Goal: Task Accomplishment & Management: Manage account settings

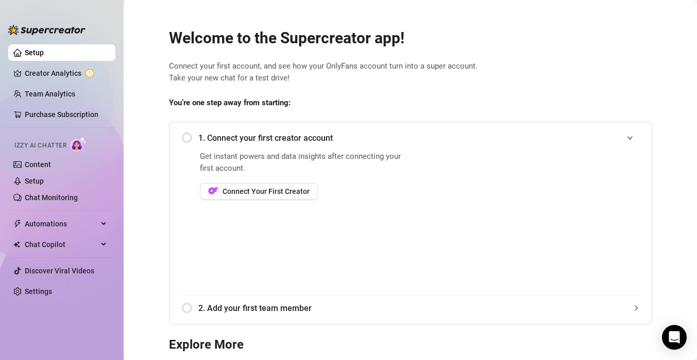
scroll to position [45, 0]
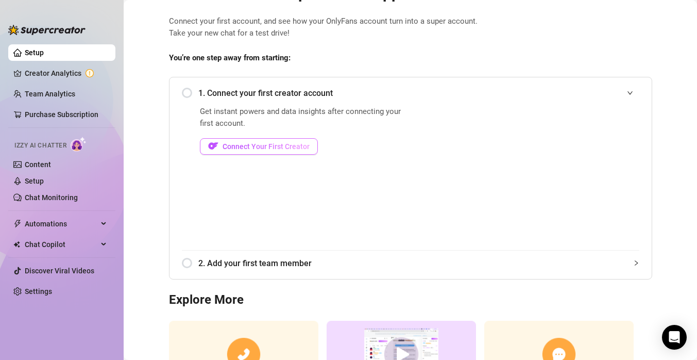
click at [285, 146] on span "Connect Your First Creator" at bounding box center [266, 146] width 87 height 8
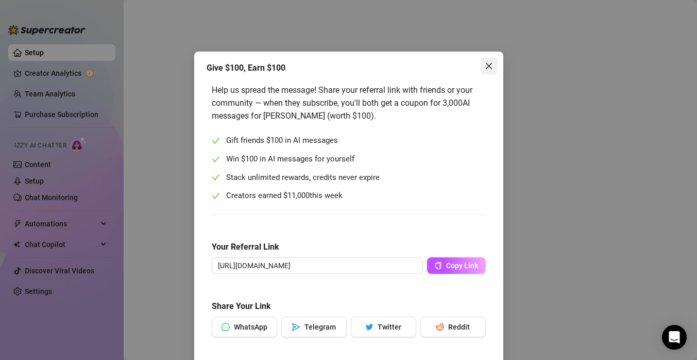
click at [491, 72] on button "Close" at bounding box center [489, 66] width 16 height 16
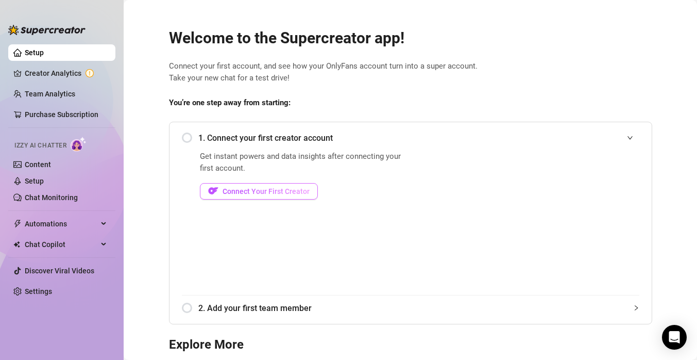
click at [233, 196] on button "Connect Your First Creator" at bounding box center [259, 191] width 118 height 16
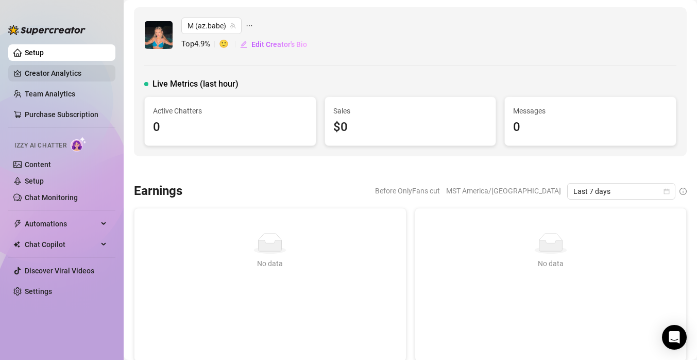
click at [73, 73] on link "Creator Analytics" at bounding box center [66, 73] width 82 height 16
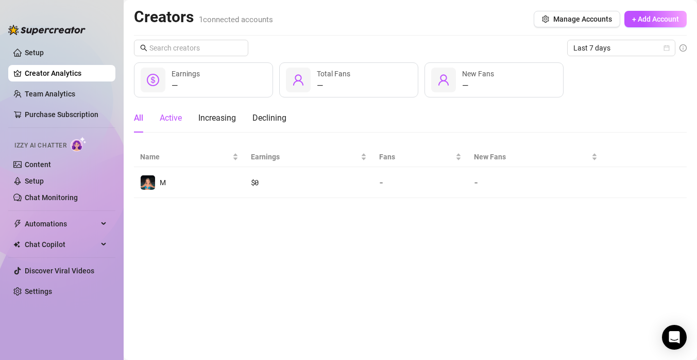
click at [179, 119] on div "Active" at bounding box center [171, 118] width 22 height 12
click at [225, 119] on div "Increasing" at bounding box center [217, 118] width 38 height 12
click at [256, 121] on div "Declining" at bounding box center [270, 118] width 34 height 12
click at [141, 116] on div "All" at bounding box center [138, 118] width 9 height 12
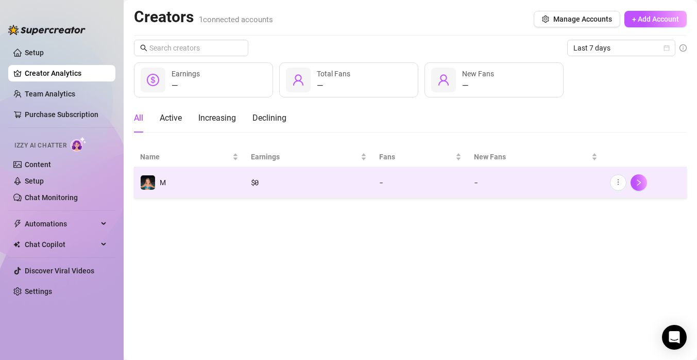
click at [196, 183] on td "M" at bounding box center [189, 182] width 111 height 31
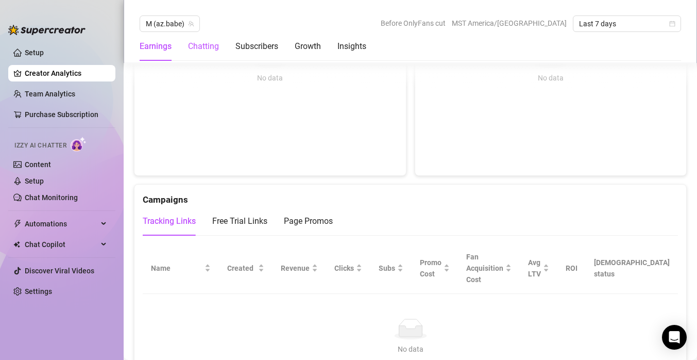
click at [213, 48] on div "Chatting" at bounding box center [203, 46] width 31 height 12
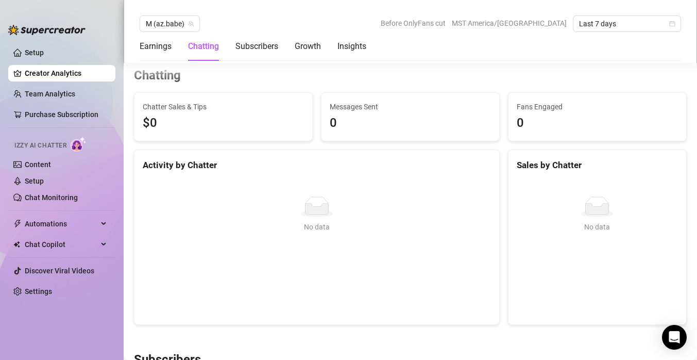
scroll to position [320, 0]
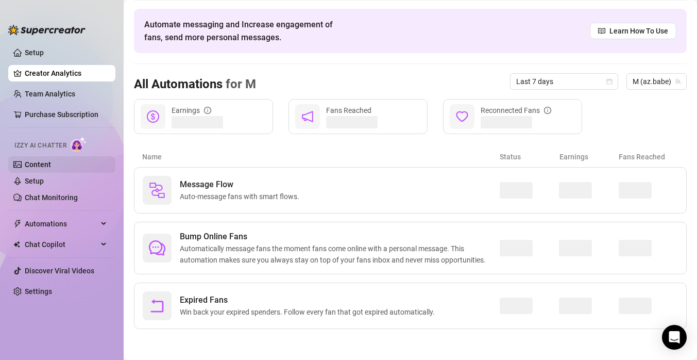
scroll to position [35, 0]
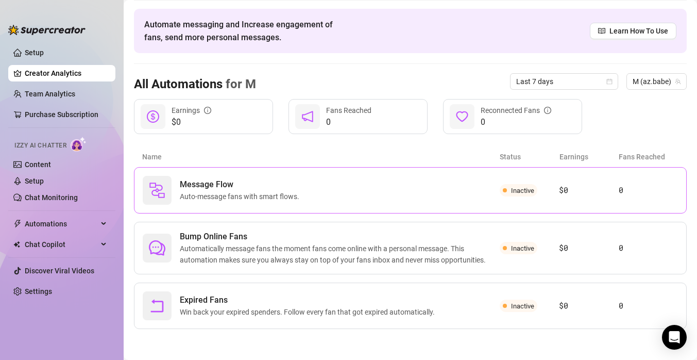
click at [379, 191] on div "Message Flow Auto-message fans with smart flows." at bounding box center [321, 190] width 357 height 29
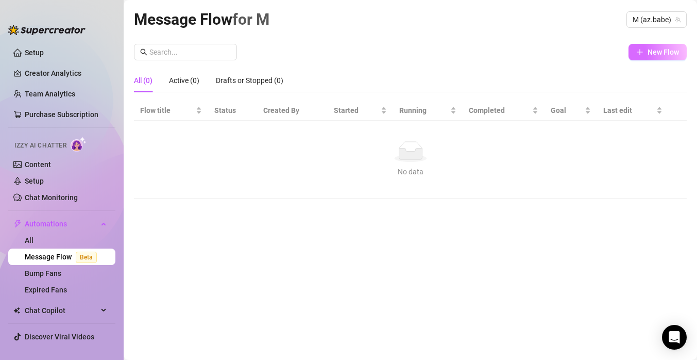
click at [642, 53] on icon "plus" at bounding box center [640, 51] width 7 height 7
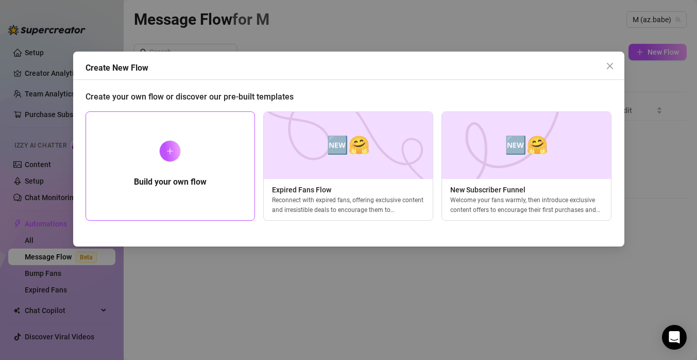
click at [181, 196] on div "Build your own flow" at bounding box center [171, 165] width 170 height 109
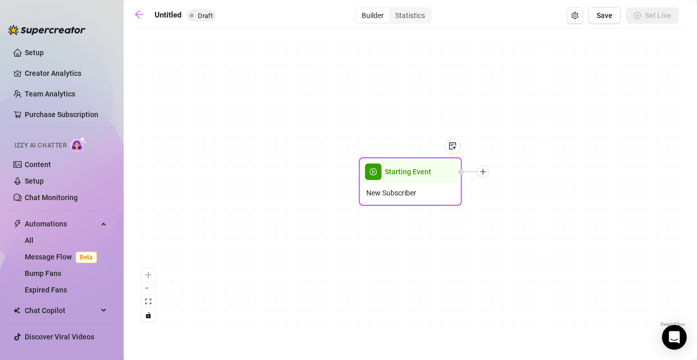
click at [400, 196] on span "New Subscriber" at bounding box center [391, 192] width 50 height 11
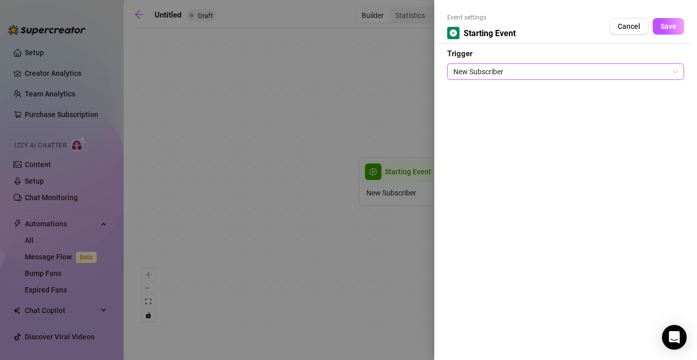
click at [536, 75] on span "New Subscriber" at bounding box center [566, 71] width 225 height 15
click at [631, 30] on button "Cancel" at bounding box center [629, 26] width 39 height 16
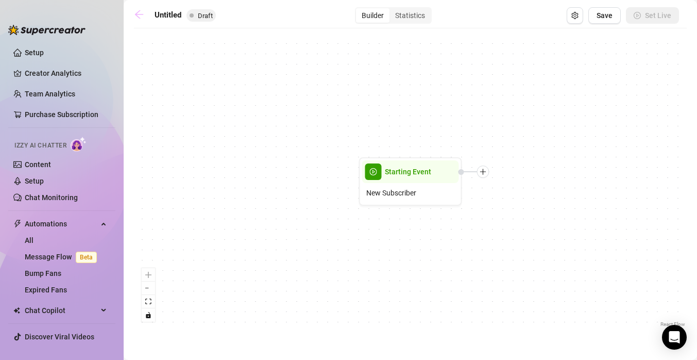
click at [136, 17] on icon "arrow-left" at bounding box center [139, 14] width 10 height 10
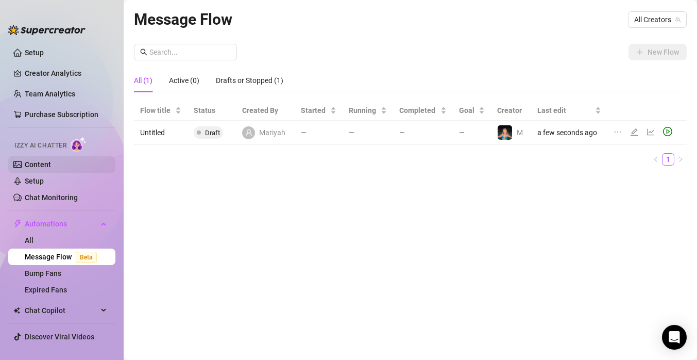
click at [48, 166] on link "Content" at bounding box center [38, 164] width 26 height 8
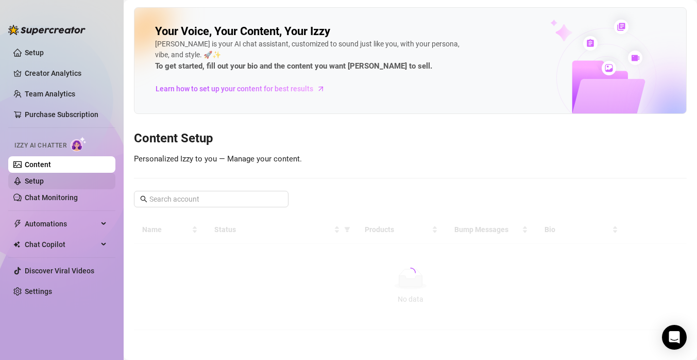
click at [44, 185] on link "Setup" at bounding box center [34, 181] width 19 height 8
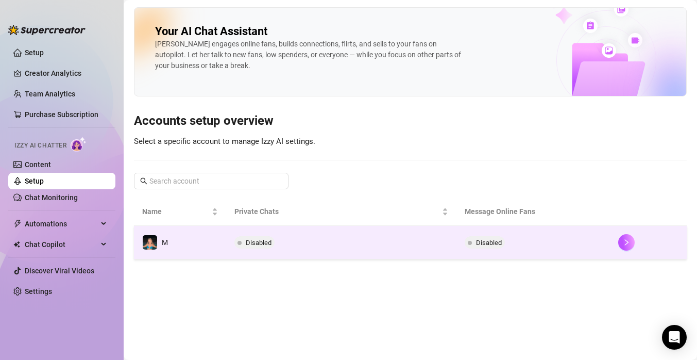
click at [303, 245] on td "Disabled" at bounding box center [341, 243] width 230 height 34
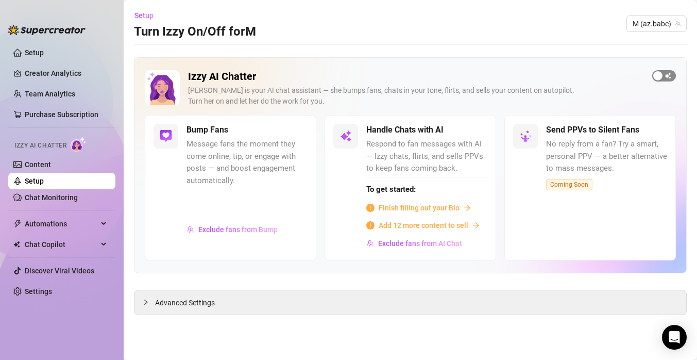
click at [662, 75] on div "button" at bounding box center [658, 75] width 9 height 9
click at [256, 228] on span "Exclude fans from Bump" at bounding box center [237, 229] width 79 height 8
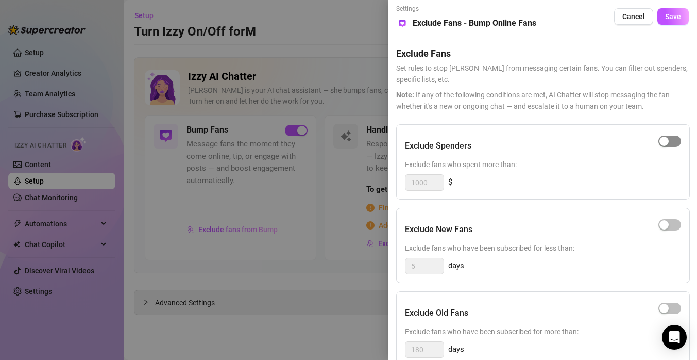
click at [665, 143] on div "button" at bounding box center [664, 141] width 9 height 9
drag, startPoint x: 434, startPoint y: 181, endPoint x: 392, endPoint y: 181, distance: 42.3
click at [392, 181] on div "Settings Preview Exclude Fans - Bump Online Fans Cancel Save Exclude Fans Set r…" at bounding box center [542, 180] width 309 height 360
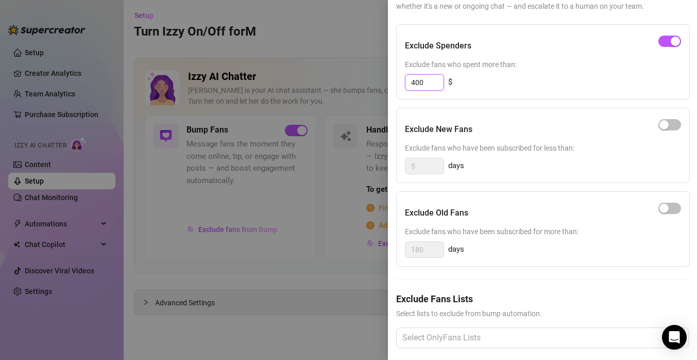
scroll to position [109, 0]
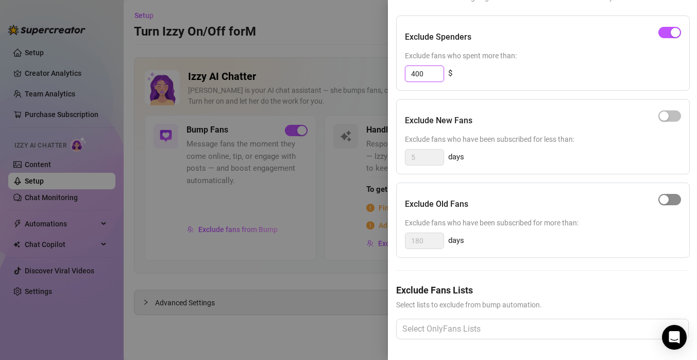
type input "400"
click at [670, 200] on button "button" at bounding box center [670, 199] width 23 height 11
click at [665, 201] on span "button" at bounding box center [670, 199] width 23 height 11
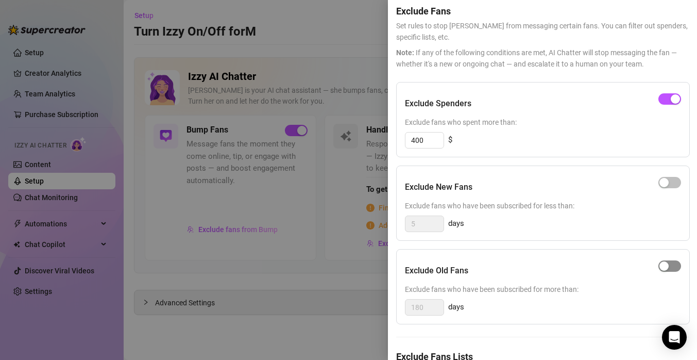
scroll to position [0, 0]
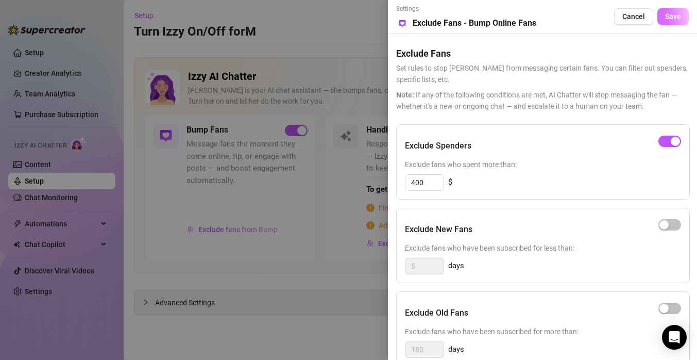
click at [672, 19] on span "Save" at bounding box center [673, 16] width 16 height 8
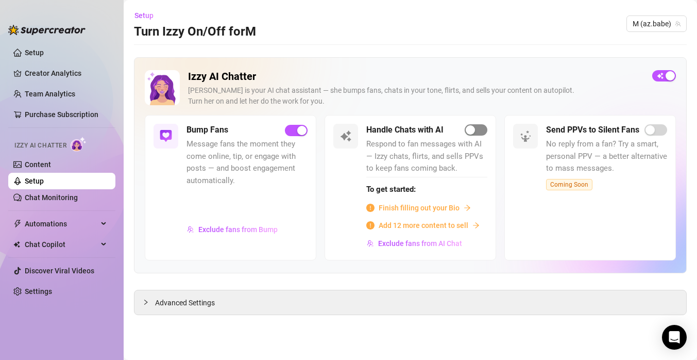
click at [476, 130] on button "button" at bounding box center [476, 129] width 23 height 11
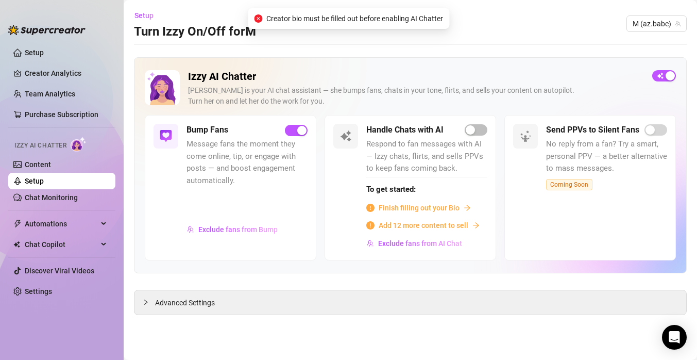
click at [438, 208] on span "Finish filling out your Bio" at bounding box center [419, 207] width 81 height 11
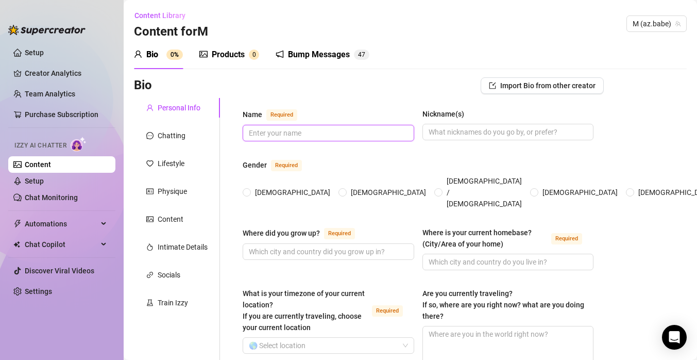
click at [357, 134] on input "Name Required" at bounding box center [327, 132] width 157 height 11
type input "Mariyah"
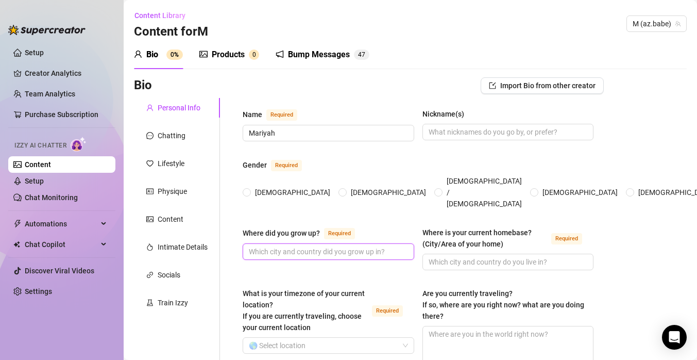
click at [324, 246] on input "Where did you grow up? Required" at bounding box center [327, 251] width 157 height 11
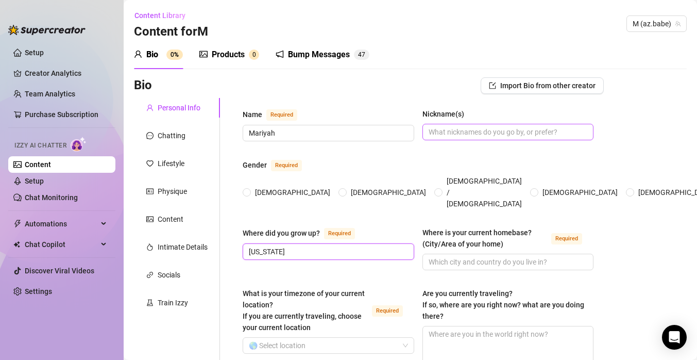
type input "[US_STATE]"
click at [512, 135] on input "Nickname(s)" at bounding box center [507, 131] width 157 height 11
click at [246, 190] on input "[DEMOGRAPHIC_DATA]" at bounding box center [247, 193] width 4 height 7
radio input "true"
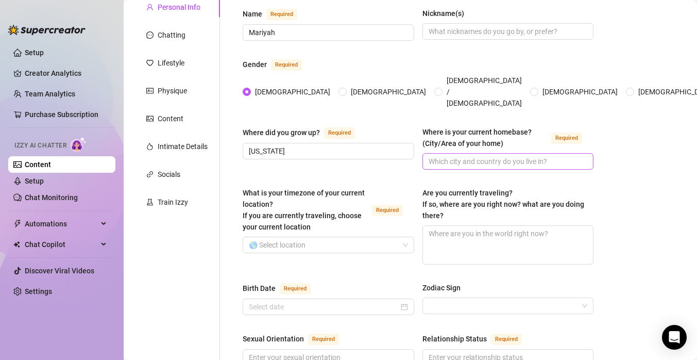
scroll to position [99, 0]
click at [491, 157] on input "Where is your current homebase? (City/Area of your home) Required" at bounding box center [507, 162] width 157 height 11
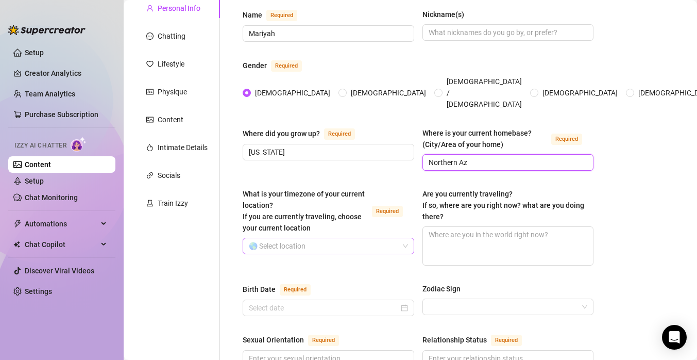
type input "Northern Az"
click at [327, 238] on input "What is your timezone of your current location? If you are currently traveling,…" at bounding box center [324, 245] width 150 height 15
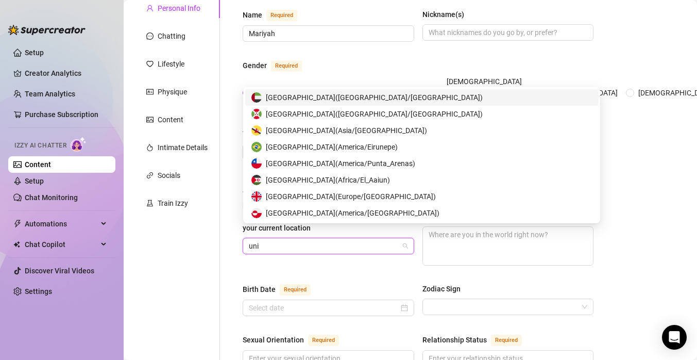
type input "unit"
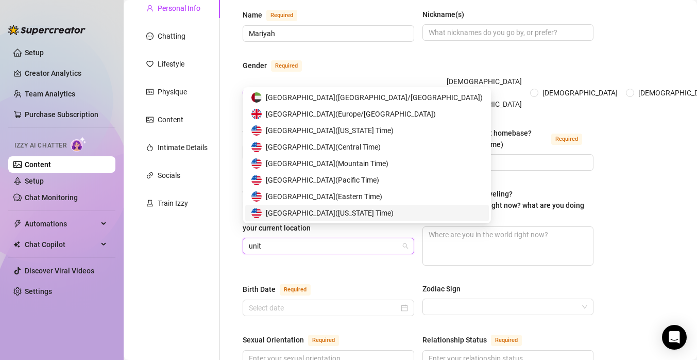
click at [367, 213] on span "[GEOGRAPHIC_DATA] ( [US_STATE] Time )" at bounding box center [330, 212] width 128 height 11
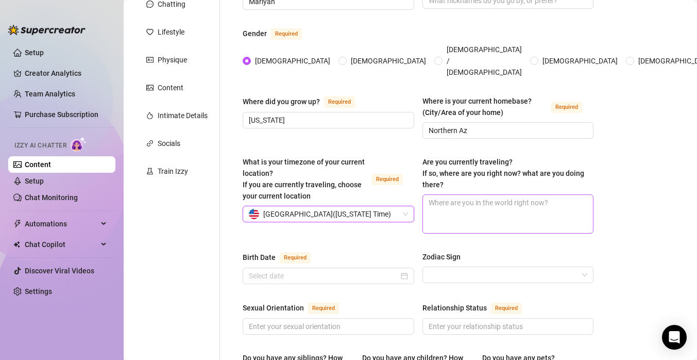
scroll to position [136, 0]
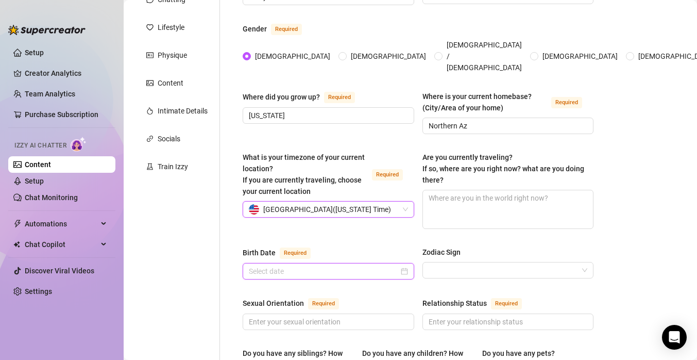
click at [331, 265] on input "Birth Date Required" at bounding box center [324, 270] width 150 height 11
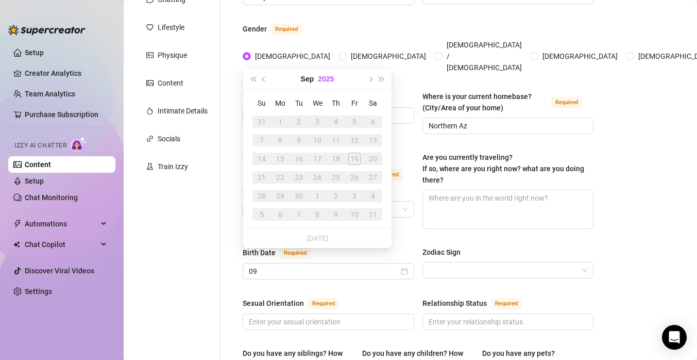
click at [319, 74] on button "2025" at bounding box center [326, 79] width 16 height 21
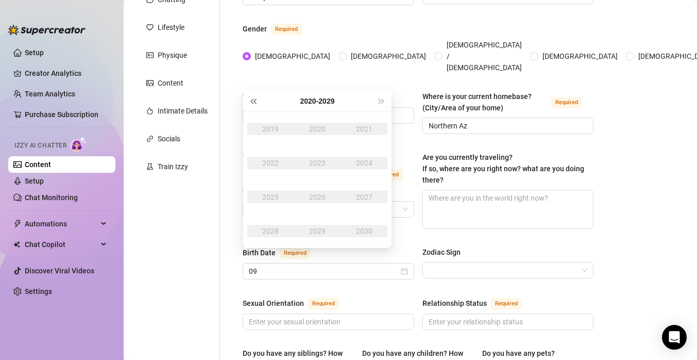
click at [254, 99] on span "Last year (Control + left)" at bounding box center [252, 100] width 5 height 5
click at [255, 99] on span "Last year (Control + left)" at bounding box center [252, 100] width 5 height 5
click at [322, 162] on div "2003" at bounding box center [317, 163] width 31 height 12
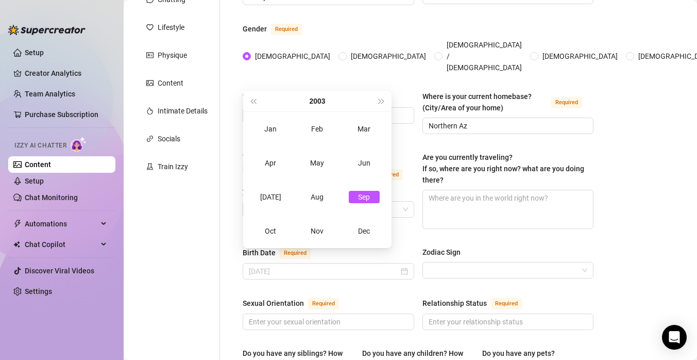
click at [366, 199] on div "Sep" at bounding box center [364, 197] width 31 height 12
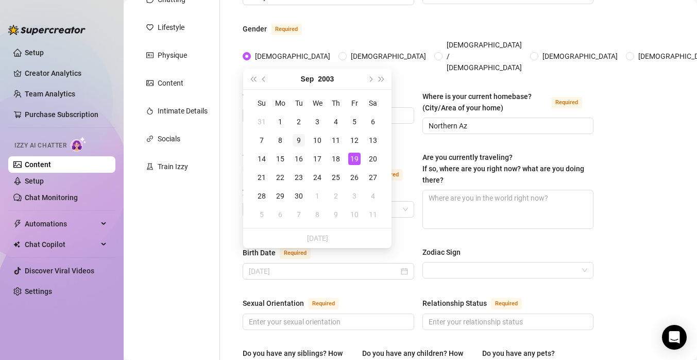
type input "[DATE]"
click at [299, 142] on div "9" at bounding box center [299, 140] width 12 height 12
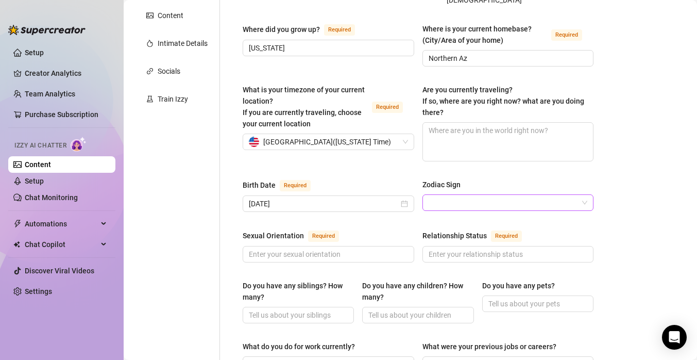
scroll to position [204, 0]
click at [486, 194] on input "Zodiac Sign" at bounding box center [504, 201] width 150 height 15
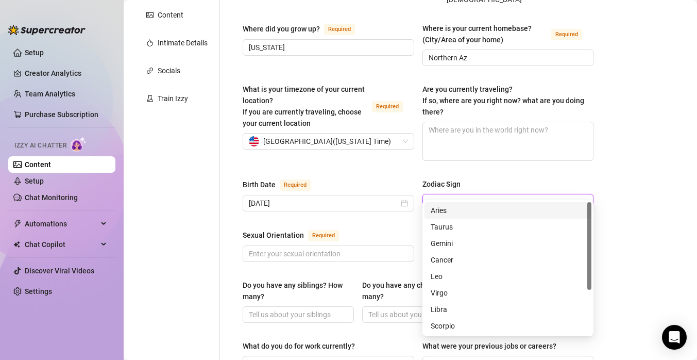
click at [486, 194] on input "Zodiac Sign" at bounding box center [504, 201] width 150 height 15
click at [482, 194] on input "Zodiac Sign" at bounding box center [504, 201] width 150 height 15
click at [390, 229] on div "Sexual Orientation Required" at bounding box center [329, 237] width 172 height 16
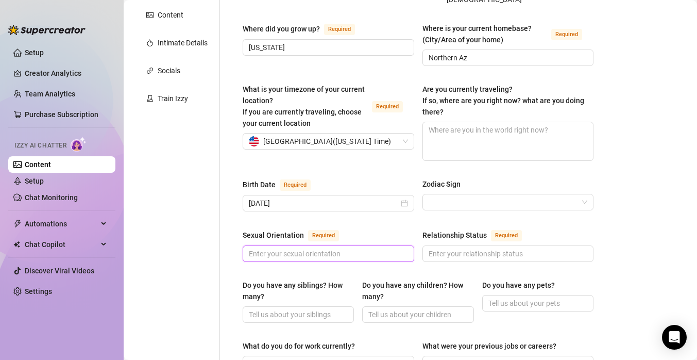
click at [327, 248] on input "Sexual Orientation Required" at bounding box center [327, 253] width 157 height 11
type input "Straight"
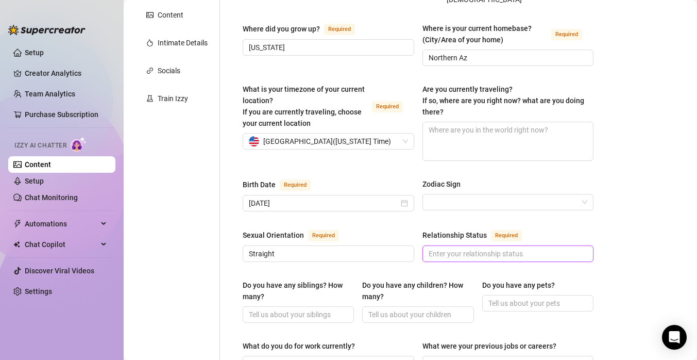
click at [461, 248] on input "Relationship Status Required" at bounding box center [507, 253] width 157 height 11
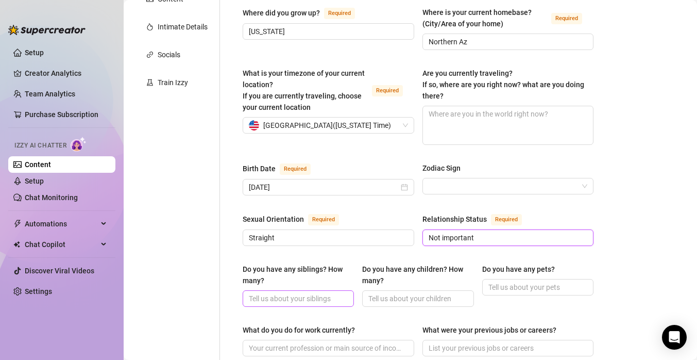
scroll to position [223, 0]
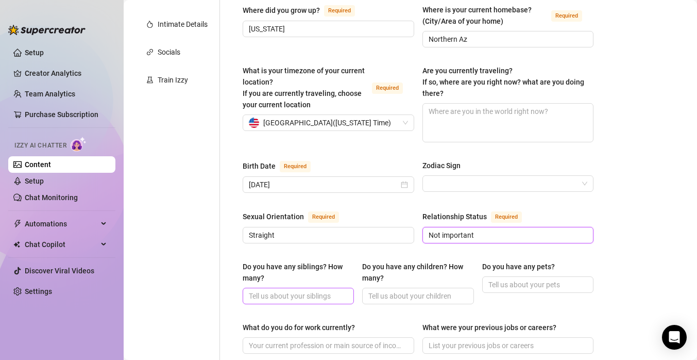
type input "Not important"
click at [303, 290] on input "Do you have any siblings? How many?" at bounding box center [297, 295] width 97 height 11
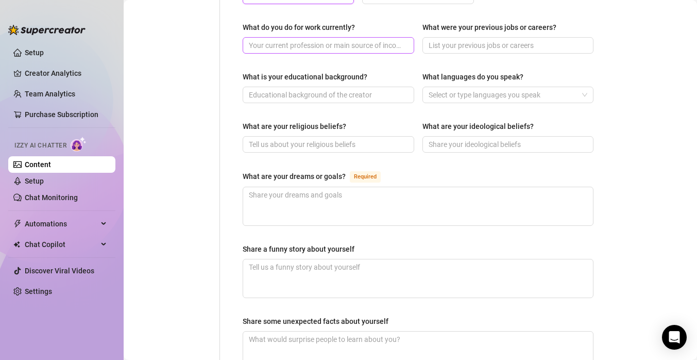
scroll to position [529, 0]
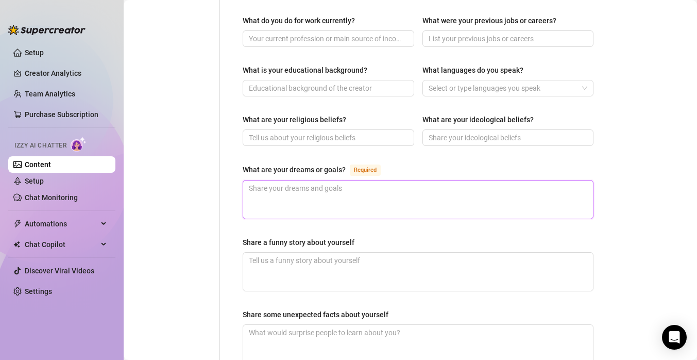
click at [360, 188] on textarea "What are your dreams or goals? Required" at bounding box center [418, 199] width 350 height 38
type textarea "D"
type textarea "Dr"
type textarea "Dre"
type textarea "Drea"
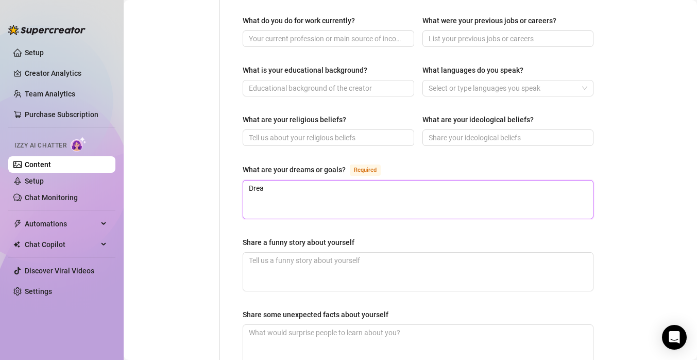
type textarea "Dream"
type textarea "Dream;"
type textarea "Dream"
type textarea "Dreams"
type textarea "Dreams:"
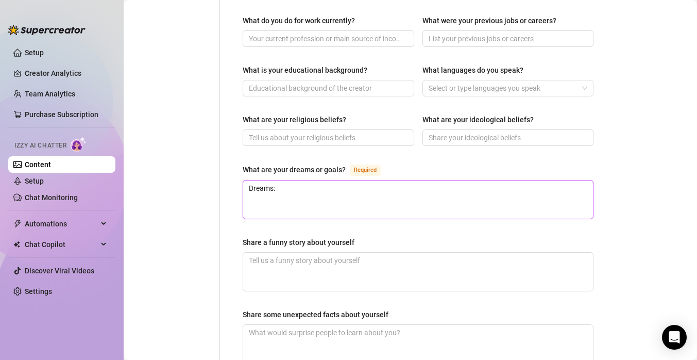
type textarea "Dreams"
type textarea "Dream"
type textarea "Drea"
type textarea "Dre"
type textarea "Dr"
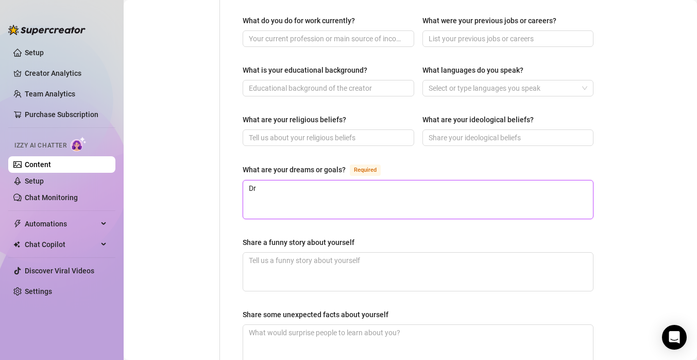
type textarea "D"
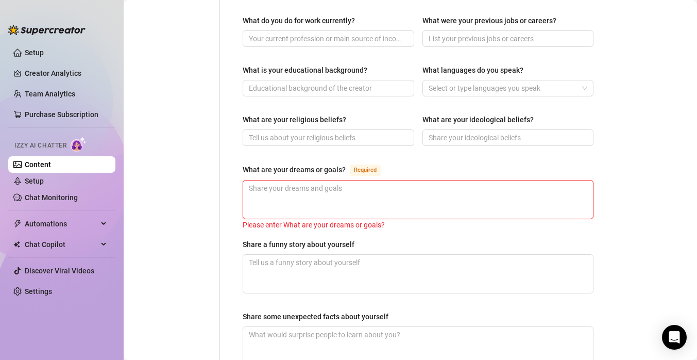
type textarea "i"
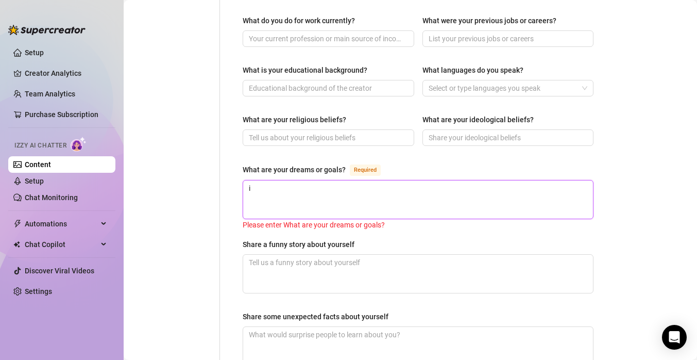
type textarea "i"
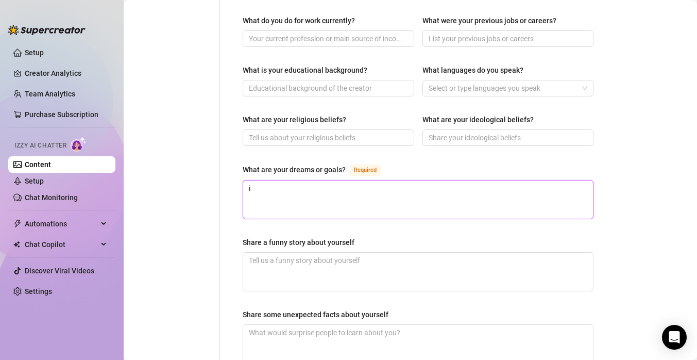
type textarea "i j"
type textarea "i ju"
type textarea "i jtu"
type textarea "i ju"
click at [375, 187] on textarea "i ju" at bounding box center [418, 199] width 350 height 38
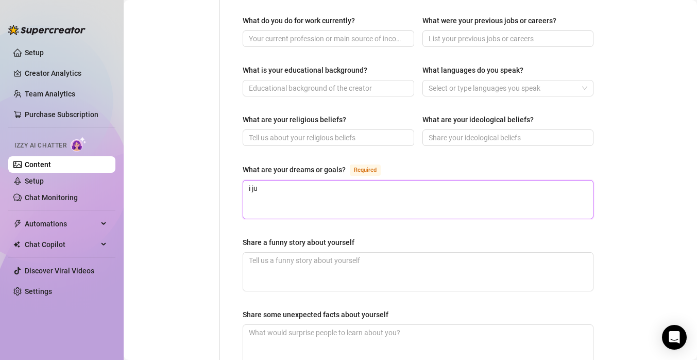
type textarea "i jus"
type textarea "i just"
type textarea "i just l"
type textarea "i just li"
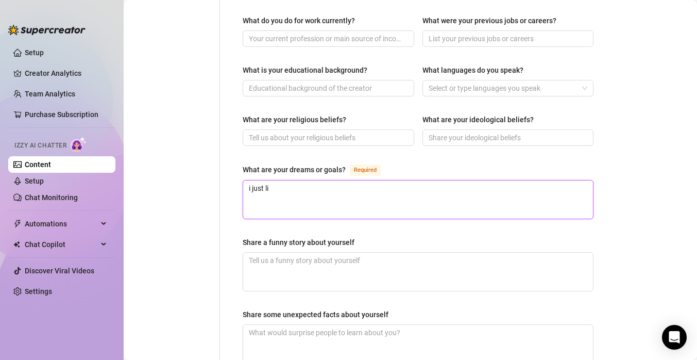
type textarea "i just lik"
type textarea "i just like"
type textarea "i just like l"
type textarea "i just like lv"
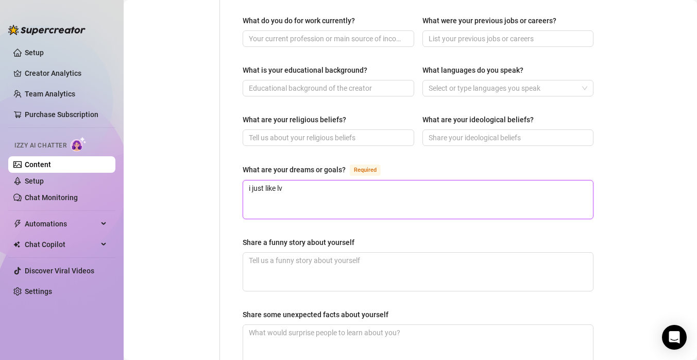
type textarea "i just like l"
type textarea "i just like li"
type textarea "i just like liv"
type textarea "i just like livi"
type textarea "i just like livin"
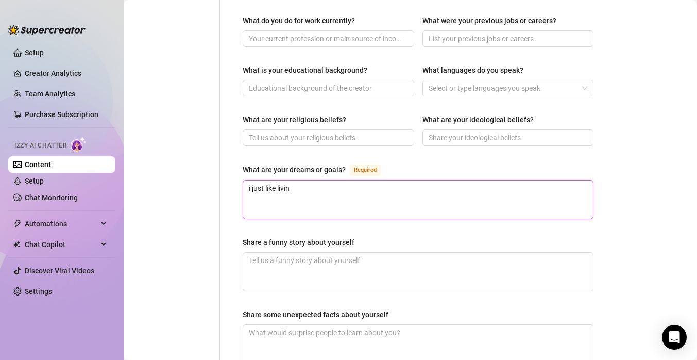
type textarea "i just like living"
type textarea "i just like living l"
type textarea "i just like living li"
type textarea "i just like living lif"
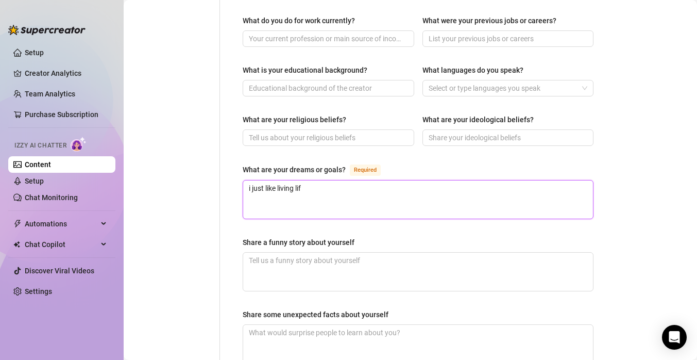
type textarea "i just like living life"
type textarea "i just like living life a"
type textarea "i just like living life as"
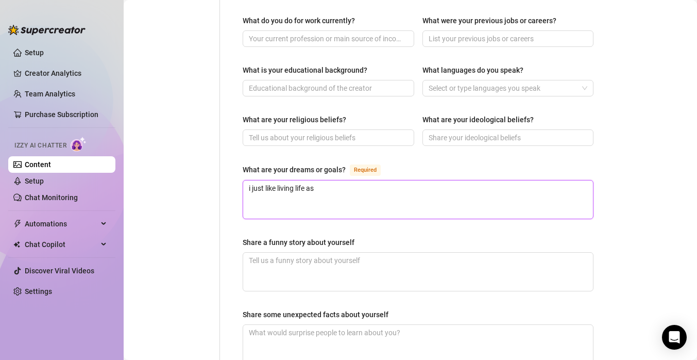
type textarea "i just like living life as i"
type textarea "i just like living life as i go"
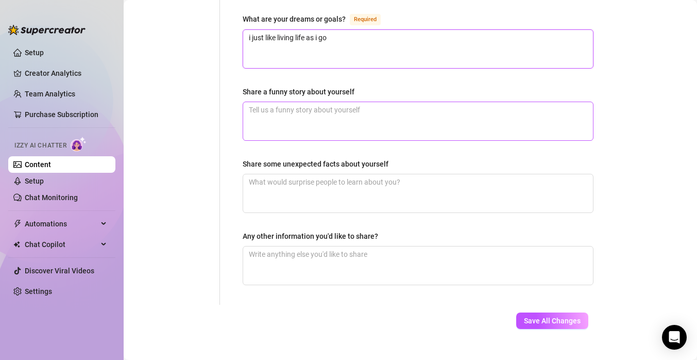
scroll to position [684, 0]
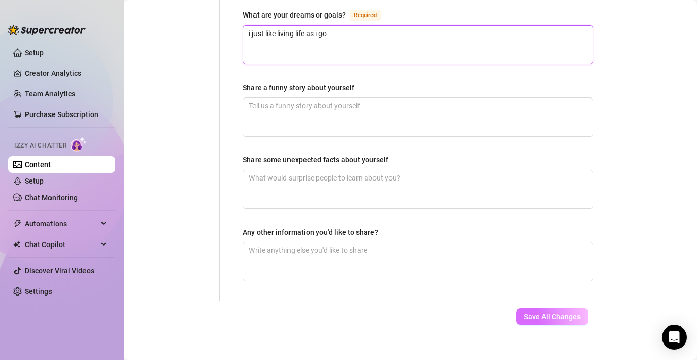
type textarea "i just like living life as i go"
click at [543, 312] on span "Save All Changes" at bounding box center [552, 316] width 57 height 8
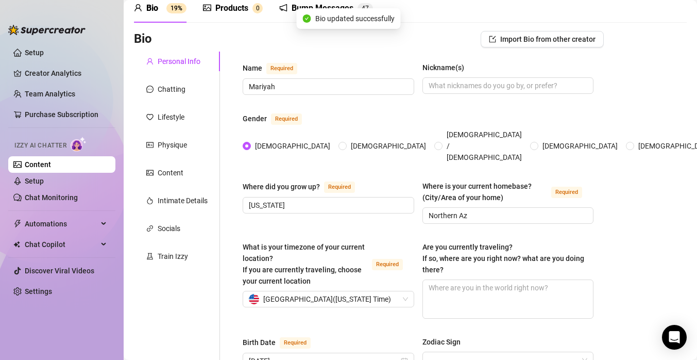
scroll to position [0, 0]
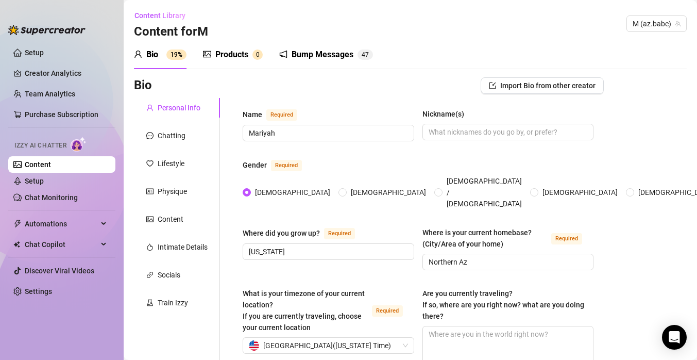
click at [231, 55] on div "Products" at bounding box center [231, 54] width 33 height 12
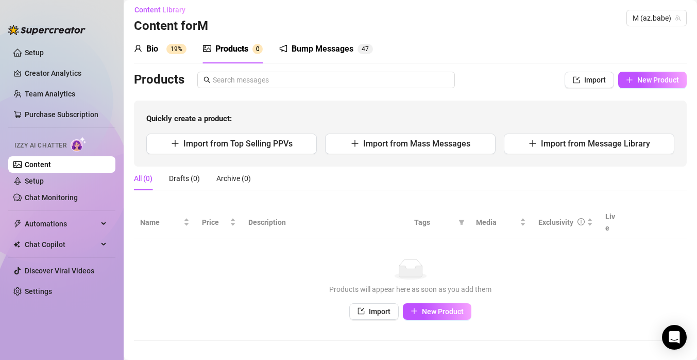
scroll to position [4, 0]
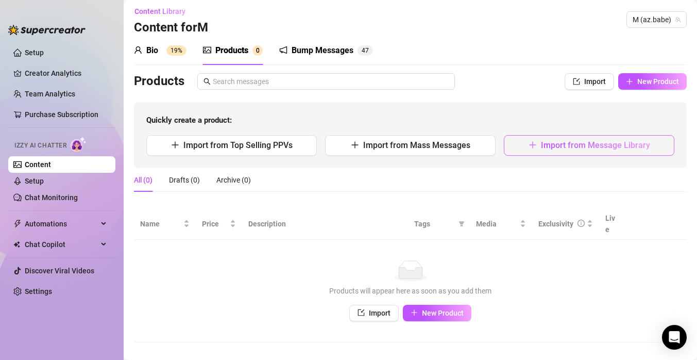
click at [536, 145] on icon "plus" at bounding box center [533, 145] width 8 height 8
type textarea "Type your message here..."
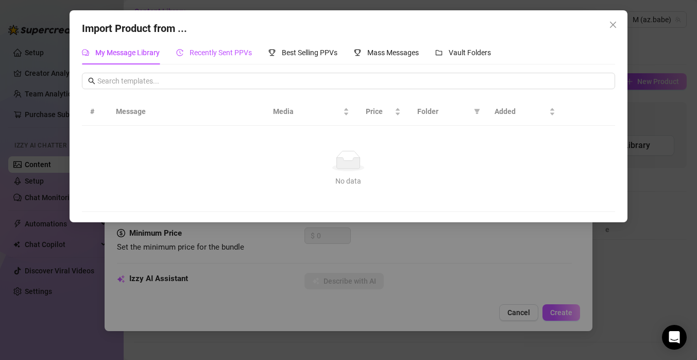
click at [231, 52] on span "Recently Sent PPVs" at bounding box center [221, 52] width 62 height 8
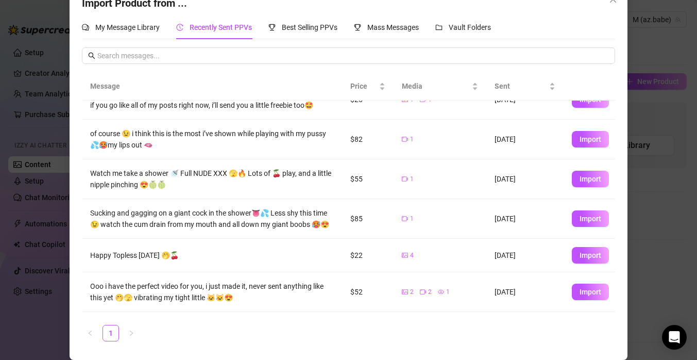
scroll to position [0, 0]
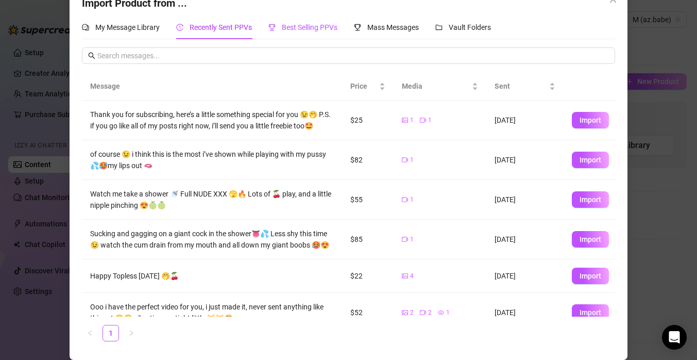
click at [316, 29] on span "Best Selling PPVs" at bounding box center [310, 27] width 56 height 8
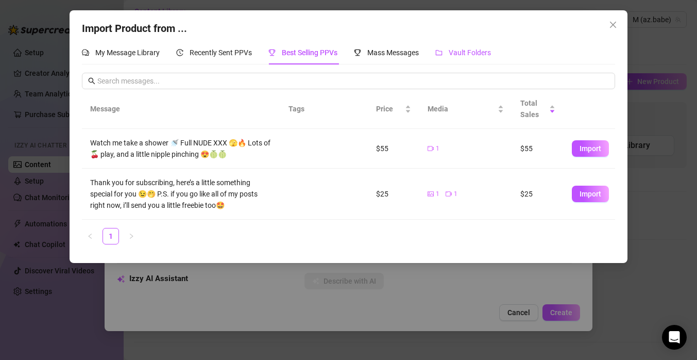
click at [455, 49] on span "Vault Folders" at bounding box center [470, 52] width 42 height 8
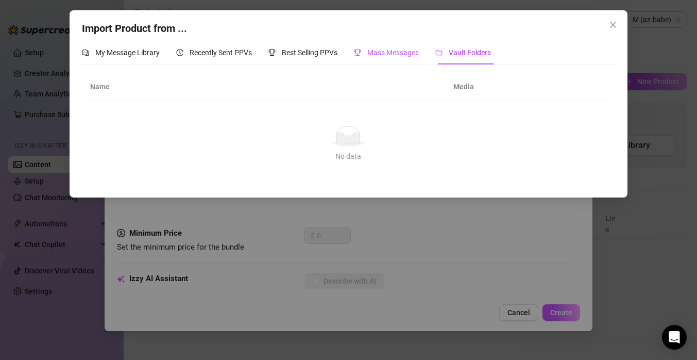
click at [398, 54] on span "Mass Messages" at bounding box center [393, 52] width 52 height 8
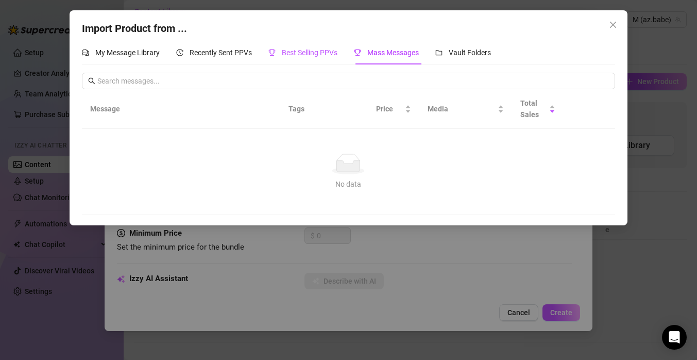
click at [288, 53] on span "Best Selling PPVs" at bounding box center [310, 52] width 56 height 8
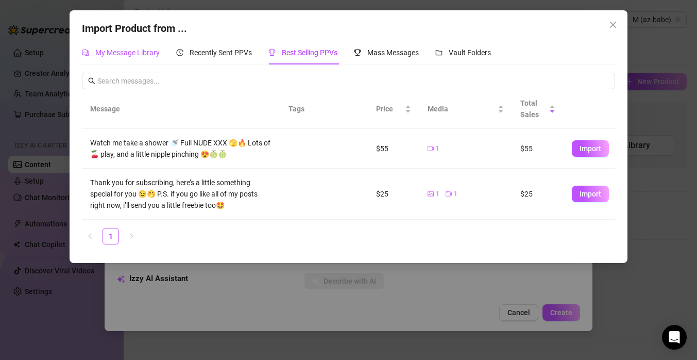
click at [118, 57] on span "My Message Library" at bounding box center [127, 52] width 64 height 8
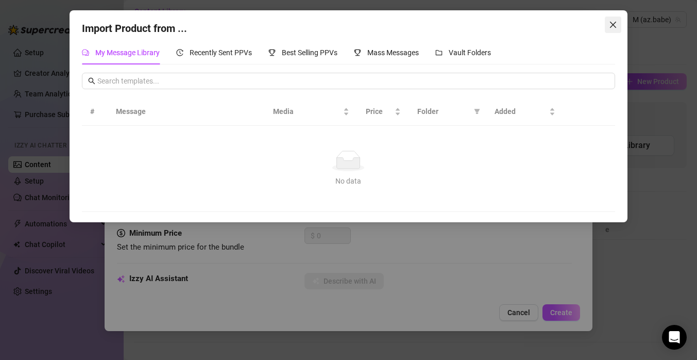
click at [617, 24] on span "Close" at bounding box center [613, 25] width 16 height 8
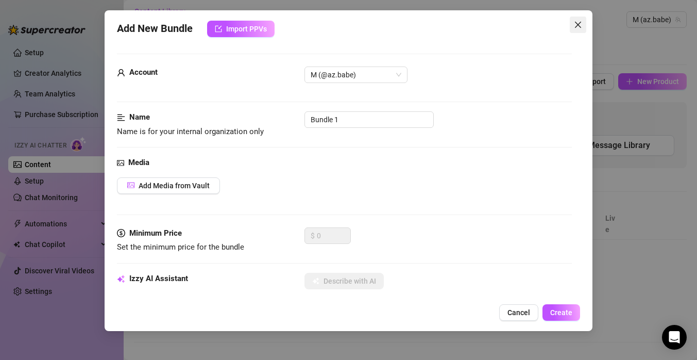
click at [581, 28] on icon "close" at bounding box center [578, 25] width 8 height 8
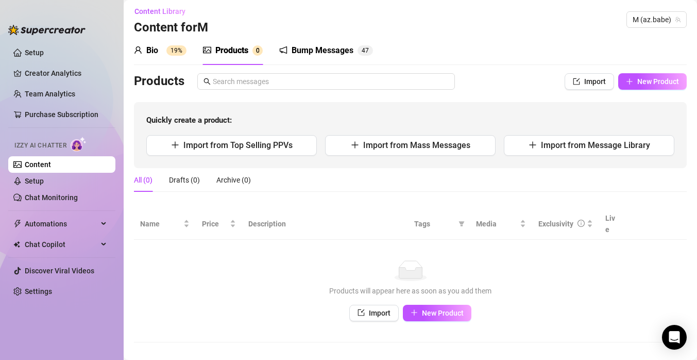
click at [349, 54] on div "Bump Messages" at bounding box center [323, 50] width 62 height 12
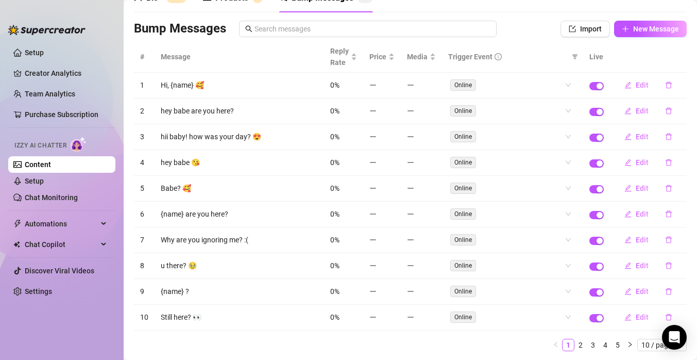
scroll to position [87, 0]
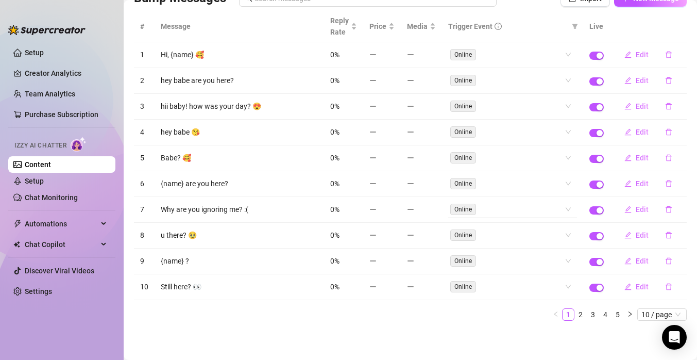
click at [463, 210] on span "Online" at bounding box center [463, 209] width 26 height 11
click at [598, 213] on span "button" at bounding box center [597, 210] width 14 height 8
click at [581, 315] on link "2" at bounding box center [580, 314] width 11 height 11
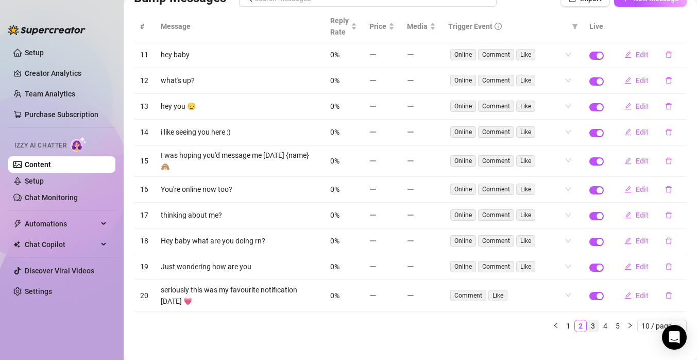
click at [596, 320] on link "3" at bounding box center [593, 325] width 11 height 11
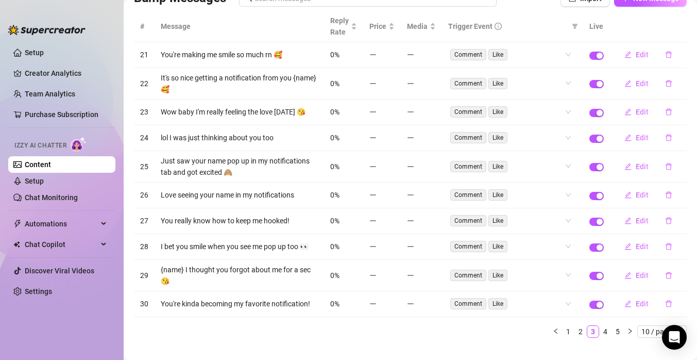
scroll to position [0, 0]
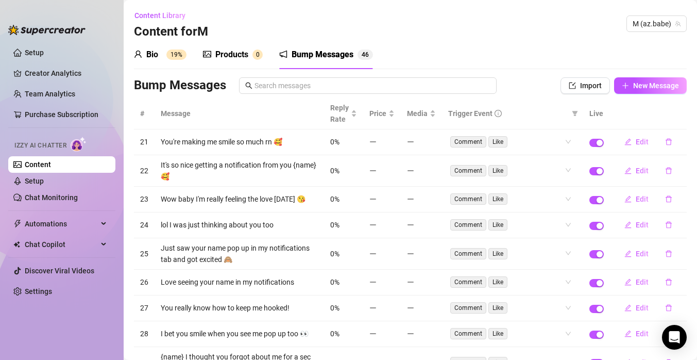
click at [166, 62] on div "Bio 19%" at bounding box center [160, 54] width 53 height 29
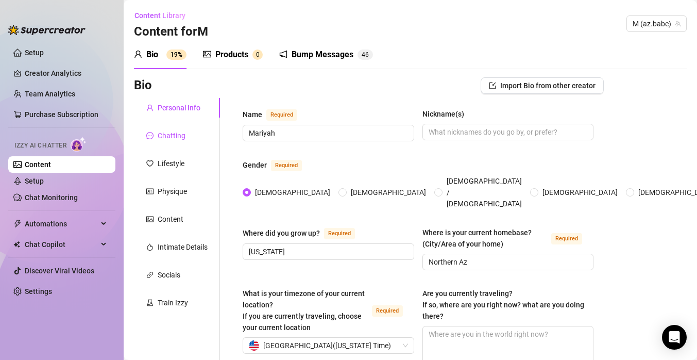
click at [176, 139] on div "Chatting" at bounding box center [172, 135] width 28 height 11
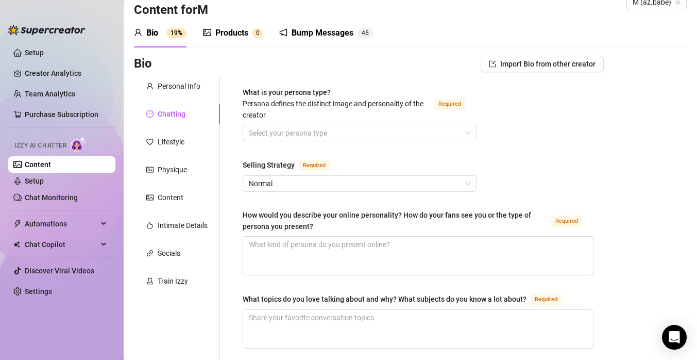
scroll to position [23, 0]
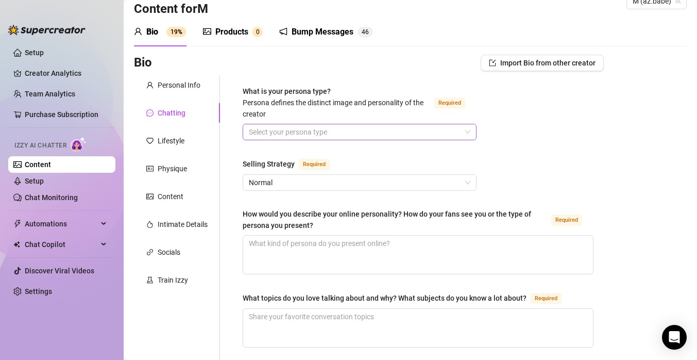
click at [377, 133] on input "What is your persona type? [PERSON_NAME] defines the distinct image and persona…" at bounding box center [355, 131] width 212 height 15
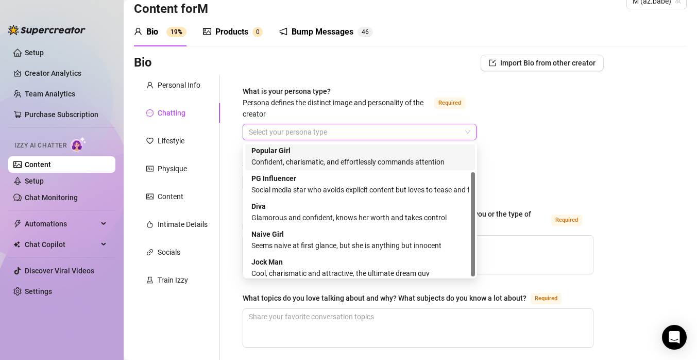
scroll to position [35, 0]
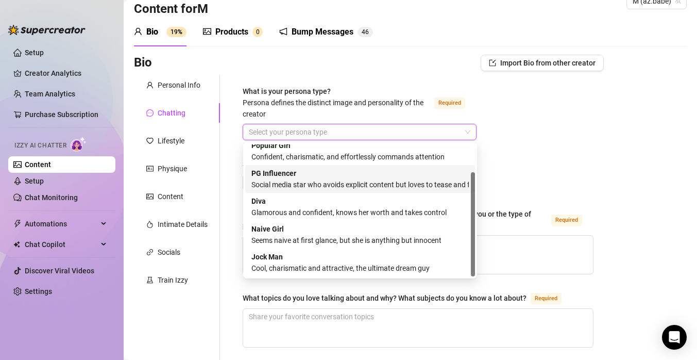
click at [383, 180] on div "Social media star who avoids explicit content but loves to tease and flirt" at bounding box center [361, 184] width 218 height 11
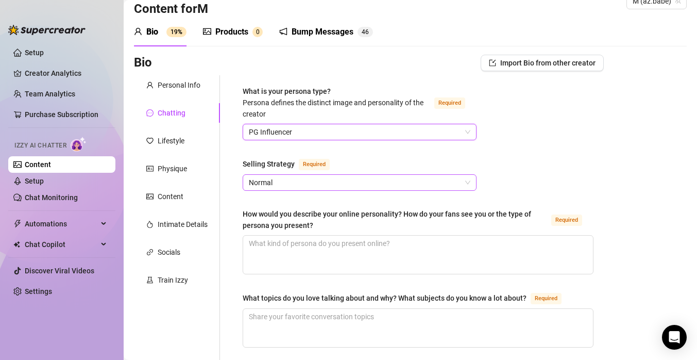
click at [390, 180] on span "Normal" at bounding box center [360, 182] width 222 height 15
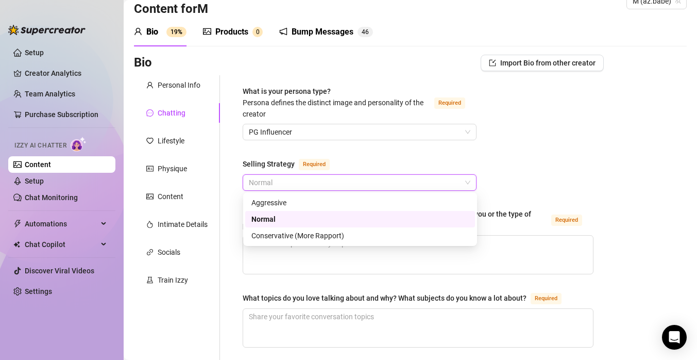
click at [369, 223] on div "Normal" at bounding box center [361, 218] width 218 height 11
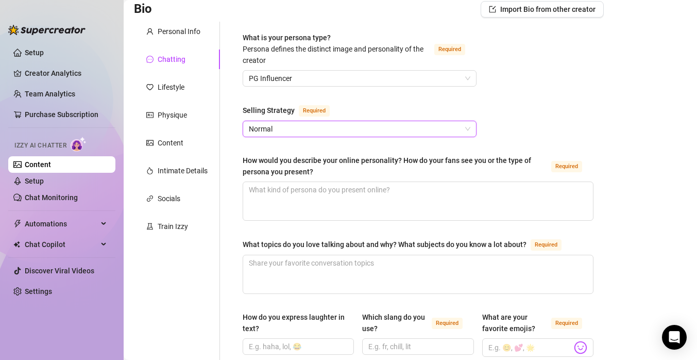
scroll to position [80, 0]
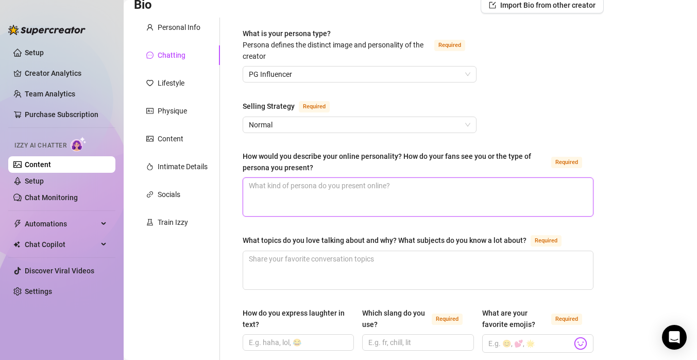
click at [392, 200] on textarea "How would you describe your online personality? How do your fans see you or the…" at bounding box center [418, 197] width 350 height 38
click at [381, 190] on textarea "How would you describe your online personality? How do your fans see you or the…" at bounding box center [418, 197] width 350 height 38
type textarea "S"
type textarea "SH"
type textarea "SHy"
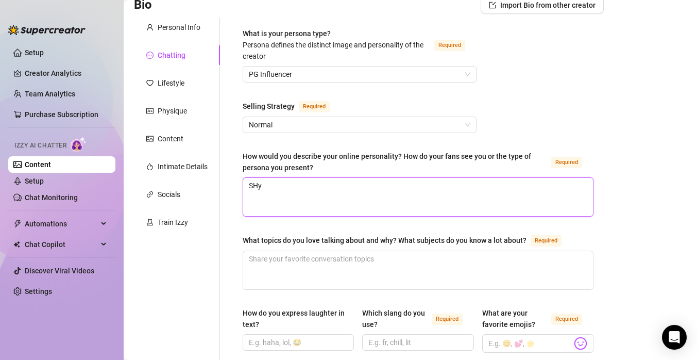
type textarea "SH"
type textarea "S"
type textarea "Sh"
type textarea "Shy"
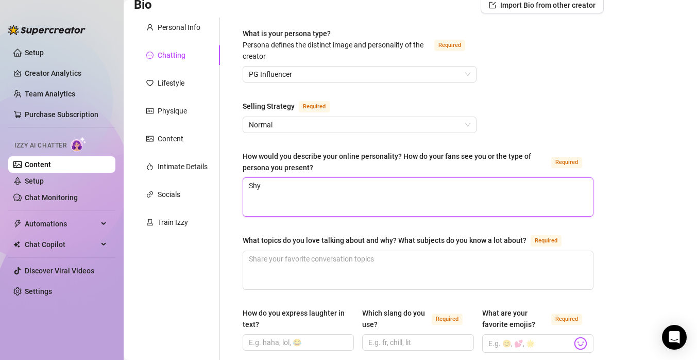
type textarea "Shy,"
type textarea "Shy, [GEOGRAPHIC_DATA]"
type textarea "Shy, up"
type textarea "Shy, upb"
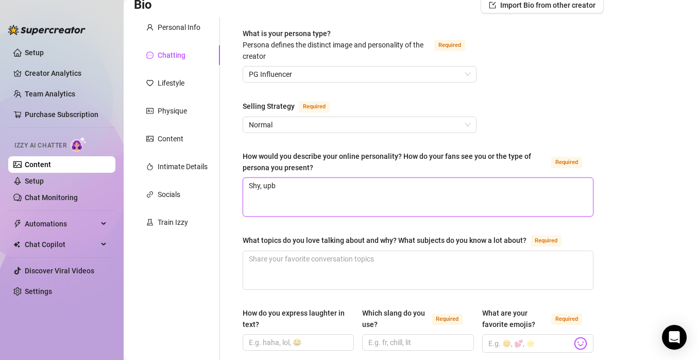
type textarea "Shy, upba"
type textarea "Shy, upb"
type textarea "Shy, upbe"
type textarea "Shy, upbea"
type textarea "Shy, upbeat"
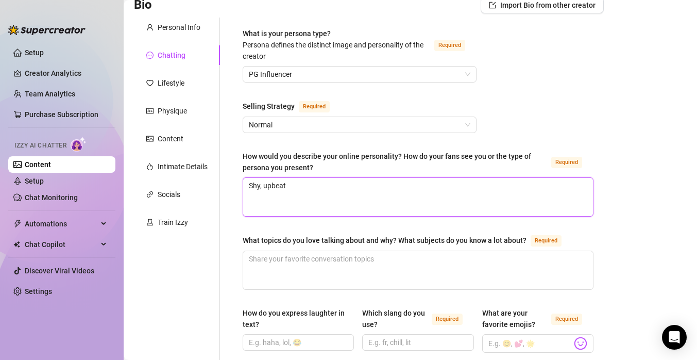
type textarea "Shy, upbeat,"
type textarea "Shy, upbeat, pe"
type textarea "Shy, upbeat, per"
type textarea "Shy, upbeat, pers"
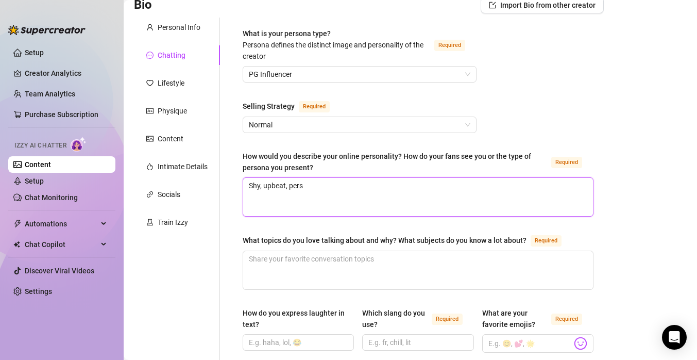
type textarea "Shy, upbeat, perso"
type textarea "Shy, upbeat, person"
type textarea "Shy, upbeat, persona"
type textarea "Shy, upbeat, personab"
type textarea "Shy, upbeat, personabl"
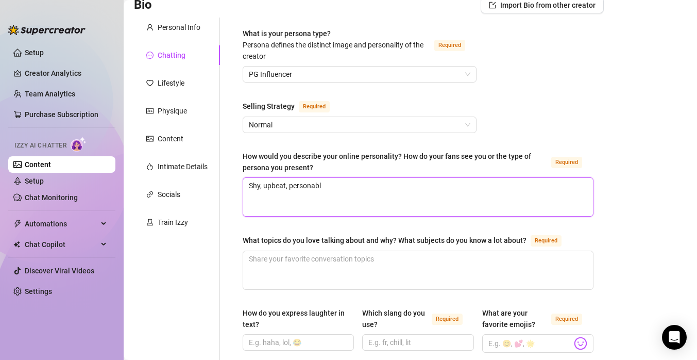
type textarea "Shy, upbeat, personable"
type textarea "Shy, upbeat, personable,"
type textarea "Shy, upbeat, personable, b"
type textarea "Shy, upbeat, personable, bu"
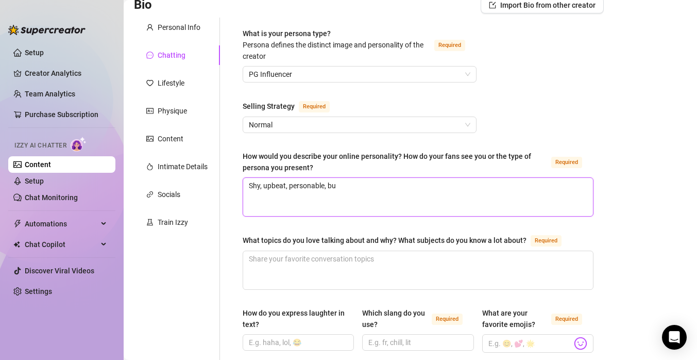
type textarea "Shy, upbeat, personable, but"
type textarea "Shy, upbeat, personable, but o"
type textarea "Shy, upbeat, personable, but ov"
type textarea "Shy, upbeat, personable, but ove"
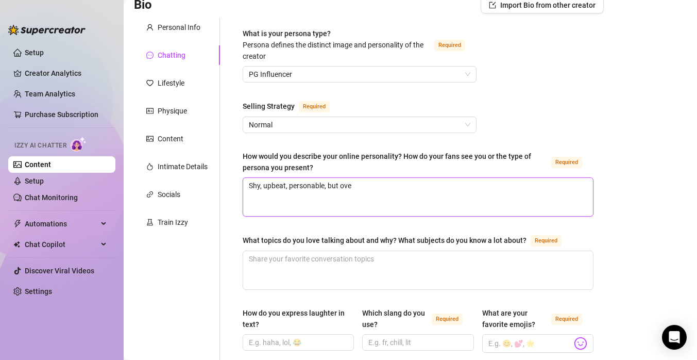
type textarea "Shy, upbeat, personable, but over"
type textarea "Shy, upbeat, personable, but over h"
type textarea "Shy, upbeat, personable, but over he"
type textarea "Shy, upbeat, personable, but over her"
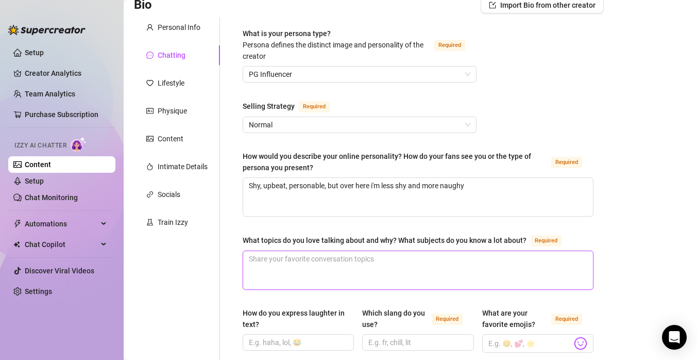
click at [331, 269] on textarea "What topics do you love talking about and why? What subjects do you know a lot …" at bounding box center [418, 270] width 350 height 38
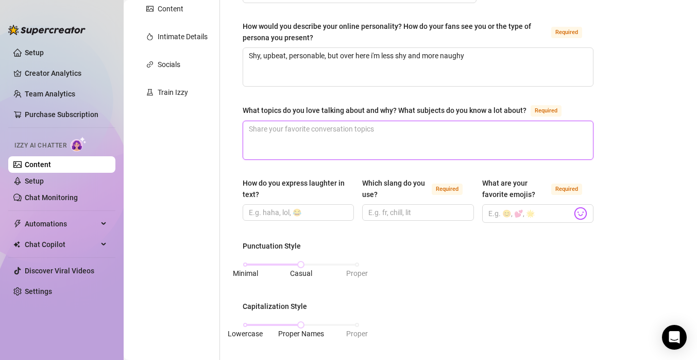
scroll to position [220, 0]
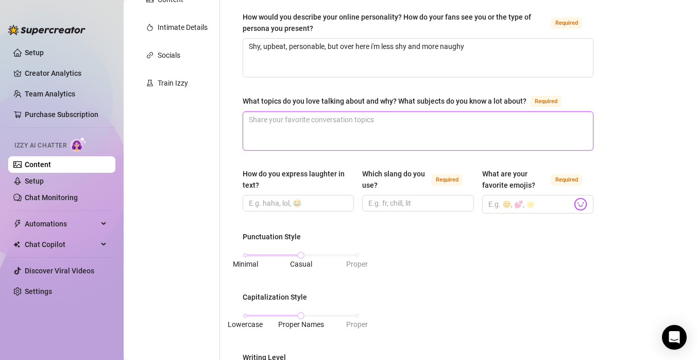
click at [352, 137] on textarea "What topics do you love talking about and why? What subjects do you know a lot …" at bounding box center [418, 131] width 350 height 38
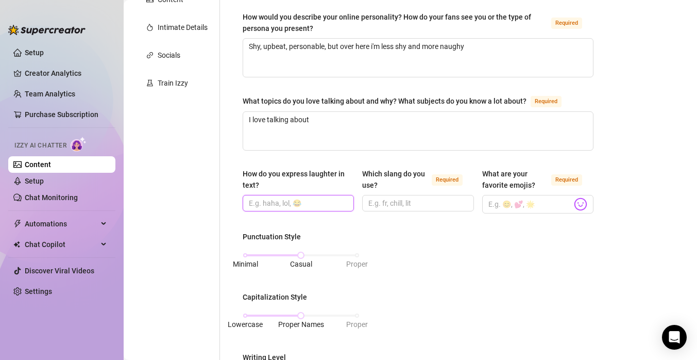
click at [304, 205] on input "How do you express laughter in text?" at bounding box center [297, 202] width 97 height 11
click at [380, 200] on input "Which slang do you use? Required" at bounding box center [417, 202] width 97 height 11
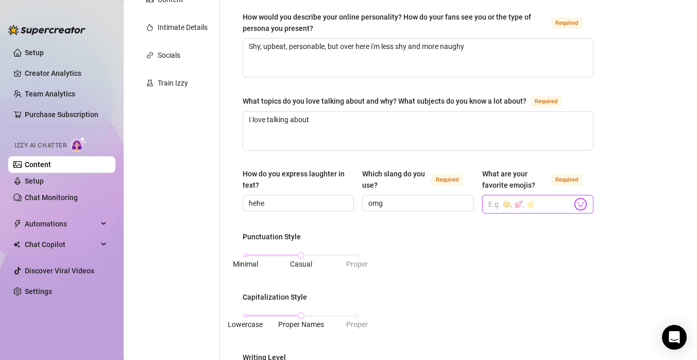
click at [494, 200] on input "What are your favorite emojis? Required" at bounding box center [530, 203] width 83 height 13
click at [496, 203] on input "🥵😍😉🤭" at bounding box center [530, 203] width 83 height 13
click at [506, 205] on input "🥵,😍😉🤭" at bounding box center [530, 203] width 83 height 13
click at [515, 205] on input "🥵,😍,😉🤭" at bounding box center [530, 203] width 83 height 13
click at [420, 206] on input "omg" at bounding box center [417, 202] width 97 height 11
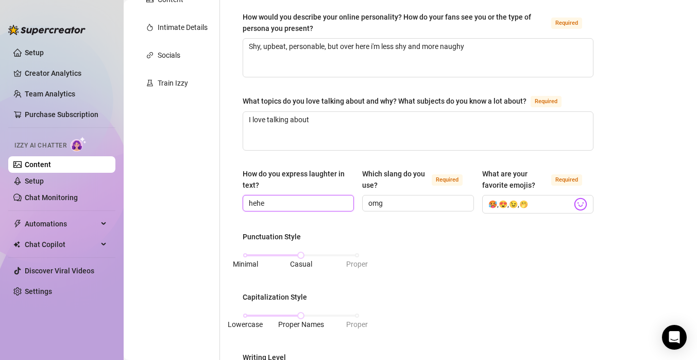
click at [342, 203] on input "hehe" at bounding box center [297, 202] width 97 height 11
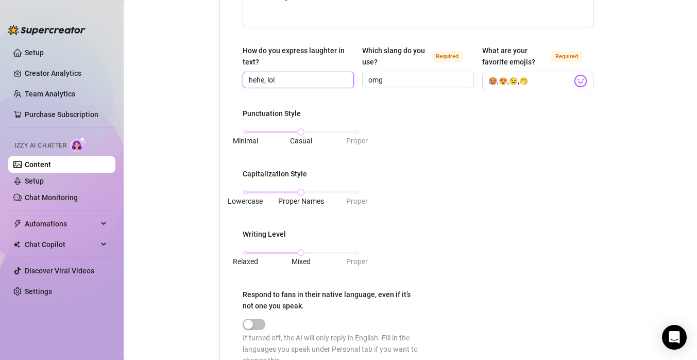
scroll to position [347, 0]
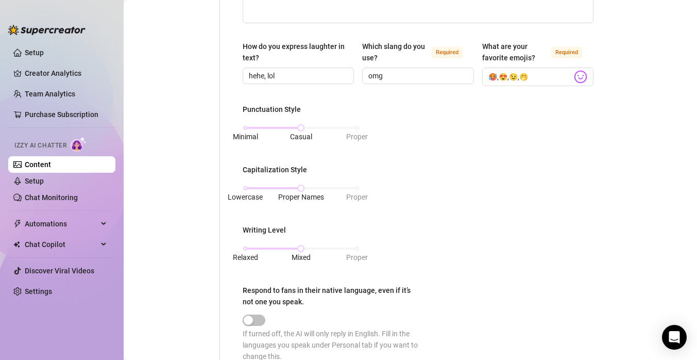
click at [248, 183] on div "Lowercase Proper Names Proper" at bounding box center [301, 192] width 117 height 27
click at [246, 186] on div "Lowercase Proper Names Proper" at bounding box center [301, 188] width 112 height 6
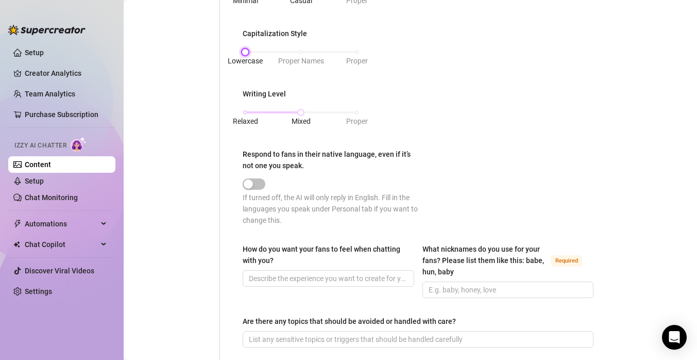
scroll to position [483, 0]
click at [253, 181] on div "button" at bounding box center [248, 183] width 9 height 9
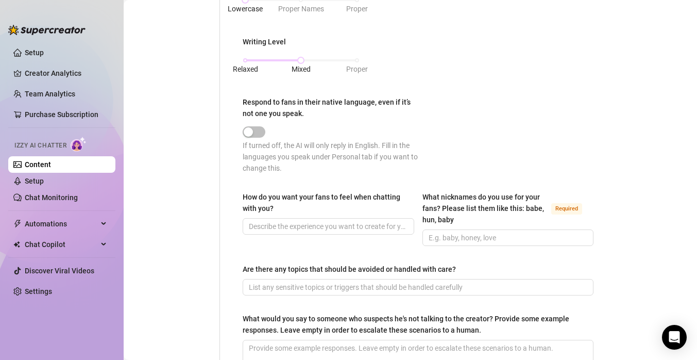
scroll to position [537, 0]
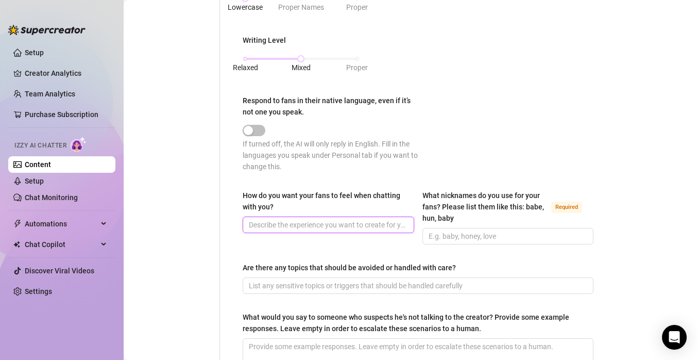
click at [378, 223] on input "How do you want your fans to feel when chatting with you?" at bounding box center [327, 224] width 157 height 11
click at [395, 223] on input "I want them to feel inferior to me, but still make them feel sepcial" at bounding box center [327, 224] width 157 height 11
click at [396, 224] on input "I want them to feel inferior to me, but still make them feel sepcial" at bounding box center [327, 224] width 157 height 11
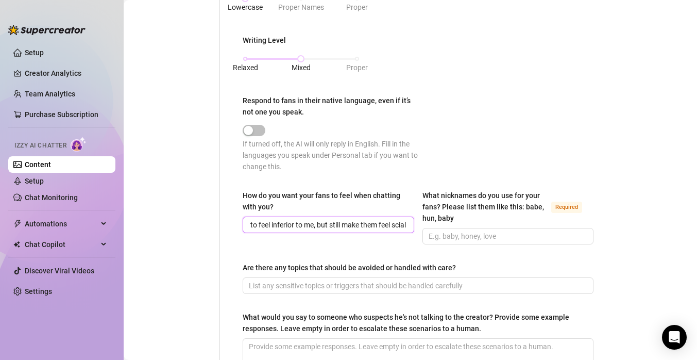
scroll to position [0, 42]
click at [442, 235] on input "What nicknames do you use for your fans? Please list them like this: babe, hun,…" at bounding box center [507, 235] width 157 height 11
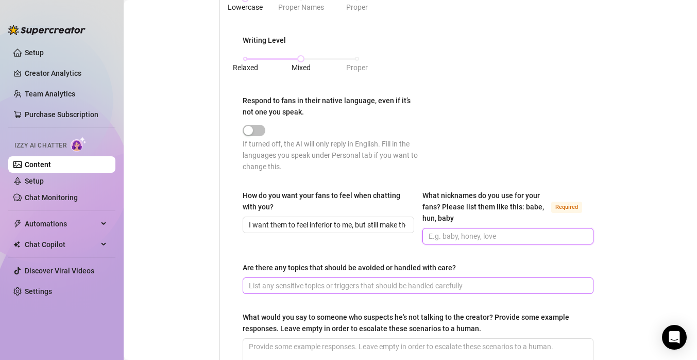
scroll to position [555, 0]
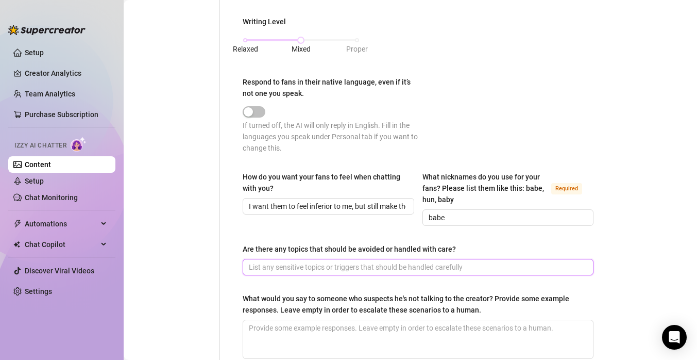
click at [421, 271] on input "Are there any topics that should be avoided or handled with care?" at bounding box center [417, 266] width 337 height 11
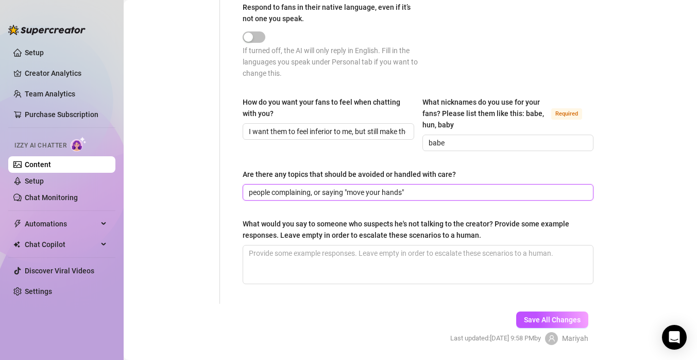
scroll to position [627, 0]
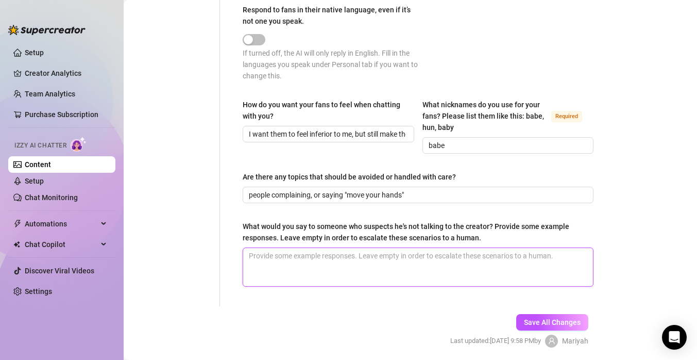
click at [405, 263] on textarea "What would you say to someone who suspects he's not talking to the creator? Pro…" at bounding box center [418, 267] width 350 height 38
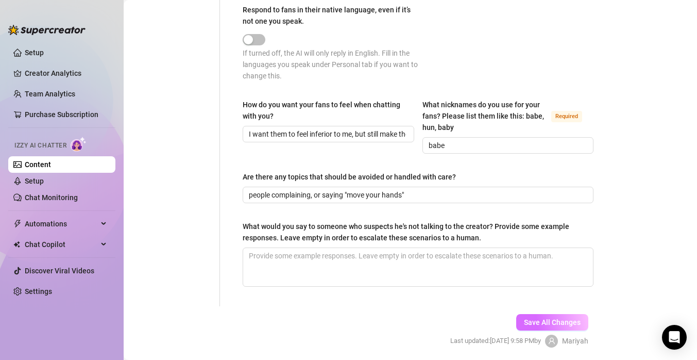
click at [533, 321] on span "Save All Changes" at bounding box center [552, 322] width 57 height 8
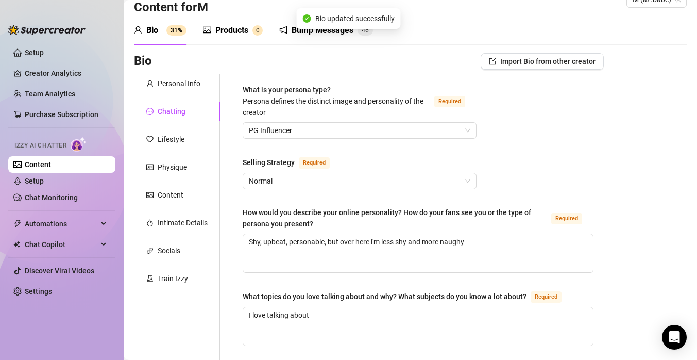
scroll to position [0, 0]
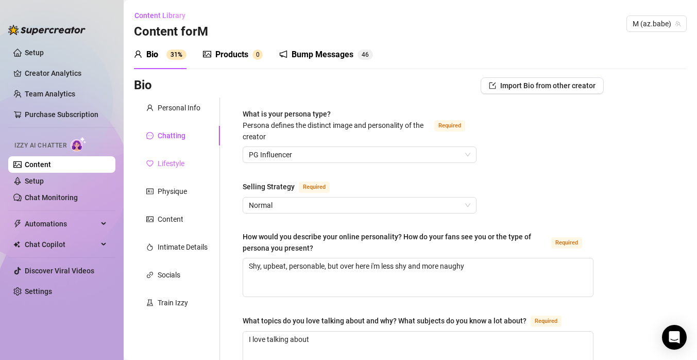
click at [190, 165] on div "Lifestyle" at bounding box center [177, 164] width 86 height 20
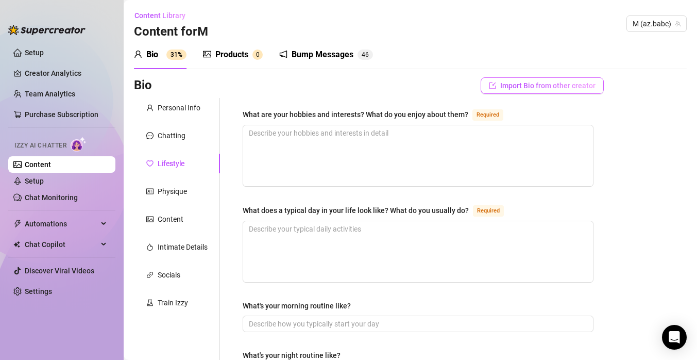
click at [571, 84] on span "Import Bio from other creator" at bounding box center [547, 85] width 95 height 8
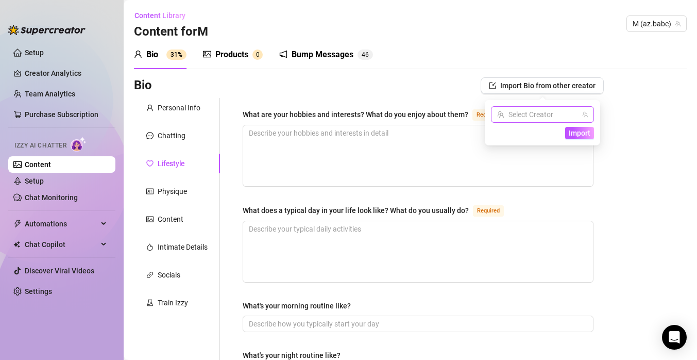
click at [556, 114] on input "search" at bounding box center [537, 114] width 81 height 15
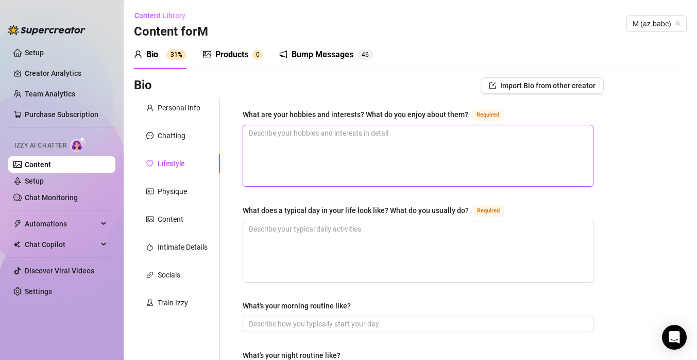
click at [525, 146] on textarea "What are your hobbies and interests? What do you enjoy about them? Required" at bounding box center [418, 155] width 350 height 61
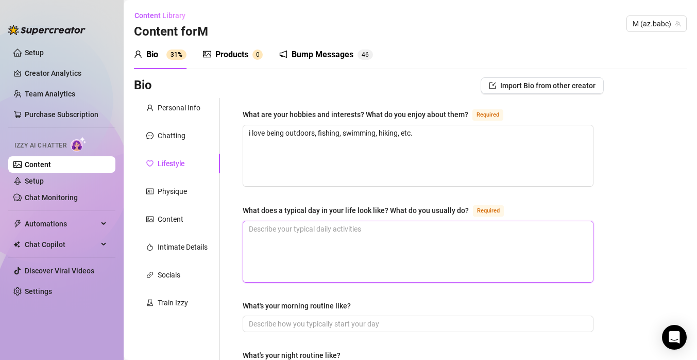
click at [467, 229] on textarea "What does a typical day in your life look like? What do you usually do? Required" at bounding box center [418, 251] width 350 height 61
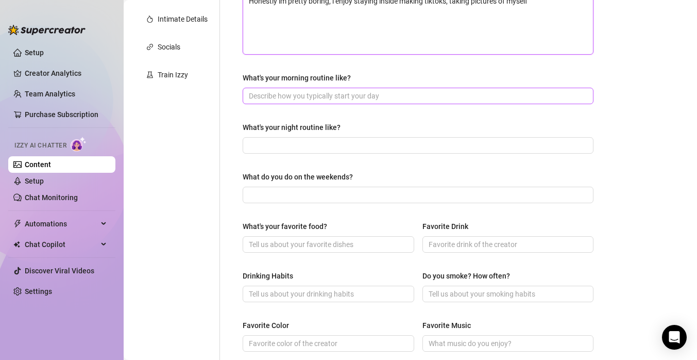
scroll to position [238, 0]
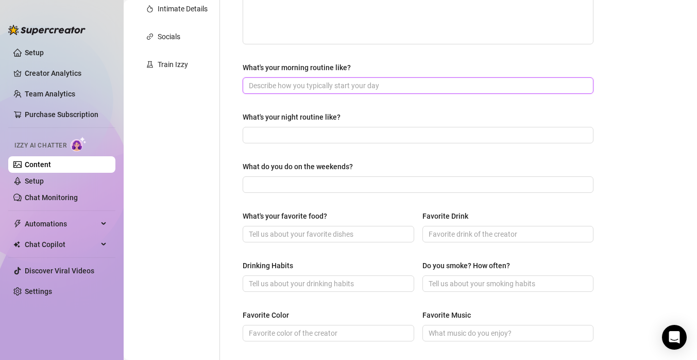
click at [435, 83] on input "What's your morning routine like?" at bounding box center [417, 85] width 337 height 11
click at [404, 133] on input "What's your night routine like?" at bounding box center [417, 134] width 337 height 11
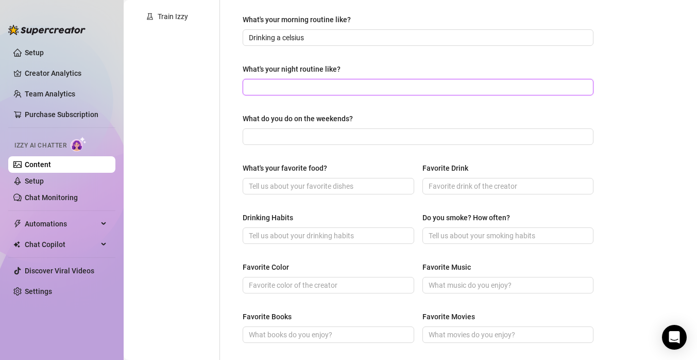
scroll to position [293, 0]
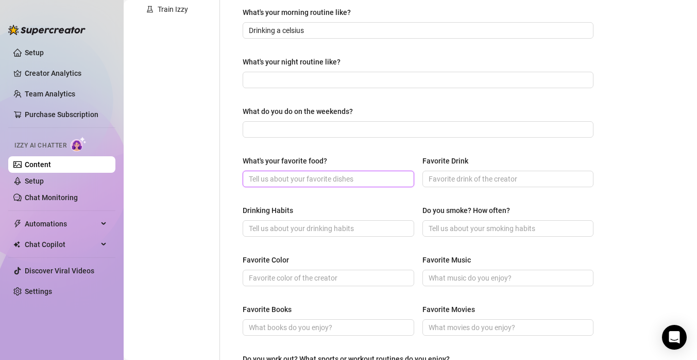
click at [357, 182] on input "What's your favorite food?" at bounding box center [327, 178] width 157 height 11
click at [438, 180] on input "Favorite Drink" at bounding box center [507, 178] width 157 height 11
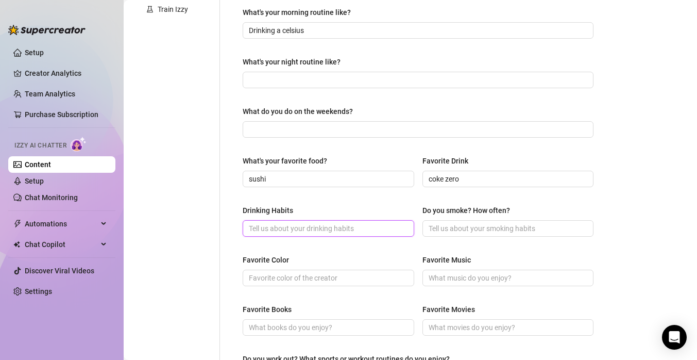
click at [336, 224] on input "Drinking Habits" at bounding box center [327, 228] width 157 height 11
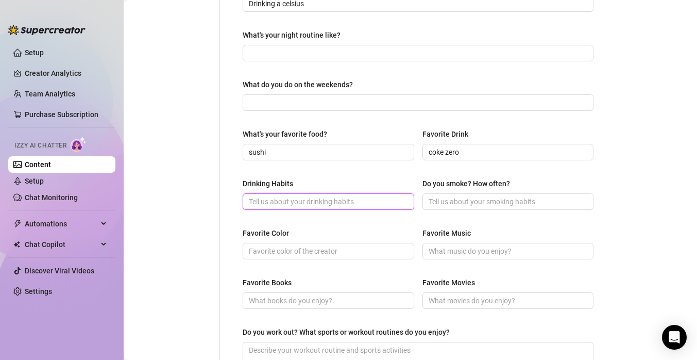
scroll to position [322, 0]
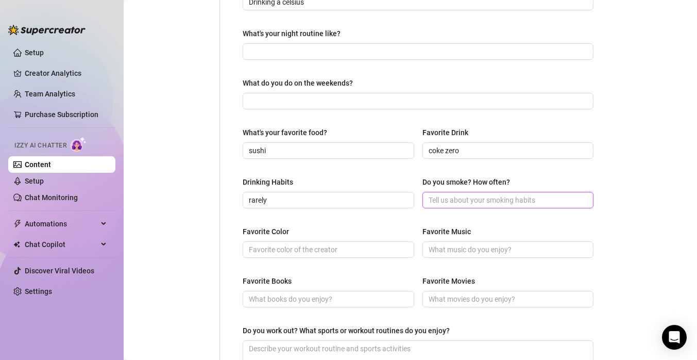
click at [440, 198] on input "Do you smoke? How often?" at bounding box center [507, 199] width 157 height 11
click at [352, 252] on input "Favorite Color" at bounding box center [327, 249] width 157 height 11
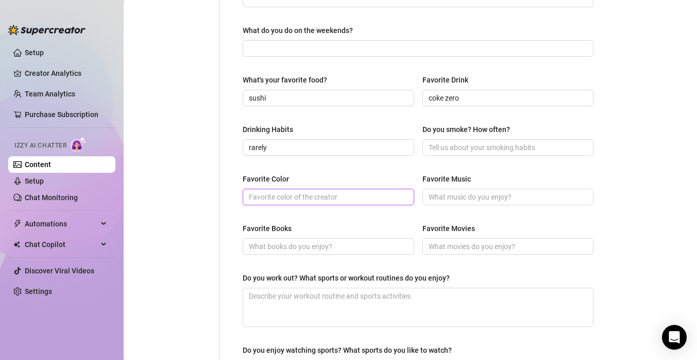
scroll to position [375, 0]
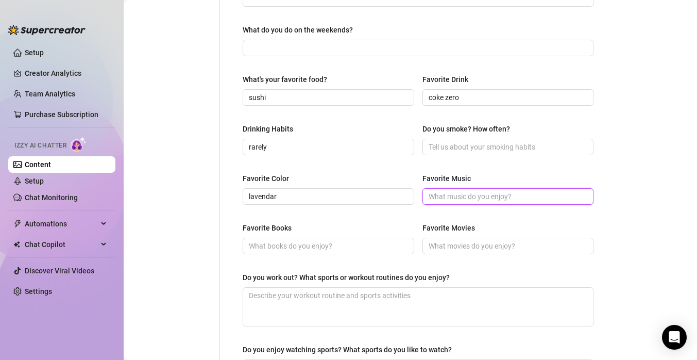
click at [491, 199] on input "Favorite Music" at bounding box center [507, 196] width 157 height 11
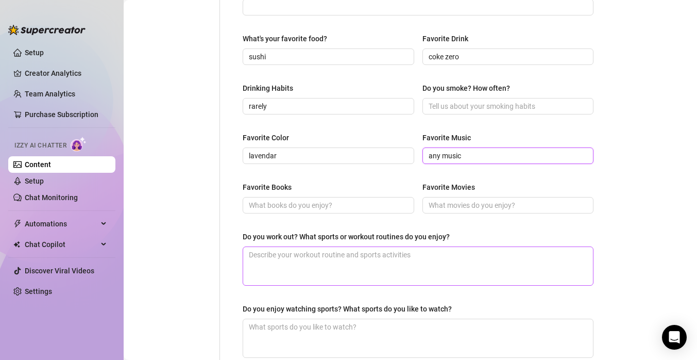
scroll to position [421, 0]
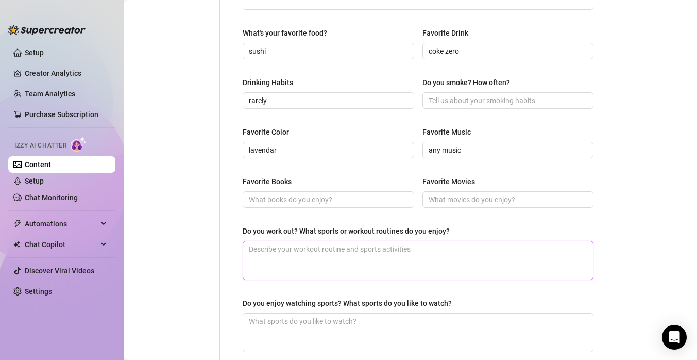
click at [337, 266] on textarea "Do you work out? What sports or workout routines do you enjoy?" at bounding box center [418, 260] width 350 height 38
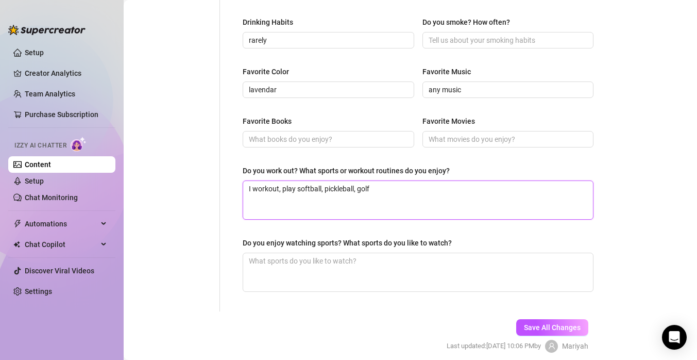
scroll to position [486, 0]
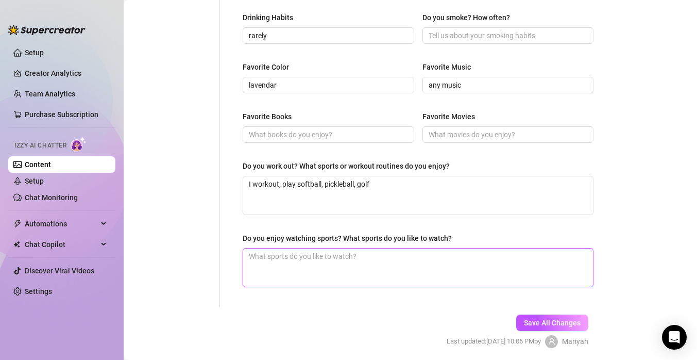
click at [323, 281] on textarea "Do you enjoy watching sports? What sports do you like to watch?" at bounding box center [418, 267] width 350 height 38
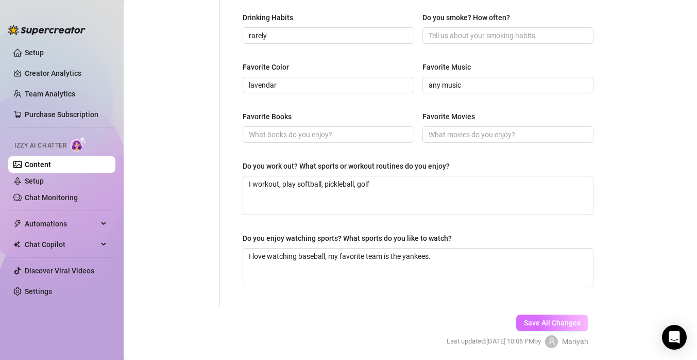
click at [529, 320] on span "Save All Changes" at bounding box center [552, 323] width 57 height 8
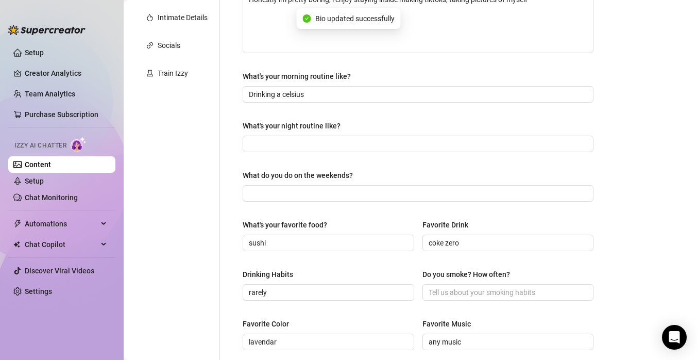
scroll to position [0, 0]
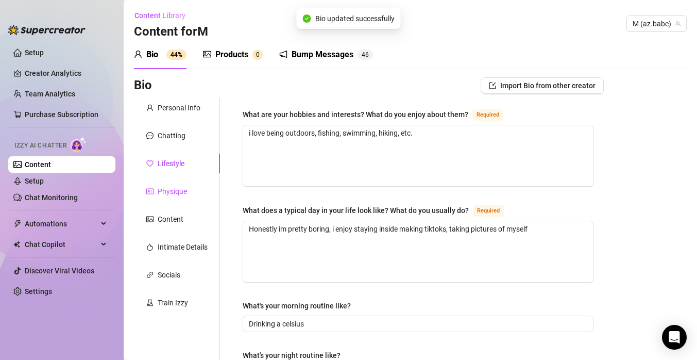
click at [183, 189] on div "Physique" at bounding box center [172, 191] width 29 height 11
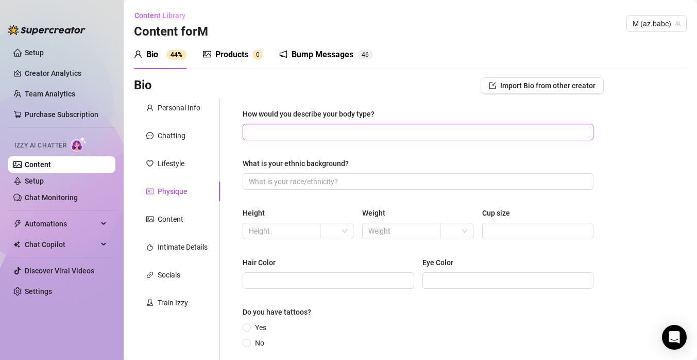
click at [358, 133] on input "How would you describe your body type?" at bounding box center [417, 131] width 337 height 11
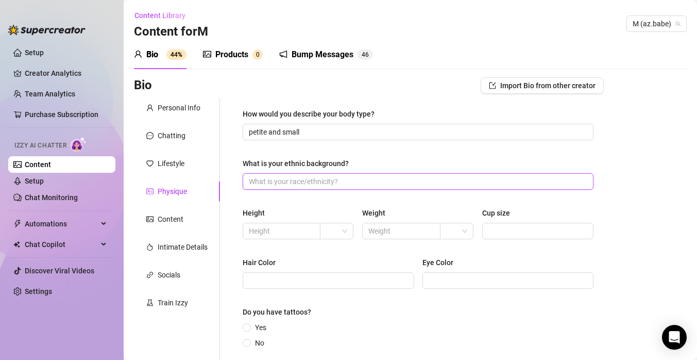
click at [344, 184] on input "What is your ethnic background?" at bounding box center [417, 181] width 337 height 11
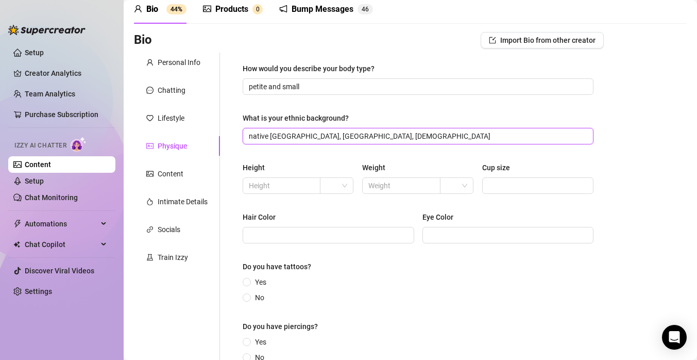
scroll to position [59, 0]
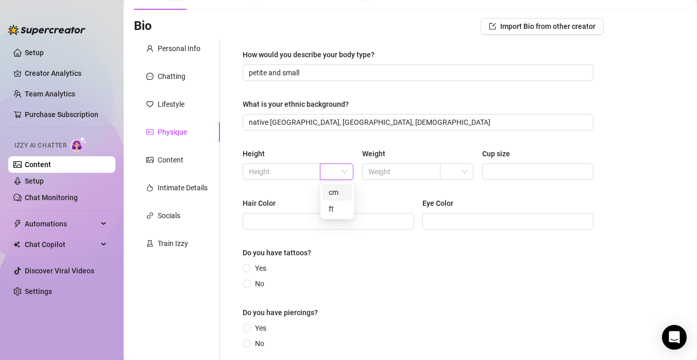
click at [328, 170] on input "search" at bounding box center [332, 171] width 12 height 15
click at [312, 173] on input "text" at bounding box center [280, 171] width 63 height 11
click at [348, 172] on div at bounding box center [337, 171] width 34 height 16
click at [341, 206] on div "ft" at bounding box center [337, 208] width 17 height 11
click at [399, 173] on input "text" at bounding box center [400, 171] width 63 height 11
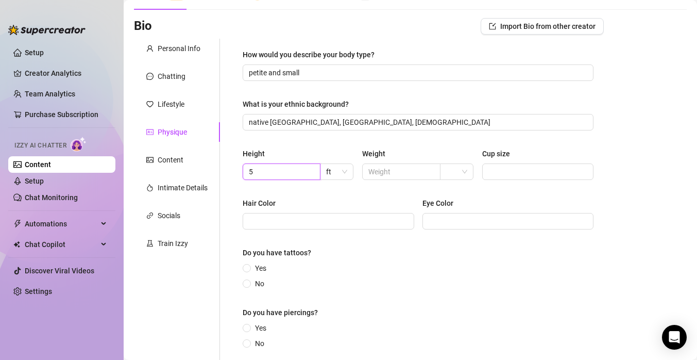
click at [287, 174] on input "5" at bounding box center [280, 171] width 63 height 11
click at [411, 181] on div "Height 5'5 ft Weight Cup size" at bounding box center [418, 168] width 351 height 41
click at [410, 176] on input "text" at bounding box center [400, 171] width 63 height 11
click at [458, 166] on span at bounding box center [456, 171] width 21 height 15
click at [459, 212] on div "lbs" at bounding box center [456, 208] width 17 height 11
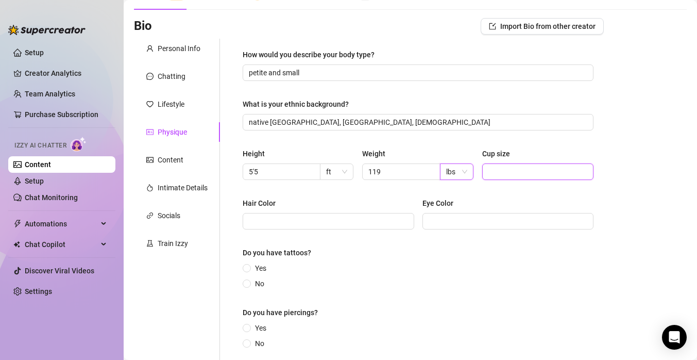
click at [515, 174] on input "Cup size" at bounding box center [537, 171] width 97 height 11
click at [394, 220] on input "Hair Color" at bounding box center [327, 220] width 157 height 11
click at [483, 225] on input "Eye Color" at bounding box center [507, 220] width 157 height 11
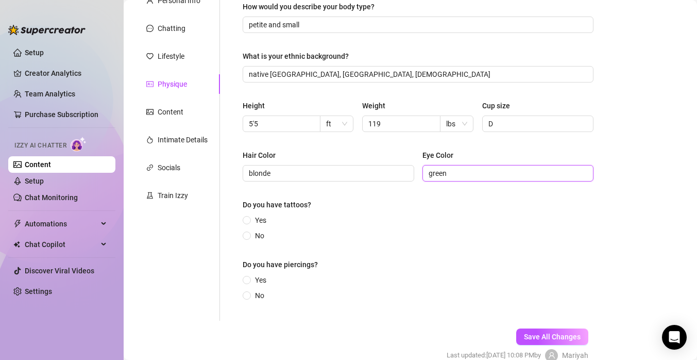
scroll to position [115, 0]
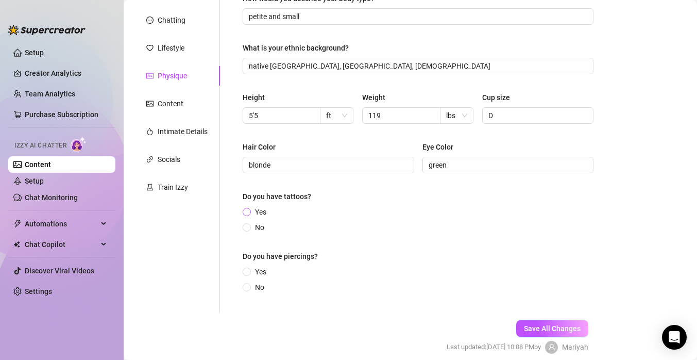
click at [260, 212] on span "Yes" at bounding box center [261, 211] width 20 height 11
click at [249, 212] on input "Yes" at bounding box center [247, 212] width 4 height 7
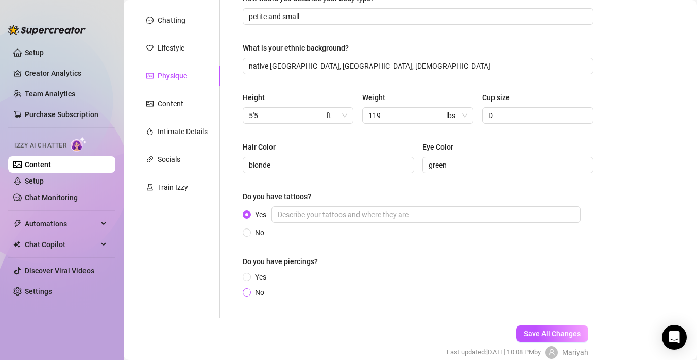
click at [257, 295] on span "No" at bounding box center [260, 292] width 18 height 11
click at [249, 295] on input "No" at bounding box center [247, 293] width 4 height 7
click at [540, 334] on span "Save All Changes" at bounding box center [552, 333] width 57 height 8
click at [185, 110] on div "Content" at bounding box center [177, 104] width 86 height 20
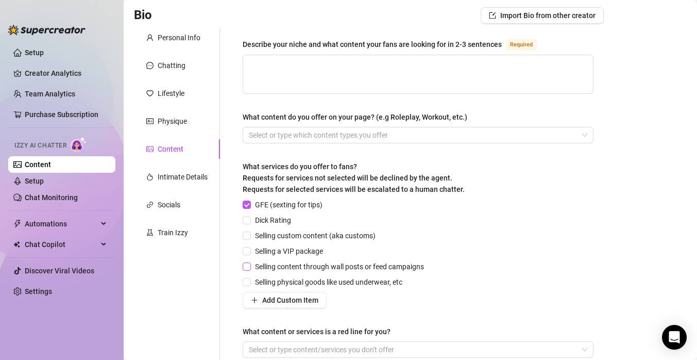
scroll to position [70, 0]
click at [282, 218] on span "Dick Rating" at bounding box center [273, 220] width 44 height 11
click at [250, 218] on input "Dick Rating" at bounding box center [246, 219] width 7 height 7
click at [291, 238] on span "Selling custom content (aka customs)" at bounding box center [315, 235] width 129 height 11
click at [250, 238] on input "Selling custom content (aka customs)" at bounding box center [246, 235] width 7 height 7
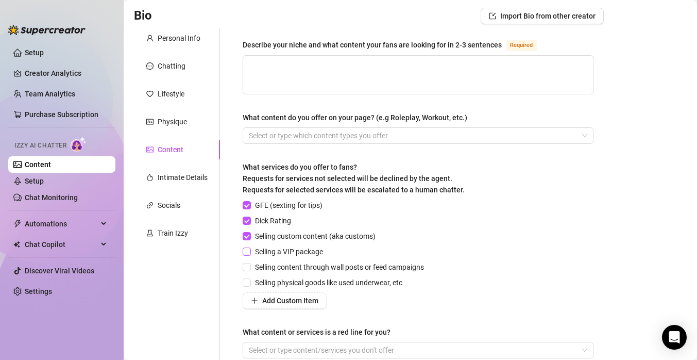
click at [308, 254] on span "Selling a VIP package" at bounding box center [289, 251] width 76 height 11
click at [250, 254] on input "Selling a VIP package" at bounding box center [246, 250] width 7 height 7
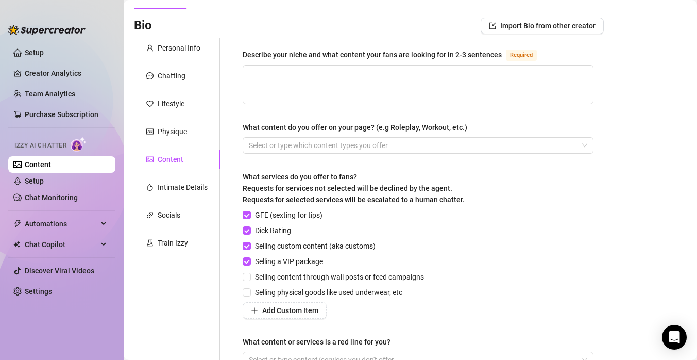
scroll to position [56, 0]
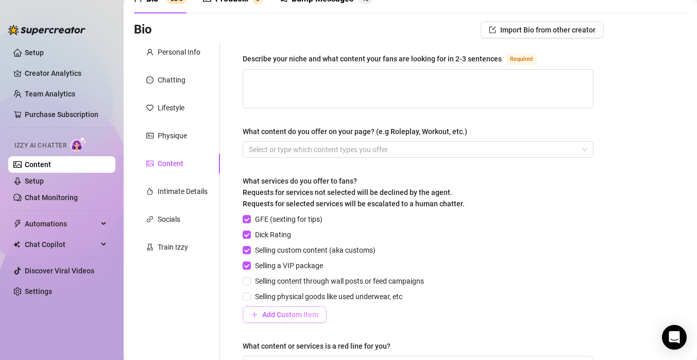
click at [298, 310] on span "Add Custom Item" at bounding box center [290, 314] width 56 height 8
click at [359, 311] on icon "delete" at bounding box center [358, 314] width 6 height 7
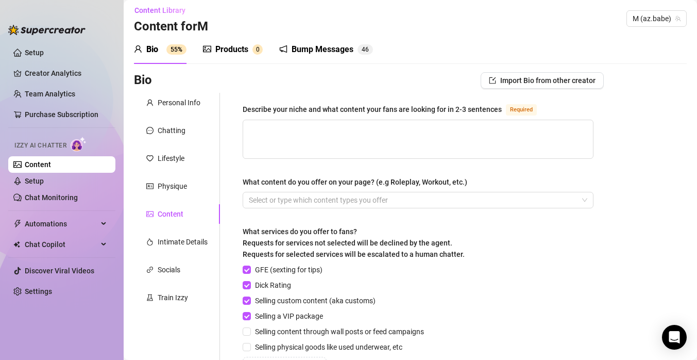
scroll to position [1, 0]
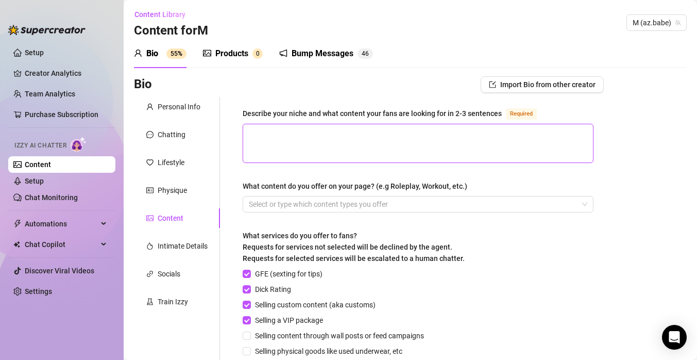
click at [391, 133] on textarea "Describe your niche and what content your fans are looking for in 2-3 sentences…" at bounding box center [418, 143] width 350 height 38
click at [376, 203] on div at bounding box center [413, 204] width 336 height 14
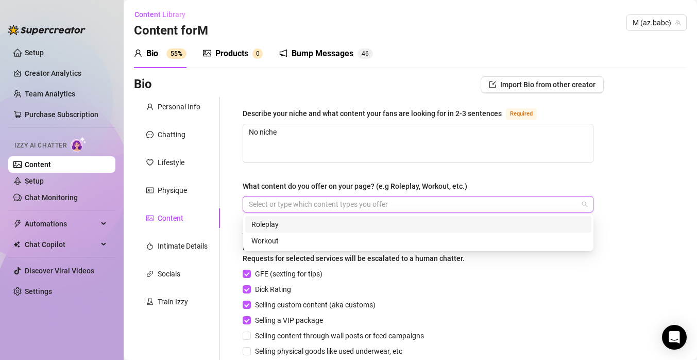
click at [367, 220] on div "Roleplay" at bounding box center [419, 224] width 334 height 11
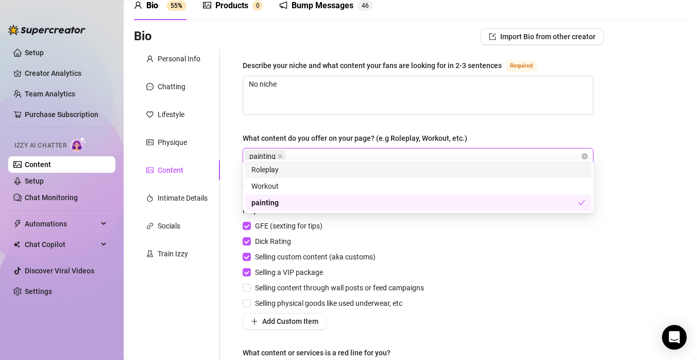
scroll to position [57, 0]
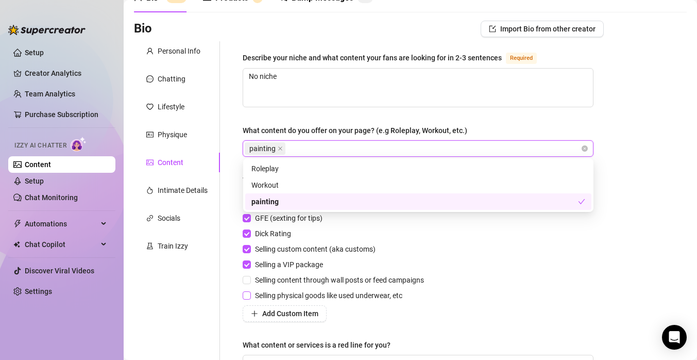
click at [303, 294] on span "Selling physical goods like used underwear, etc" at bounding box center [329, 295] width 156 height 11
click at [250, 294] on input "Selling physical goods like used underwear, etc" at bounding box center [246, 294] width 7 height 7
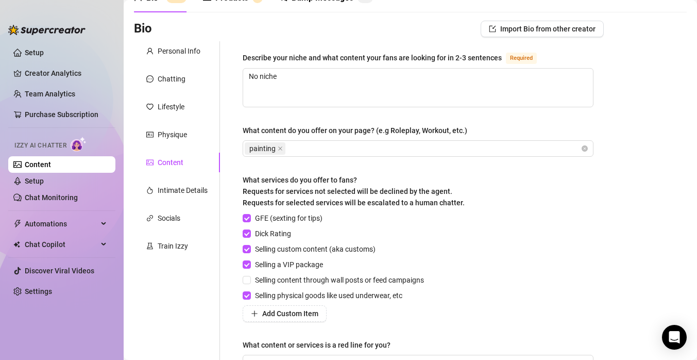
click at [294, 323] on div "Describe your niche and what content your fans are looking for in 2-3 sentences…" at bounding box center [418, 216] width 351 height 329
click at [295, 319] on button "Add Custom Item" at bounding box center [285, 313] width 84 height 16
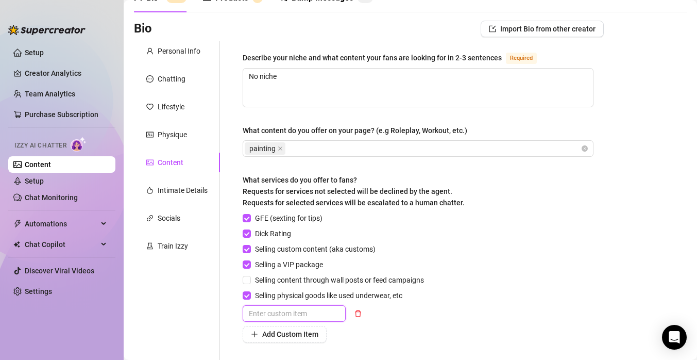
click at [297, 317] on input "text" at bounding box center [294, 313] width 103 height 16
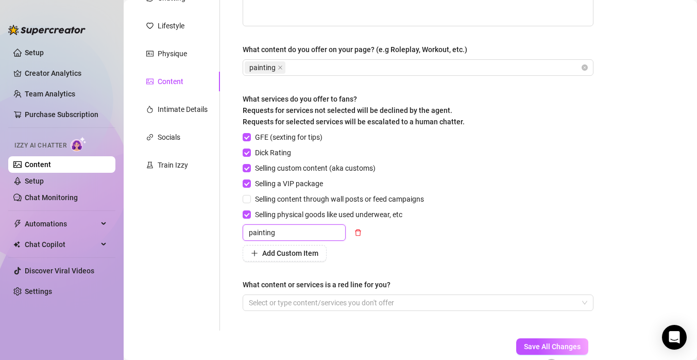
scroll to position [198, 0]
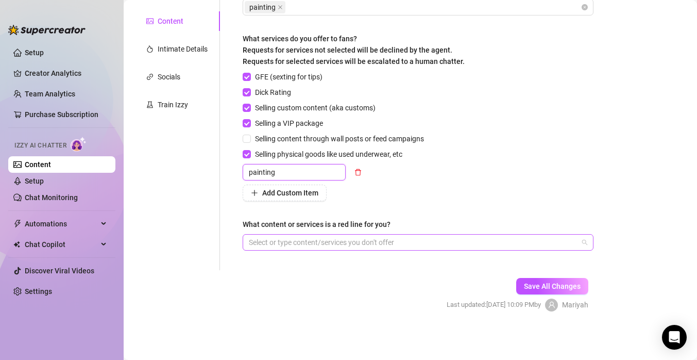
click at [376, 242] on div at bounding box center [413, 242] width 336 height 14
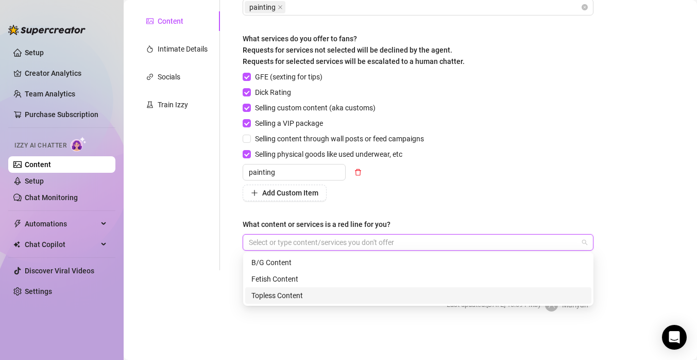
click at [347, 299] on div "Topless Content" at bounding box center [419, 295] width 334 height 11
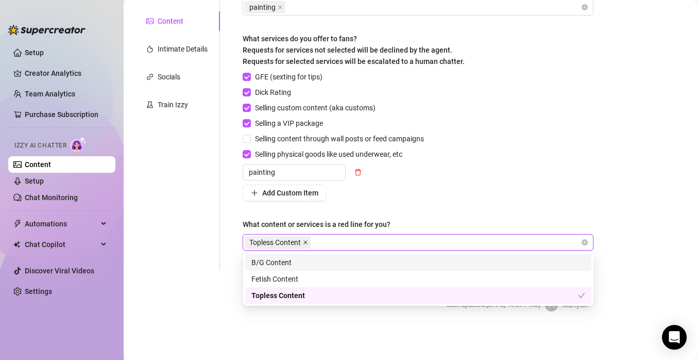
click at [305, 240] on icon "close" at bounding box center [305, 242] width 5 height 5
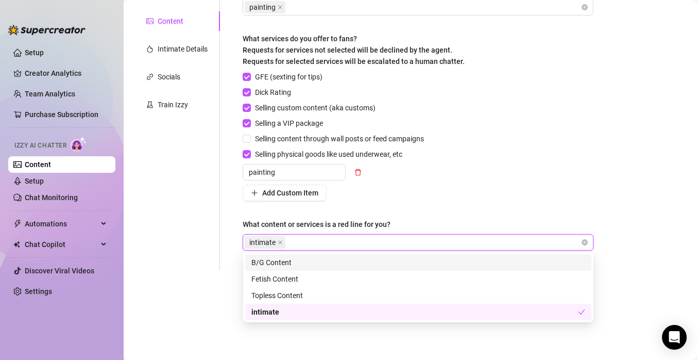
click at [620, 204] on div "Bio Import Bio from other creator Personal Info Chatting Lifestyle Physique Con…" at bounding box center [410, 104] width 553 height 450
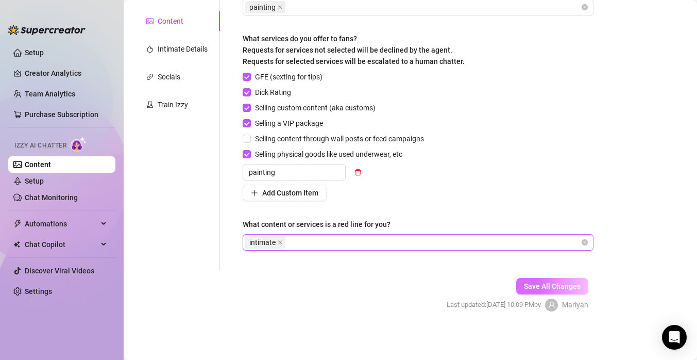
click at [555, 285] on span "Save All Changes" at bounding box center [552, 286] width 57 height 8
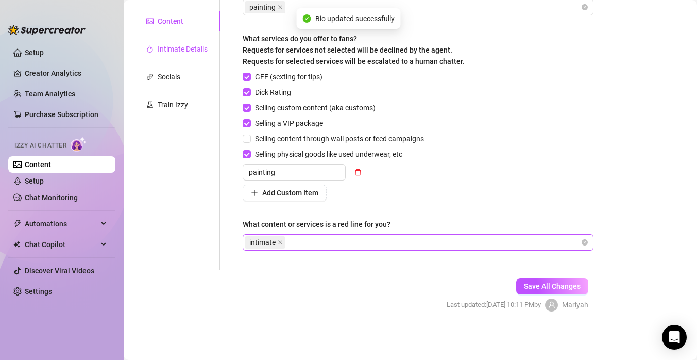
click at [169, 50] on div "Intimate Details" at bounding box center [183, 48] width 50 height 11
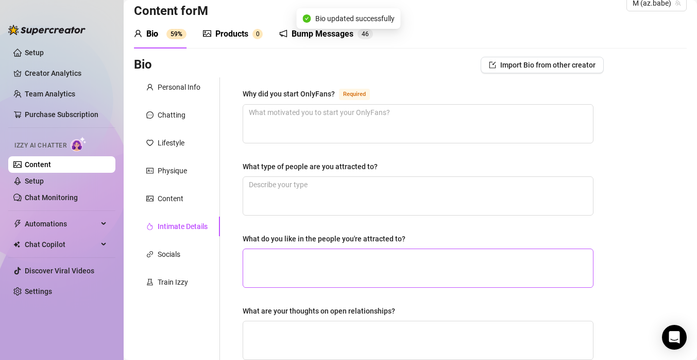
scroll to position [23, 0]
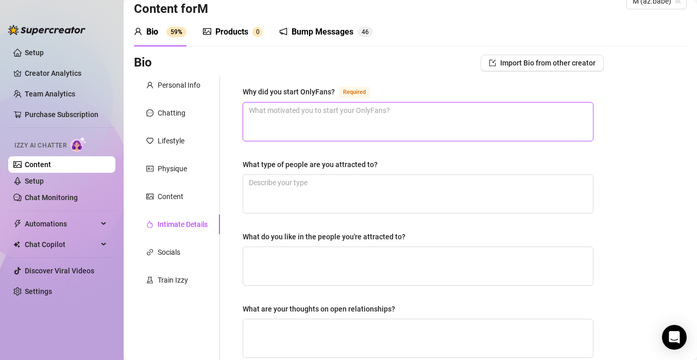
click at [324, 109] on textarea "Why did you start OnlyFans? Required" at bounding box center [418, 122] width 350 height 38
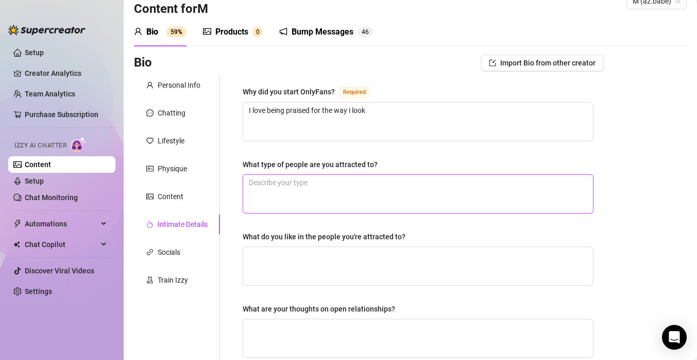
click at [334, 200] on textarea "What type of people are you attracted to?" at bounding box center [418, 194] width 350 height 38
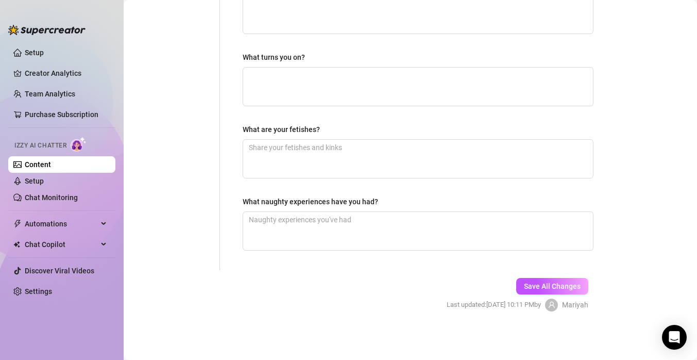
scroll to position [346, 0]
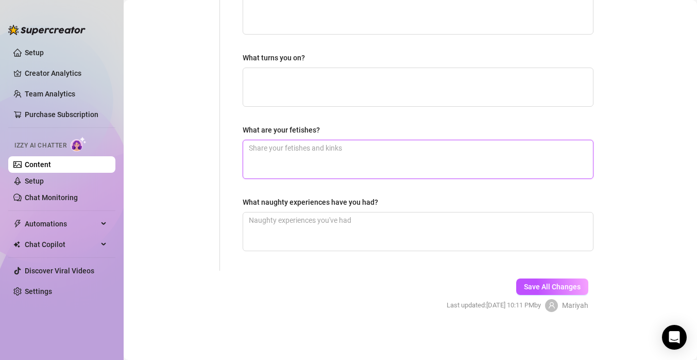
click at [346, 165] on textarea "What are your fetishes?" at bounding box center [418, 159] width 350 height 38
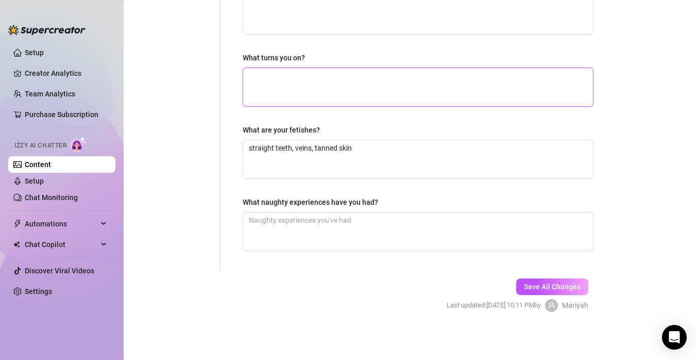
click at [357, 86] on textarea "What turns you on?" at bounding box center [418, 87] width 350 height 38
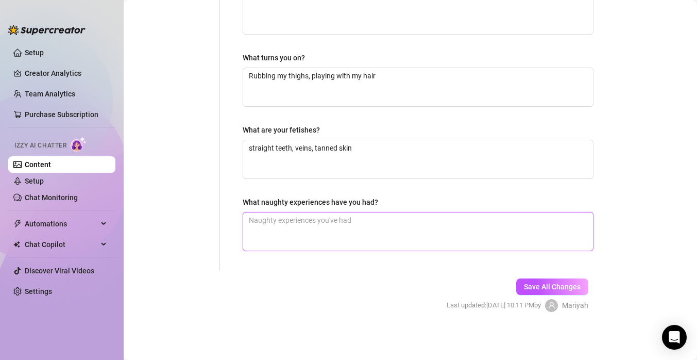
click at [336, 234] on textarea "What naughty experiences have you had?" at bounding box center [418, 231] width 350 height 38
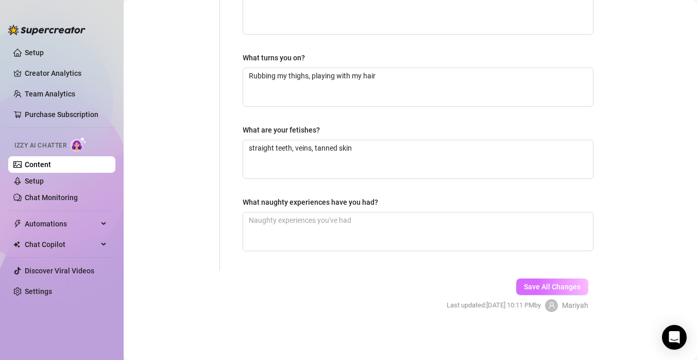
click at [526, 285] on span "Save All Changes" at bounding box center [552, 286] width 57 height 8
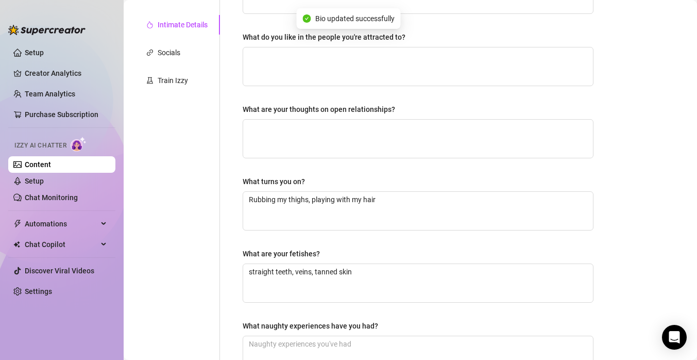
scroll to position [0, 0]
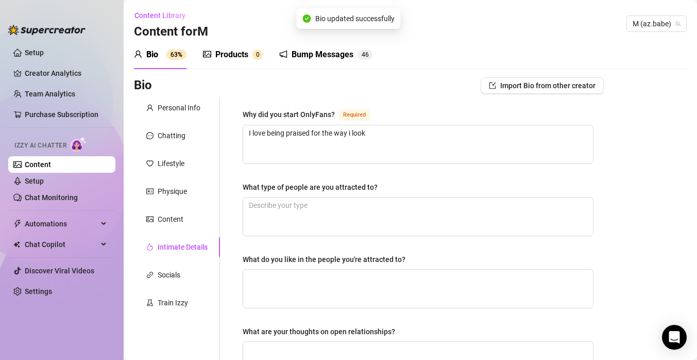
click at [163, 286] on div "Personal Info Chatting Lifestyle Physique Content Intimate Details Socials Trai…" at bounding box center [177, 357] width 86 height 519
click at [168, 270] on div "Socials" at bounding box center [169, 274] width 23 height 11
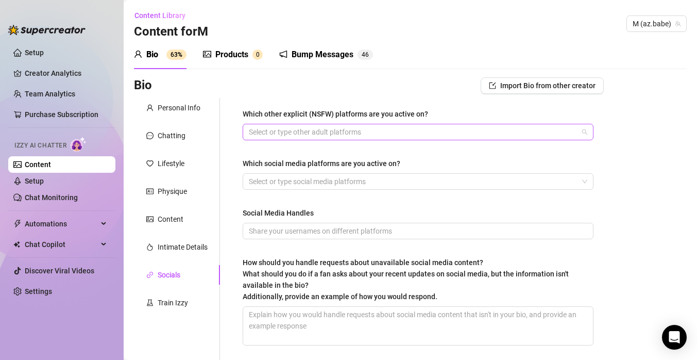
click at [346, 133] on div at bounding box center [413, 132] width 336 height 14
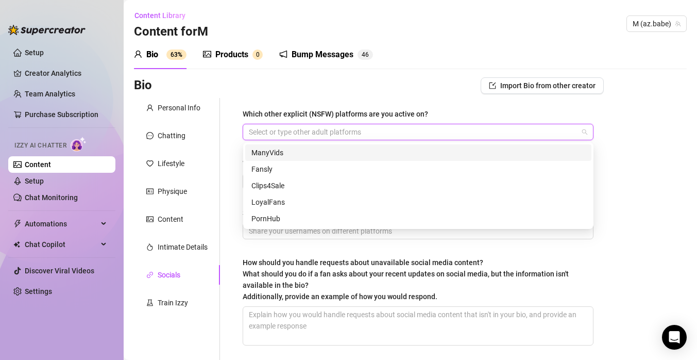
click at [345, 132] on div at bounding box center [413, 132] width 336 height 14
click at [347, 137] on div at bounding box center [413, 132] width 336 height 14
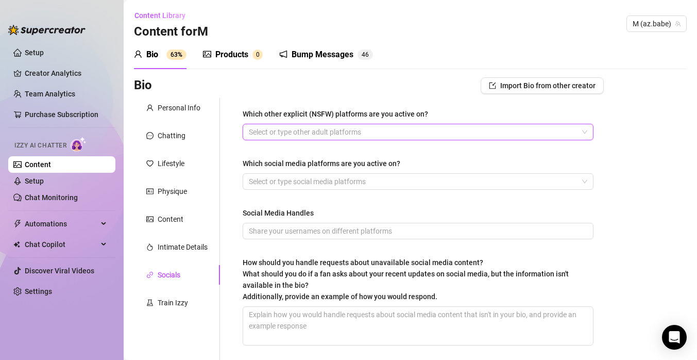
click at [347, 133] on div at bounding box center [413, 132] width 336 height 14
click at [347, 181] on div at bounding box center [413, 181] width 336 height 14
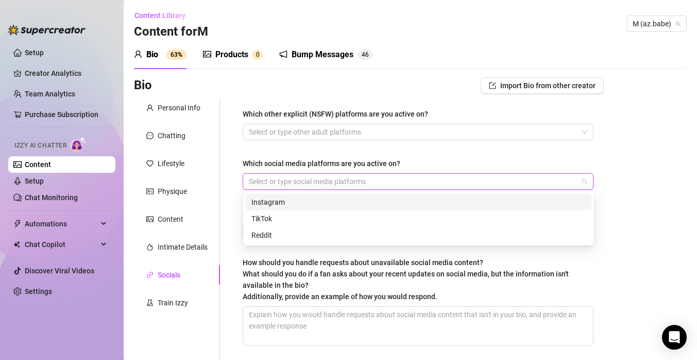
click at [344, 204] on div "Instagram" at bounding box center [419, 201] width 334 height 11
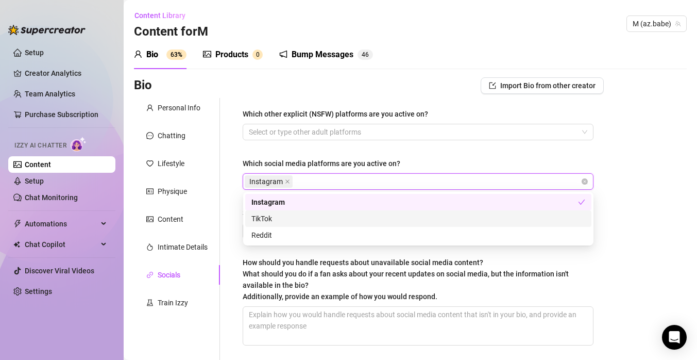
click at [343, 222] on div "TikTok" at bounding box center [419, 218] width 334 height 11
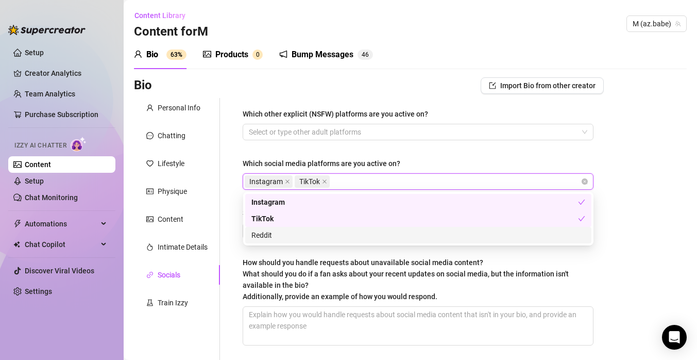
click at [358, 277] on span "What should you do if a fan asks about your recent updates on social media, but…" at bounding box center [406, 285] width 326 height 31
click at [358, 307] on textarea "How should you handle requests about unavailable social media content? What sho…" at bounding box center [418, 326] width 350 height 38
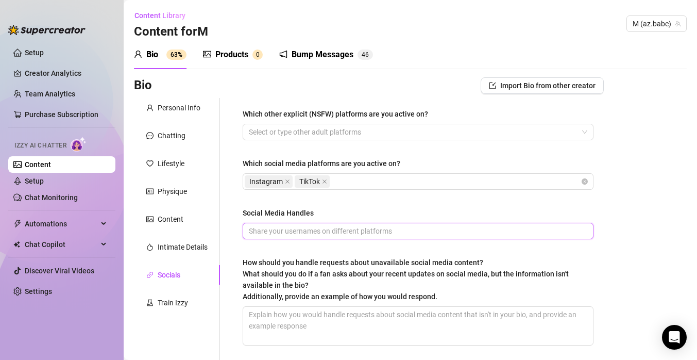
click at [349, 230] on input "Social Media Handles" at bounding box center [417, 230] width 337 height 11
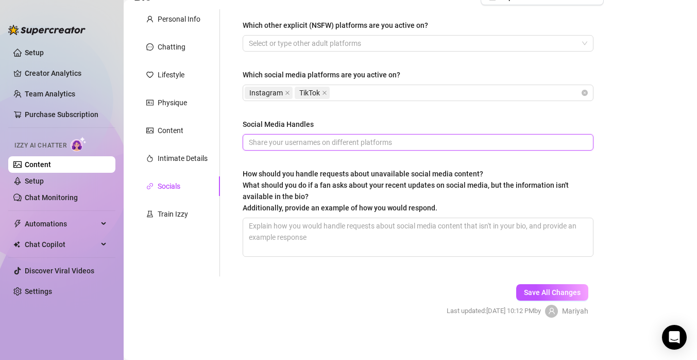
scroll to position [92, 0]
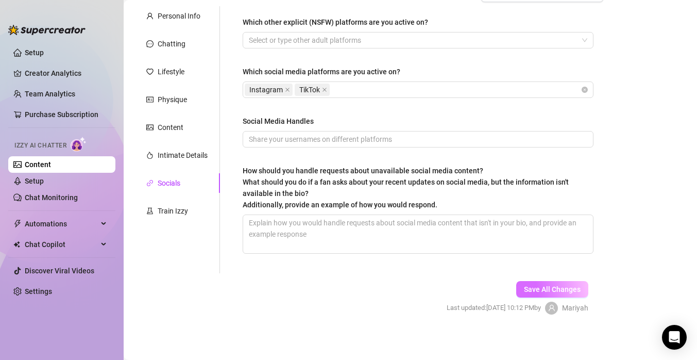
click at [567, 293] on button "Save All Changes" at bounding box center [552, 289] width 72 height 16
click at [163, 210] on div "Train Izzy" at bounding box center [173, 210] width 30 height 11
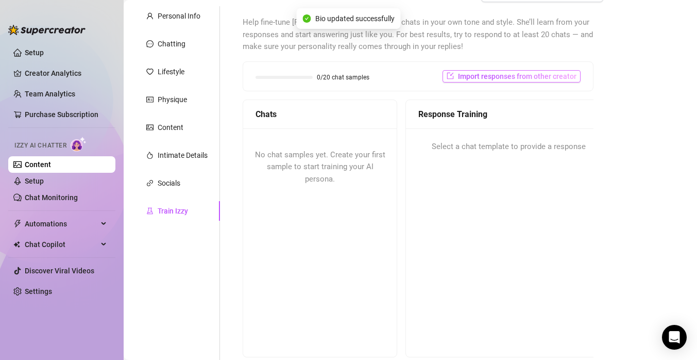
click at [500, 76] on span "Import responses from other creator" at bounding box center [517, 76] width 119 height 8
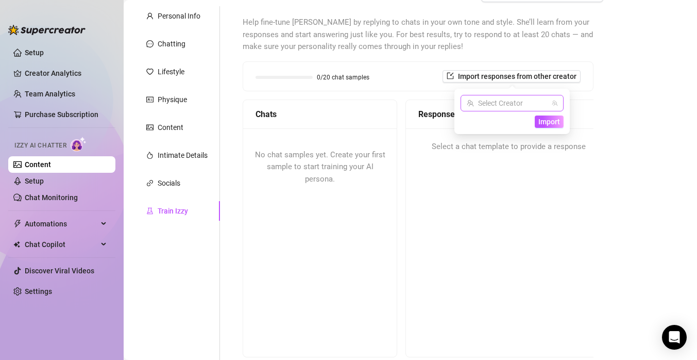
click at [505, 103] on input "search" at bounding box center [507, 102] width 81 height 15
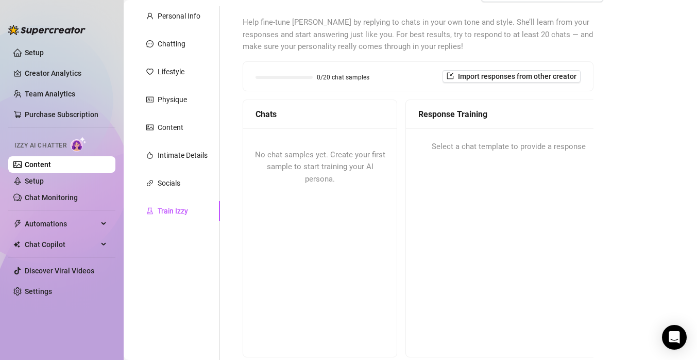
click at [606, 88] on div "Bio Import Bio from other creator Personal Info Chatting Lifestyle Physique Con…" at bounding box center [410, 206] width 553 height 441
click at [348, 159] on span "No chat samples yet. Create your first sample to start training your AI persona." at bounding box center [320, 167] width 130 height 34
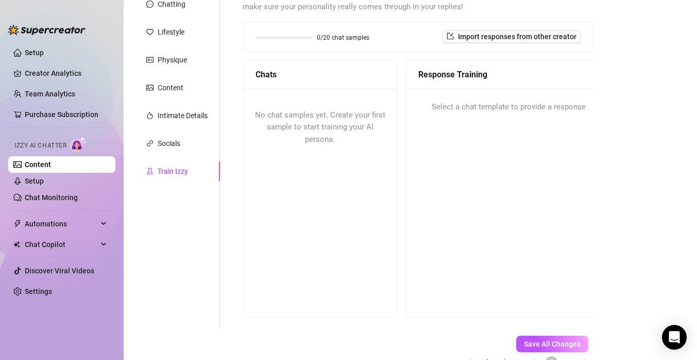
scroll to position [142, 0]
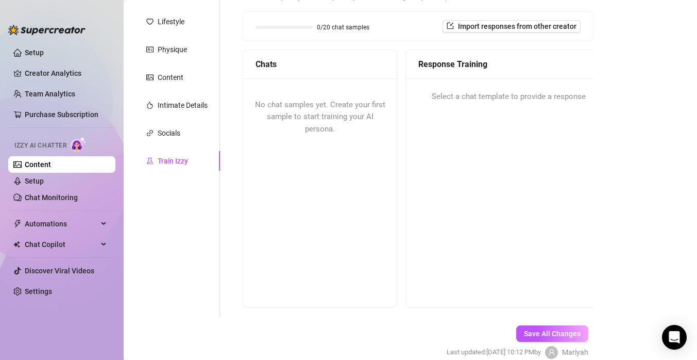
click at [356, 71] on div "Chats" at bounding box center [320, 64] width 154 height 29
click at [311, 126] on span "No chat samples yet. Create your first sample to start training your AI persona." at bounding box center [320, 117] width 130 height 34
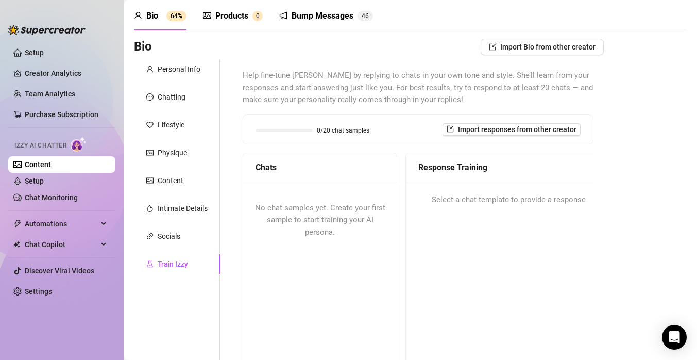
scroll to position [46, 0]
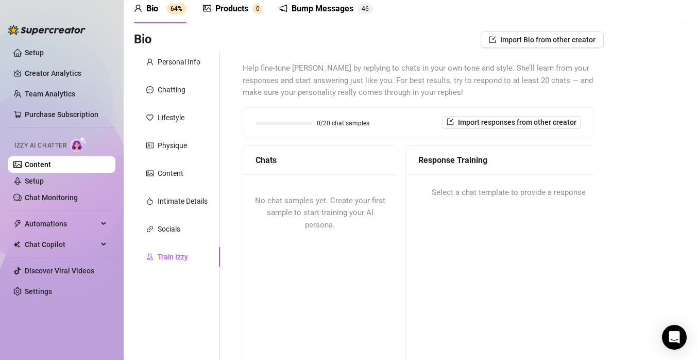
click at [299, 122] on div at bounding box center [284, 123] width 57 height 3
click at [553, 123] on span "Import responses from other creator" at bounding box center [517, 122] width 119 height 8
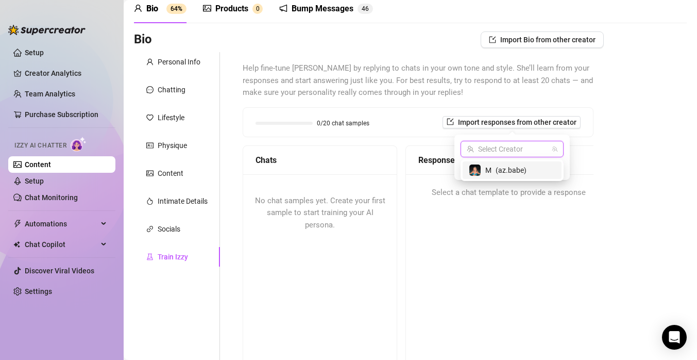
click at [524, 149] on input "search" at bounding box center [507, 148] width 81 height 15
click at [536, 167] on div "M ( az.babe )" at bounding box center [512, 170] width 87 height 12
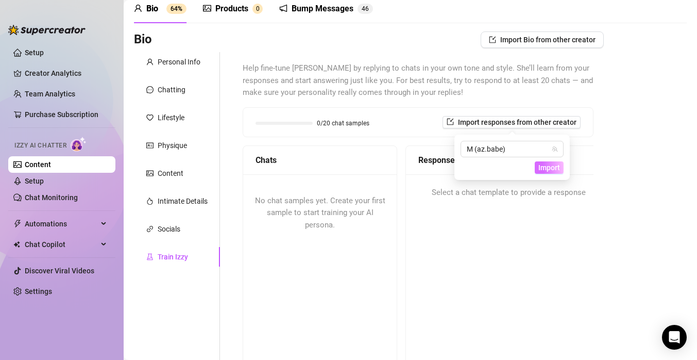
click at [550, 166] on span "Import" at bounding box center [550, 167] width 22 height 8
click at [556, 169] on span "Import" at bounding box center [550, 167] width 22 height 8
click at [548, 169] on span "Import" at bounding box center [550, 167] width 22 height 8
click at [613, 158] on div "Bio Import Bio from other creator Personal Info Chatting Lifestyle Physique Con…" at bounding box center [410, 251] width 553 height 441
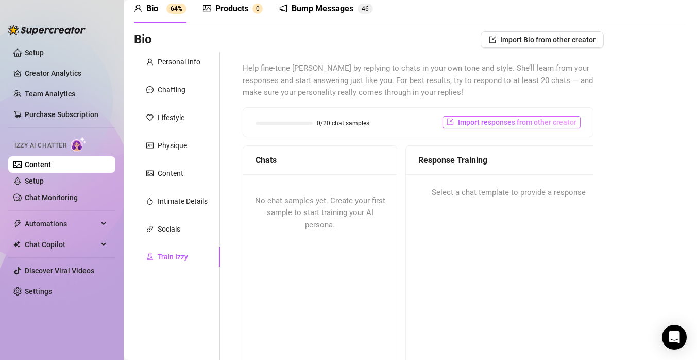
click at [549, 121] on span "Import responses from other creator" at bounding box center [517, 122] width 119 height 8
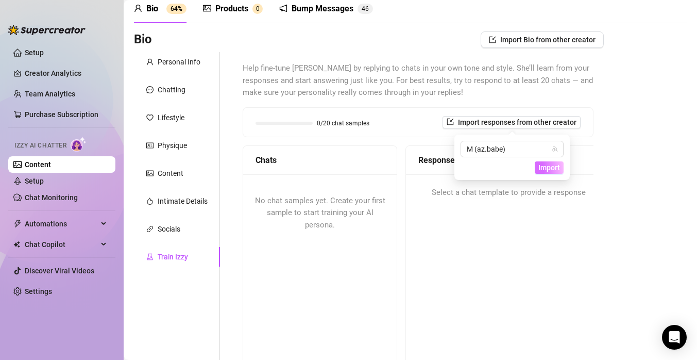
click at [555, 169] on span "Import" at bounding box center [550, 167] width 22 height 8
click at [547, 148] on span "M (az.babe)" at bounding box center [512, 148] width 91 height 15
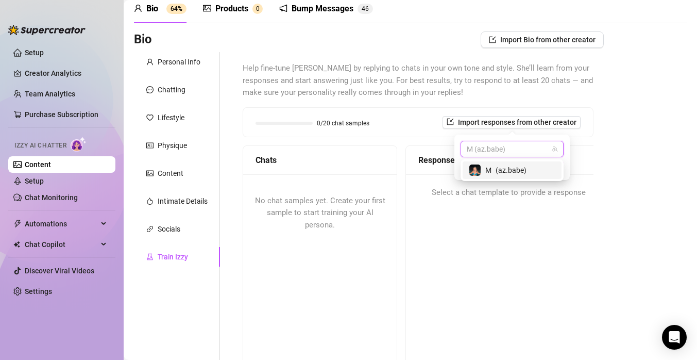
click at [536, 168] on div "M ( az.babe )" at bounding box center [512, 170] width 87 height 12
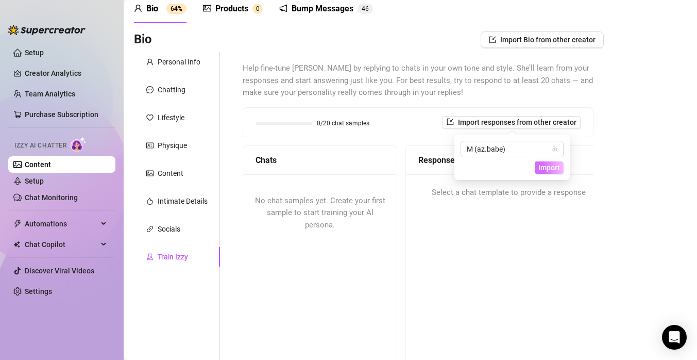
click at [548, 168] on span "Import" at bounding box center [550, 167] width 22 height 8
drag, startPoint x: 549, startPoint y: 168, endPoint x: 544, endPoint y: 162, distance: 6.9
click at [545, 163] on span "Import" at bounding box center [550, 167] width 22 height 8
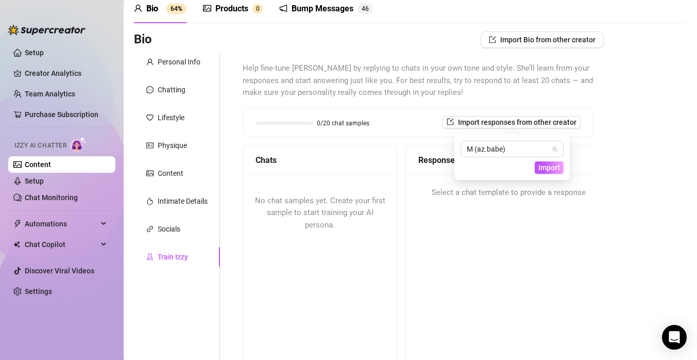
click at [543, 239] on div "Response Training Select a chat template to provide a response" at bounding box center [509, 274] width 206 height 258
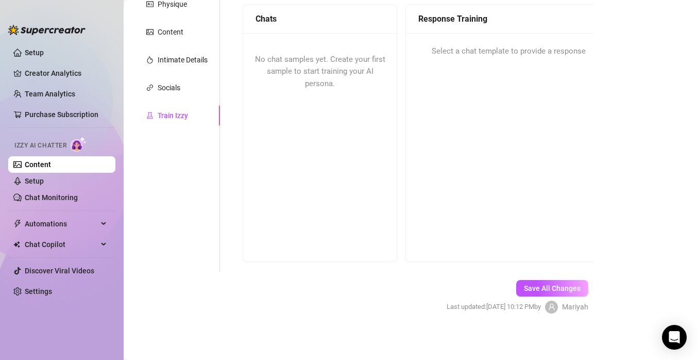
scroll to position [189, 0]
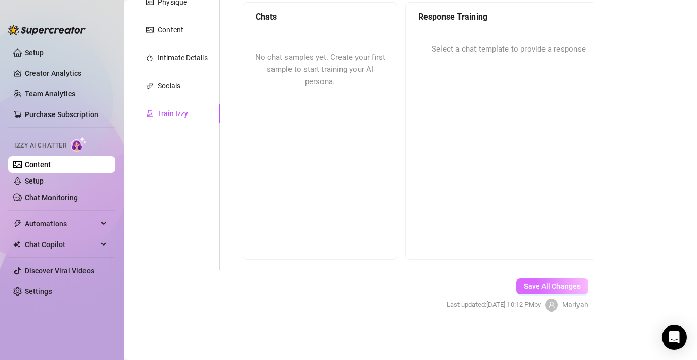
click at [529, 290] on span "Save All Changes" at bounding box center [552, 286] width 57 height 8
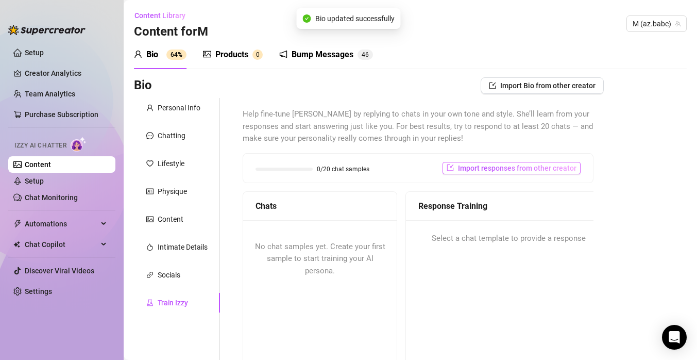
click at [552, 168] on span "Import responses from other creator" at bounding box center [517, 168] width 119 height 8
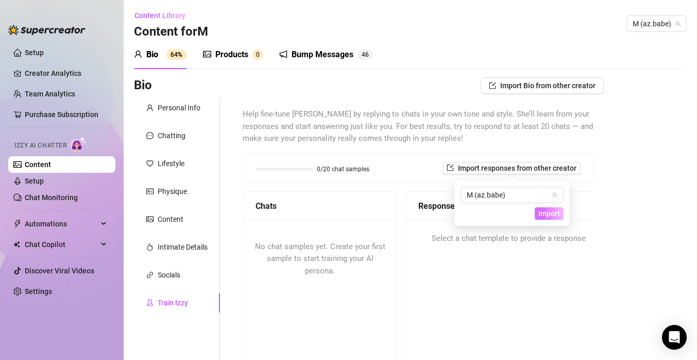
click at [558, 218] on button "Import" at bounding box center [549, 213] width 29 height 12
click at [550, 215] on span "Import" at bounding box center [550, 213] width 22 height 8
click at [398, 270] on div "Chats No chat samples yet. Create your first sample to start training your AI p…" at bounding box center [418, 320] width 351 height 258
click at [361, 271] on div "No chat samples yet. Create your first sample to start training your AI persona." at bounding box center [320, 259] width 154 height 78
click at [222, 56] on div "Products" at bounding box center [231, 54] width 33 height 12
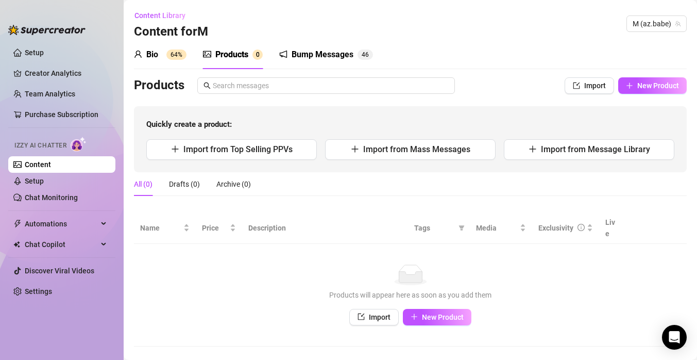
click at [169, 54] on sup "64%" at bounding box center [176, 54] width 20 height 10
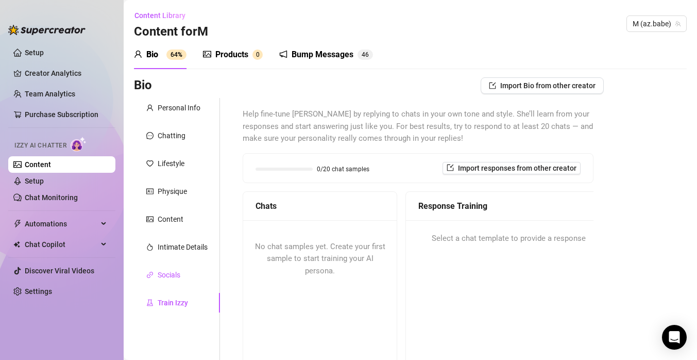
click at [164, 270] on div "Socials" at bounding box center [169, 274] width 23 height 11
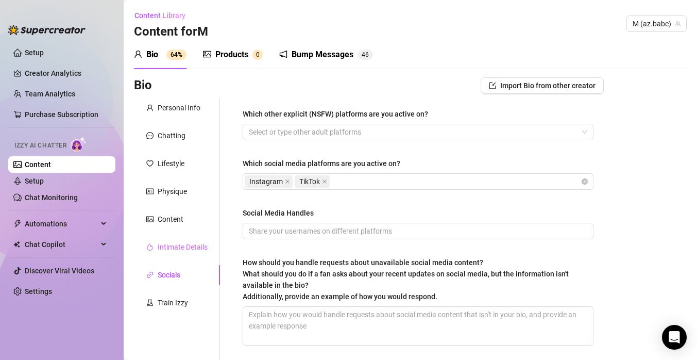
click at [169, 253] on div "Intimate Details" at bounding box center [177, 247] width 86 height 20
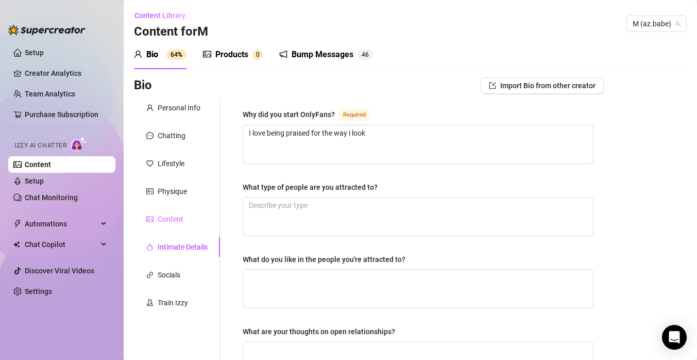
click at [174, 209] on div "Content" at bounding box center [177, 219] width 86 height 20
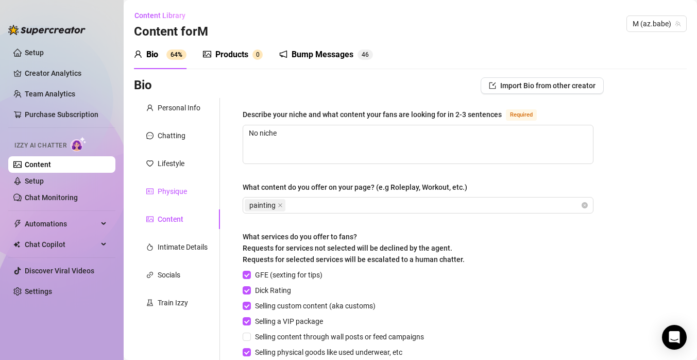
click at [175, 189] on div "Physique" at bounding box center [172, 191] width 29 height 11
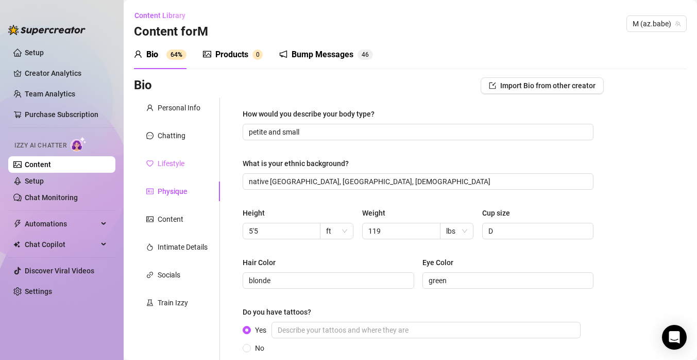
click at [176, 170] on div "Lifestyle" at bounding box center [177, 164] width 86 height 20
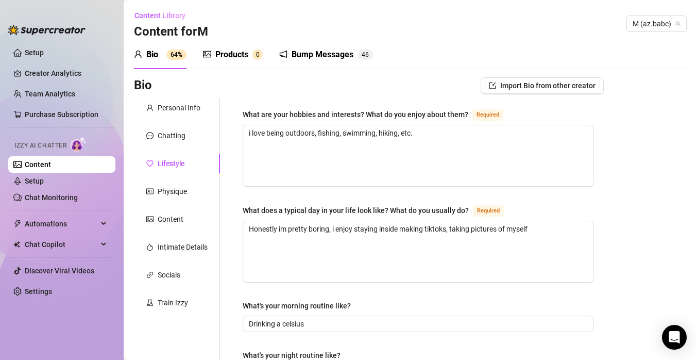
click at [243, 56] on div "Products" at bounding box center [231, 54] width 33 height 12
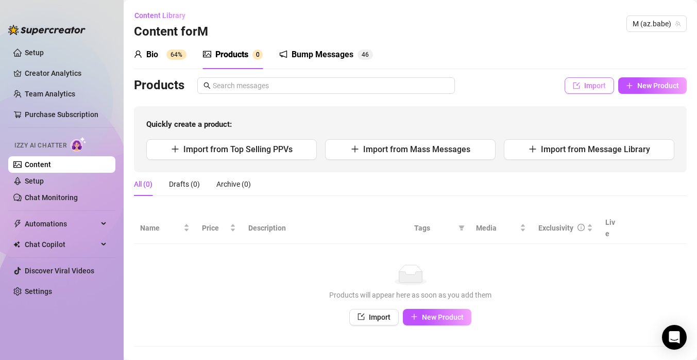
click at [586, 87] on span "Import" at bounding box center [595, 85] width 22 height 8
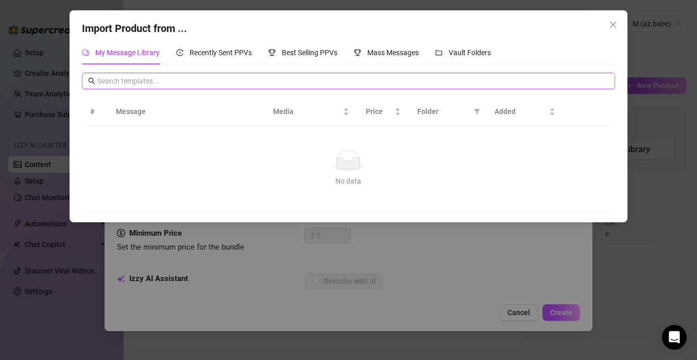
click at [519, 82] on input "text" at bounding box center [352, 80] width 511 height 11
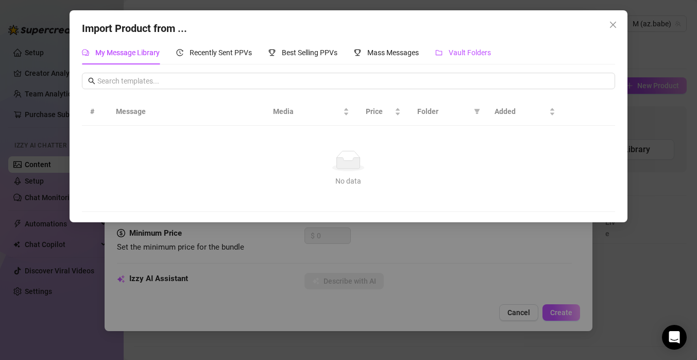
click at [481, 53] on span "Vault Folders" at bounding box center [470, 52] width 42 height 8
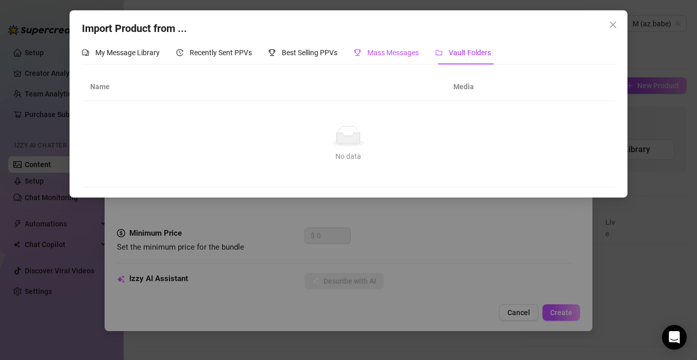
click at [387, 57] on div "Mass Messages" at bounding box center [386, 52] width 65 height 11
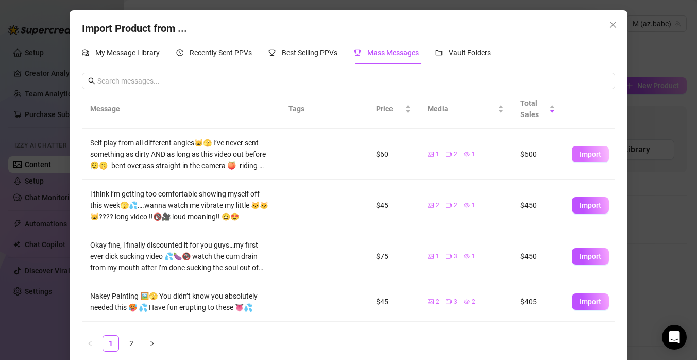
click at [589, 154] on span "Import" at bounding box center [591, 154] width 22 height 8
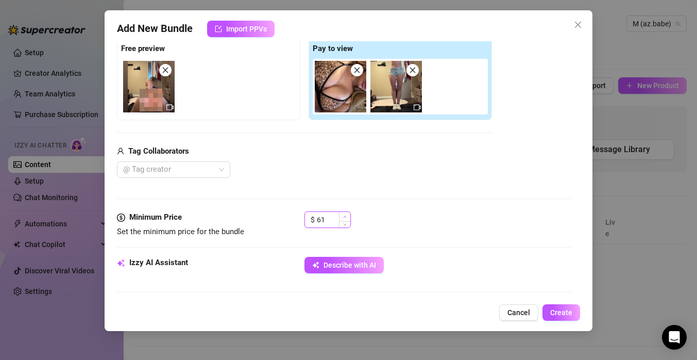
click at [344, 215] on icon "up" at bounding box center [345, 217] width 4 height 4
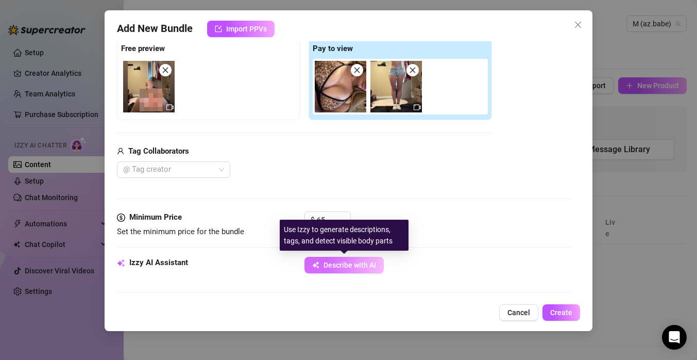
click at [325, 266] on span "Describe with AI" at bounding box center [350, 265] width 53 height 8
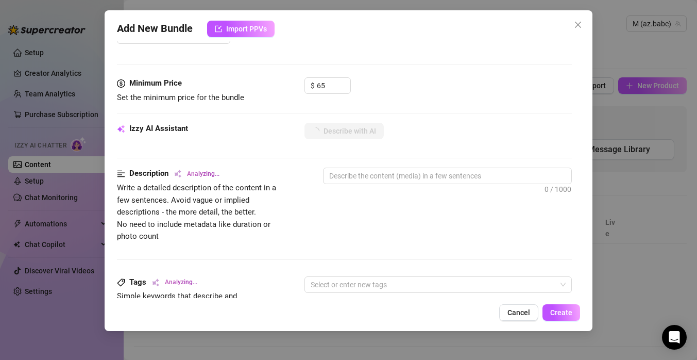
scroll to position [294, 0]
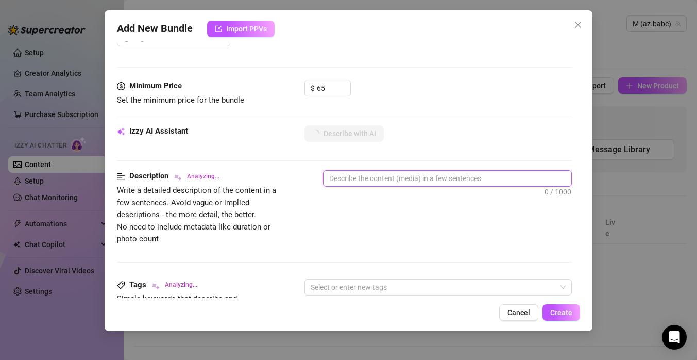
click at [456, 179] on textarea at bounding box center [448, 178] width 248 height 15
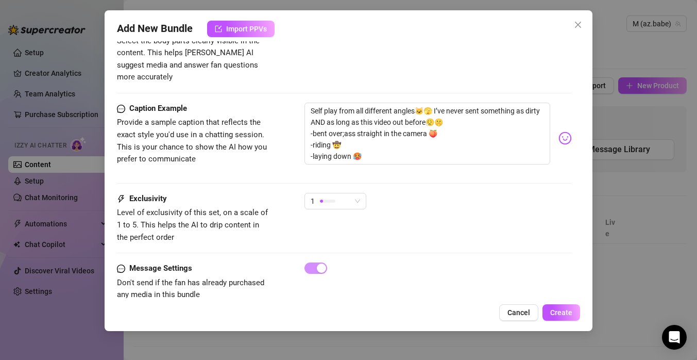
scroll to position [632, 0]
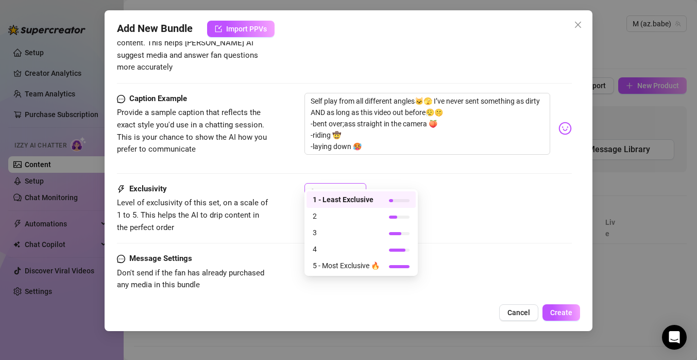
click at [360, 183] on div "1" at bounding box center [336, 191] width 62 height 16
click at [355, 264] on span "5 - Most Exclusive 🔥" at bounding box center [346, 265] width 67 height 11
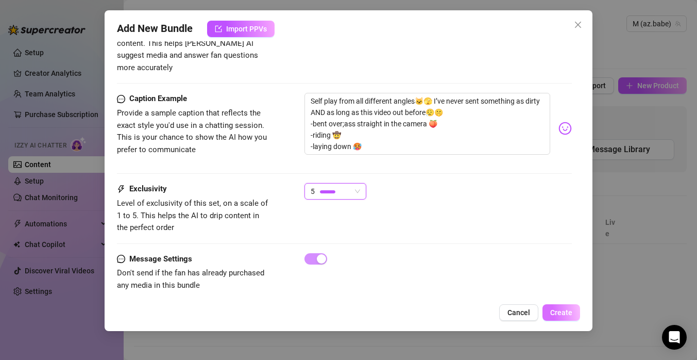
scroll to position [647, 0]
click at [562, 313] on span "Create" at bounding box center [561, 312] width 22 height 8
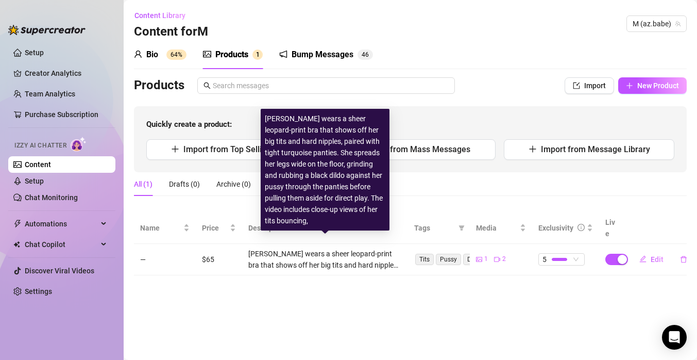
click at [324, 248] on div "[PERSON_NAME] wears a sheer leopard-print bra that shows off her big tits and h…" at bounding box center [325, 259] width 154 height 23
click at [324, 198] on div "[PERSON_NAME] wears a sheer leopard-print bra that shows off her big tits and h…" at bounding box center [325, 169] width 121 height 113
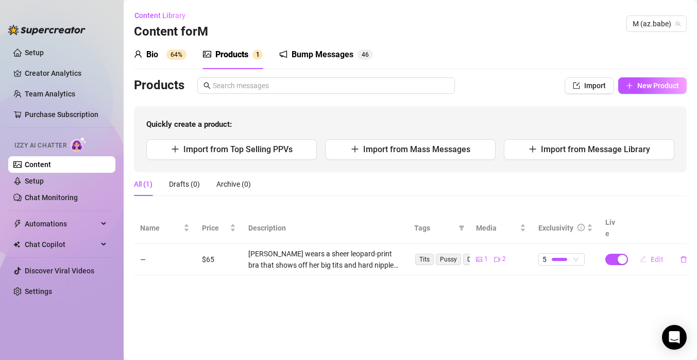
click at [651, 255] on span "Edit" at bounding box center [657, 259] width 13 height 8
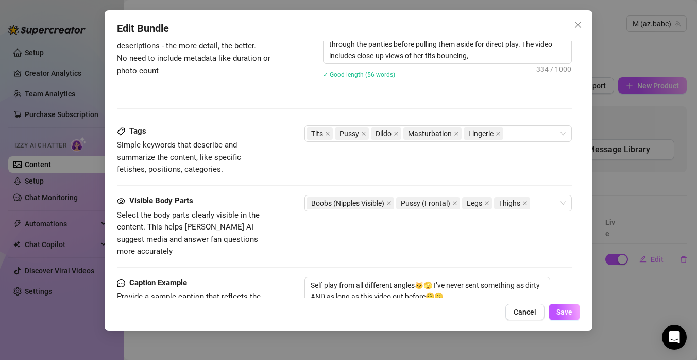
scroll to position [293, 0]
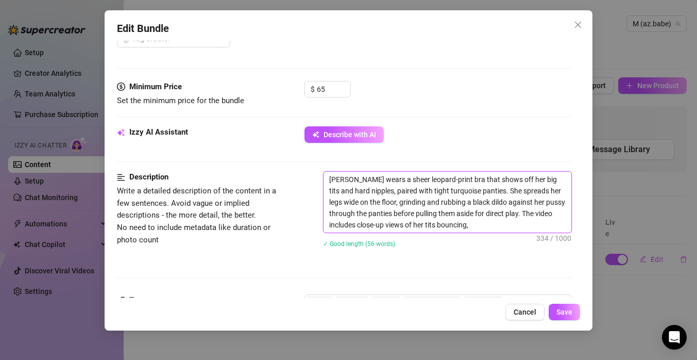
drag, startPoint x: 328, startPoint y: 182, endPoint x: 357, endPoint y: 178, distance: 29.1
click at [357, 179] on textarea "[PERSON_NAME] wears a sheer leopard-print bra that shows off her big tits and h…" at bounding box center [448, 202] width 248 height 61
drag, startPoint x: 451, startPoint y: 203, endPoint x: 468, endPoint y: 203, distance: 17.0
click at [468, 203] on textarea "wears a sheer leopard-print bra that shows off her big tits and hard nipples, p…" at bounding box center [448, 202] width 248 height 61
click at [475, 228] on textarea "wears a sheer leopard-print bra that shows off her big tits and hard nipples, p…" at bounding box center [448, 202] width 248 height 61
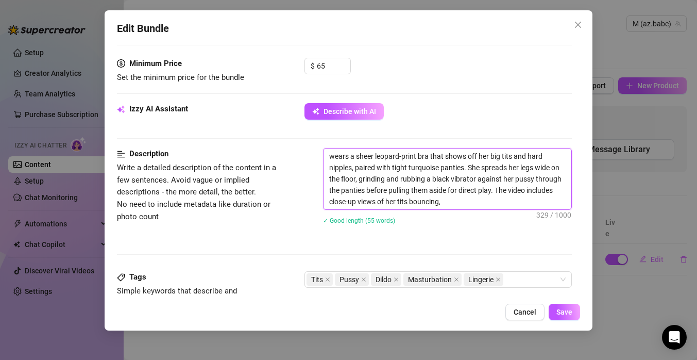
scroll to position [316, 0]
drag, startPoint x: 496, startPoint y: 190, endPoint x: 508, endPoint y: 203, distance: 17.1
click at [508, 203] on textarea "wears a sheer leopard-print bra that shows off her big tits and hard nipples, p…" at bounding box center [448, 179] width 248 height 61
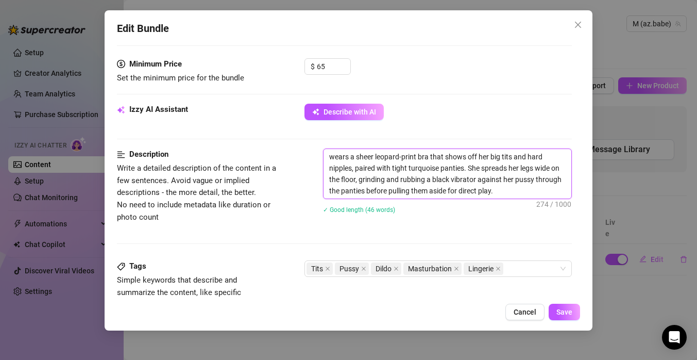
click at [349, 158] on textarea "wears a sheer leopard-print bra that shows off her big tits and hard nipples, p…" at bounding box center [448, 173] width 248 height 49
drag, startPoint x: 352, startPoint y: 170, endPoint x: 462, endPoint y: 168, distance: 110.3
click at [463, 168] on textarea "wearing a sheer leopard-print bra that shows off her big tits and hard nipples,…" at bounding box center [448, 173] width 248 height 49
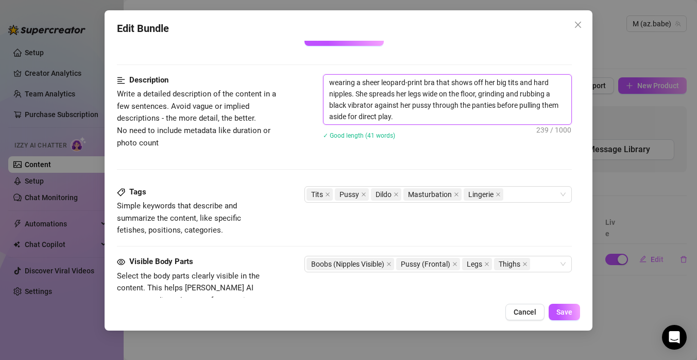
scroll to position [394, 0]
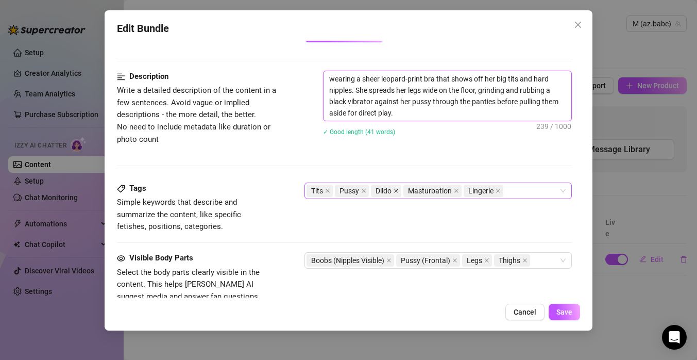
click at [396, 190] on icon "close" at bounding box center [396, 191] width 4 height 4
click at [488, 190] on div "Tits Pussy Masturbation Lingerie" at bounding box center [433, 190] width 253 height 14
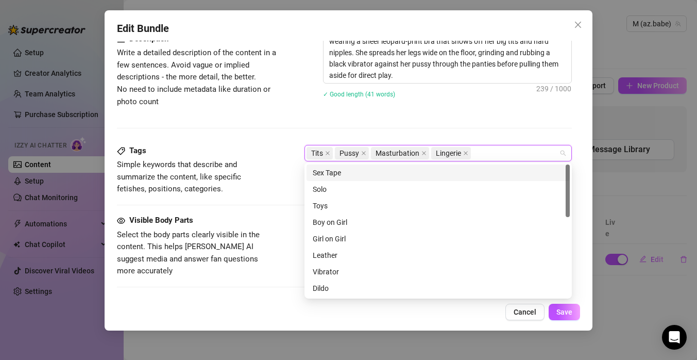
scroll to position [436, 0]
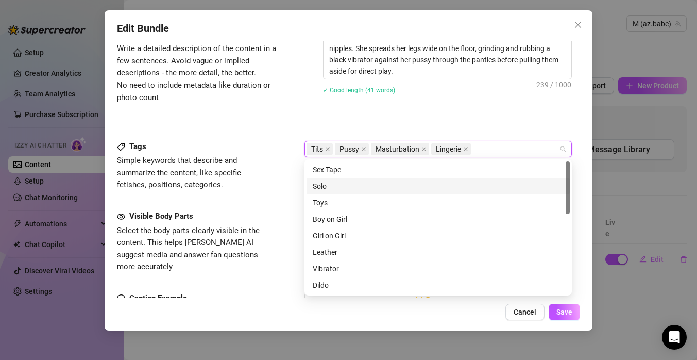
click at [424, 187] on div "Solo" at bounding box center [438, 185] width 251 height 11
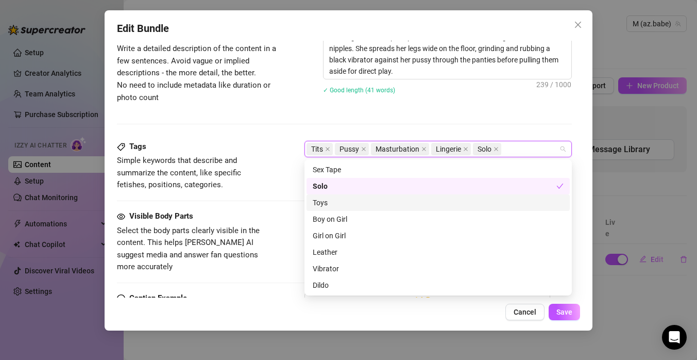
click at [403, 207] on div "Toys" at bounding box center [438, 202] width 251 height 11
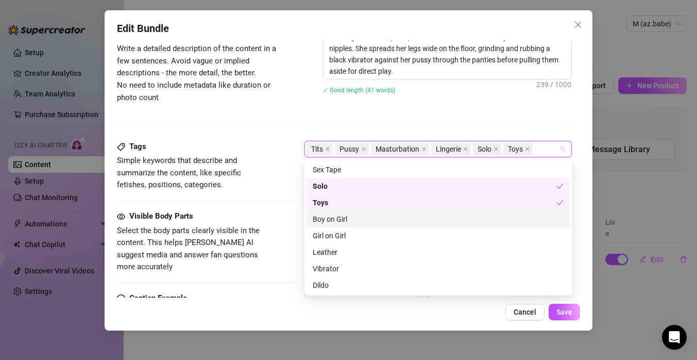
click at [281, 225] on div "Visible Body Parts Select the body parts clearly visible in the content. This h…" at bounding box center [344, 241] width 455 height 63
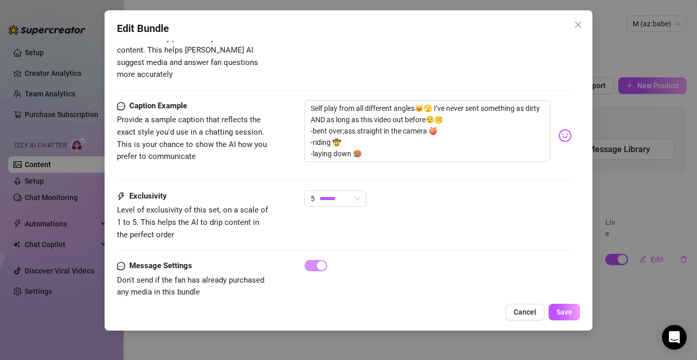
scroll to position [635, 0]
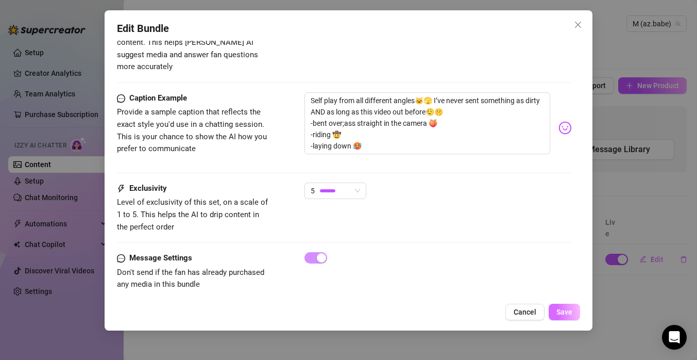
click at [568, 309] on span "Save" at bounding box center [565, 312] width 16 height 8
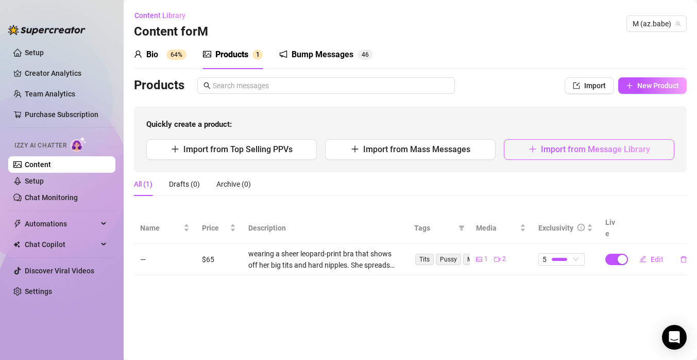
click at [558, 151] on span "Import from Message Library" at bounding box center [595, 149] width 109 height 10
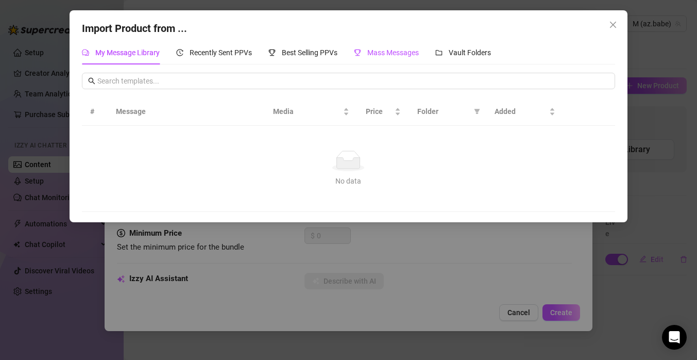
click at [413, 57] on div "Mass Messages" at bounding box center [386, 52] width 65 height 11
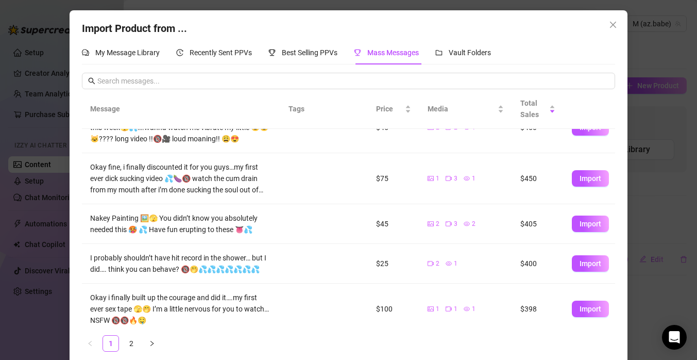
scroll to position [80, 0]
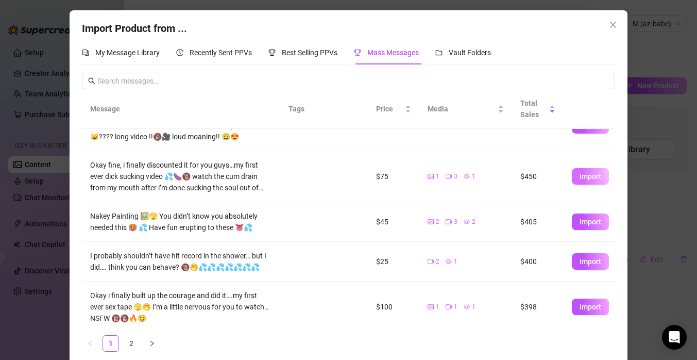
click at [589, 175] on span "Import" at bounding box center [591, 176] width 22 height 8
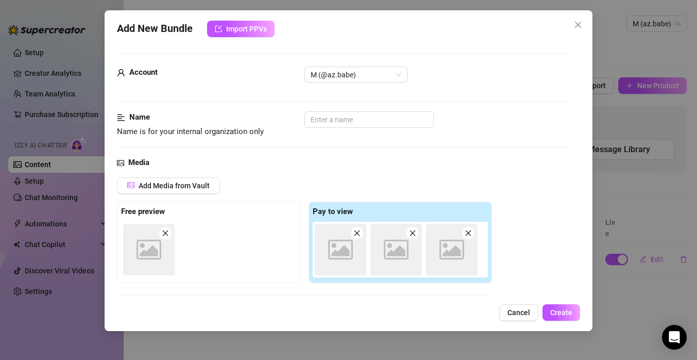
scroll to position [163, 0]
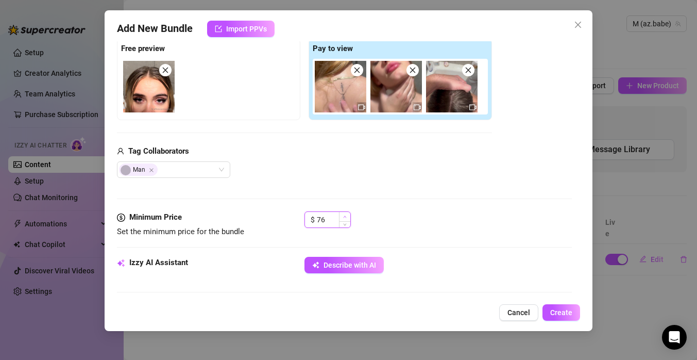
click at [343, 218] on icon "up" at bounding box center [345, 217] width 4 height 4
drag, startPoint x: 330, startPoint y: 220, endPoint x: 322, endPoint y: 220, distance: 8.2
click at [322, 220] on input "76" at bounding box center [334, 219] width 34 height 15
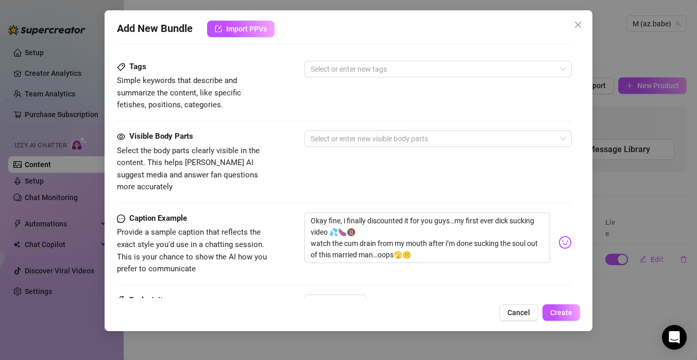
scroll to position [376, 0]
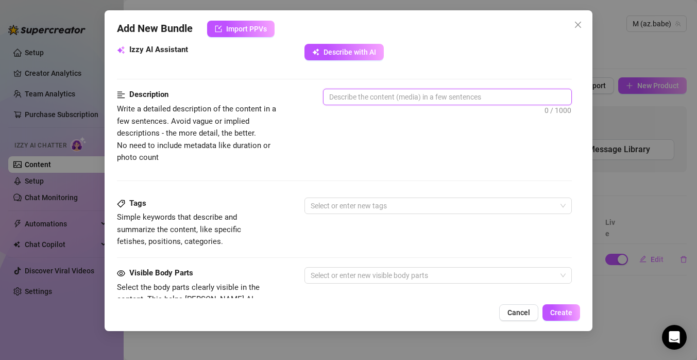
click at [437, 96] on textarea at bounding box center [448, 96] width 248 height 15
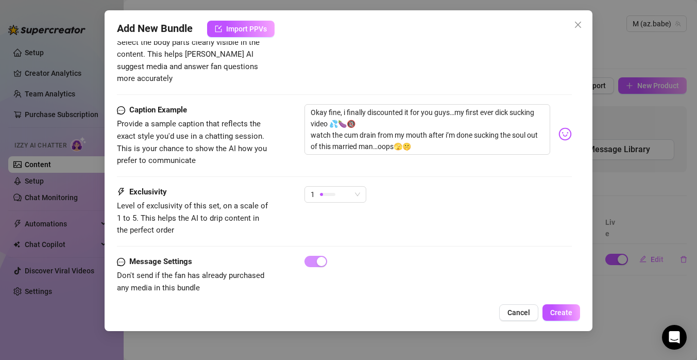
scroll to position [624, 0]
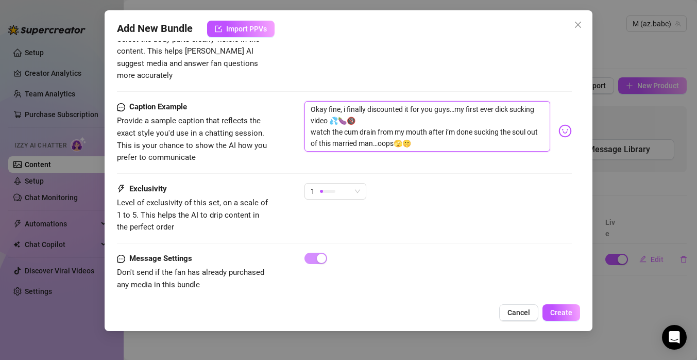
drag, startPoint x: 310, startPoint y: 121, endPoint x: 374, endPoint y: 133, distance: 65.1
click at [374, 134] on textarea "Okay fine, i finally discounted it for you guys…my first ever dick sucking vide…" at bounding box center [428, 126] width 246 height 51
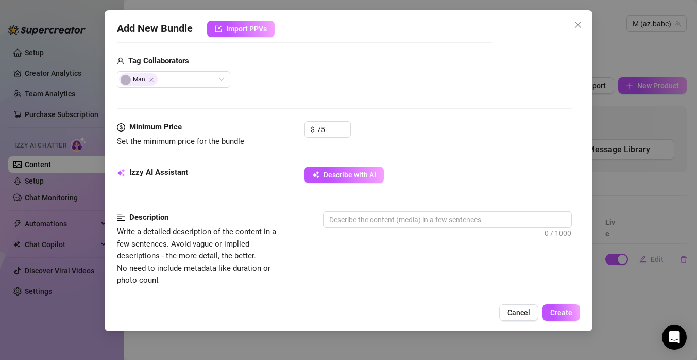
scroll to position [287, 0]
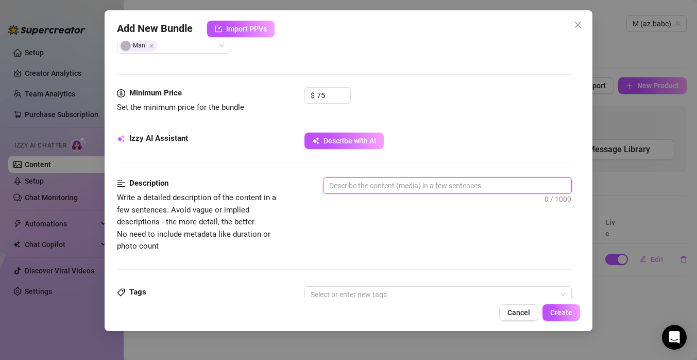
click at [374, 185] on textarea at bounding box center [448, 185] width 248 height 15
paste textarea "watch the cum drain from my mouth after i’m done sucking the soul out of this m…"
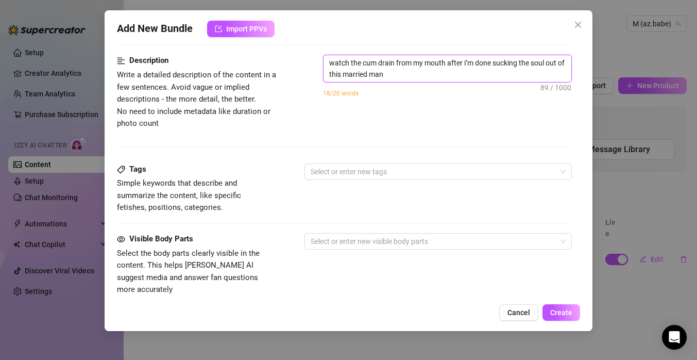
scroll to position [415, 0]
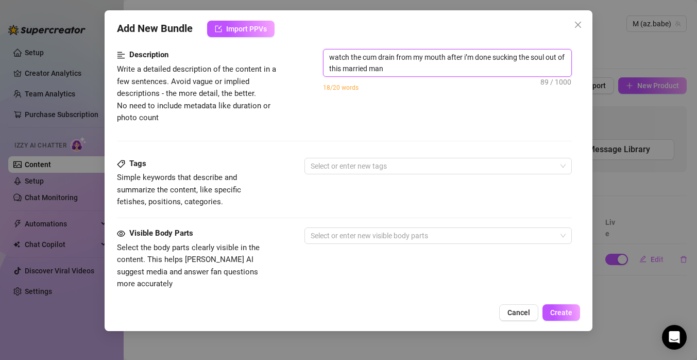
click at [328, 56] on textarea "watch the cum drain from my mouth after i’m done sucking the soul out of this m…" at bounding box center [448, 62] width 248 height 27
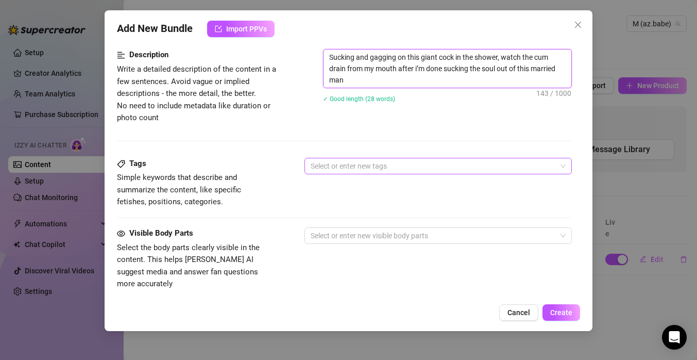
click at [360, 165] on div at bounding box center [433, 166] width 253 height 14
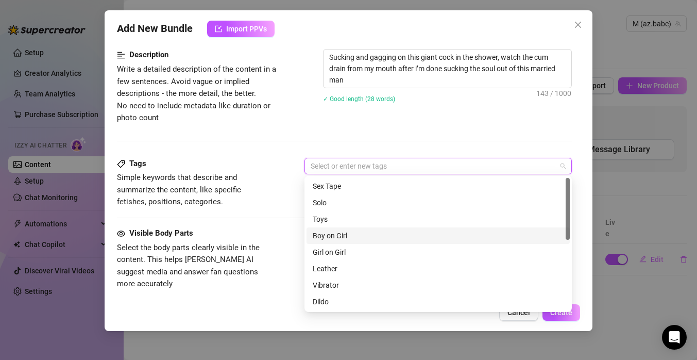
click at [349, 237] on div "Boy on Girl" at bounding box center [438, 235] width 251 height 11
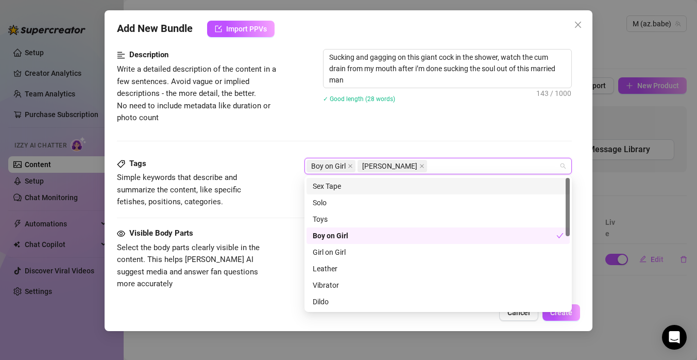
click at [396, 162] on span "[PERSON_NAME]" at bounding box center [389, 165] width 55 height 11
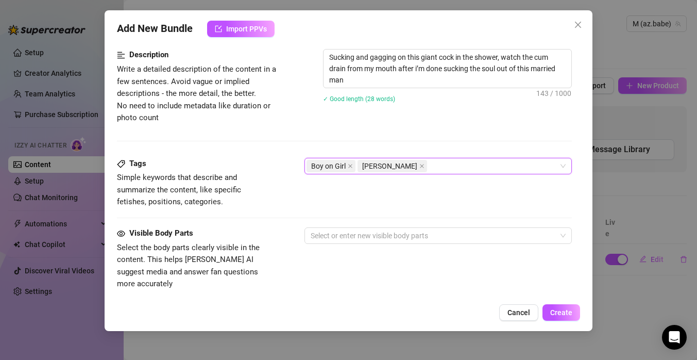
click at [396, 163] on span "[PERSON_NAME]" at bounding box center [389, 165] width 55 height 11
click at [406, 165] on span "[PERSON_NAME]" at bounding box center [393, 166] width 70 height 12
click at [420, 164] on icon "close" at bounding box center [422, 166] width 4 height 4
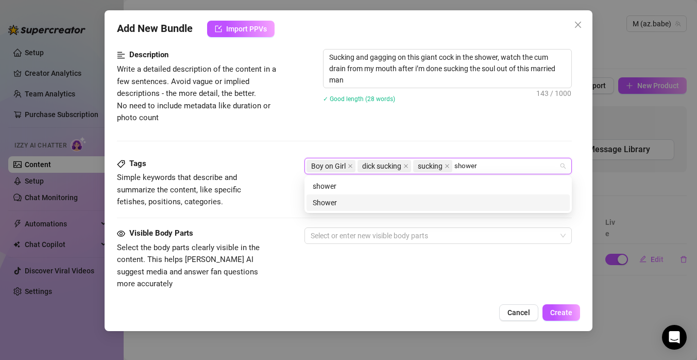
click at [387, 209] on div "Shower" at bounding box center [438, 202] width 263 height 16
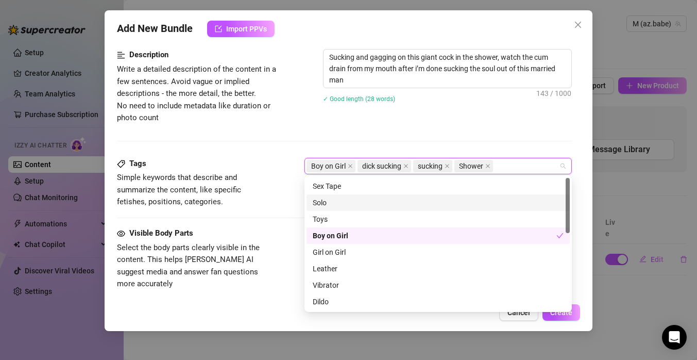
click at [510, 132] on div "Description Write a detailed description of the content in a few sentences. Avo…" at bounding box center [344, 103] width 455 height 108
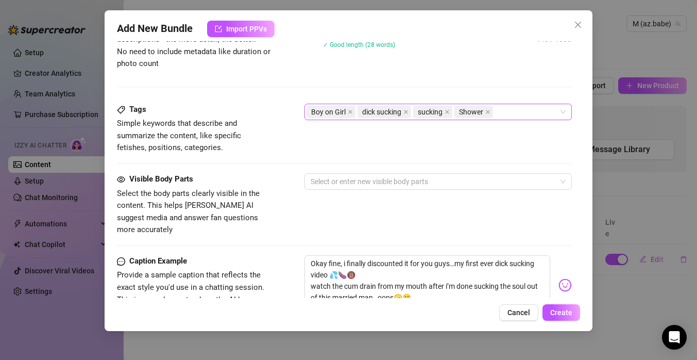
scroll to position [472, 0]
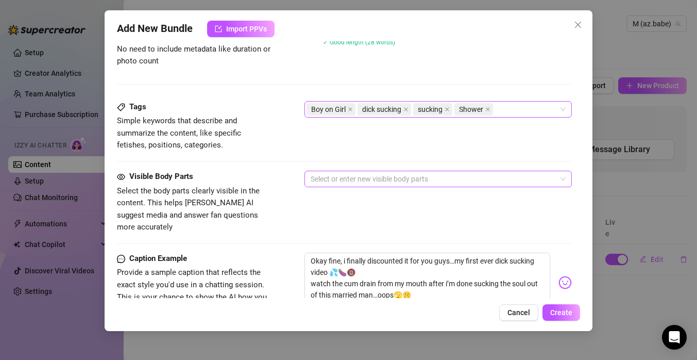
click at [466, 178] on div at bounding box center [433, 179] width 253 height 14
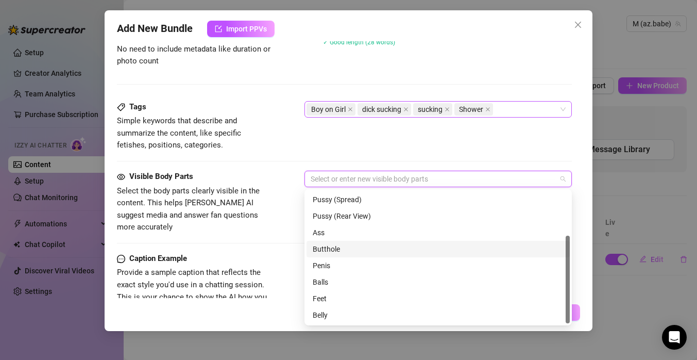
scroll to position [0, 0]
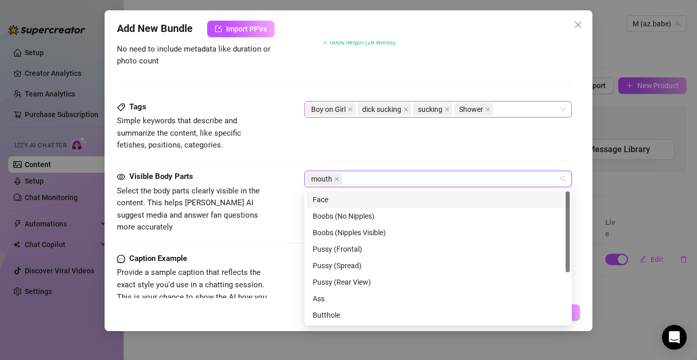
click at [449, 122] on div "Tags Simple keywords that describe and summarize the content, like specific fet…" at bounding box center [344, 126] width 455 height 51
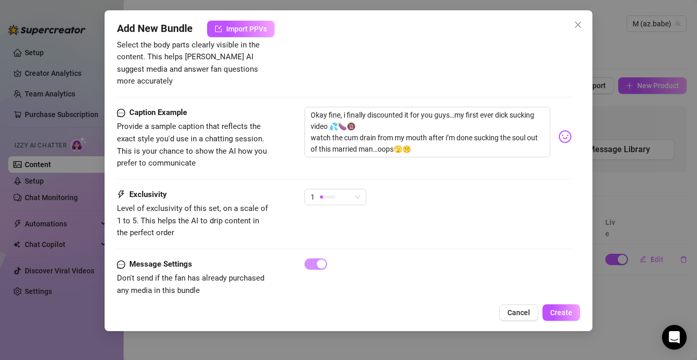
scroll to position [624, 0]
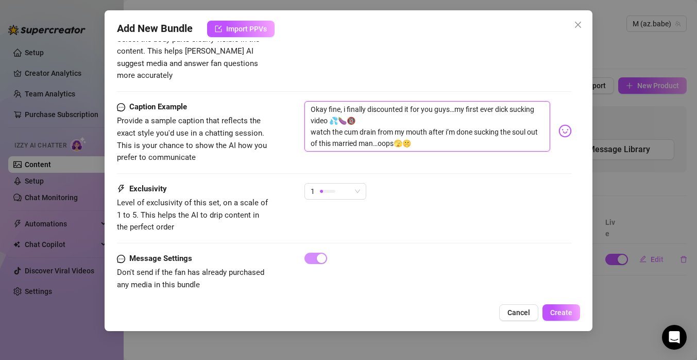
drag, startPoint x: 359, startPoint y: 108, endPoint x: 303, endPoint y: 93, distance: 58.3
click at [303, 101] on div "Caption Example Provide a sample caption that reflects the exact style you'd us…" at bounding box center [344, 132] width 455 height 63
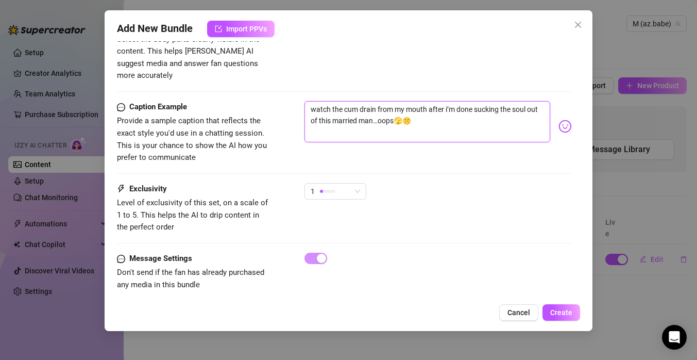
click at [311, 108] on textarea "watch the cum drain from my mouth after i’m done sucking the soul out of this m…" at bounding box center [428, 121] width 246 height 41
click at [347, 183] on div "1" at bounding box center [331, 190] width 40 height 15
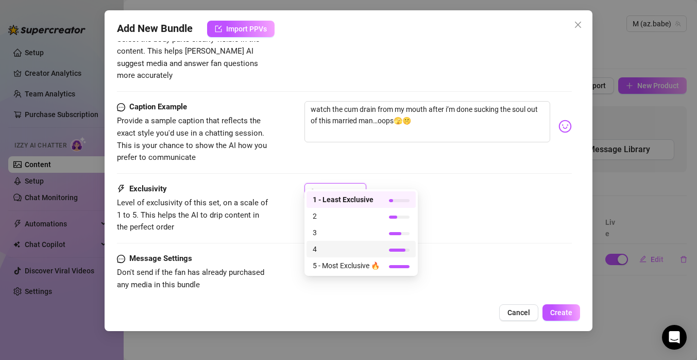
click at [346, 248] on span "4" at bounding box center [346, 248] width 67 height 11
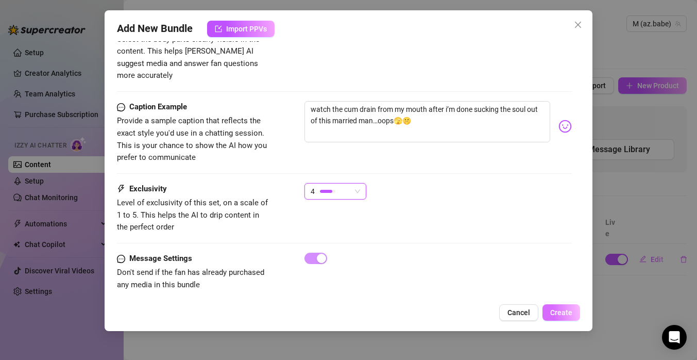
click at [565, 314] on span "Create" at bounding box center [561, 312] width 22 height 8
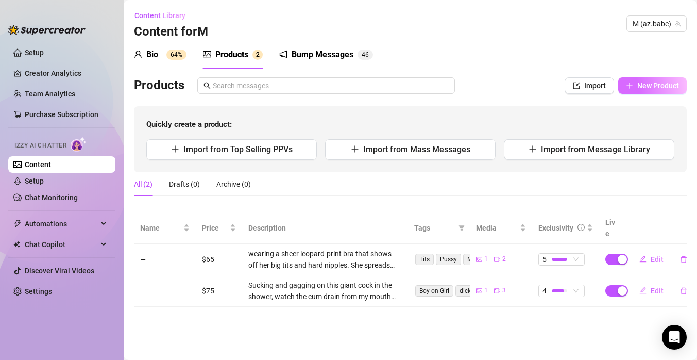
click at [649, 85] on span "New Product" at bounding box center [659, 85] width 42 height 8
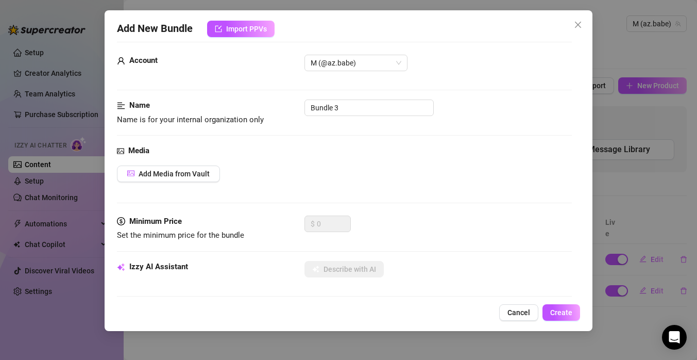
scroll to position [0, 0]
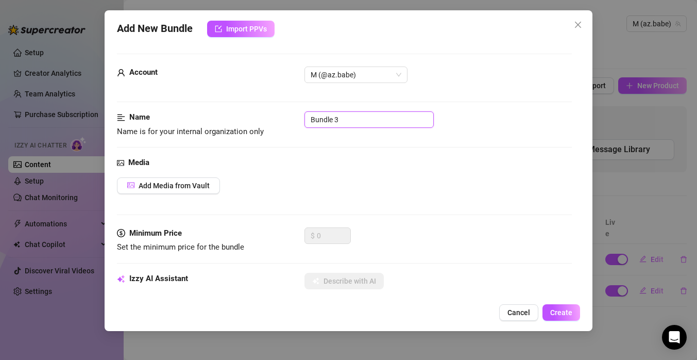
click at [347, 126] on input "Bundle 3" at bounding box center [369, 119] width 129 height 16
click at [169, 185] on span "Add Media from Vault" at bounding box center [174, 185] width 71 height 8
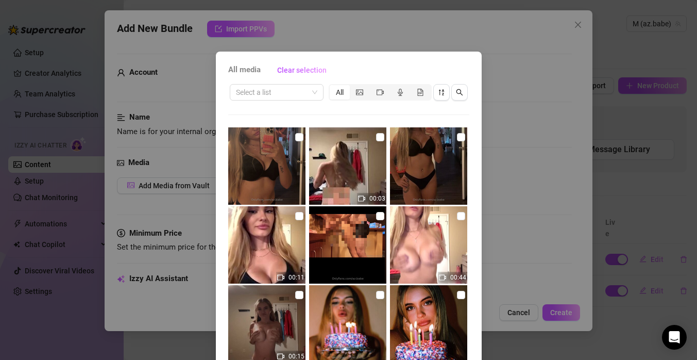
click at [357, 173] on img at bounding box center [347, 165] width 77 height 77
click at [298, 218] on input "checkbox" at bounding box center [299, 216] width 8 height 8
click at [380, 136] on input "checkbox" at bounding box center [380, 137] width 8 height 8
click at [297, 216] on input "checkbox" at bounding box center [299, 216] width 8 height 8
click at [463, 219] on input "checkbox" at bounding box center [461, 216] width 8 height 8
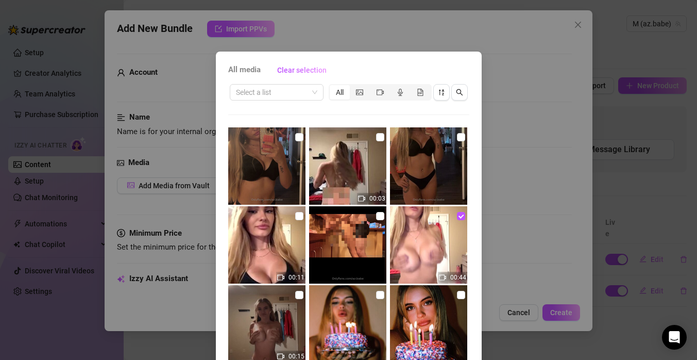
click at [518, 262] on div "All media Clear selection Select a list All 00:03 00:11 00:44 00:15 01:54 00:57…" at bounding box center [348, 180] width 697 height 360
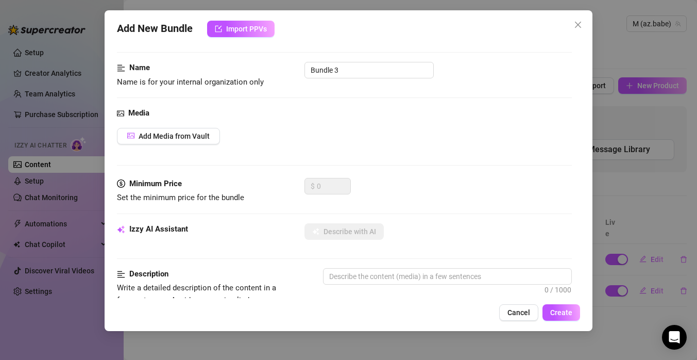
scroll to position [51, 0]
click at [159, 135] on span "Add Media from Vault" at bounding box center [174, 135] width 71 height 8
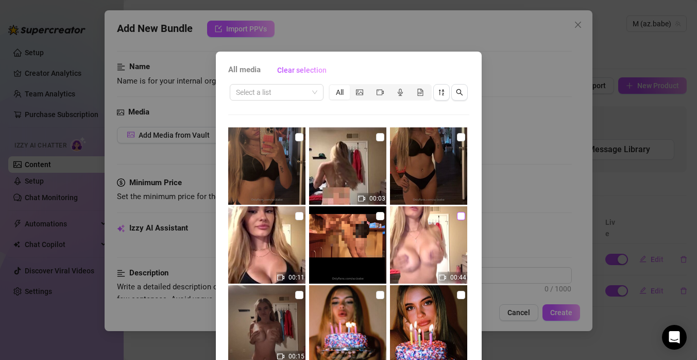
click at [460, 221] on label at bounding box center [461, 215] width 8 height 11
click at [460, 220] on input "checkbox" at bounding box center [461, 216] width 8 height 8
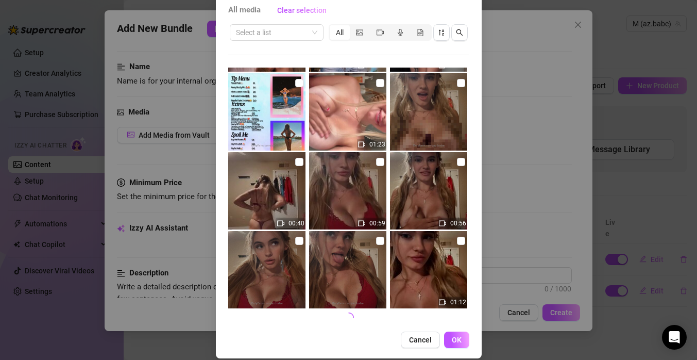
scroll to position [71, 0]
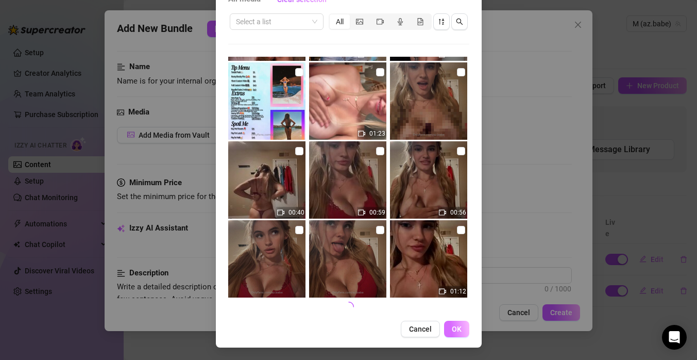
click at [456, 331] on span "OK" at bounding box center [457, 329] width 10 height 8
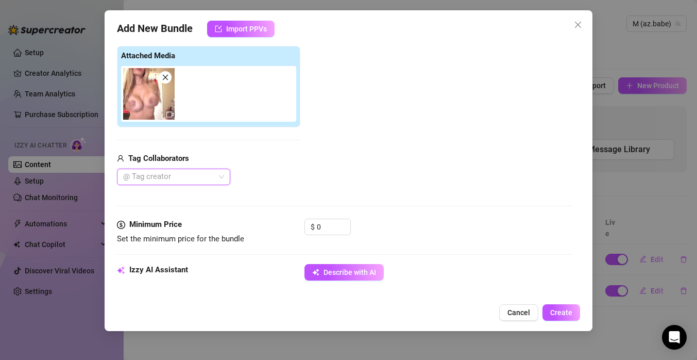
scroll to position [169, 0]
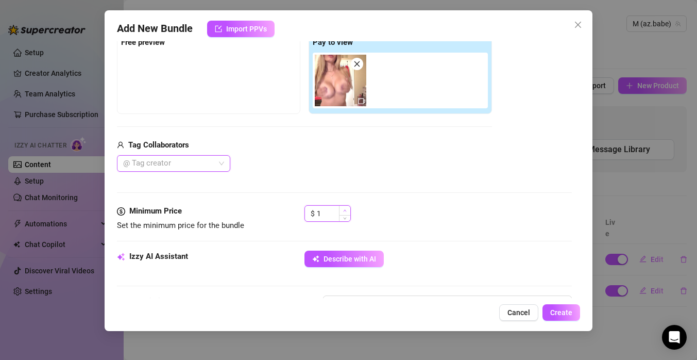
click at [340, 212] on span "Increase Value" at bounding box center [344, 210] width 11 height 9
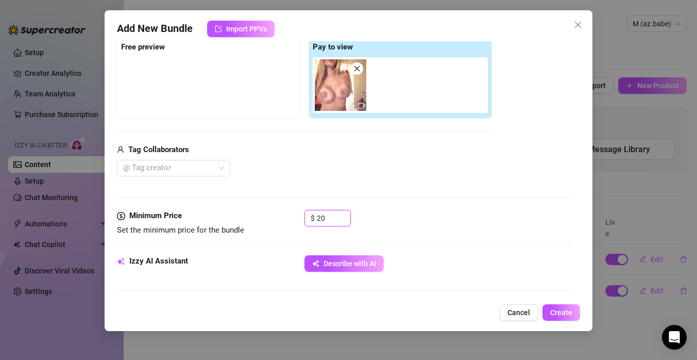
scroll to position [0, 0]
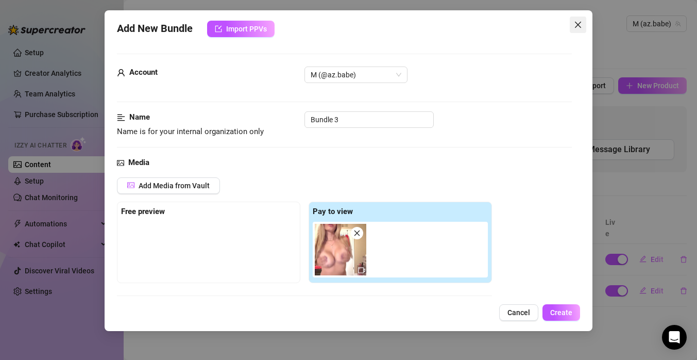
click at [576, 27] on icon "close" at bounding box center [578, 25] width 8 height 8
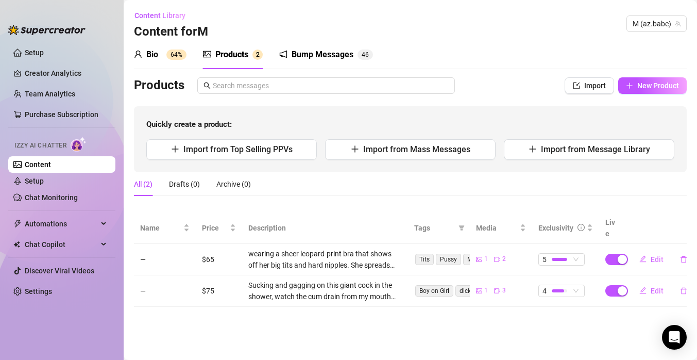
click at [154, 56] on div "Bio" at bounding box center [152, 54] width 12 height 12
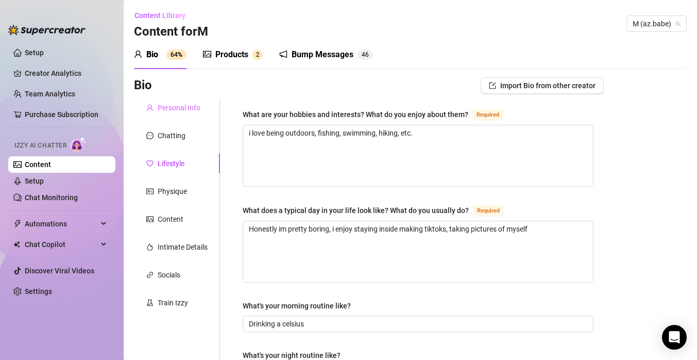
click at [165, 115] on div "Personal Info" at bounding box center [177, 108] width 86 height 20
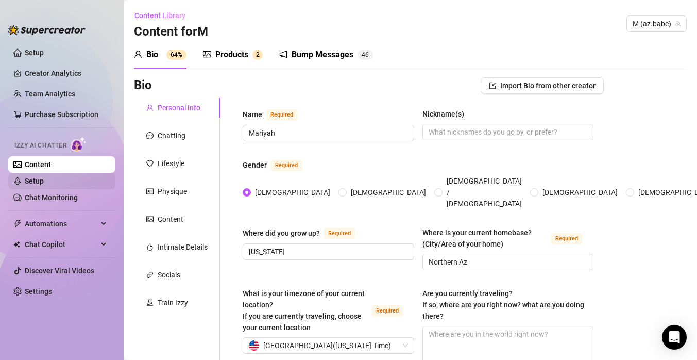
click at [44, 183] on link "Setup" at bounding box center [34, 181] width 19 height 8
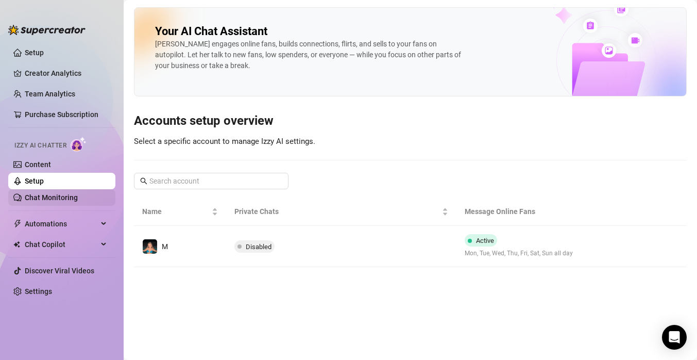
click at [78, 199] on link "Chat Monitoring" at bounding box center [51, 197] width 53 height 8
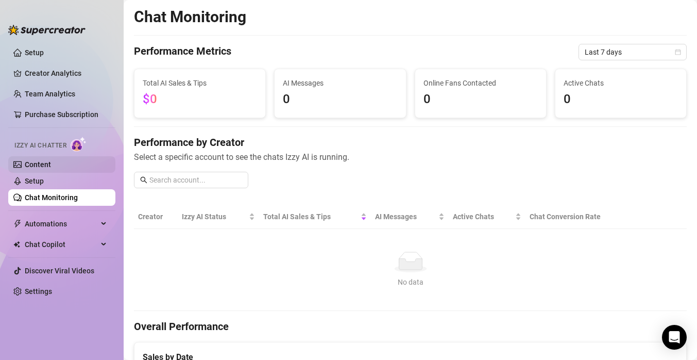
click at [51, 163] on link "Content" at bounding box center [38, 164] width 26 height 8
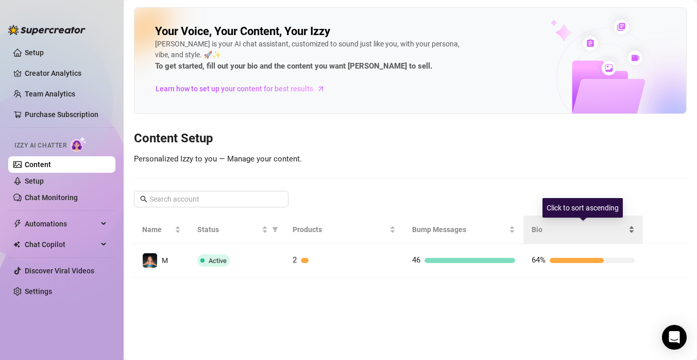
click at [555, 230] on span "Bio" at bounding box center [579, 229] width 95 height 11
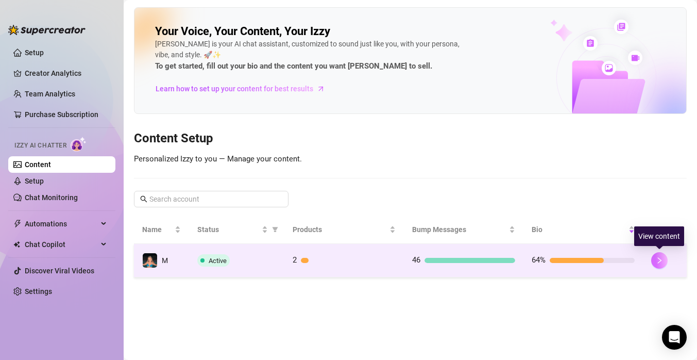
click at [660, 257] on icon "right" at bounding box center [659, 260] width 7 height 7
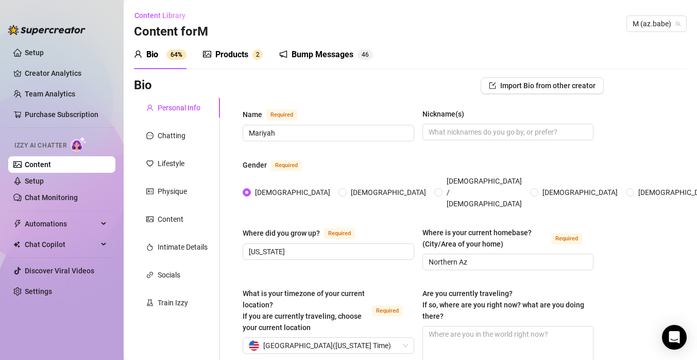
click at [331, 57] on div "Bump Messages" at bounding box center [323, 54] width 62 height 12
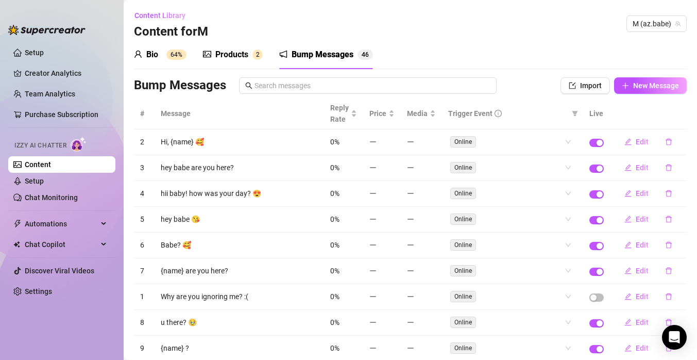
click at [231, 55] on div "Products" at bounding box center [231, 54] width 33 height 12
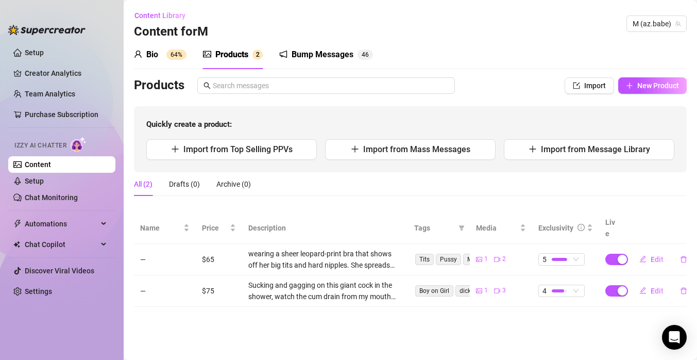
click at [172, 58] on sup "64%" at bounding box center [176, 54] width 20 height 10
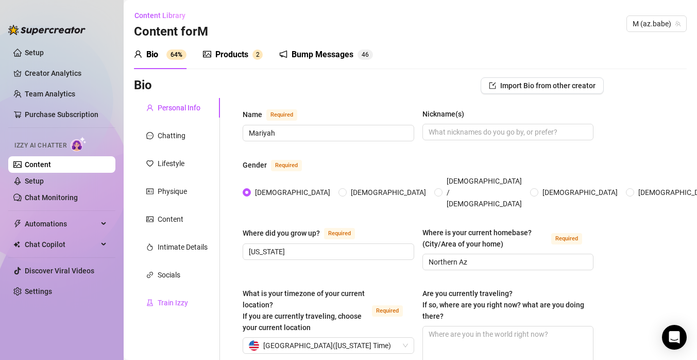
click at [168, 304] on div "Train Izzy" at bounding box center [173, 302] width 30 height 11
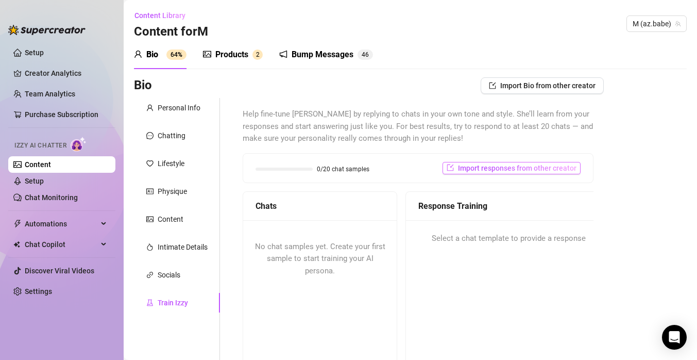
click at [510, 167] on span "Import responses from other creator" at bounding box center [517, 168] width 119 height 8
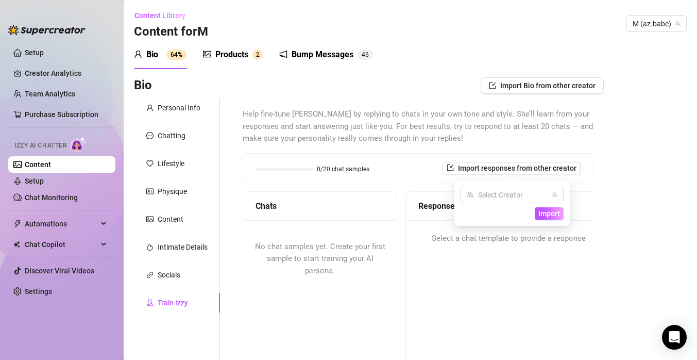
click at [537, 205] on div "Select Creator Import" at bounding box center [512, 203] width 103 height 33
click at [525, 194] on input "search" at bounding box center [507, 194] width 81 height 15
click at [519, 214] on span "( az.babe )" at bounding box center [511, 215] width 31 height 11
click at [546, 214] on span "Import" at bounding box center [550, 213] width 22 height 8
click at [554, 215] on span "Import" at bounding box center [550, 213] width 22 height 8
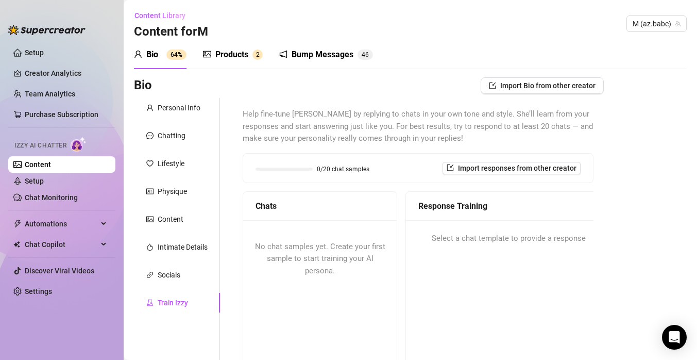
click at [624, 198] on div "Bio Import Bio from other creator Personal Info Chatting Lifestyle Physique Con…" at bounding box center [410, 297] width 553 height 441
click at [244, 55] on div "Products" at bounding box center [231, 54] width 33 height 12
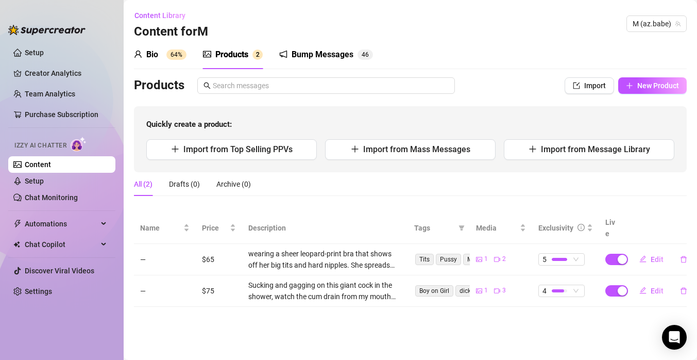
click at [57, 146] on span "Izzy AI Chatter" at bounding box center [40, 146] width 52 height 10
click at [59, 197] on link "Chat Monitoring" at bounding box center [51, 197] width 53 height 8
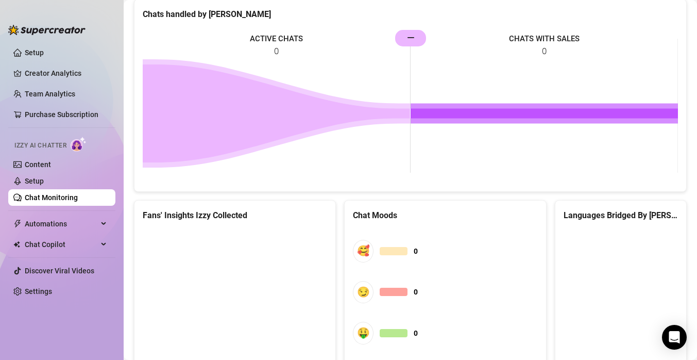
scroll to position [493, 0]
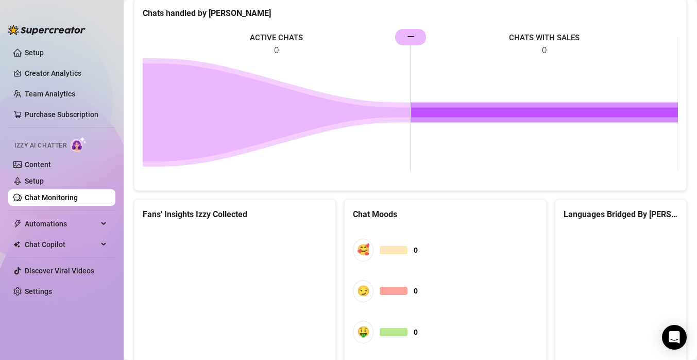
click at [78, 193] on link "Chat Monitoring" at bounding box center [51, 197] width 53 height 8
click at [44, 180] on link "Setup" at bounding box center [34, 181] width 19 height 8
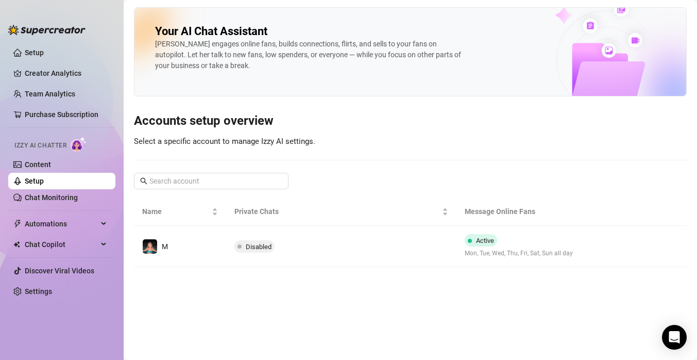
click at [78, 144] on img at bounding box center [79, 144] width 16 height 15
click at [96, 246] on span "Chat Copilot" at bounding box center [61, 244] width 73 height 16
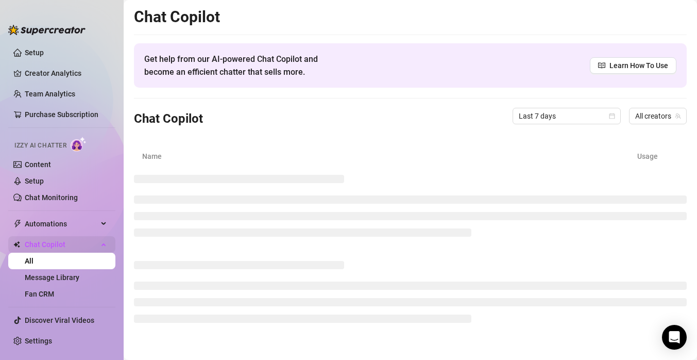
click at [99, 240] on div "Chat Copilot" at bounding box center [61, 244] width 107 height 16
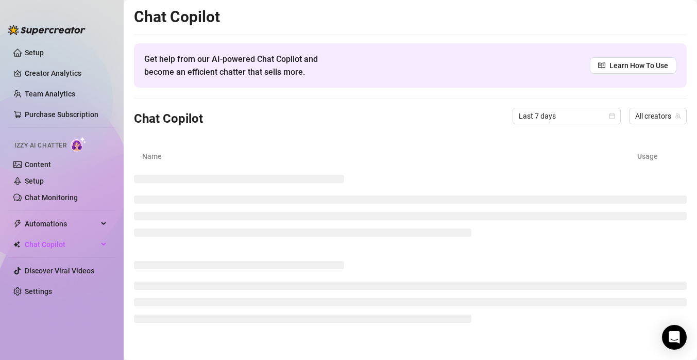
click at [82, 142] on img at bounding box center [79, 144] width 16 height 15
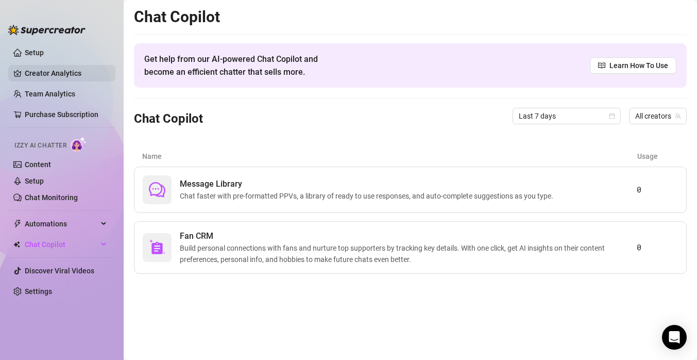
click at [63, 73] on link "Creator Analytics" at bounding box center [66, 73] width 82 height 16
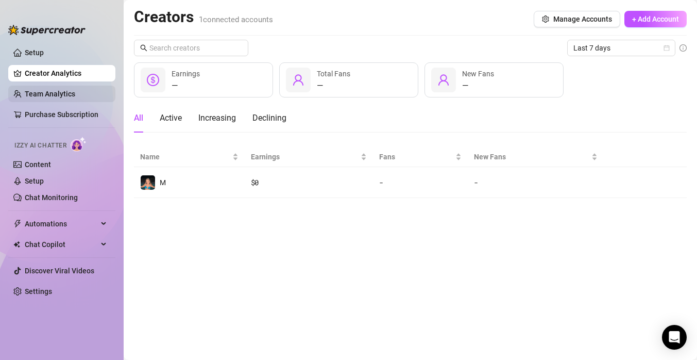
click at [68, 96] on link "Team Analytics" at bounding box center [50, 94] width 51 height 8
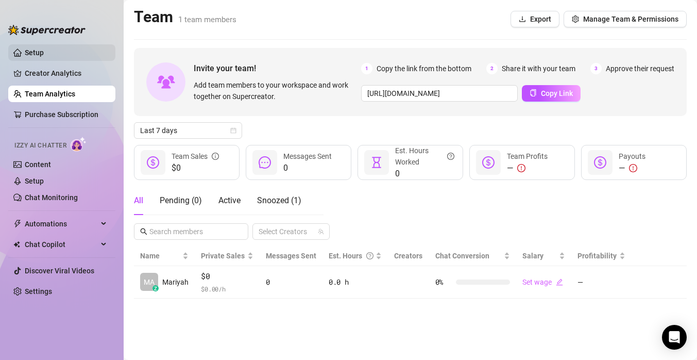
click at [44, 54] on link "Setup" at bounding box center [34, 52] width 19 height 8
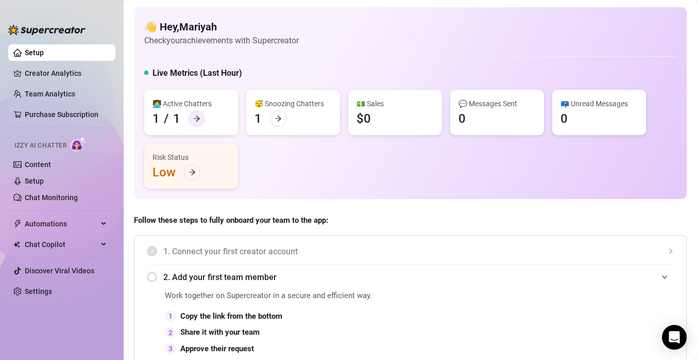
click at [195, 119] on icon "arrow-right" at bounding box center [196, 118] width 7 height 7
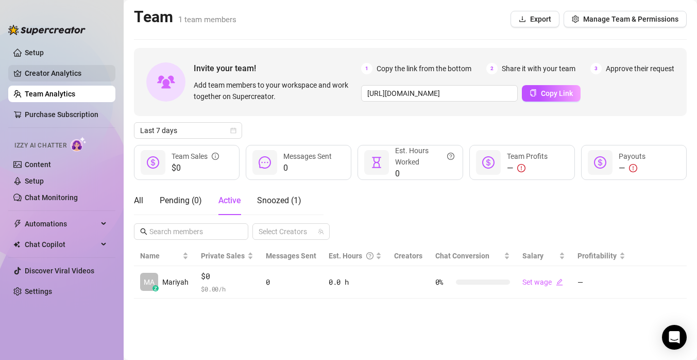
click at [73, 75] on link "Creator Analytics" at bounding box center [66, 73] width 82 height 16
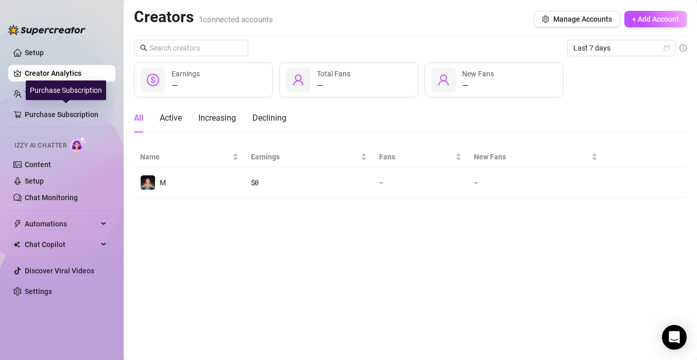
click at [65, 95] on div "Purchase Subscription" at bounding box center [66, 90] width 80 height 20
click at [25, 95] on link "Team Analytics" at bounding box center [50, 94] width 51 height 8
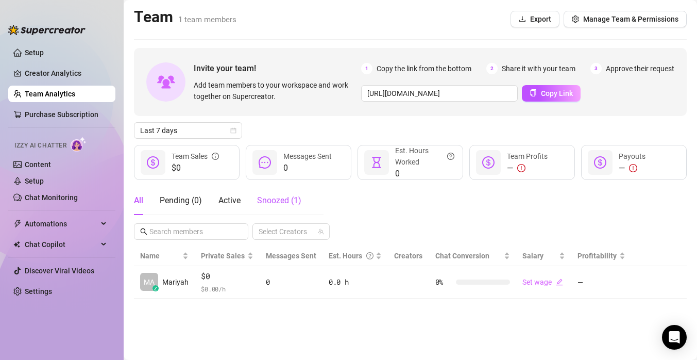
click at [265, 200] on span "Snoozed ( 1 )" at bounding box center [279, 200] width 44 height 10
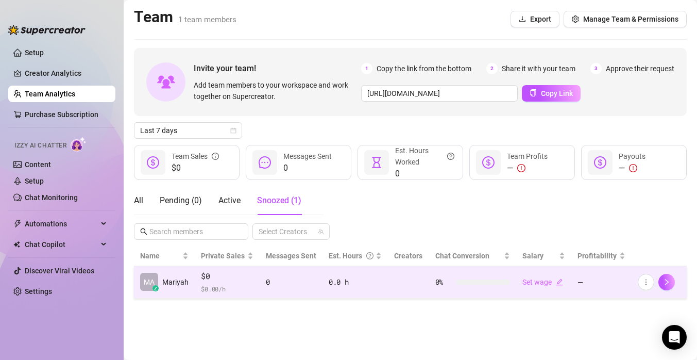
click at [285, 279] on div "0" at bounding box center [291, 281] width 51 height 11
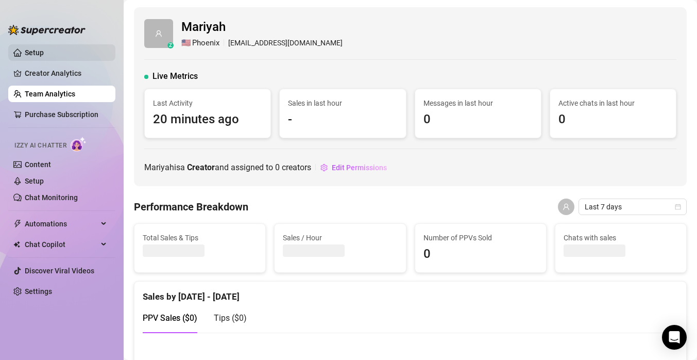
click at [44, 50] on link "Setup" at bounding box center [34, 52] width 19 height 8
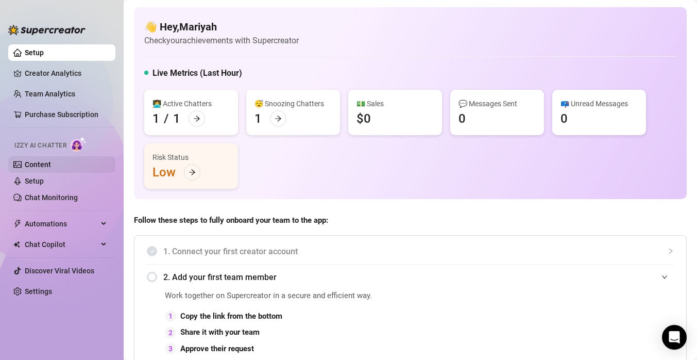
click at [51, 169] on link "Content" at bounding box center [38, 164] width 26 height 8
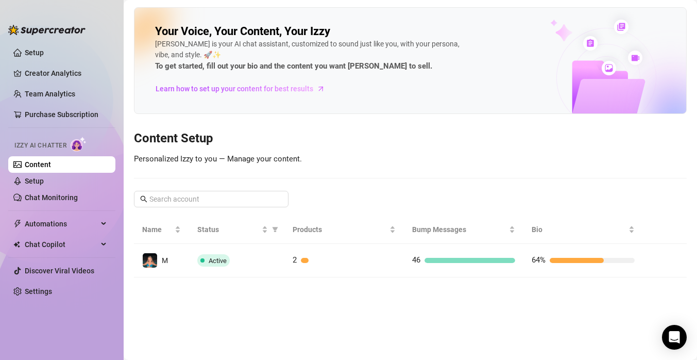
click at [65, 143] on span "Izzy AI Chatter" at bounding box center [40, 146] width 52 height 10
click at [85, 146] on img at bounding box center [79, 144] width 16 height 15
click at [44, 185] on link "Setup" at bounding box center [34, 181] width 19 height 8
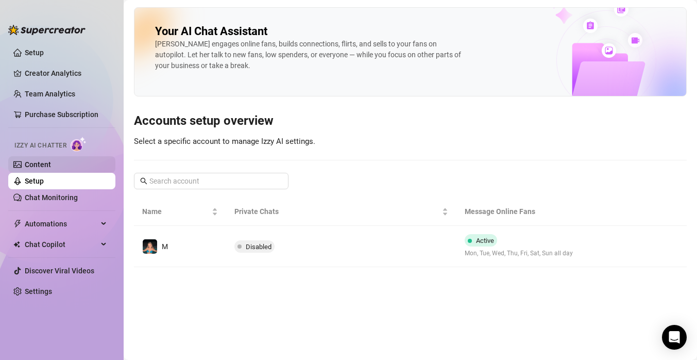
click at [51, 169] on link "Content" at bounding box center [38, 164] width 26 height 8
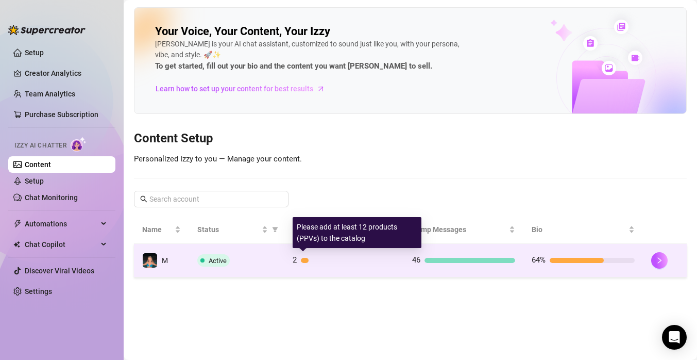
click at [326, 261] on div at bounding box center [348, 260] width 95 height 5
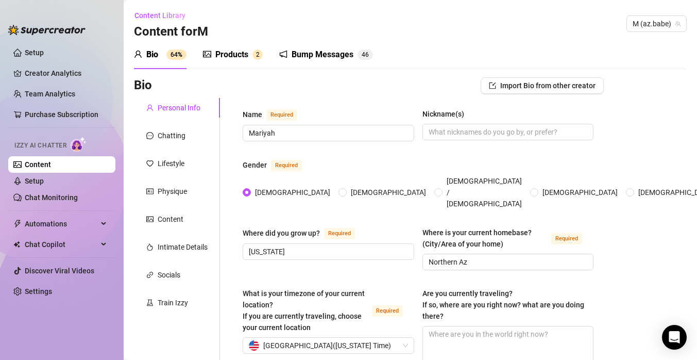
click at [51, 165] on link "Content" at bounding box center [38, 164] width 26 height 8
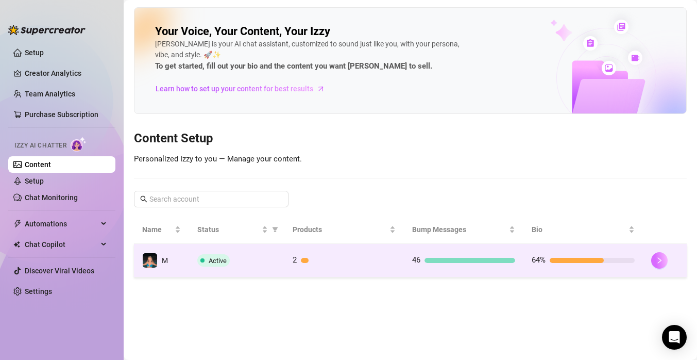
click at [667, 259] on button "button" at bounding box center [659, 260] width 16 height 16
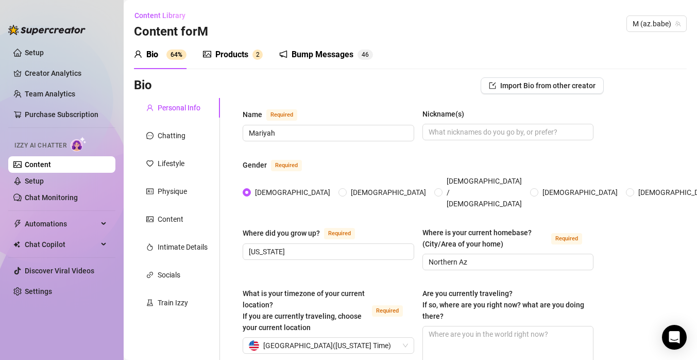
click at [246, 53] on div "Products" at bounding box center [231, 54] width 33 height 12
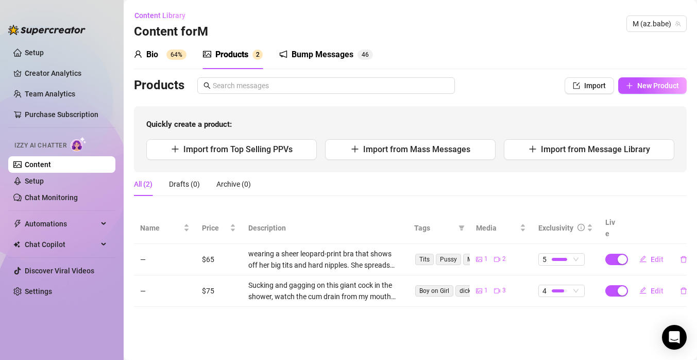
click at [170, 54] on sup "64%" at bounding box center [176, 54] width 20 height 10
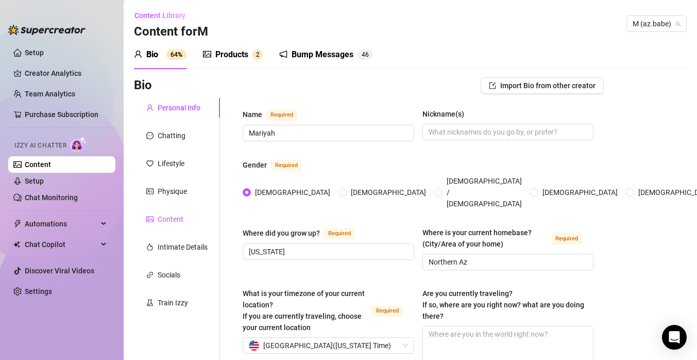
click at [176, 222] on div "Content" at bounding box center [171, 218] width 26 height 11
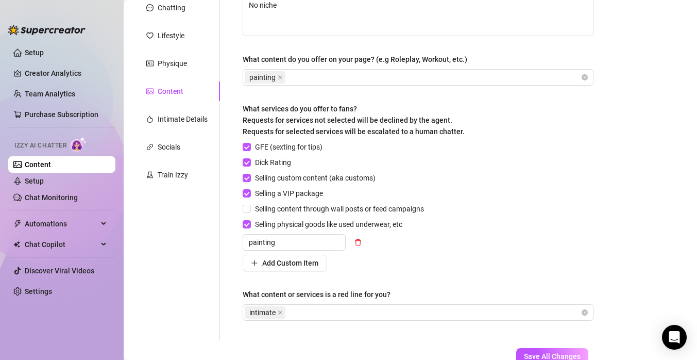
scroll to position [124, 0]
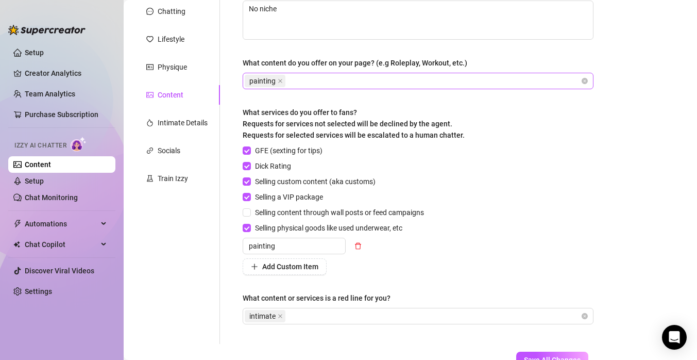
click at [443, 83] on div "painting" at bounding box center [413, 81] width 336 height 14
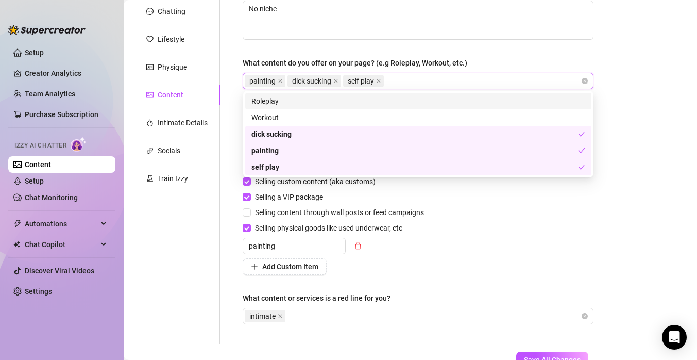
click at [280, 81] on icon "close" at bounding box center [280, 80] width 5 height 5
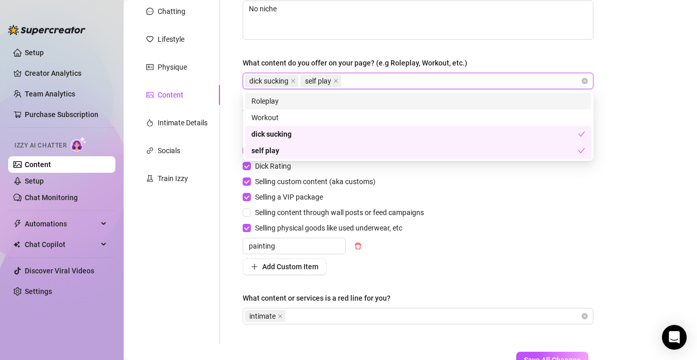
click at [366, 78] on div "dick sucking self play" at bounding box center [413, 81] width 336 height 14
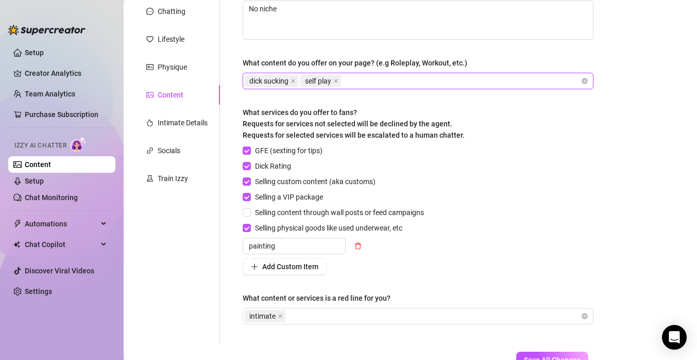
click at [370, 79] on div "dick sucking self play" at bounding box center [413, 81] width 336 height 14
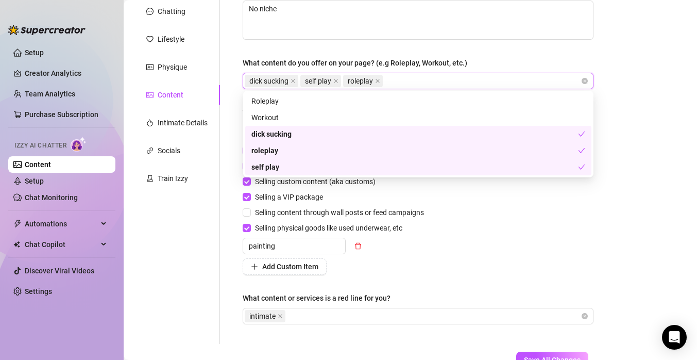
click at [526, 224] on div "GFE (sexting for tips) Dick Rating Selling custom content (aka customs) Selling…" at bounding box center [418, 210] width 351 height 130
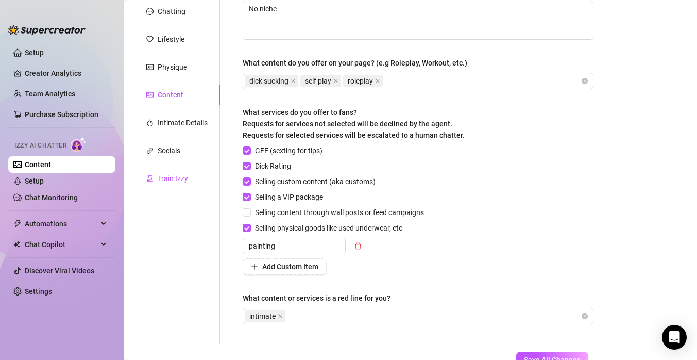
click at [181, 183] on div "Train Izzy" at bounding box center [173, 178] width 30 height 11
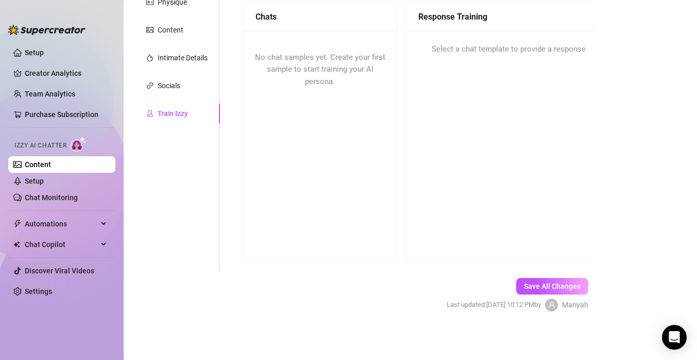
scroll to position [0, 0]
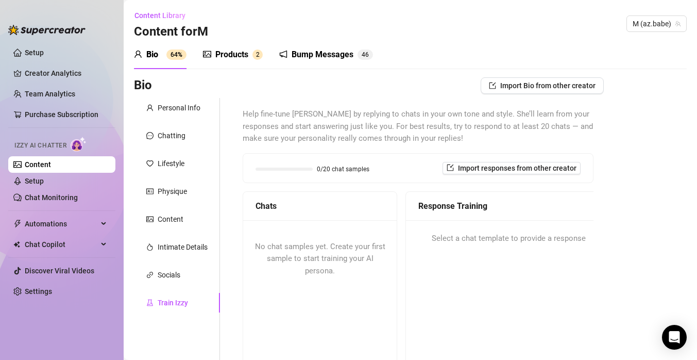
click at [326, 259] on span "No chat samples yet. Create your first sample to start training your AI persona." at bounding box center [320, 259] width 130 height 34
click at [325, 257] on span "No chat samples yet. Create your first sample to start training your AI persona." at bounding box center [320, 259] width 130 height 34
click at [297, 275] on div "No chat samples yet. Create your first sample to start training your AI persona." at bounding box center [320, 259] width 154 height 78
click at [273, 212] on div "Chats" at bounding box center [320, 206] width 154 height 29
click at [274, 203] on span "Chats" at bounding box center [266, 205] width 21 height 13
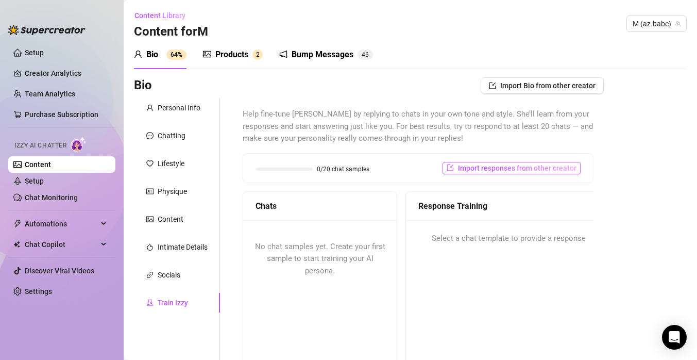
click at [488, 172] on span "Import responses from other creator" at bounding box center [517, 168] width 119 height 8
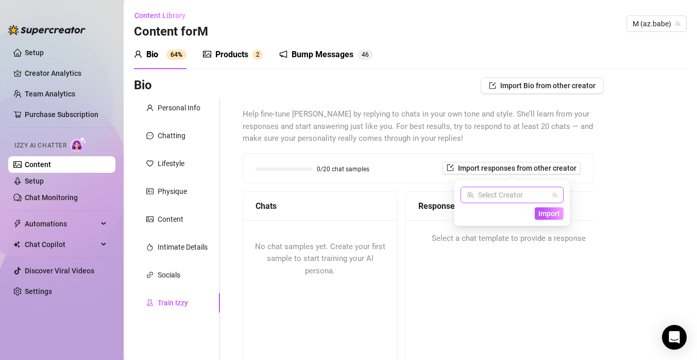
click at [509, 197] on input "search" at bounding box center [507, 194] width 81 height 15
click at [509, 218] on span "( az.babe )" at bounding box center [511, 215] width 31 height 11
click at [542, 213] on span "Import" at bounding box center [550, 213] width 22 height 8
click at [550, 216] on span "Import" at bounding box center [550, 213] width 22 height 8
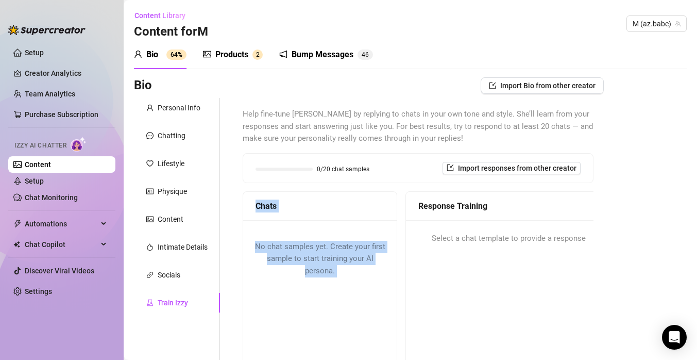
click at [417, 187] on div "Help fine-tune [PERSON_NAME] by replying to chats in your own tone and style. S…" at bounding box center [418, 278] width 351 height 341
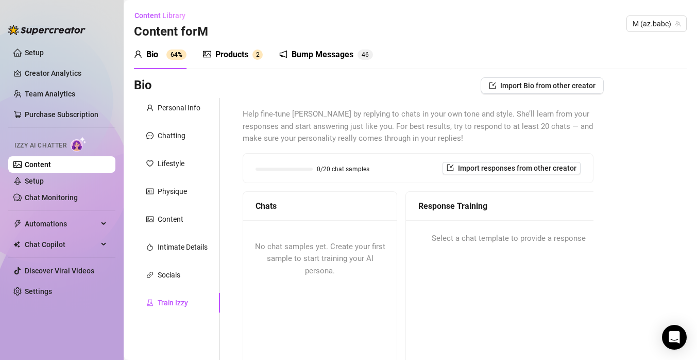
click at [357, 84] on div "Bio Import Bio from other creator" at bounding box center [369, 85] width 470 height 16
click at [250, 58] on div "Products 2" at bounding box center [233, 54] width 60 height 12
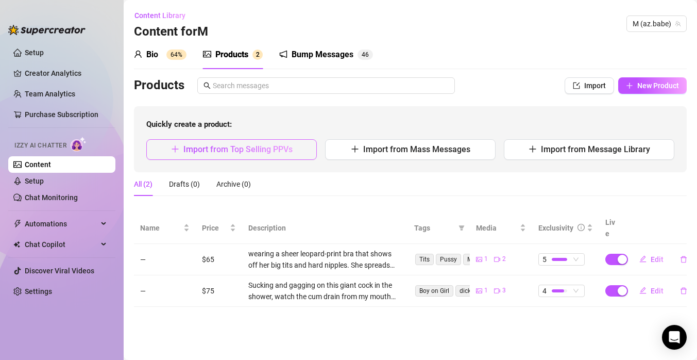
click at [282, 154] on span "Import from Top Selling PPVs" at bounding box center [237, 149] width 109 height 10
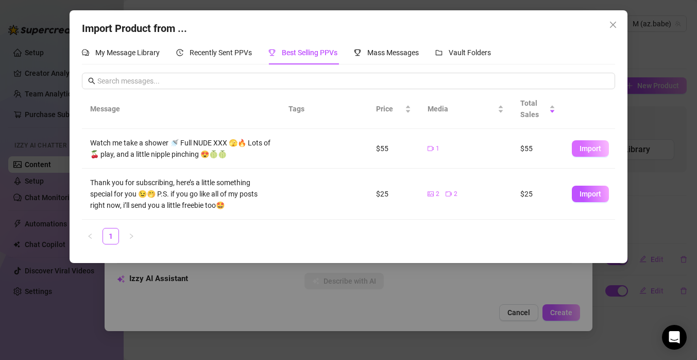
click at [600, 150] on span "Import" at bounding box center [591, 148] width 22 height 8
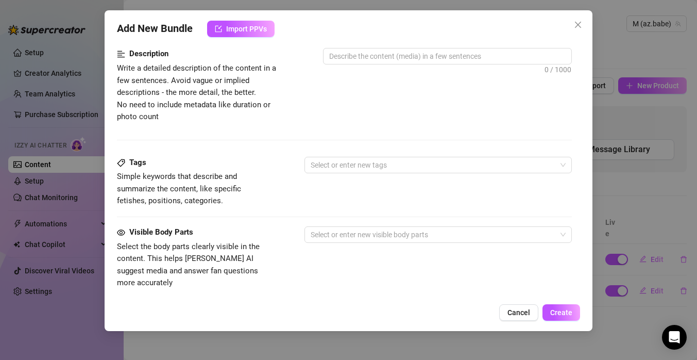
scroll to position [624, 0]
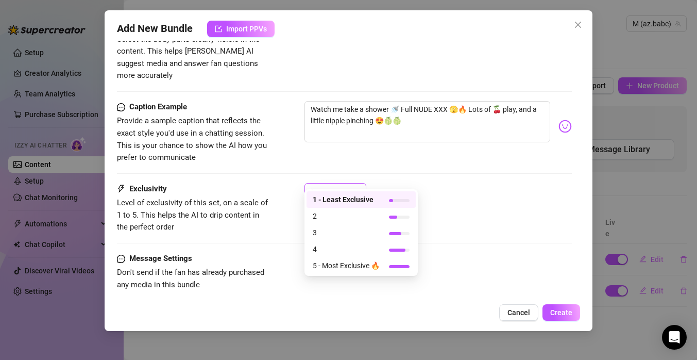
click at [357, 183] on span "1" at bounding box center [335, 190] width 49 height 15
click at [336, 234] on span "3" at bounding box center [346, 232] width 67 height 11
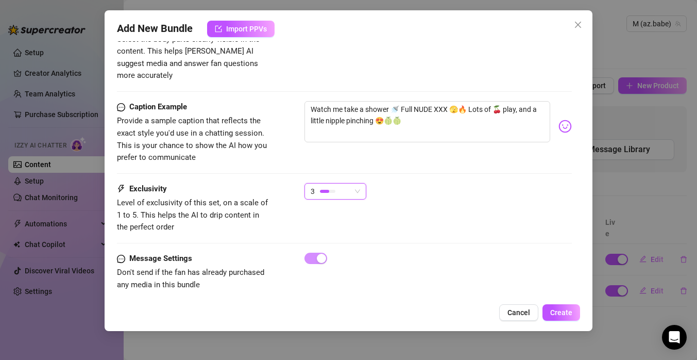
click at [389, 203] on div "Exclusivity Level of exclusivity of this set, on a scale of 1 to 5. This helps …" at bounding box center [344, 208] width 455 height 51
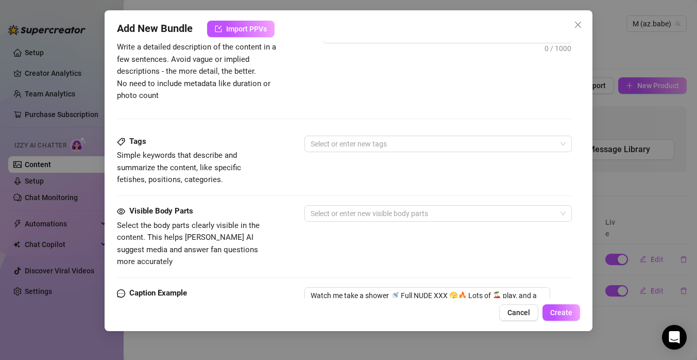
scroll to position [436, 0]
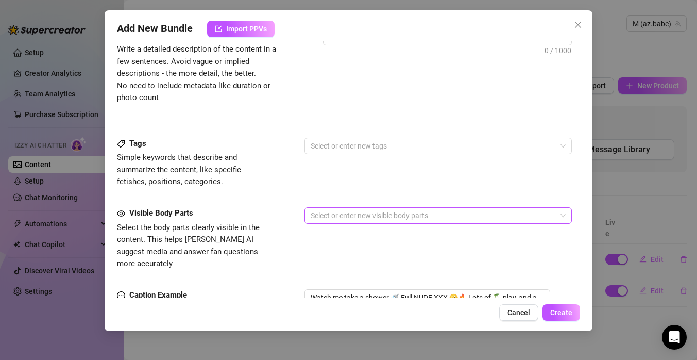
click at [433, 212] on div at bounding box center [433, 215] width 253 height 14
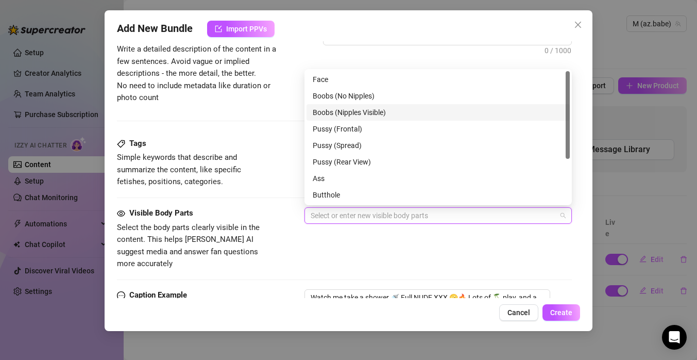
click at [402, 112] on div "Boobs (Nipples Visible)" at bounding box center [438, 112] width 251 height 11
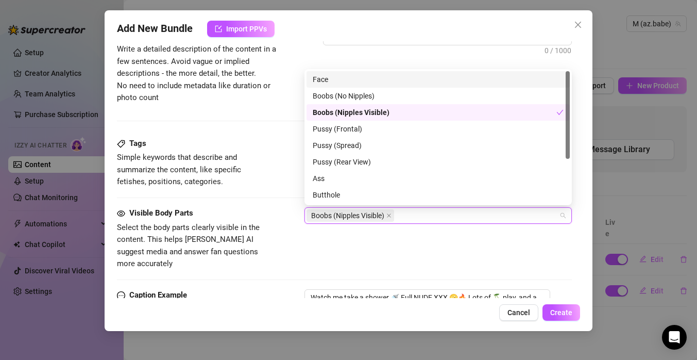
click at [374, 78] on div "Face" at bounding box center [438, 79] width 251 height 11
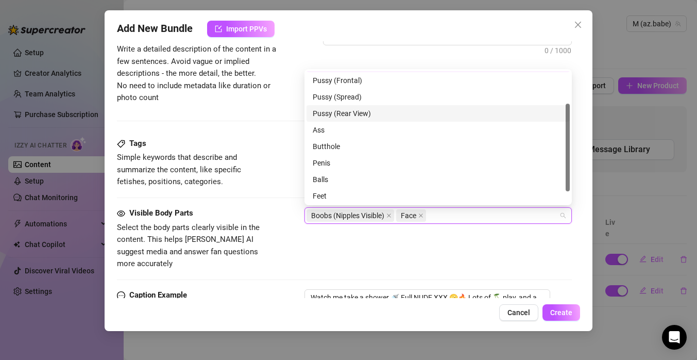
scroll to position [52, 0]
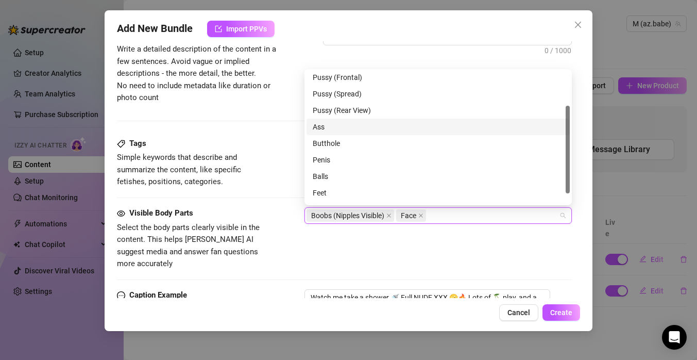
click at [411, 127] on div "Ass" at bounding box center [438, 126] width 251 height 11
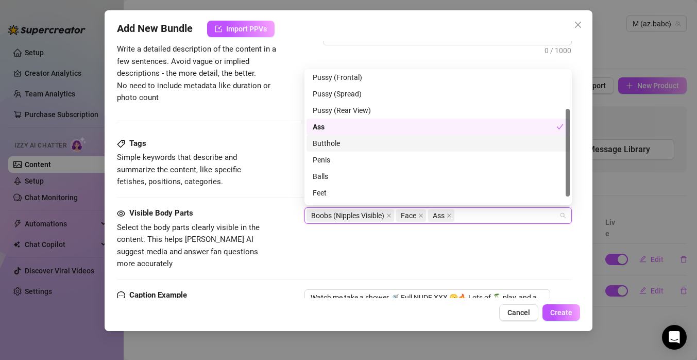
scroll to position [66, 0]
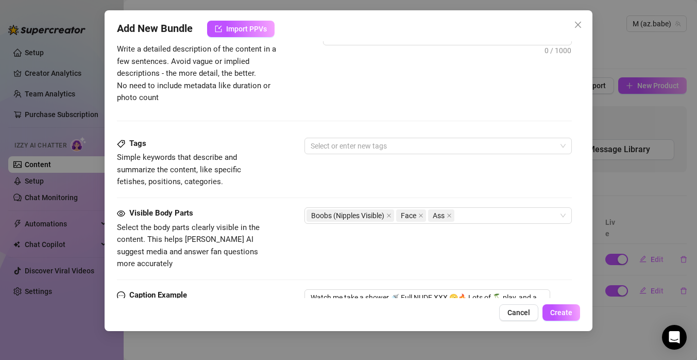
click at [431, 252] on div "Visible Body Parts Select the body parts clearly visible in the content. This h…" at bounding box center [344, 238] width 455 height 63
click at [404, 147] on div at bounding box center [433, 146] width 253 height 14
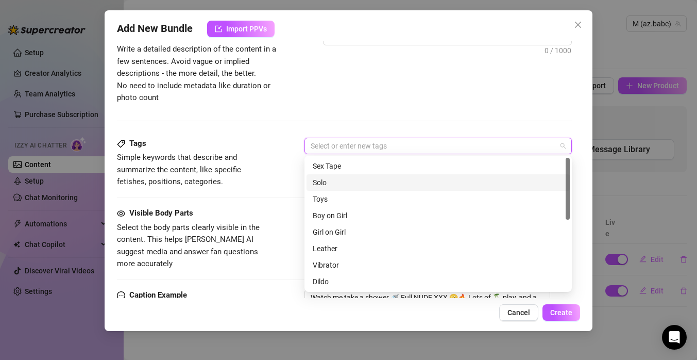
click at [390, 186] on div "Solo" at bounding box center [438, 182] width 251 height 11
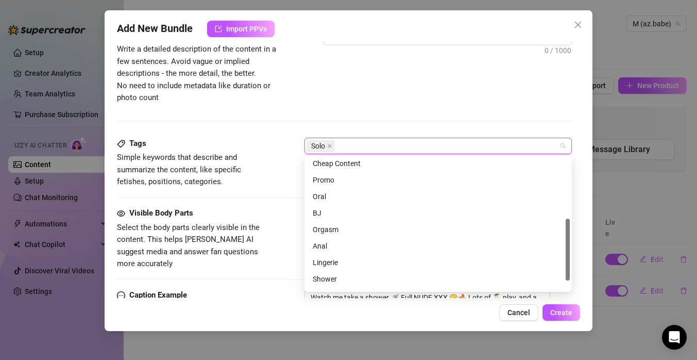
scroll to position [148, 0]
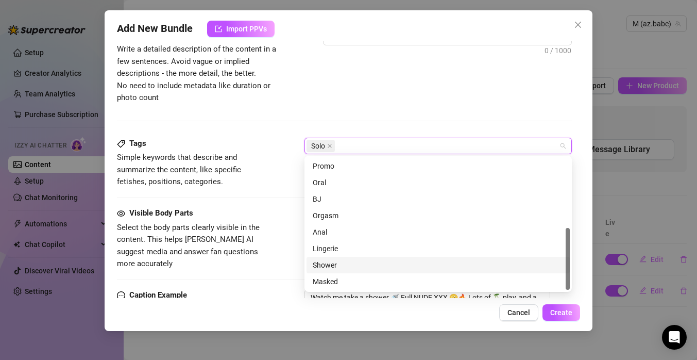
click at [367, 262] on div "Shower" at bounding box center [438, 264] width 251 height 11
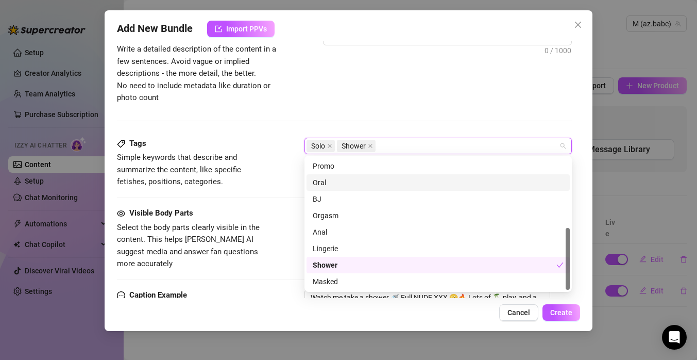
click at [424, 68] on div "0 / 1000" at bounding box center [447, 51] width 249 height 44
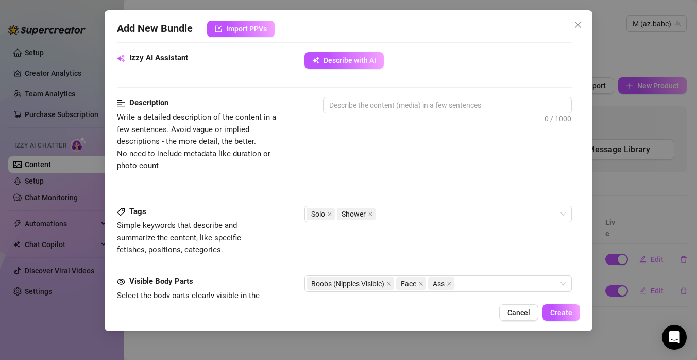
scroll to position [366, 0]
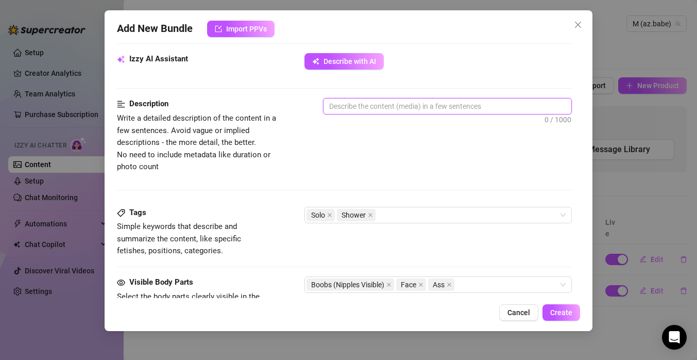
click at [423, 108] on textarea at bounding box center [448, 105] width 248 height 15
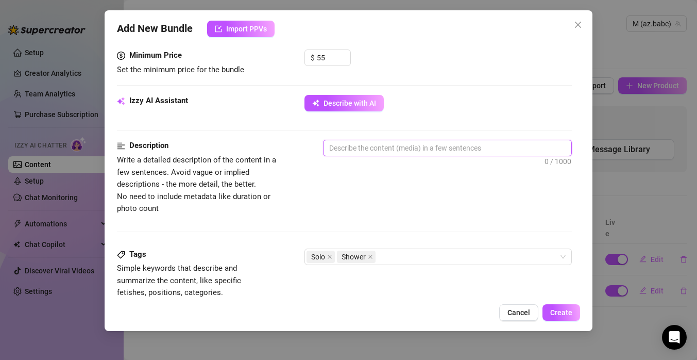
scroll to position [321, 0]
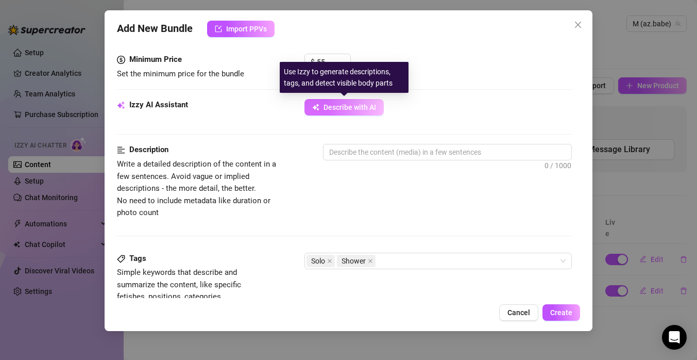
click at [371, 105] on span "Describe with AI" at bounding box center [350, 107] width 53 height 8
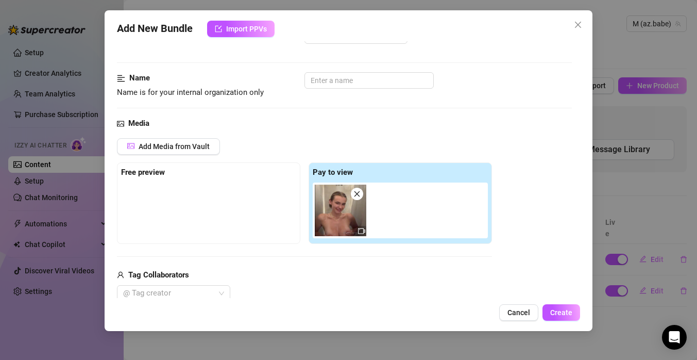
scroll to position [0, 0]
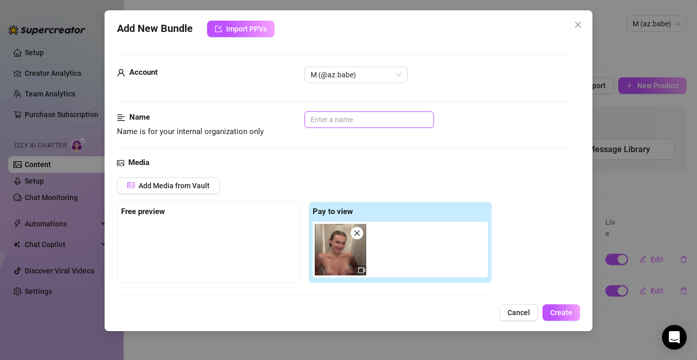
click at [397, 123] on input "text" at bounding box center [369, 119] width 129 height 16
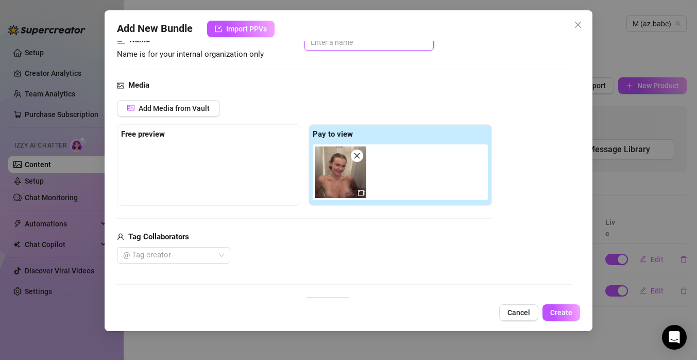
scroll to position [79, 0]
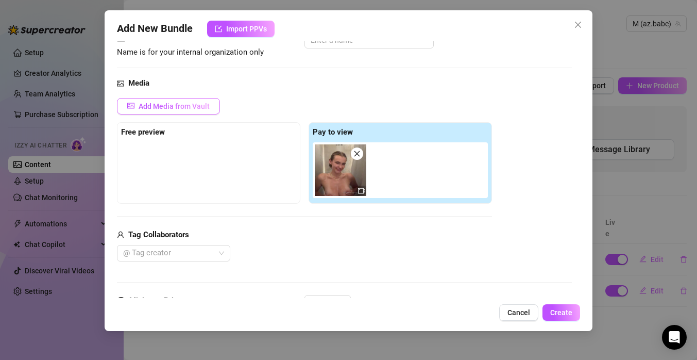
click at [202, 108] on span "Add Media from Vault" at bounding box center [174, 106] width 71 height 8
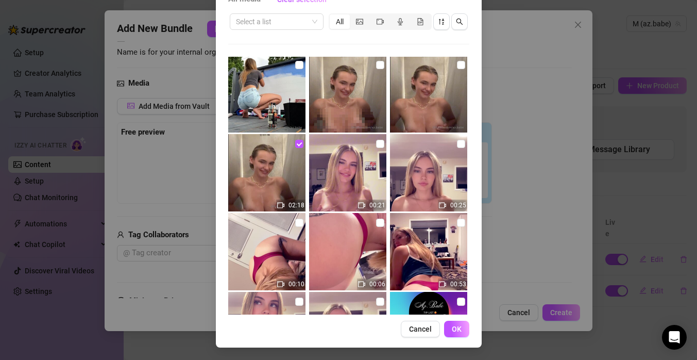
scroll to position [1568, 0]
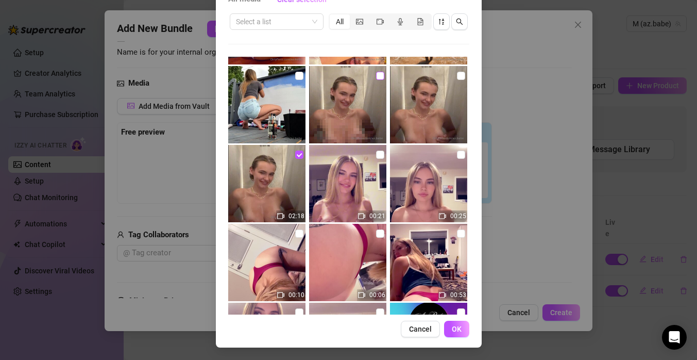
click at [379, 78] on input "checkbox" at bounding box center [380, 76] width 8 height 8
click at [454, 327] on span "OK" at bounding box center [457, 329] width 10 height 8
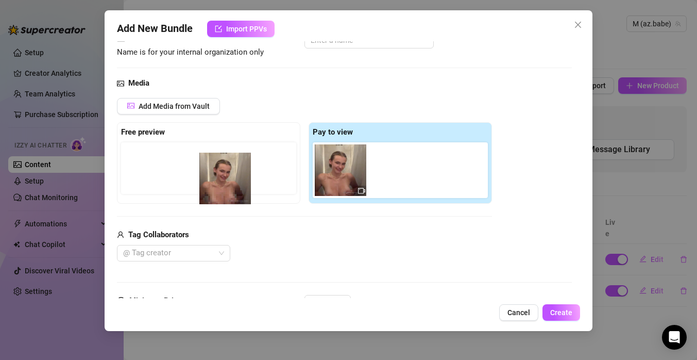
drag, startPoint x: 398, startPoint y: 175, endPoint x: 213, endPoint y: 181, distance: 184.6
click at [214, 182] on div "Free preview Pay to view" at bounding box center [304, 162] width 375 height 81
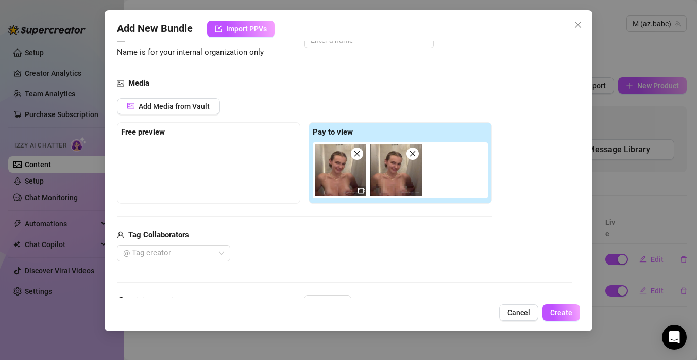
click at [204, 132] on div "Free preview" at bounding box center [208, 132] width 175 height 12
click at [141, 139] on div "Free preview" at bounding box center [208, 162] width 183 height 81
drag, startPoint x: 141, startPoint y: 139, endPoint x: 222, endPoint y: 143, distance: 80.5
click at [152, 139] on div "Free preview" at bounding box center [208, 162] width 183 height 81
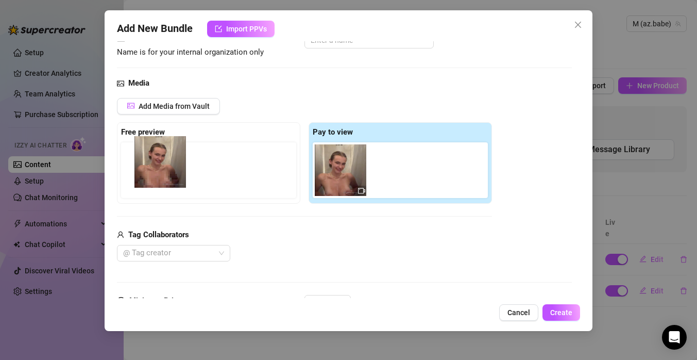
drag, startPoint x: 379, startPoint y: 180, endPoint x: 137, endPoint y: 174, distance: 242.3
click at [137, 174] on div "Free preview Pay to view" at bounding box center [304, 162] width 375 height 81
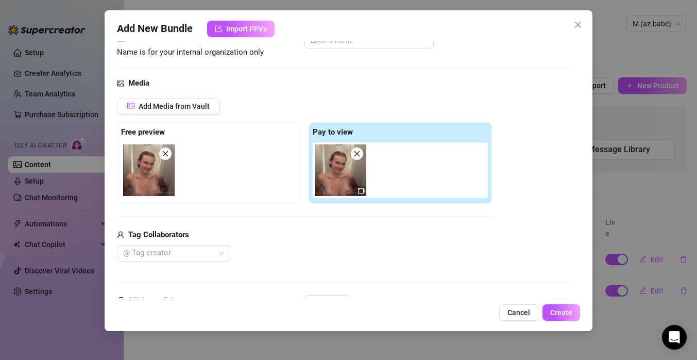
click at [329, 234] on div "Tag Collaborators" at bounding box center [304, 235] width 375 height 12
click at [122, 173] on div at bounding box center [210, 170] width 179 height 56
click at [161, 188] on img at bounding box center [149, 170] width 52 height 52
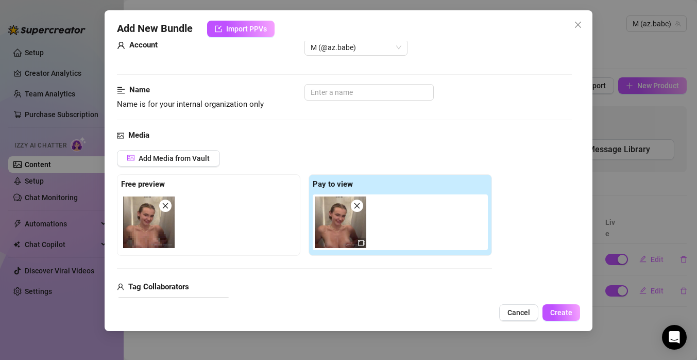
scroll to position [0, 0]
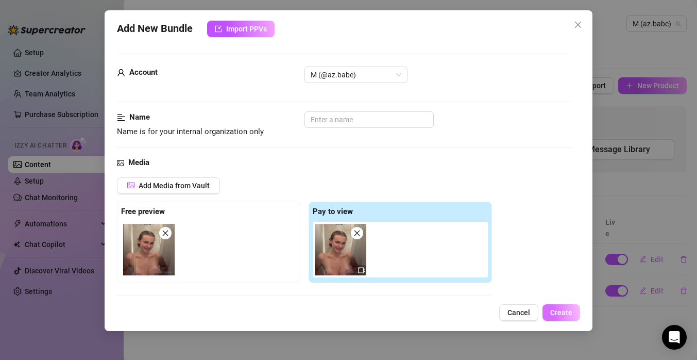
click at [557, 319] on button "Create" at bounding box center [562, 312] width 38 height 16
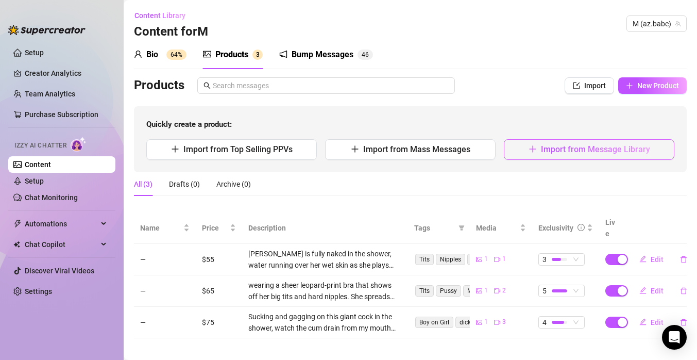
click at [582, 156] on button "Import from Message Library" at bounding box center [589, 149] width 171 height 21
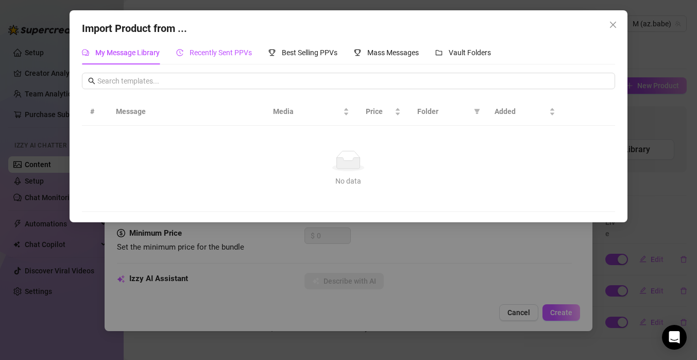
click at [238, 47] on div "Recently Sent PPVs" at bounding box center [214, 52] width 76 height 11
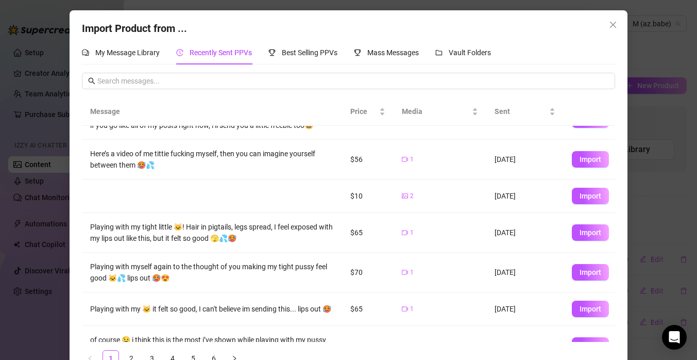
scroll to position [27, 0]
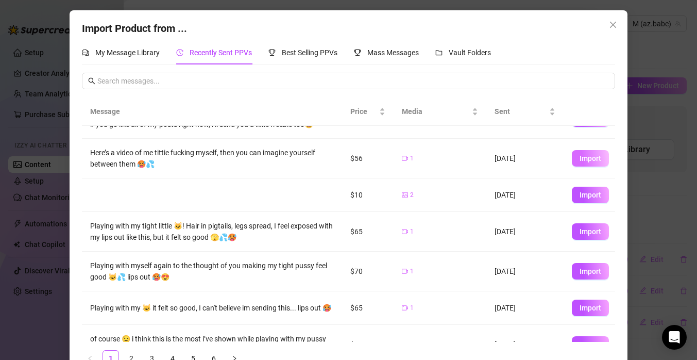
click at [596, 159] on span "Import" at bounding box center [591, 158] width 22 height 8
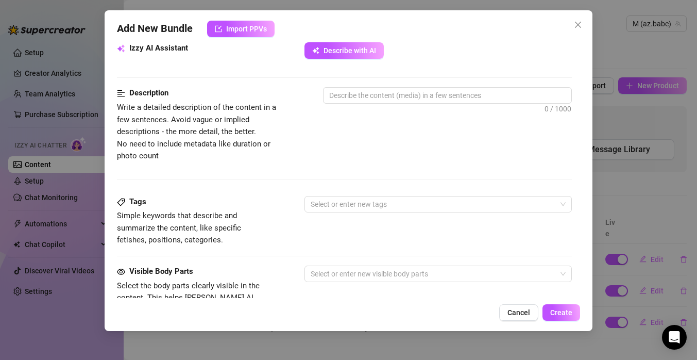
scroll to position [384, 0]
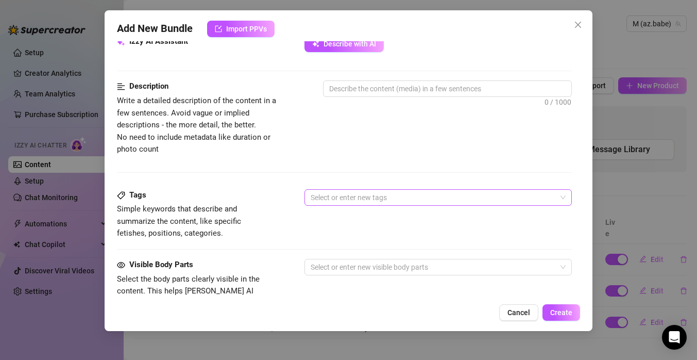
click at [348, 195] on div at bounding box center [433, 197] width 253 height 14
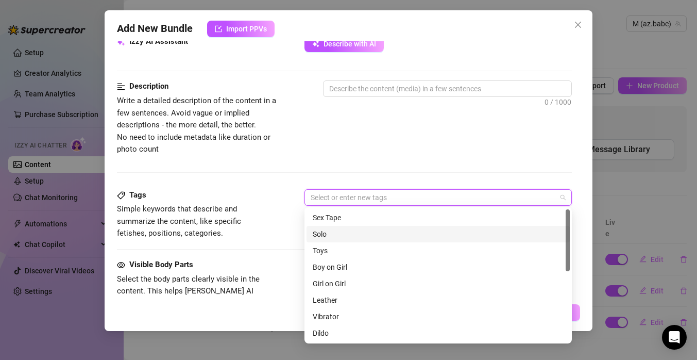
click at [350, 236] on div "Solo" at bounding box center [438, 233] width 251 height 11
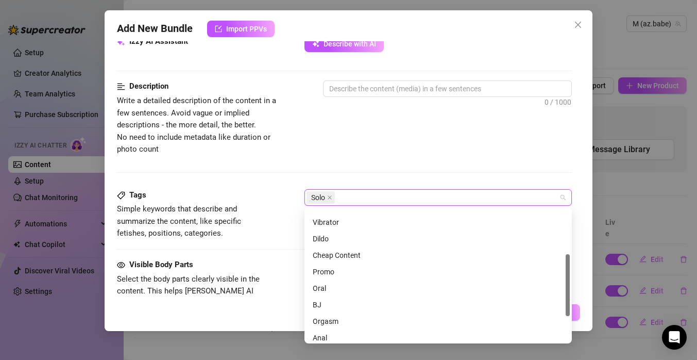
scroll to position [95, 0]
click at [351, 238] on div "Dildo" at bounding box center [438, 237] width 251 height 11
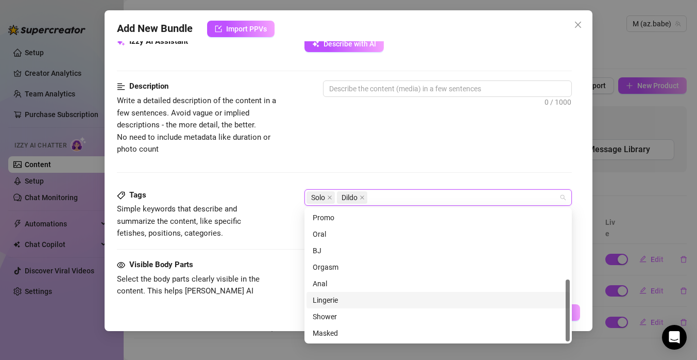
click at [269, 259] on div "Visible Body Parts" at bounding box center [194, 265] width 155 height 12
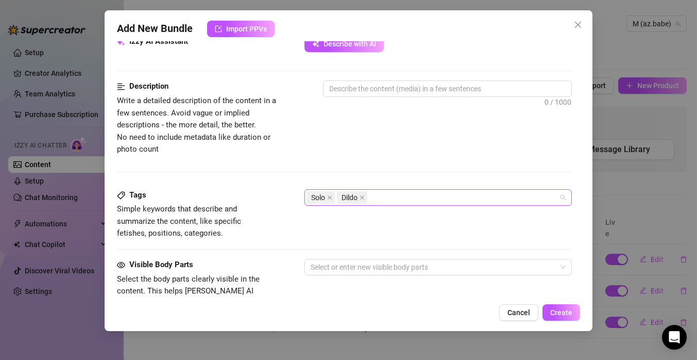
click at [388, 197] on div "Solo Dildo" at bounding box center [433, 197] width 253 height 14
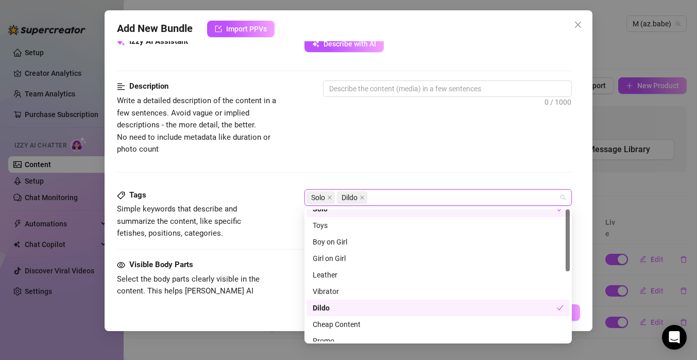
scroll to position [0, 0]
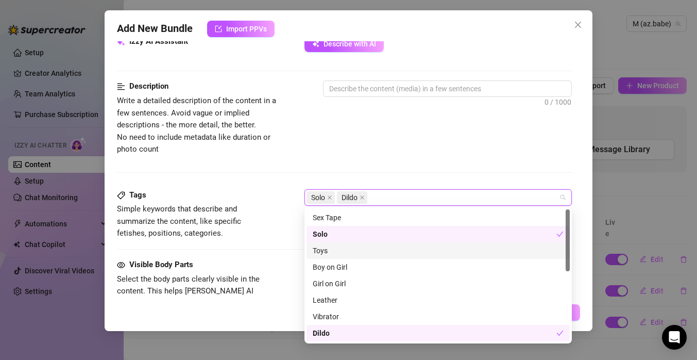
click at [258, 242] on div "Tags Simple keywords that describe and summarize the content, like specific fet…" at bounding box center [344, 224] width 455 height 70
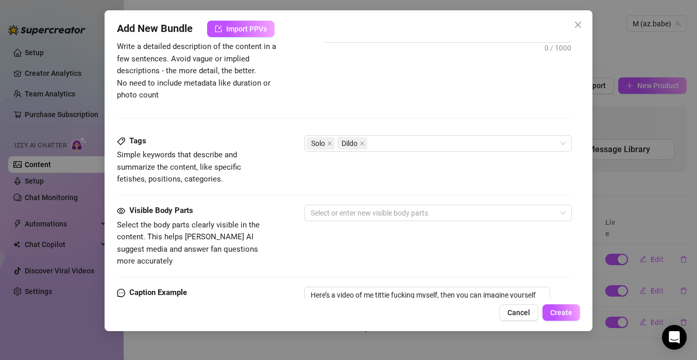
scroll to position [441, 0]
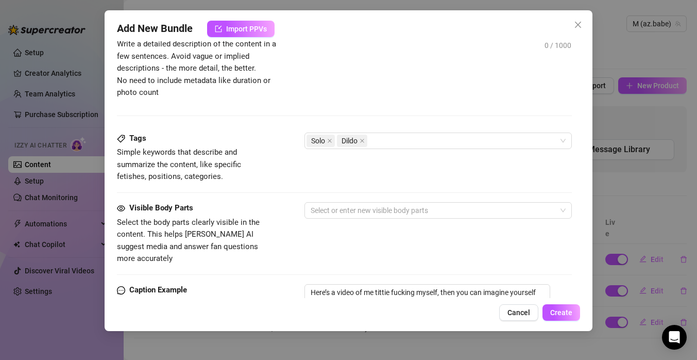
click at [357, 192] on div "Tags Simple keywords that describe and summarize the content, like specific fet…" at bounding box center [344, 167] width 455 height 70
click at [361, 205] on div at bounding box center [433, 210] width 253 height 14
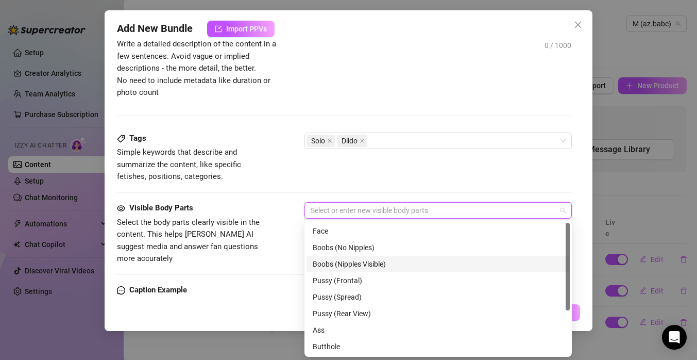
click at [374, 264] on div "Boobs (Nipples Visible)" at bounding box center [438, 263] width 251 height 11
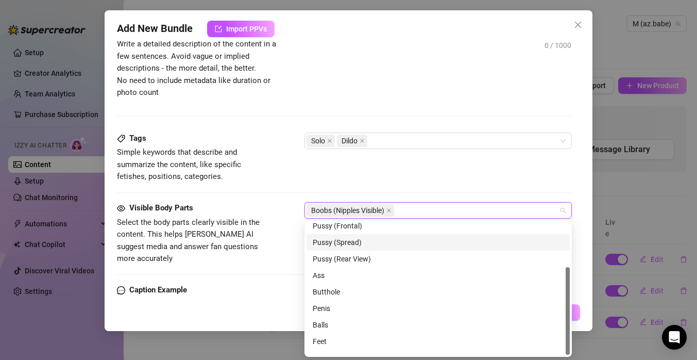
scroll to position [66, 0]
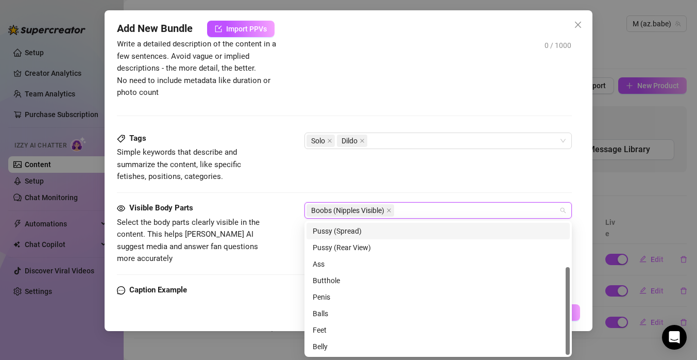
click at [415, 165] on div "Tags Simple keywords that describe and summarize the content, like specific fet…" at bounding box center [344, 157] width 455 height 51
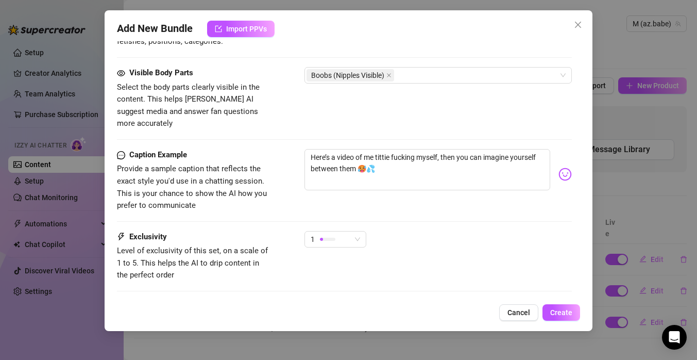
scroll to position [576, 0]
drag, startPoint x: 461, startPoint y: 144, endPoint x: 444, endPoint y: 142, distance: 16.6
click at [444, 148] on textarea "Here’s a video of me tittie fucking myself, then you can imagine yourself betwe…" at bounding box center [428, 168] width 246 height 41
drag, startPoint x: 470, startPoint y: 143, endPoint x: 443, endPoint y: 143, distance: 26.8
click at [443, 148] on textarea "Here’s a video of me tittie fucking myself, you can imagine yourself between th…" at bounding box center [428, 168] width 246 height 41
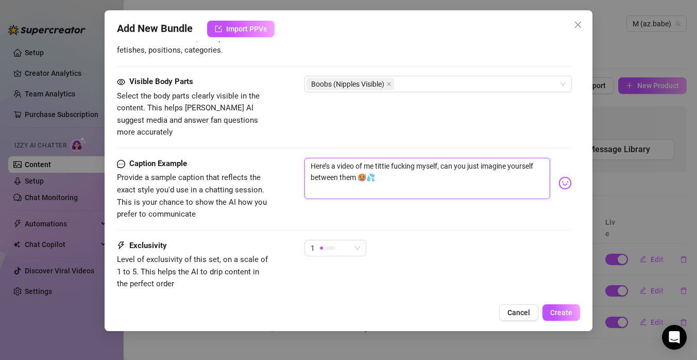
scroll to position [564, 0]
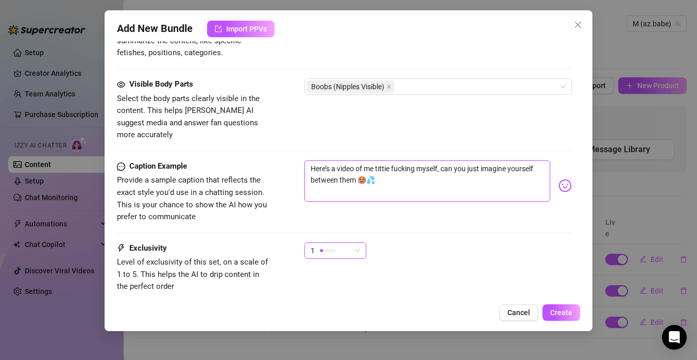
click at [351, 243] on span "1" at bounding box center [335, 250] width 49 height 15
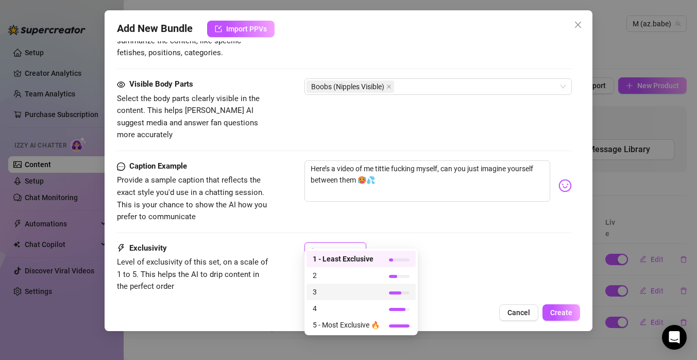
click at [348, 290] on span "3" at bounding box center [346, 291] width 67 height 11
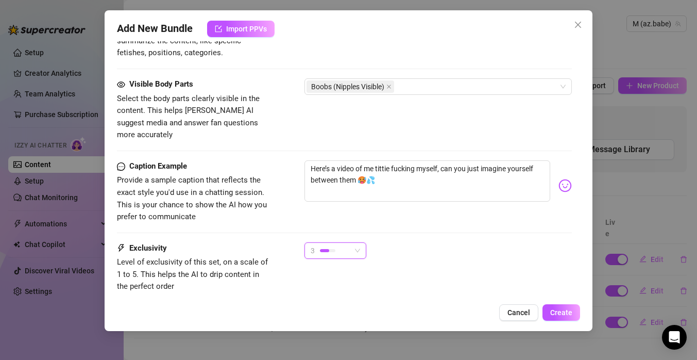
click at [358, 243] on span "3" at bounding box center [335, 250] width 49 height 15
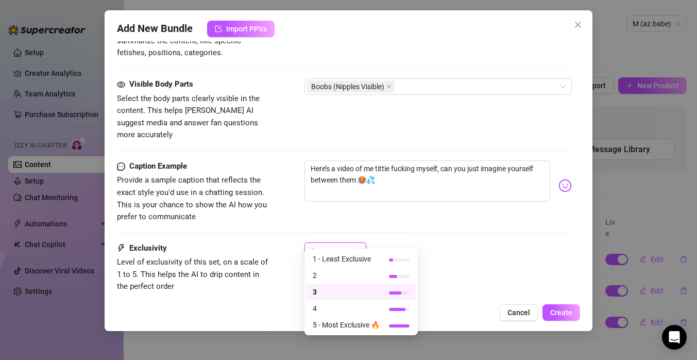
click at [420, 242] on div "3" at bounding box center [438, 255] width 267 height 26
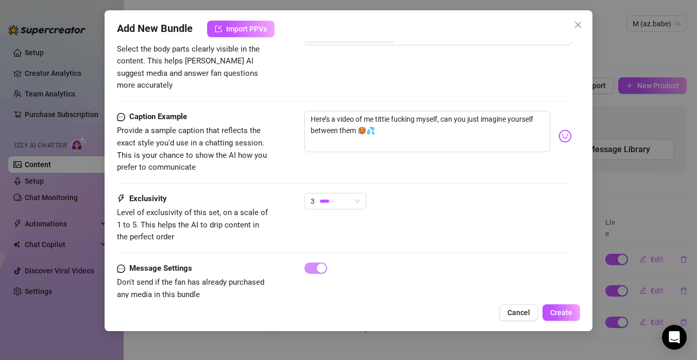
scroll to position [624, 0]
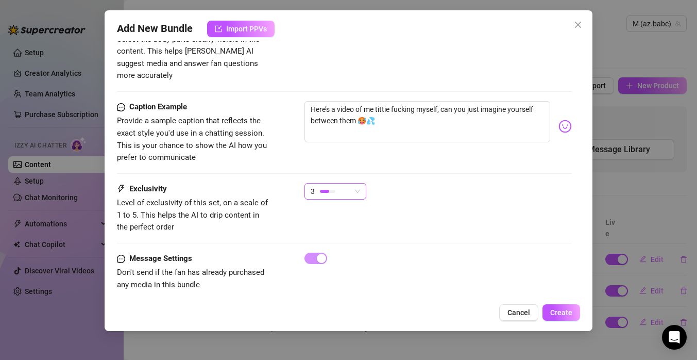
click at [364, 183] on div "3" at bounding box center [336, 191] width 62 height 16
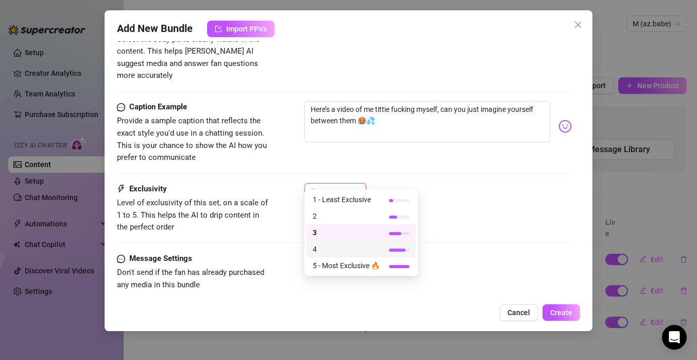
click at [367, 248] on span "4" at bounding box center [346, 248] width 67 height 11
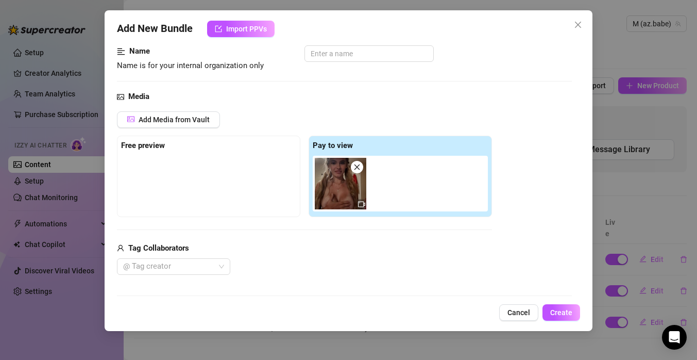
scroll to position [0, 0]
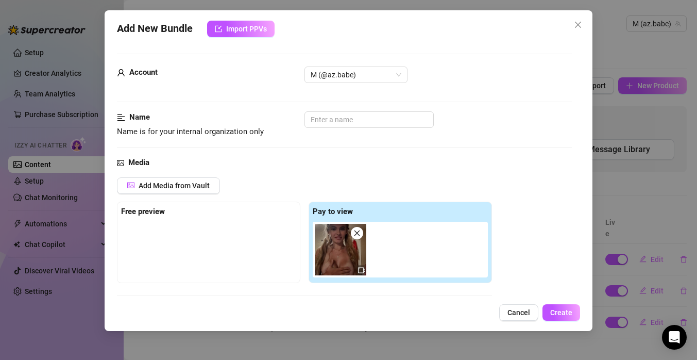
click at [223, 252] on div at bounding box center [208, 248] width 175 height 52
click at [212, 187] on button "Add Media from Vault" at bounding box center [168, 185] width 103 height 16
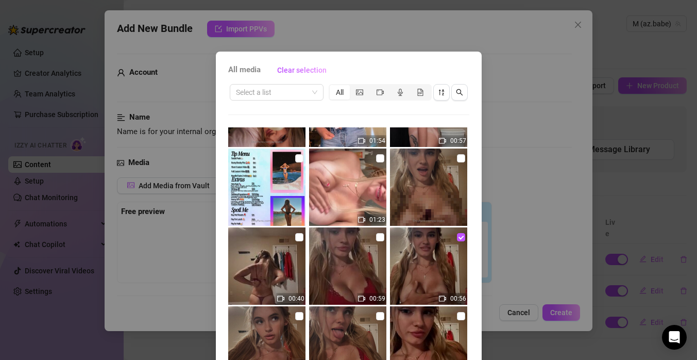
scroll to position [376, 0]
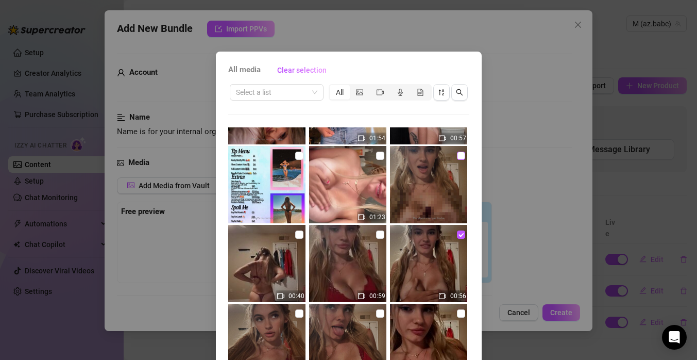
click at [463, 154] on input "checkbox" at bounding box center [461, 156] width 8 height 8
click at [525, 220] on div "All media Clear selection Select a list All 00:03 00:11 00:44 00:15 01:54 00:57…" at bounding box center [348, 180] width 697 height 360
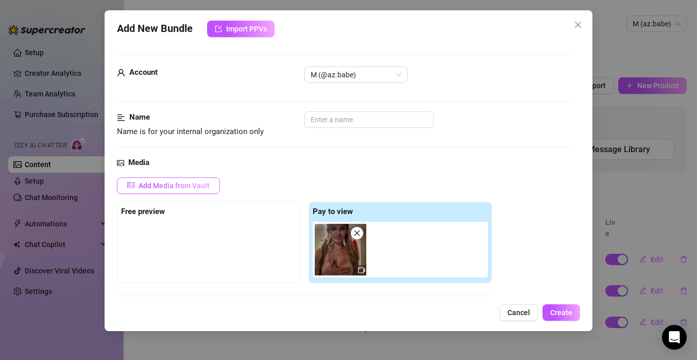
click at [210, 186] on button "Add Media from Vault" at bounding box center [168, 185] width 103 height 16
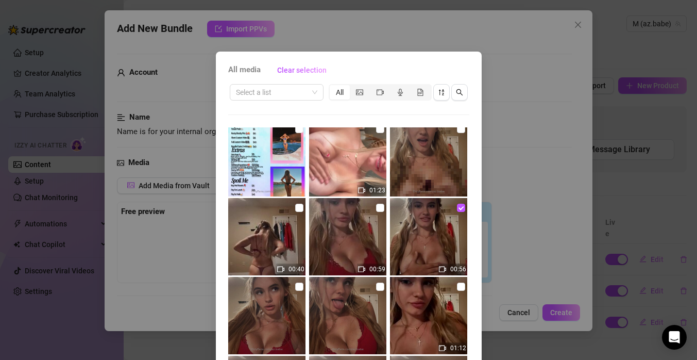
scroll to position [393, 0]
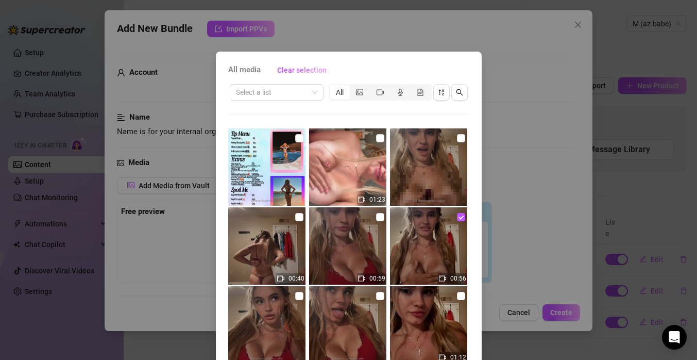
click at [433, 166] on img at bounding box center [428, 166] width 77 height 77
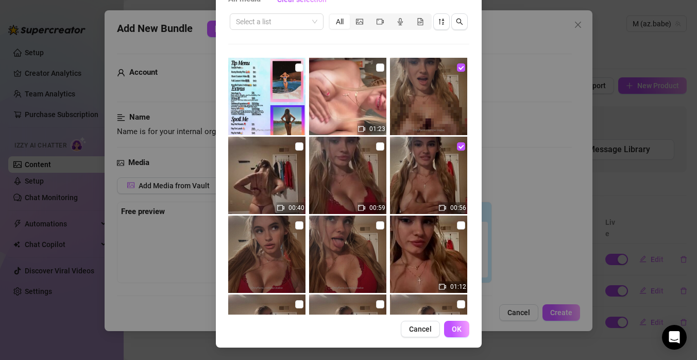
scroll to position [70, 0]
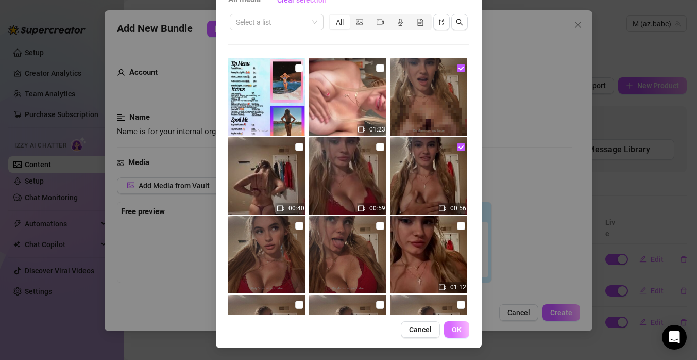
click at [462, 328] on button "OK" at bounding box center [456, 329] width 25 height 16
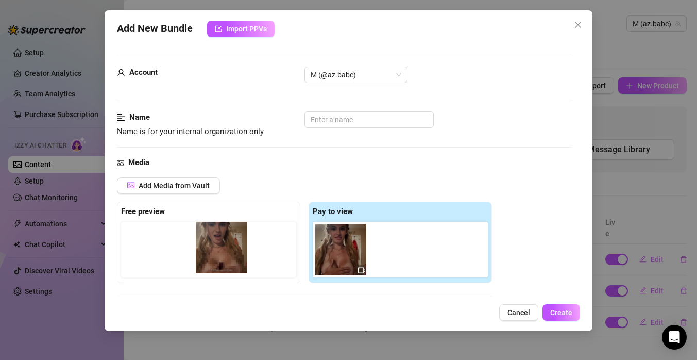
drag, startPoint x: 400, startPoint y: 253, endPoint x: 219, endPoint y: 249, distance: 181.5
click at [219, 249] on div "Free preview Pay to view" at bounding box center [304, 242] width 375 height 81
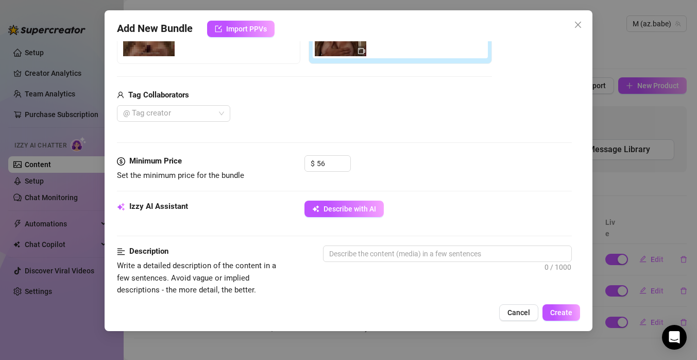
scroll to position [225, 0]
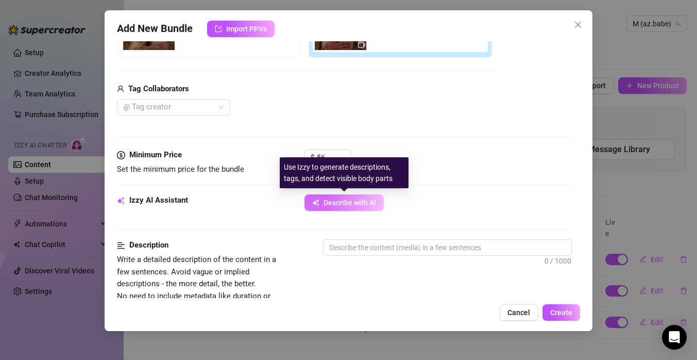
click at [360, 206] on span "Describe with AI" at bounding box center [350, 202] width 53 height 8
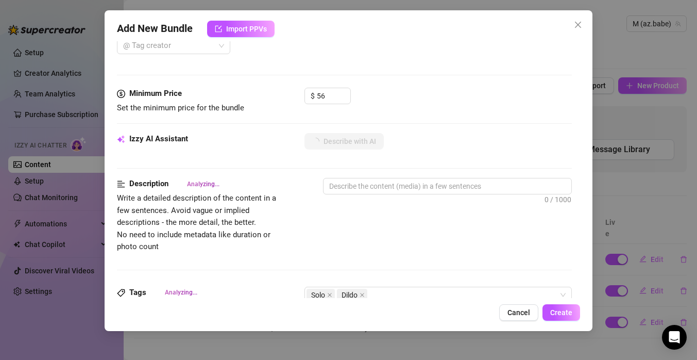
scroll to position [288, 0]
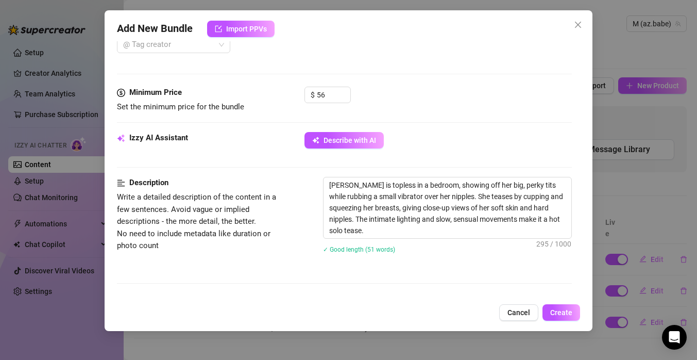
click at [436, 259] on div "[PERSON_NAME] is topless in a bedroom, showing off her big, perky tits while ru…" at bounding box center [447, 222] width 249 height 90
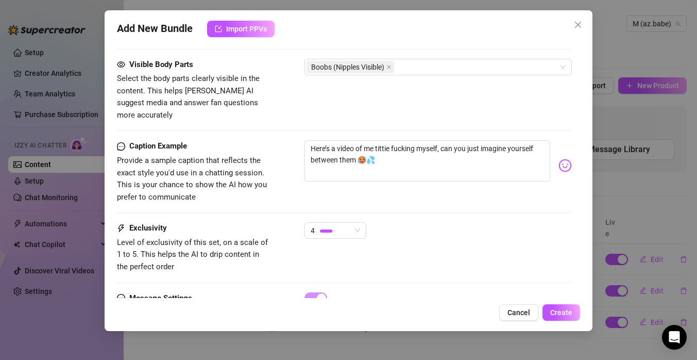
scroll to position [639, 0]
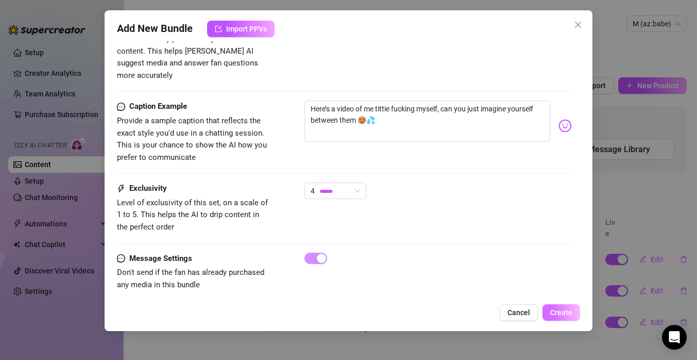
click at [562, 316] on span "Create" at bounding box center [561, 312] width 22 height 8
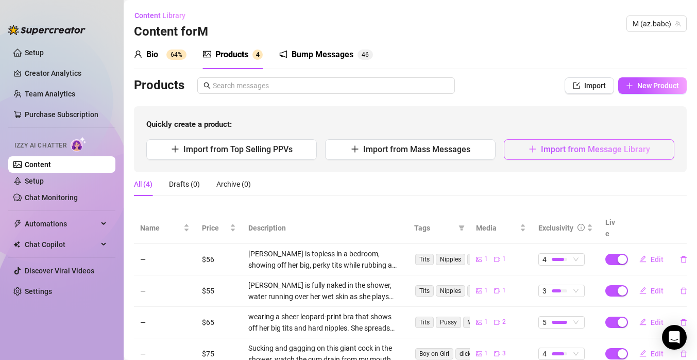
click at [592, 149] on span "Import from Message Library" at bounding box center [595, 149] width 109 height 10
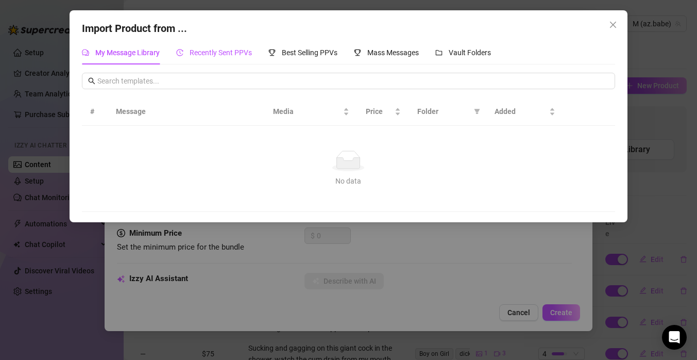
click at [206, 51] on span "Recently Sent PPVs" at bounding box center [221, 52] width 62 height 8
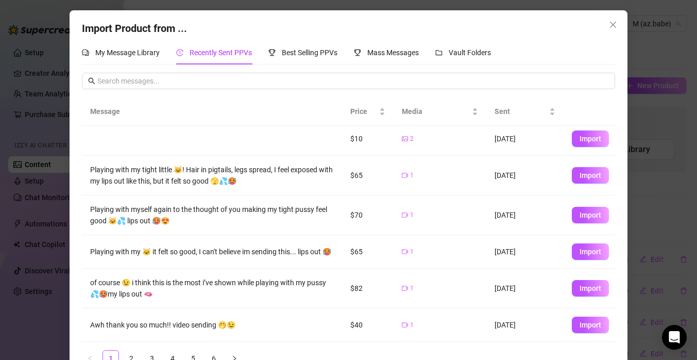
scroll to position [85, 0]
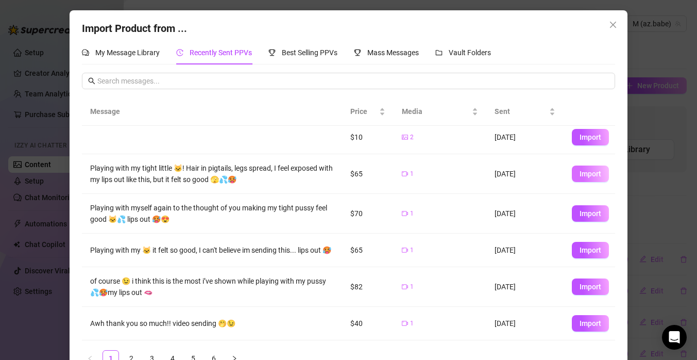
click at [595, 175] on span "Import" at bounding box center [591, 174] width 22 height 8
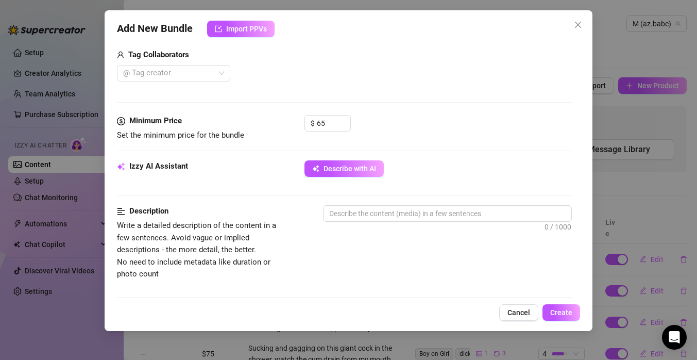
scroll to position [242, 0]
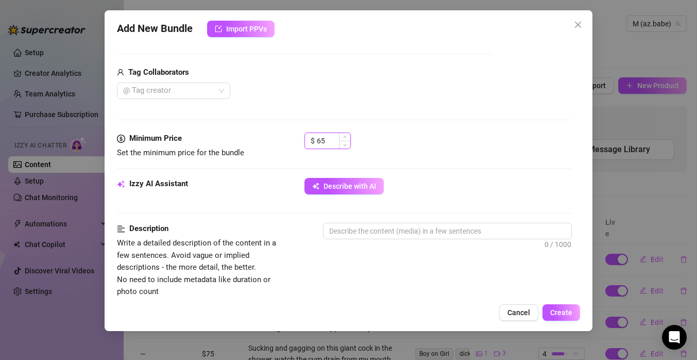
click at [333, 140] on input "65" at bounding box center [334, 140] width 34 height 15
click at [320, 141] on input "65" at bounding box center [334, 140] width 34 height 15
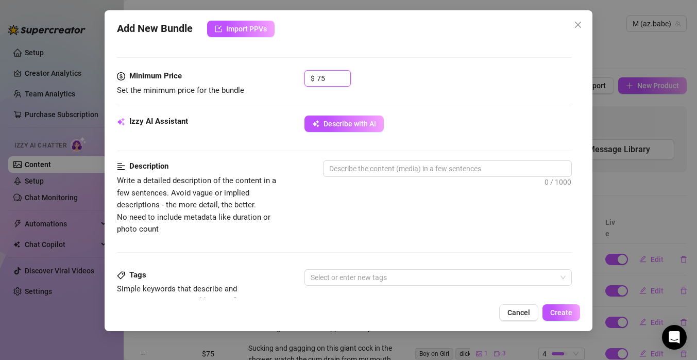
scroll to position [317, 0]
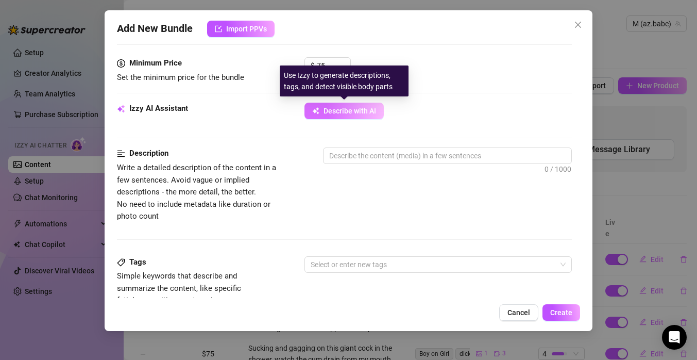
click at [378, 114] on button "Describe with AI" at bounding box center [344, 111] width 79 height 16
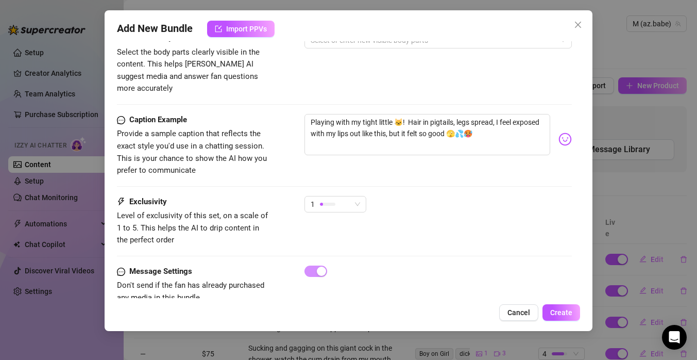
scroll to position [624, 0]
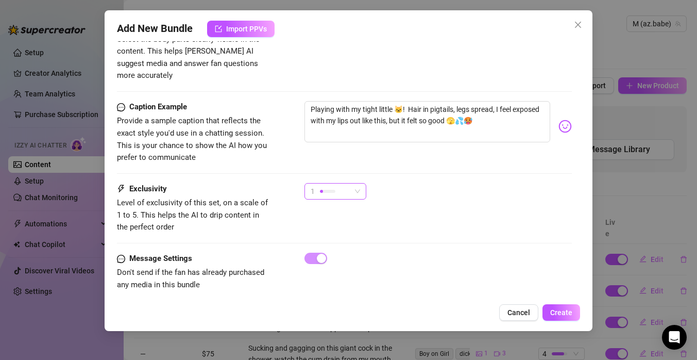
click at [361, 183] on div "1" at bounding box center [336, 191] width 62 height 16
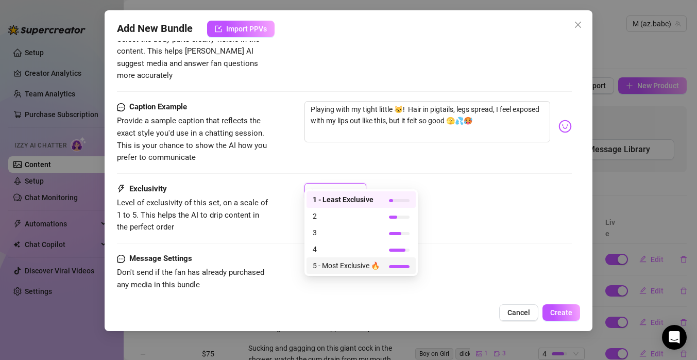
click at [361, 267] on span "5 - Most Exclusive 🔥" at bounding box center [346, 265] width 67 height 11
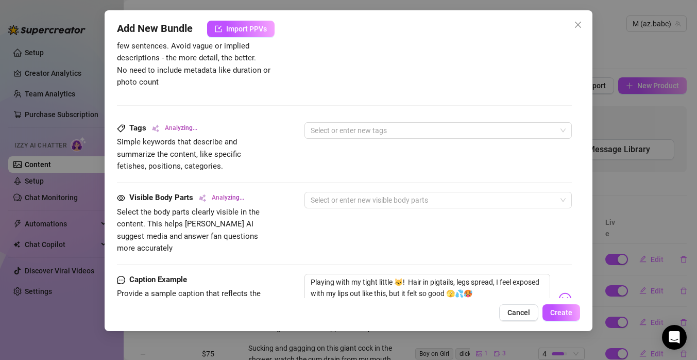
scroll to position [442, 0]
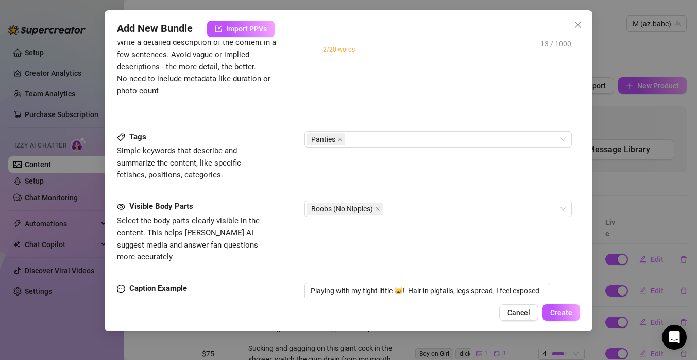
click at [405, 212] on div "Boobs (No Nipples)" at bounding box center [433, 209] width 253 height 14
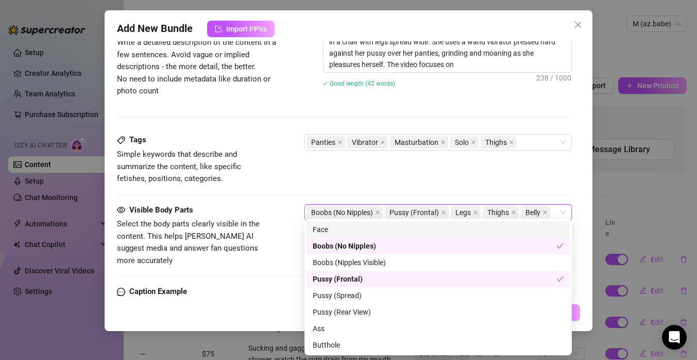
click at [411, 190] on div "Tags Simple keywords that describe and summarize the content, like specific fet…" at bounding box center [344, 169] width 455 height 70
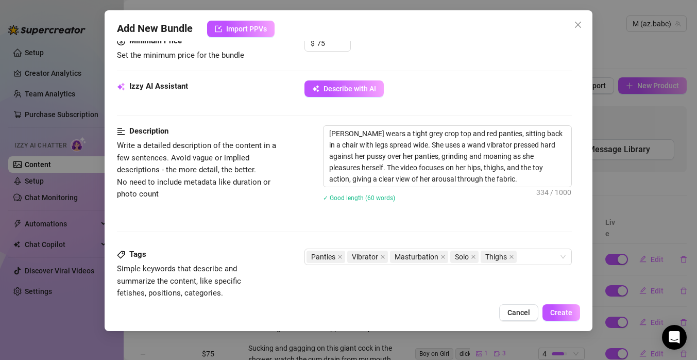
scroll to position [338, 0]
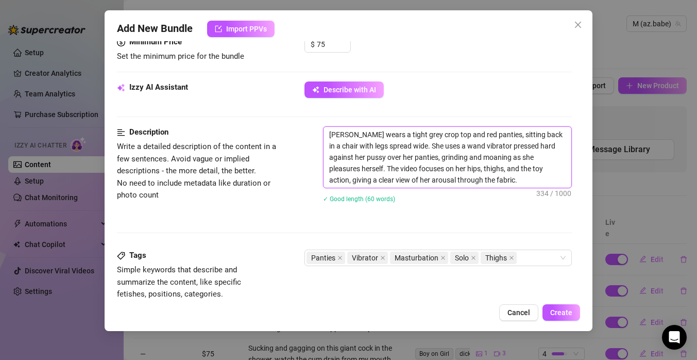
click at [475, 180] on textarea "[PERSON_NAME] wears a tight grey crop top and red panties, sitting back in a ch…" at bounding box center [448, 157] width 248 height 61
click at [403, 158] on textarea "[PERSON_NAME] wears a tight grey crop top and red panties, sitting back in a ch…" at bounding box center [448, 157] width 248 height 61
click at [427, 158] on textarea "[PERSON_NAME] wears a tight grey crop top and red panties, sitting back in a ch…" at bounding box center [448, 157] width 248 height 61
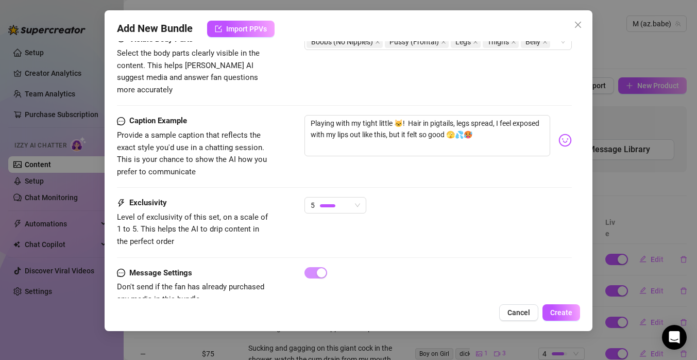
scroll to position [639, 0]
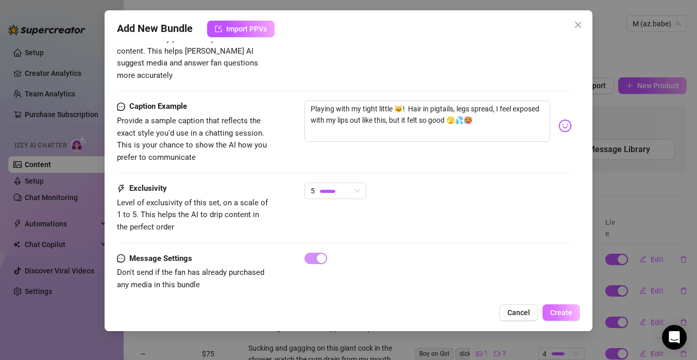
click at [560, 311] on span "Create" at bounding box center [561, 312] width 22 height 8
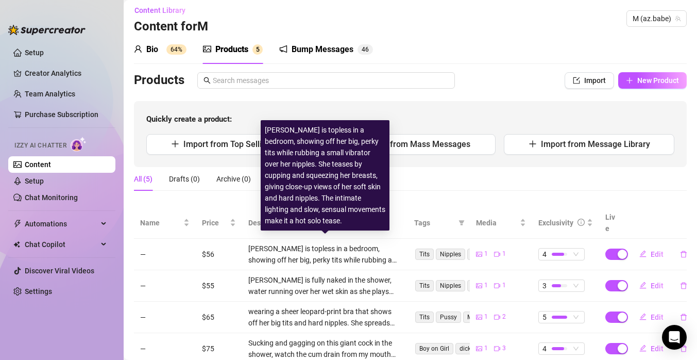
scroll to position [0, 0]
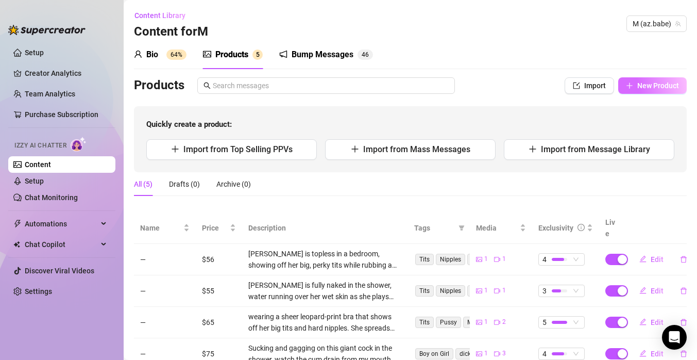
click at [646, 89] on span "New Product" at bounding box center [659, 85] width 42 height 8
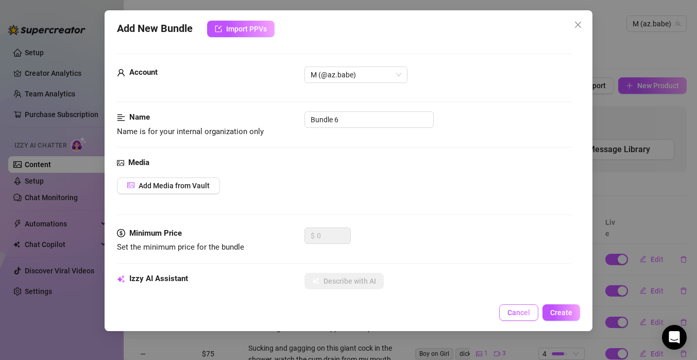
click at [513, 313] on span "Cancel" at bounding box center [519, 312] width 23 height 8
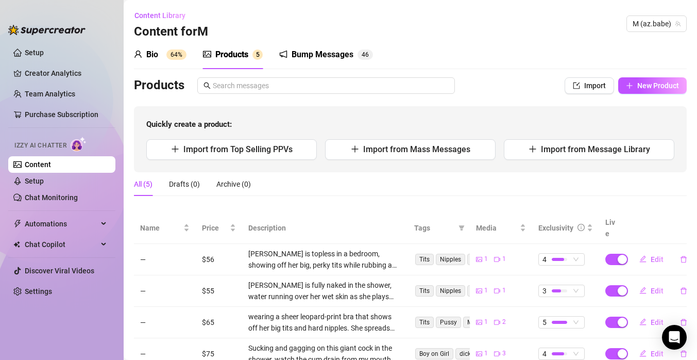
click at [324, 55] on div "Bump Messages" at bounding box center [323, 54] width 62 height 12
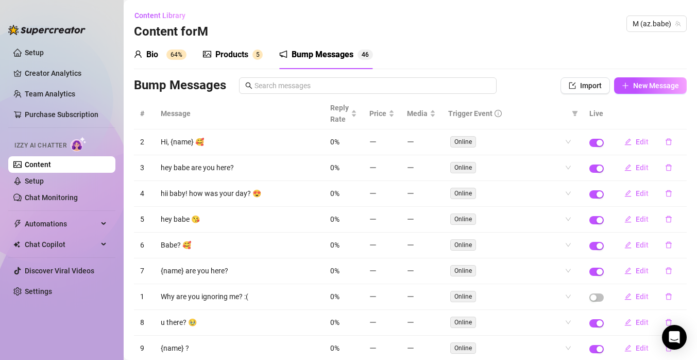
click at [243, 54] on div "Products" at bounding box center [231, 54] width 33 height 12
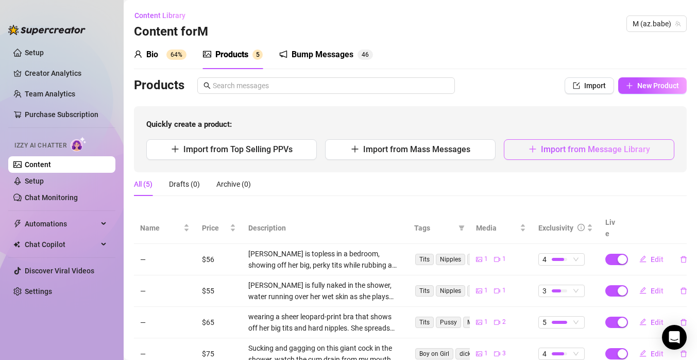
click at [539, 156] on button "Import from Message Library" at bounding box center [589, 149] width 171 height 21
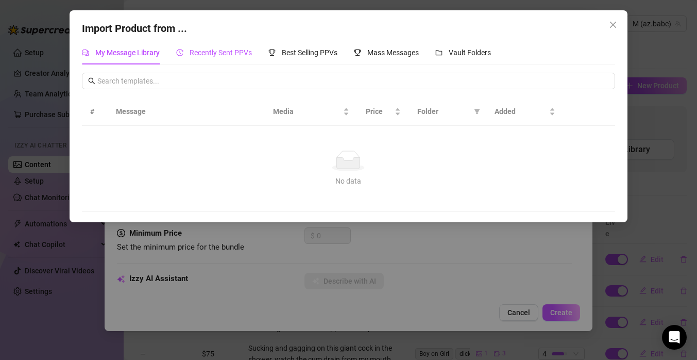
click at [215, 52] on span "Recently Sent PPVs" at bounding box center [221, 52] width 62 height 8
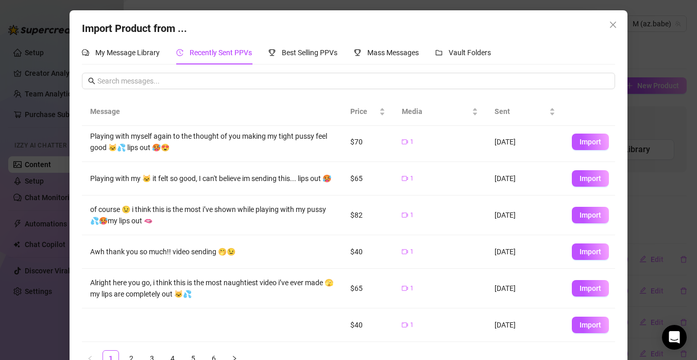
scroll to position [25, 0]
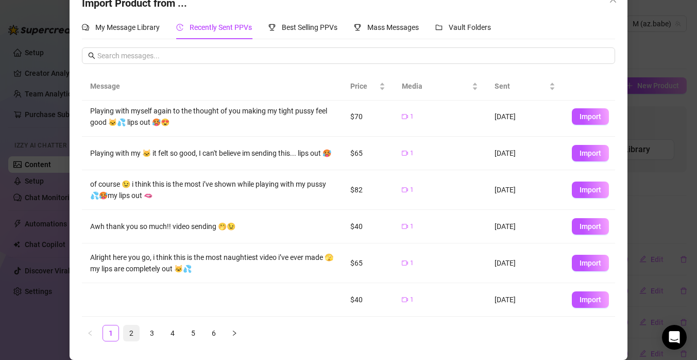
click at [129, 336] on link "2" at bounding box center [131, 332] width 15 height 15
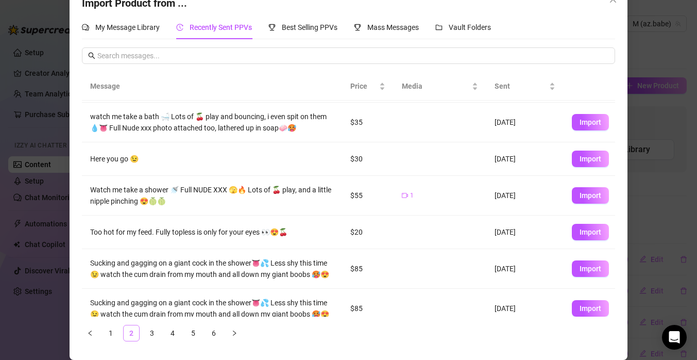
scroll to position [0, 0]
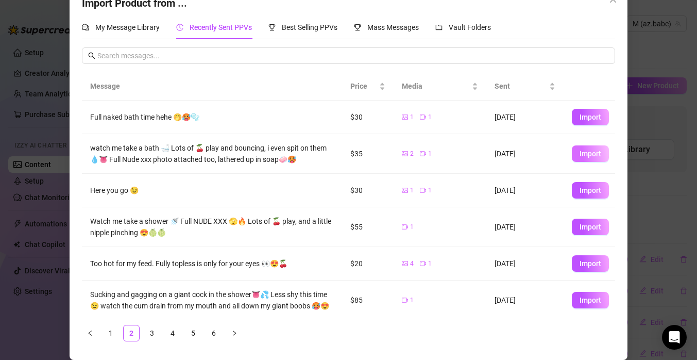
click at [591, 155] on span "Import" at bounding box center [591, 153] width 22 height 8
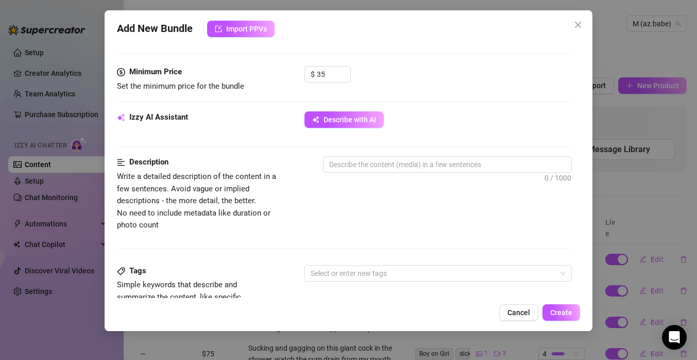
scroll to position [310, 0]
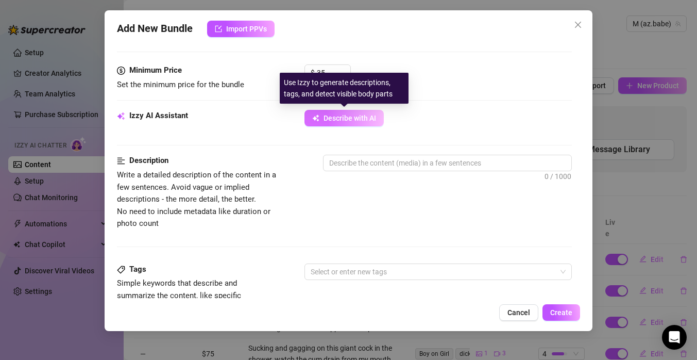
click at [349, 119] on span "Describe with AI" at bounding box center [350, 118] width 53 height 8
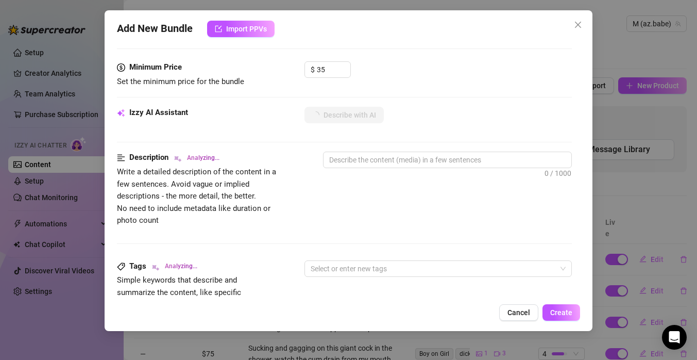
scroll to position [315, 0]
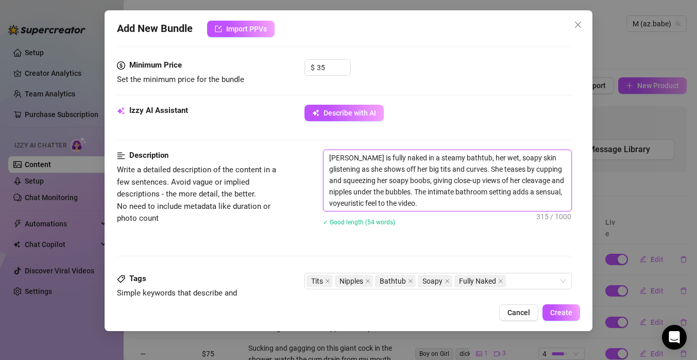
drag, startPoint x: 507, startPoint y: 169, endPoint x: 474, endPoint y: 167, distance: 33.1
click at [474, 167] on textarea "[PERSON_NAME] is fully naked in a steamy bathtub, her wet, soapy skin glistenin…" at bounding box center [448, 180] width 248 height 61
click at [447, 201] on textarea "[PERSON_NAME] is fully naked in a steamy bathtub, her wet, soapy skin glistenin…" at bounding box center [448, 180] width 248 height 61
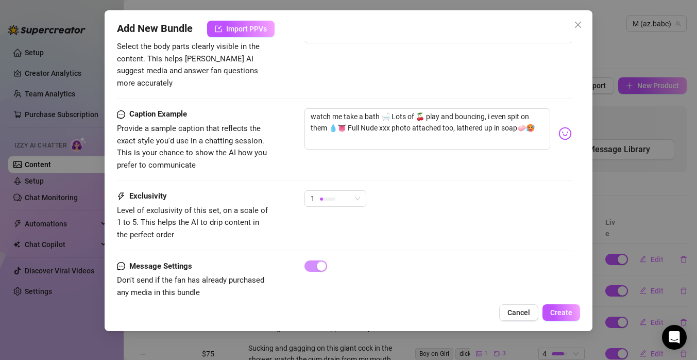
scroll to position [639, 0]
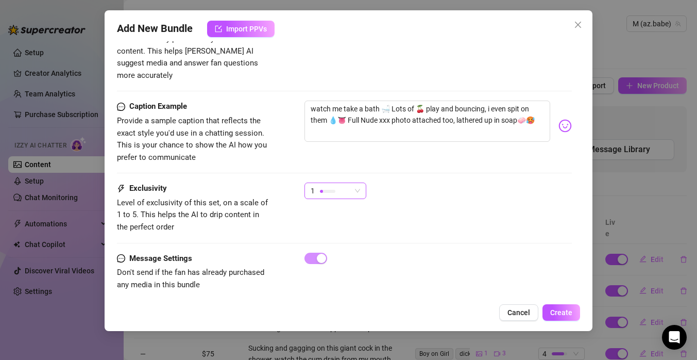
click at [358, 183] on span "1" at bounding box center [335, 190] width 49 height 15
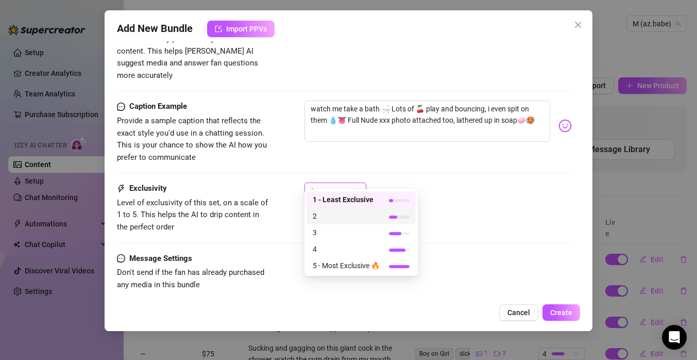
click at [346, 213] on span "2" at bounding box center [346, 215] width 67 height 11
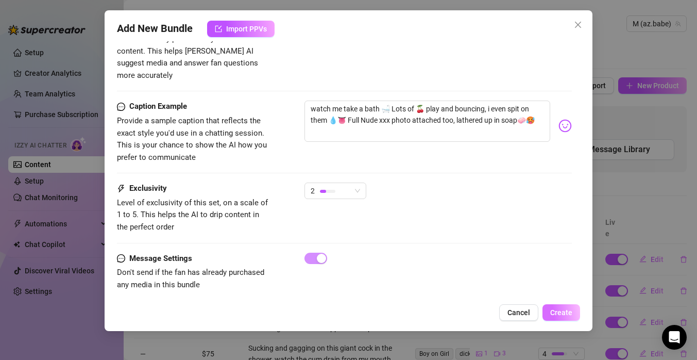
click at [558, 308] on span "Create" at bounding box center [561, 312] width 22 height 8
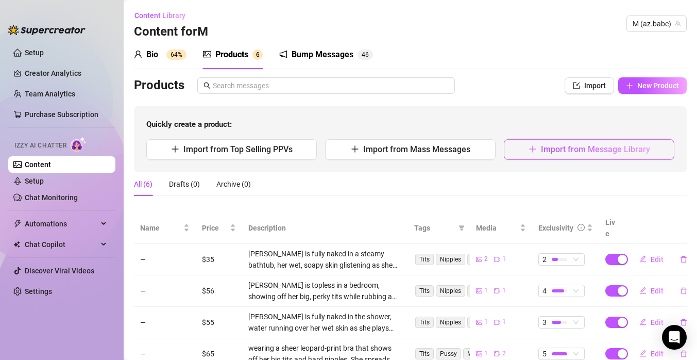
click at [579, 149] on span "Import from Message Library" at bounding box center [595, 149] width 109 height 10
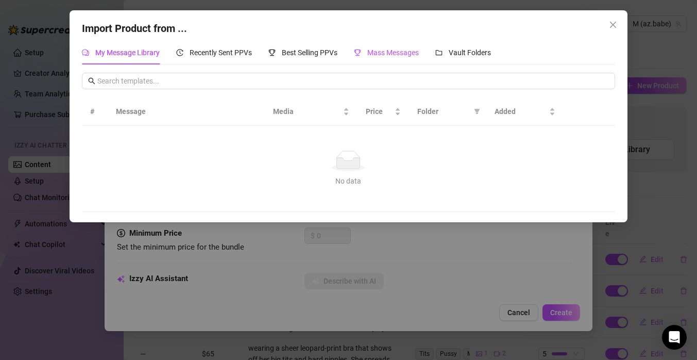
click at [381, 56] on span "Mass Messages" at bounding box center [393, 52] width 52 height 8
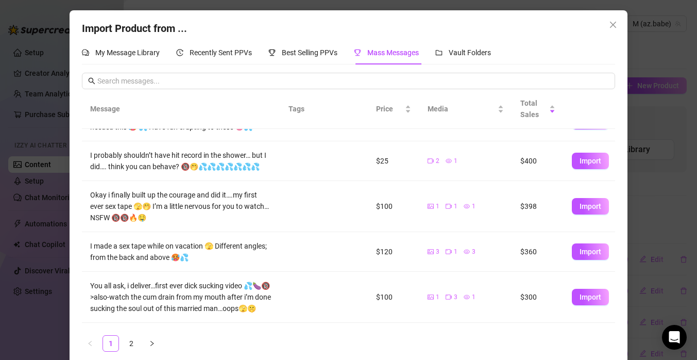
scroll to position [261, 0]
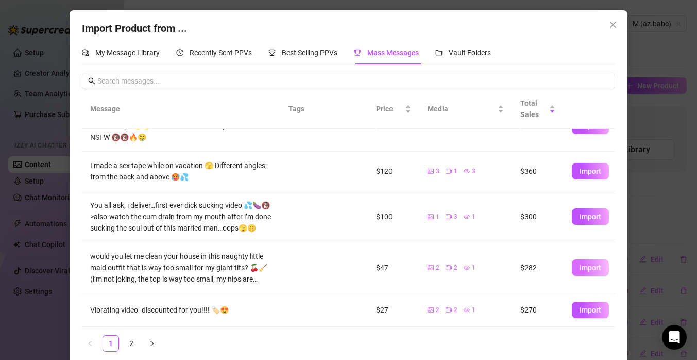
click at [591, 265] on span "Import" at bounding box center [591, 267] width 22 height 8
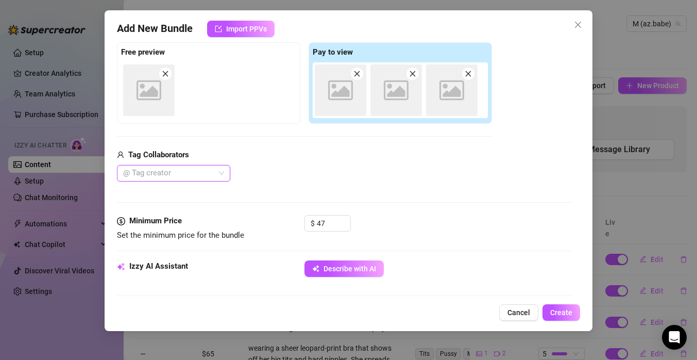
scroll to position [163, 0]
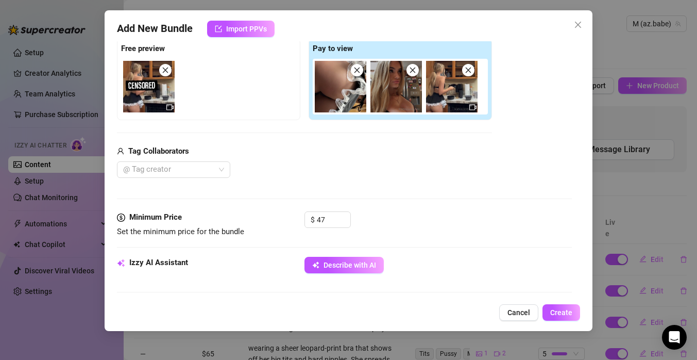
click at [149, 95] on img at bounding box center [149, 87] width 52 height 52
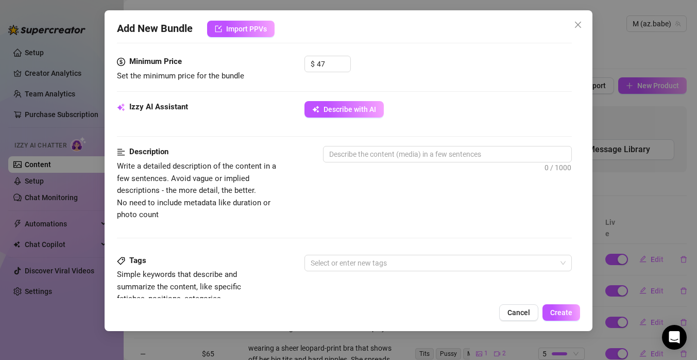
scroll to position [318, 0]
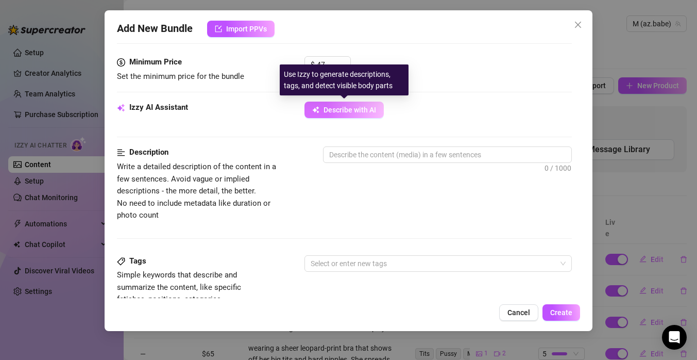
click at [366, 109] on span "Describe with AI" at bounding box center [350, 110] width 53 height 8
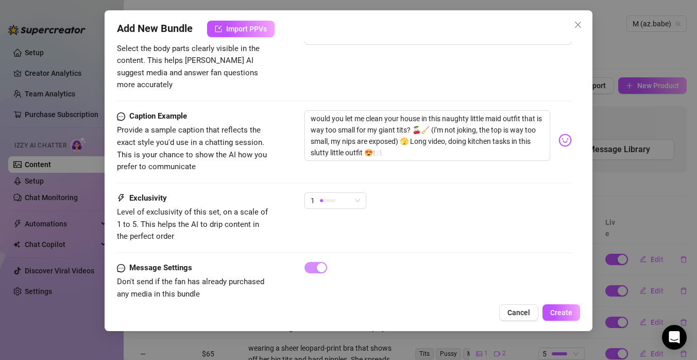
scroll to position [624, 0]
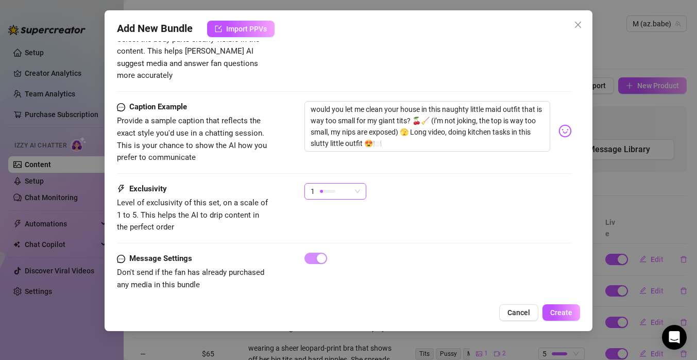
click at [360, 183] on span "1" at bounding box center [335, 190] width 49 height 15
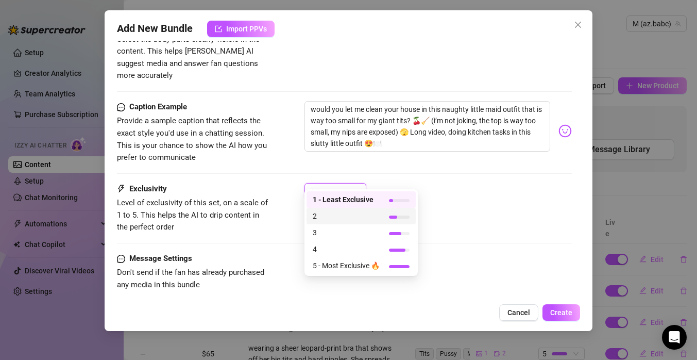
click at [349, 214] on span "2" at bounding box center [346, 215] width 67 height 11
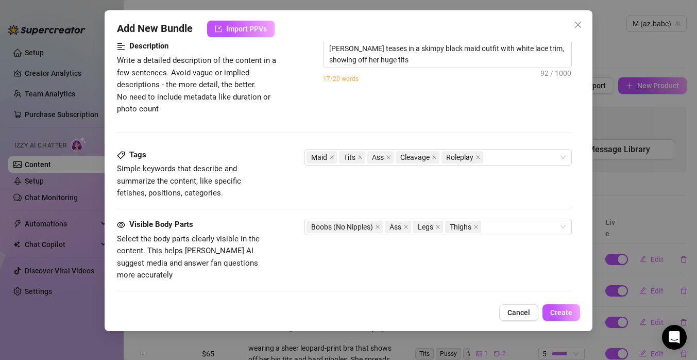
scroll to position [426, 0]
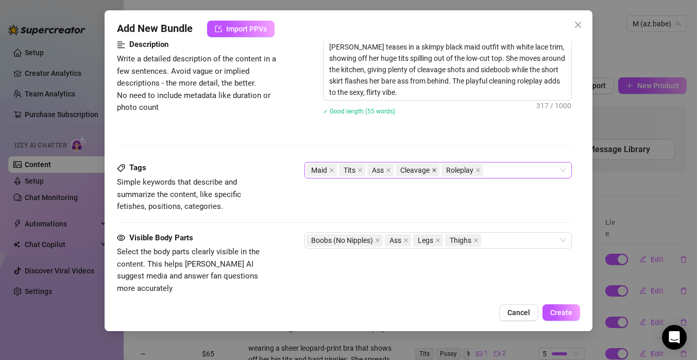
click at [437, 170] on icon "close" at bounding box center [434, 170] width 5 height 5
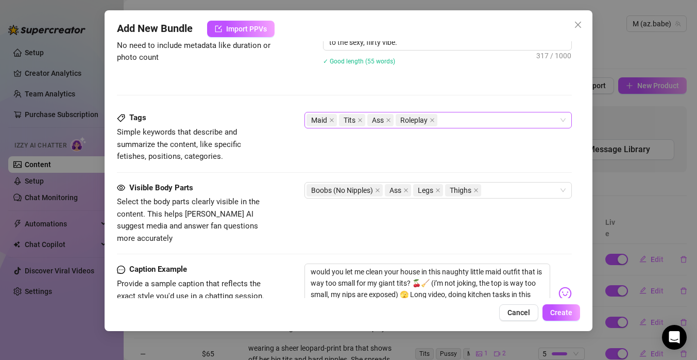
scroll to position [495, 0]
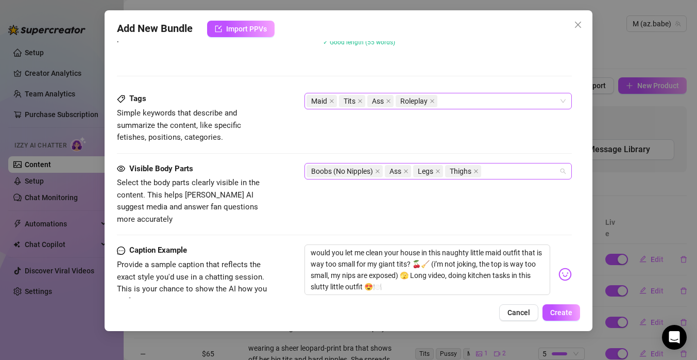
click at [506, 173] on div "Boobs (No Nipples) Ass Legs Thighs" at bounding box center [433, 171] width 253 height 14
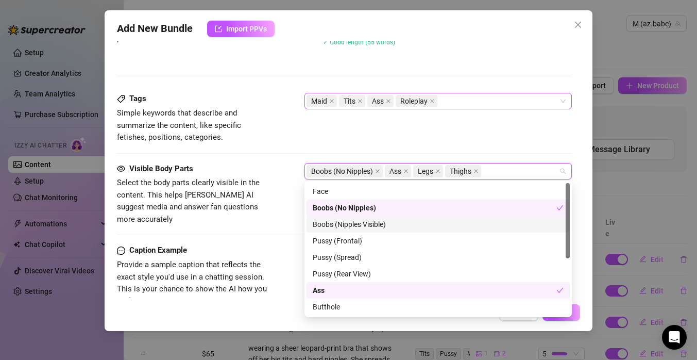
click at [358, 222] on div "Boobs (Nipples Visible)" at bounding box center [438, 224] width 251 height 11
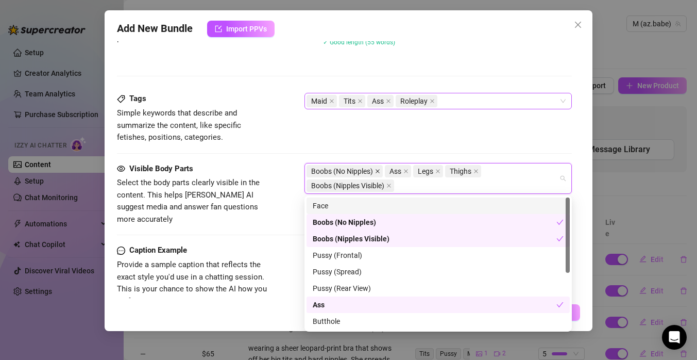
click at [379, 170] on icon "close" at bounding box center [378, 171] width 4 height 4
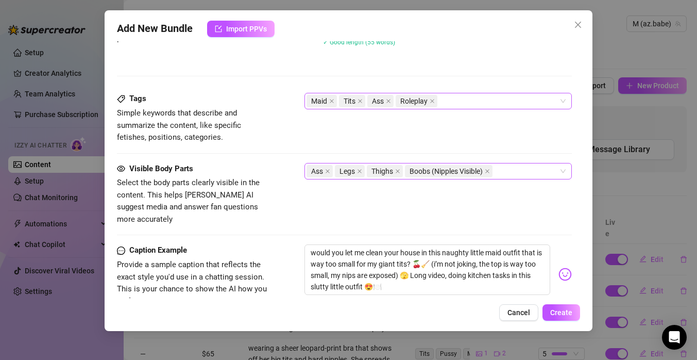
click at [413, 133] on div "Tags Simple keywords that describe and summarize the content, like specific fet…" at bounding box center [344, 118] width 455 height 51
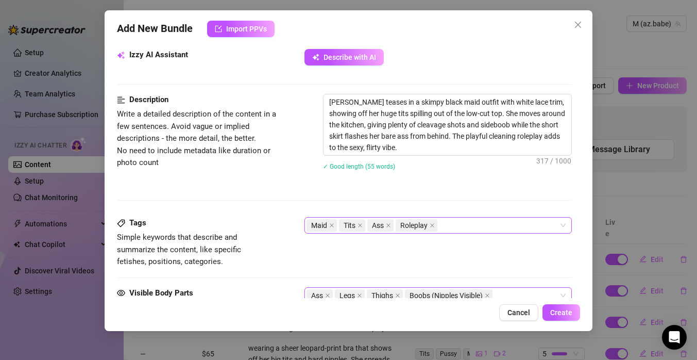
scroll to position [639, 0]
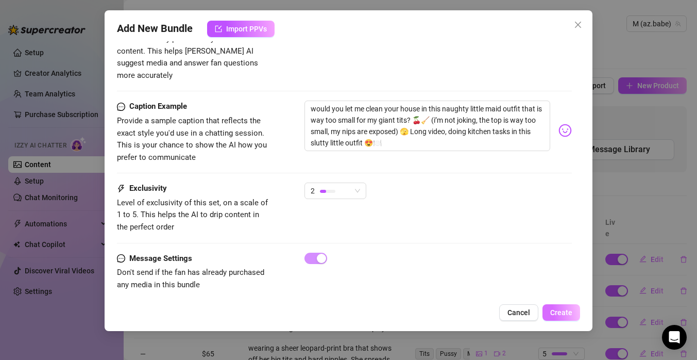
click at [567, 314] on span "Create" at bounding box center [561, 312] width 22 height 8
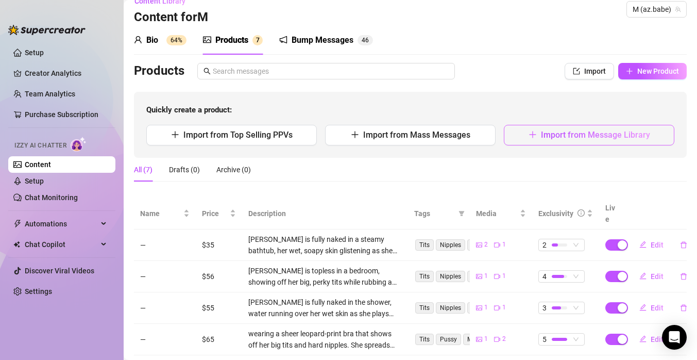
scroll to position [0, 0]
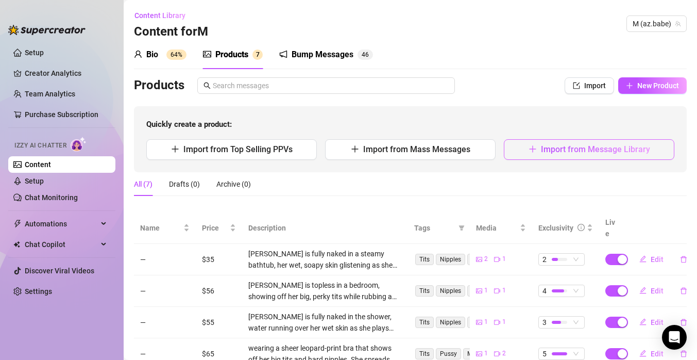
click at [536, 153] on icon "plus" at bounding box center [533, 149] width 8 height 8
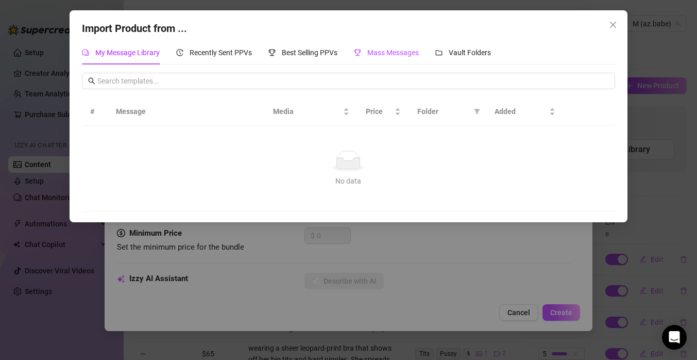
click at [390, 52] on span "Mass Messages" at bounding box center [393, 52] width 52 height 8
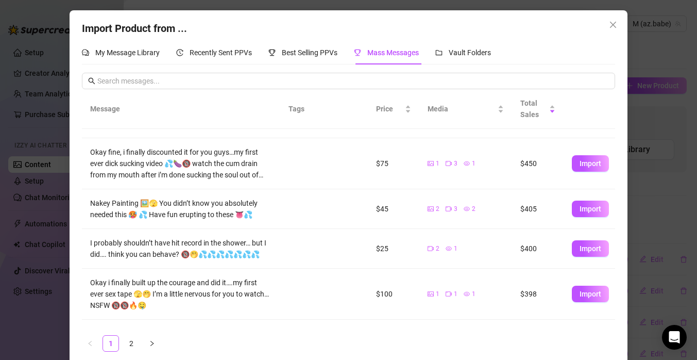
scroll to position [106, 0]
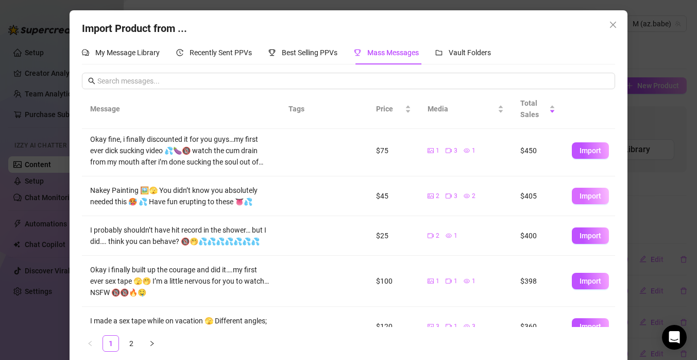
click at [585, 199] on span "Import" at bounding box center [591, 196] width 22 height 8
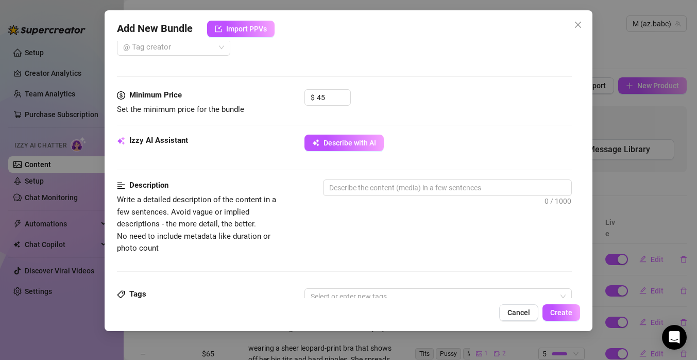
scroll to position [291, 0]
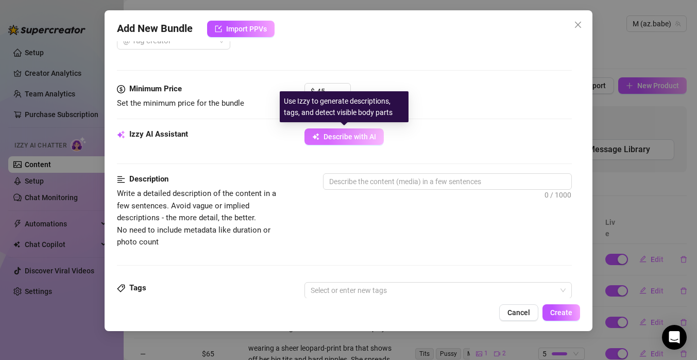
click at [355, 135] on span "Describe with AI" at bounding box center [350, 136] width 53 height 8
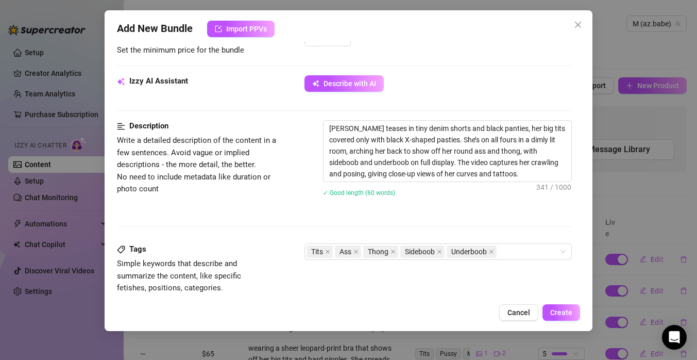
scroll to position [365, 0]
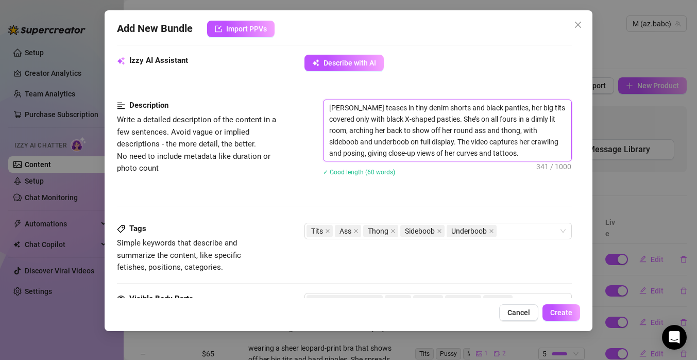
drag, startPoint x: 488, startPoint y: 157, endPoint x: 442, endPoint y: 152, distance: 46.1
click at [442, 152] on textarea "[PERSON_NAME] teases in tiny denim shorts and black panties, her big tits cover…" at bounding box center [448, 130] width 248 height 61
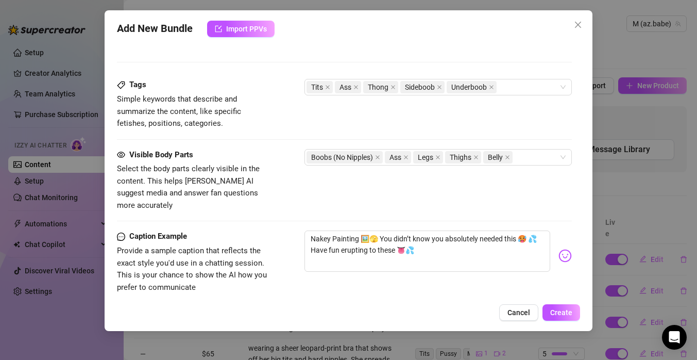
scroll to position [511, 0]
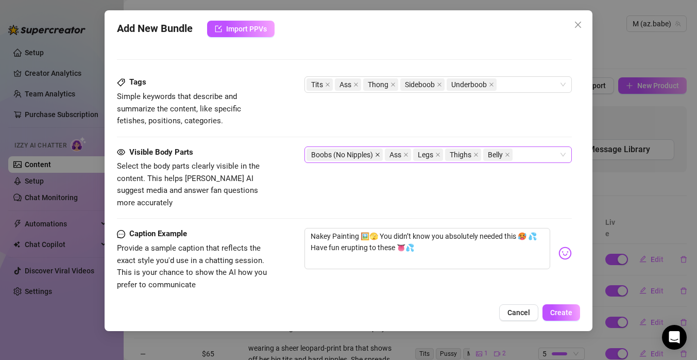
click at [378, 156] on icon "close" at bounding box center [377, 154] width 5 height 5
click at [465, 152] on div "Ass Legs Thighs Belly" at bounding box center [433, 154] width 253 height 14
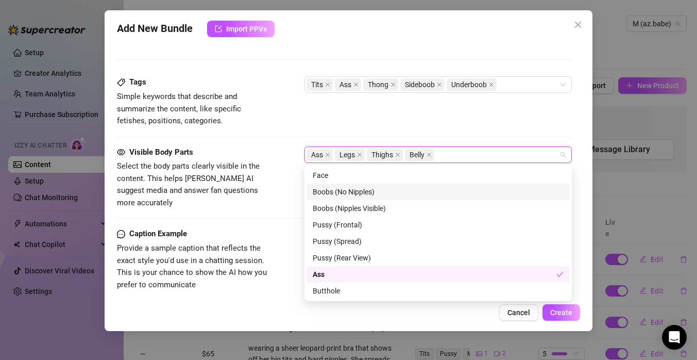
click at [393, 192] on div "Boobs (No Nipples)" at bounding box center [438, 191] width 251 height 11
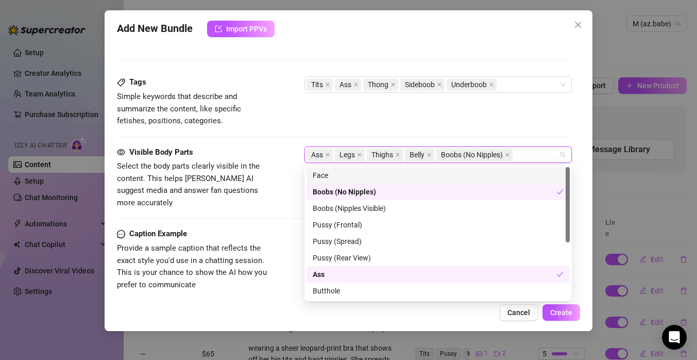
click at [527, 119] on div "Tags Simple keywords that describe and summarize the content, like specific fet…" at bounding box center [344, 101] width 455 height 51
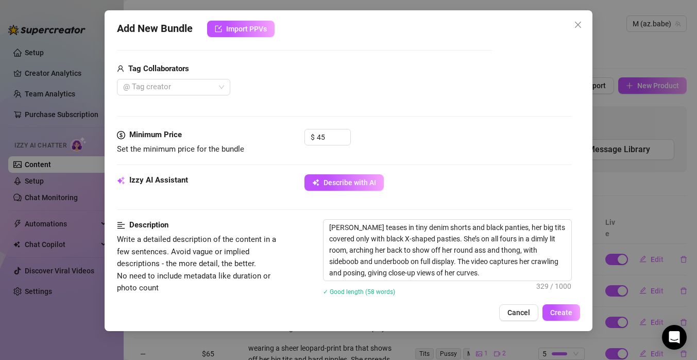
scroll to position [247, 0]
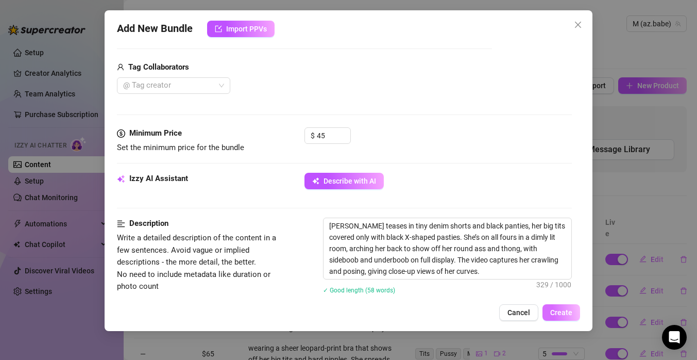
click at [562, 308] on span "Create" at bounding box center [561, 312] width 22 height 8
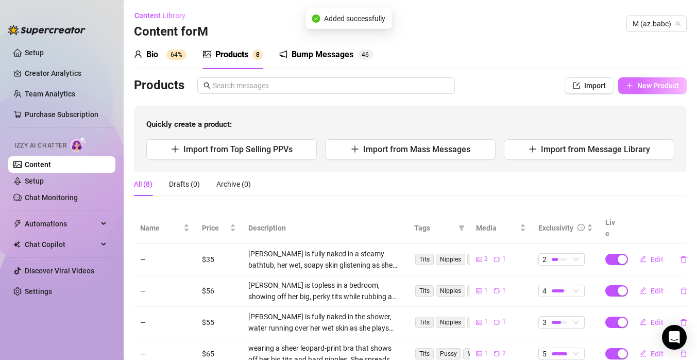
click at [660, 91] on button "New Product" at bounding box center [652, 85] width 69 height 16
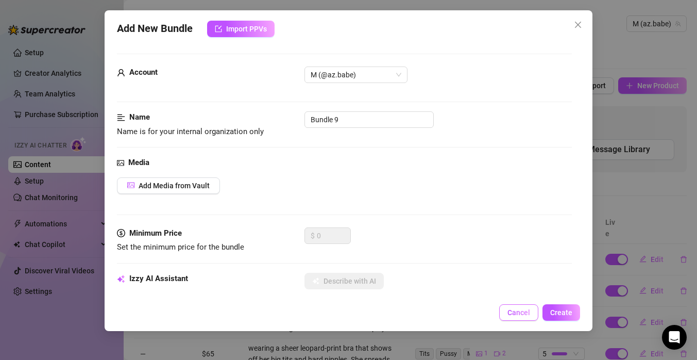
click at [522, 309] on span "Cancel" at bounding box center [519, 312] width 23 height 8
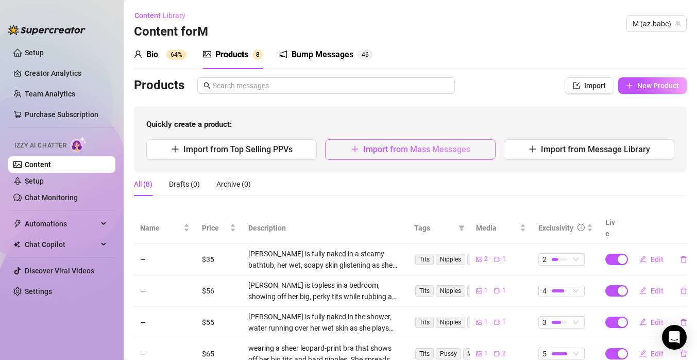
click at [436, 153] on span "Import from Mass Messages" at bounding box center [416, 149] width 107 height 10
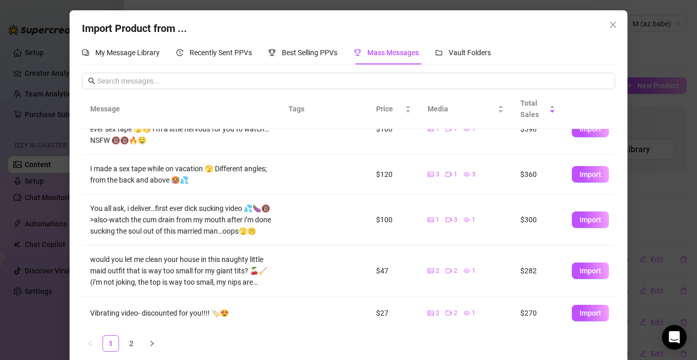
scroll to position [261, 0]
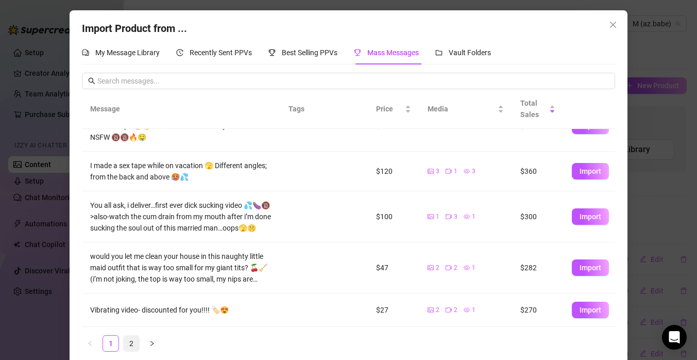
click at [132, 341] on link "2" at bounding box center [131, 343] width 15 height 15
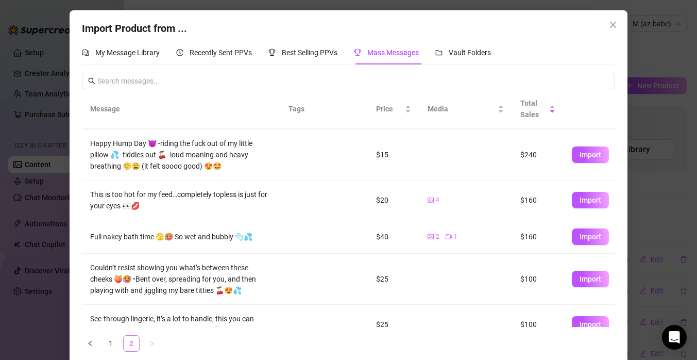
scroll to position [0, 0]
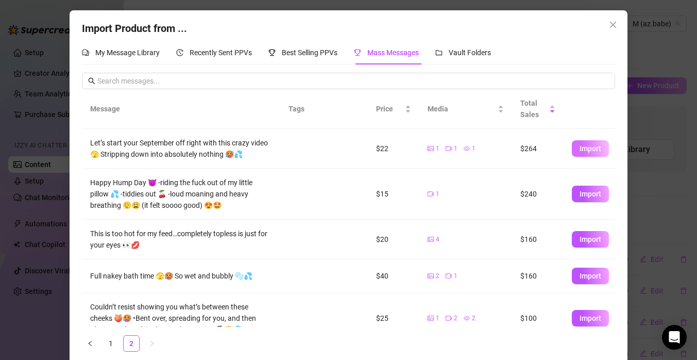
click at [582, 148] on span "Import" at bounding box center [591, 148] width 22 height 8
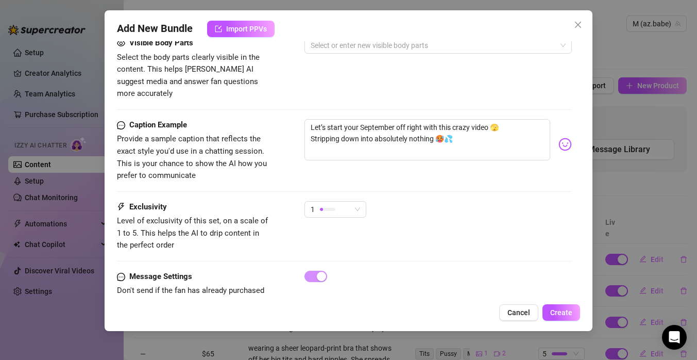
scroll to position [624, 0]
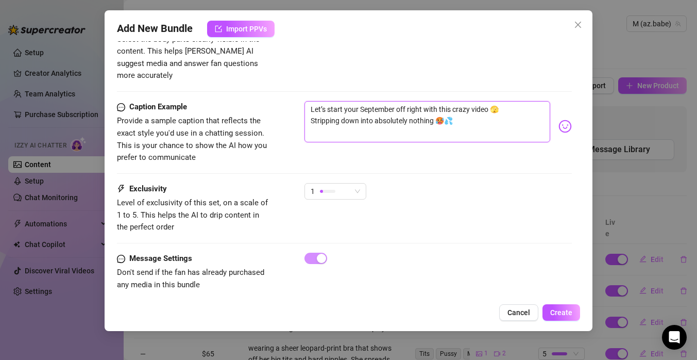
drag, startPoint x: 506, startPoint y: 102, endPoint x: 309, endPoint y: 95, distance: 197.0
click at [309, 101] on textarea "Let’s start your September off right with this crazy video 🫣 Stripping down int…" at bounding box center [428, 121] width 246 height 41
click at [309, 109] on textarea "Stripping down into absolutely nothing 🥵💦" at bounding box center [428, 121] width 246 height 41
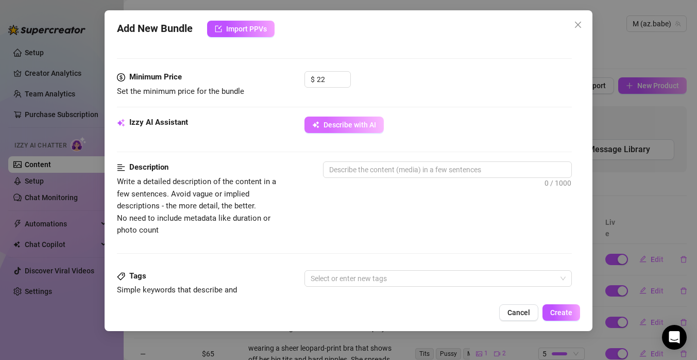
scroll to position [306, 0]
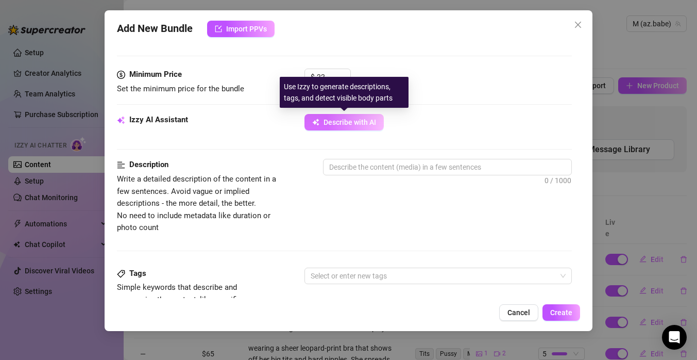
click at [367, 121] on span "Describe with AI" at bounding box center [350, 122] width 53 height 8
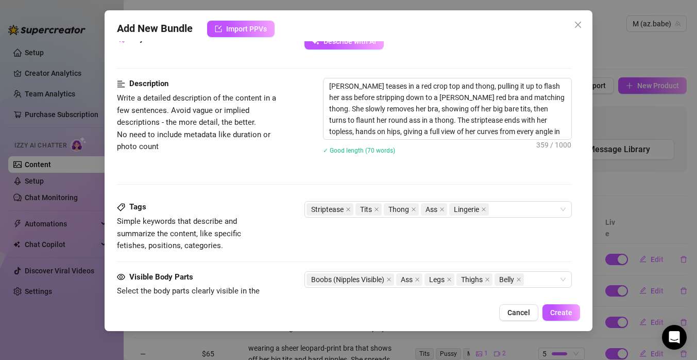
scroll to position [395, 0]
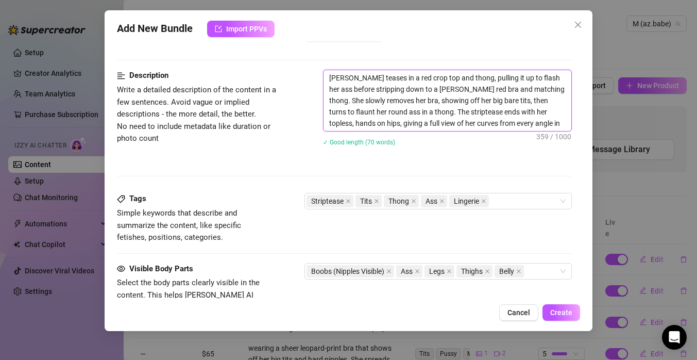
click at [516, 113] on textarea "[PERSON_NAME] teases in a red crop top and thong, pulling it up to flash her as…" at bounding box center [448, 100] width 248 height 61
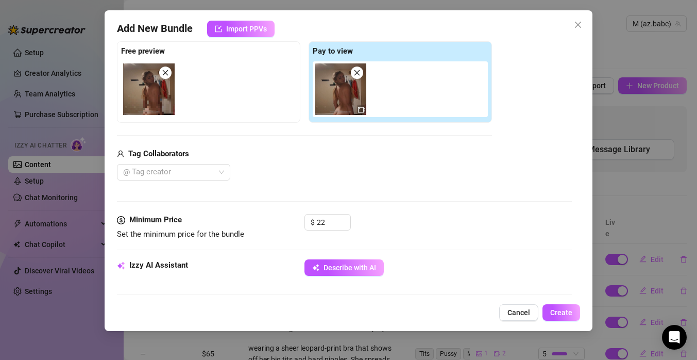
scroll to position [156, 0]
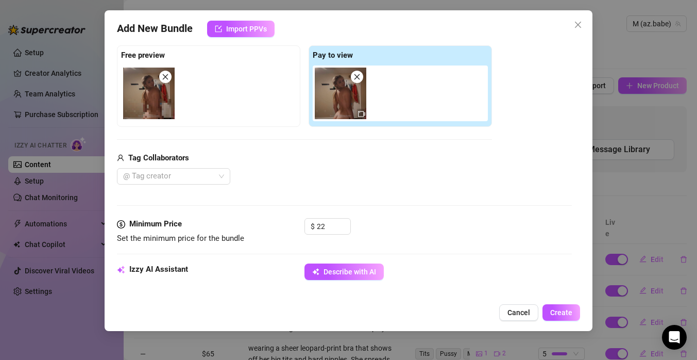
click at [354, 113] on img at bounding box center [341, 94] width 52 height 52
click at [352, 108] on img at bounding box center [341, 94] width 52 height 52
click at [401, 169] on div "@ Tag creator" at bounding box center [304, 176] width 375 height 16
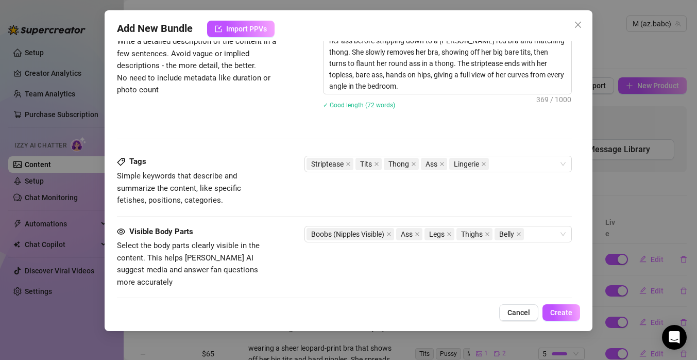
scroll to position [447, 0]
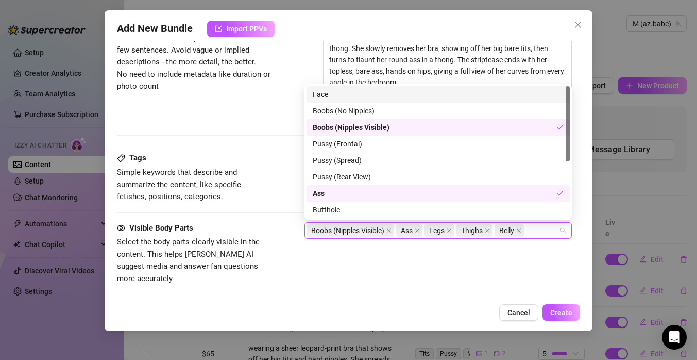
click at [534, 229] on div "Boobs (Nipples Visible) Ass Legs Thighs Belly" at bounding box center [433, 230] width 253 height 14
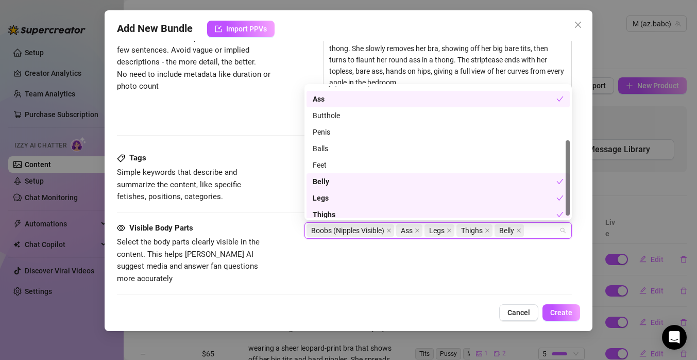
scroll to position [99, 0]
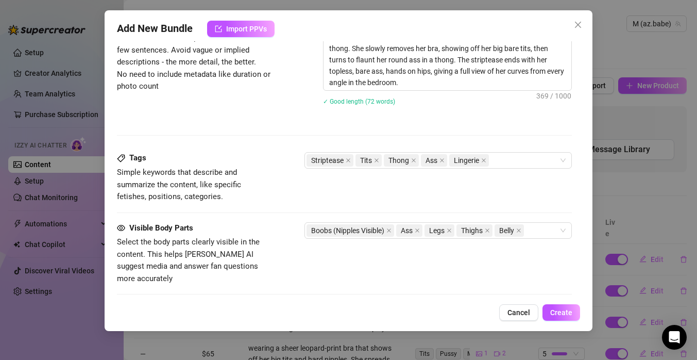
click at [445, 267] on div "Visible Body Parts Select the body parts clearly visible in the content. This h…" at bounding box center [344, 253] width 455 height 63
click at [567, 314] on span "Create" at bounding box center [561, 312] width 22 height 8
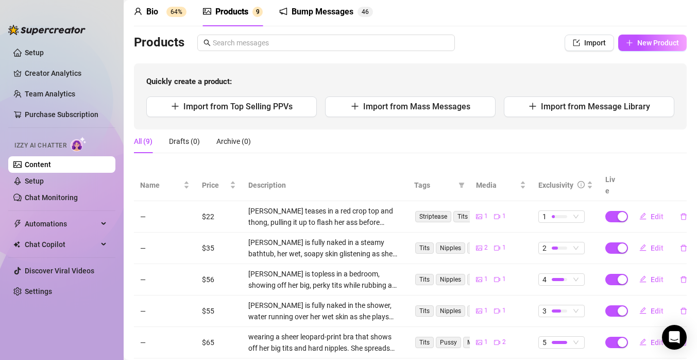
scroll to position [0, 0]
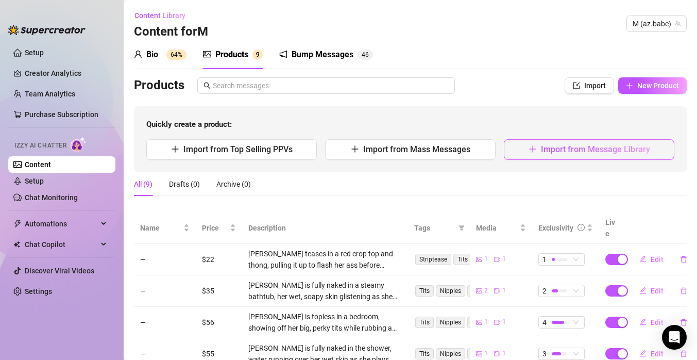
click at [546, 155] on button "Import from Message Library" at bounding box center [589, 149] width 171 height 21
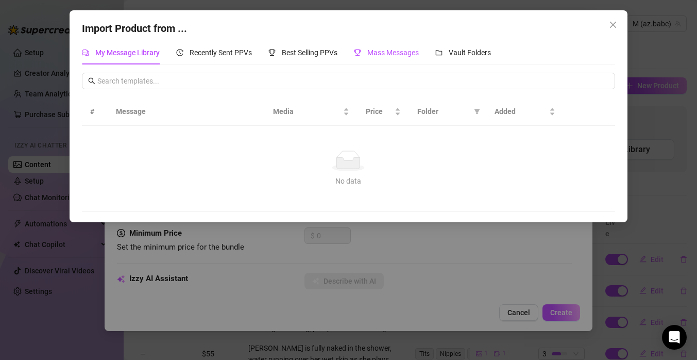
click at [397, 56] on span "Mass Messages" at bounding box center [393, 52] width 52 height 8
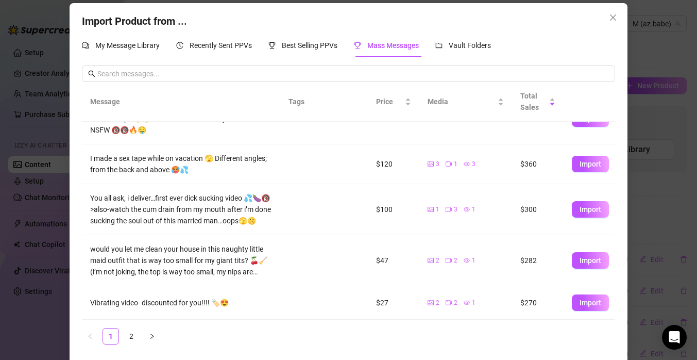
scroll to position [10, 0]
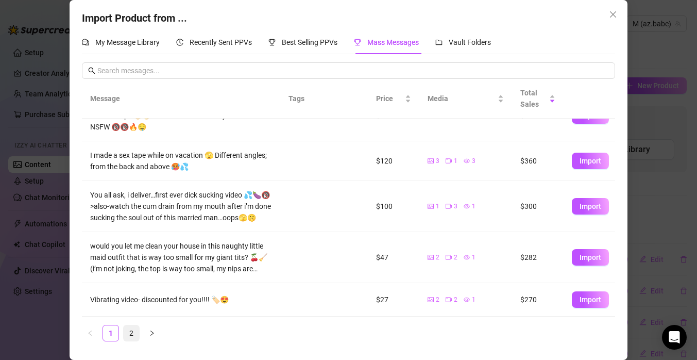
click at [132, 332] on link "2" at bounding box center [131, 332] width 15 height 15
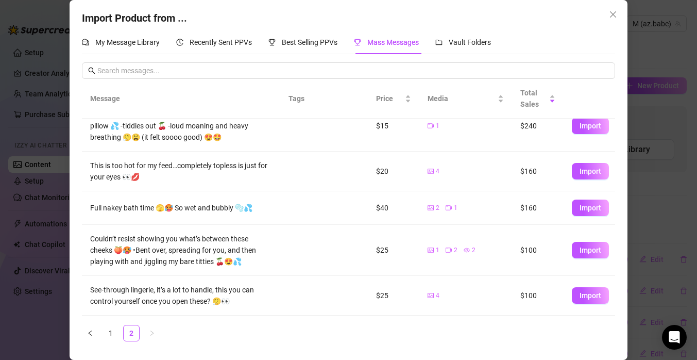
scroll to position [55, 0]
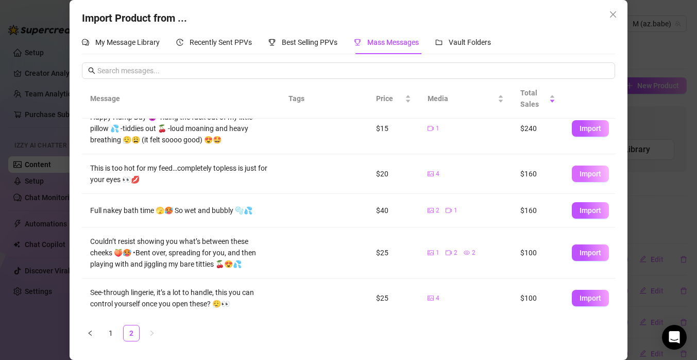
click at [591, 173] on span "Import" at bounding box center [591, 174] width 22 height 8
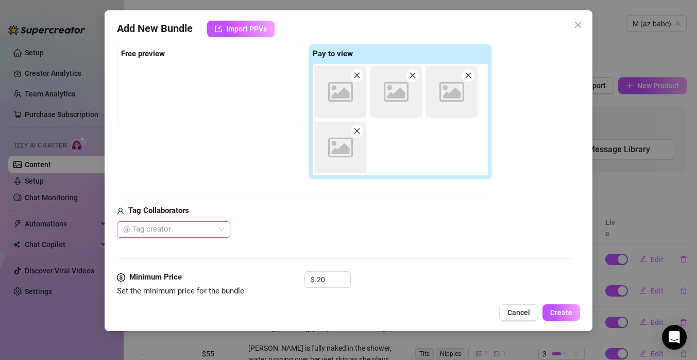
scroll to position [163, 0]
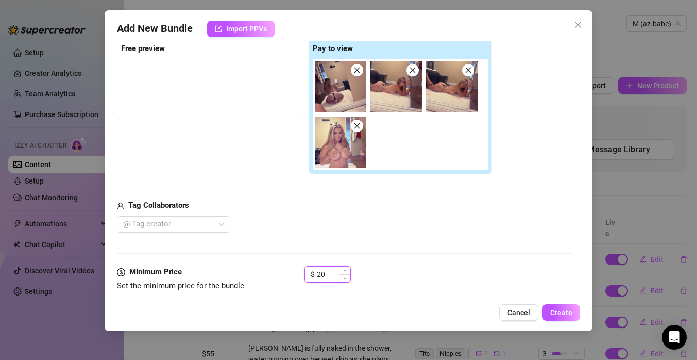
click at [339, 277] on input "20" at bounding box center [334, 273] width 34 height 15
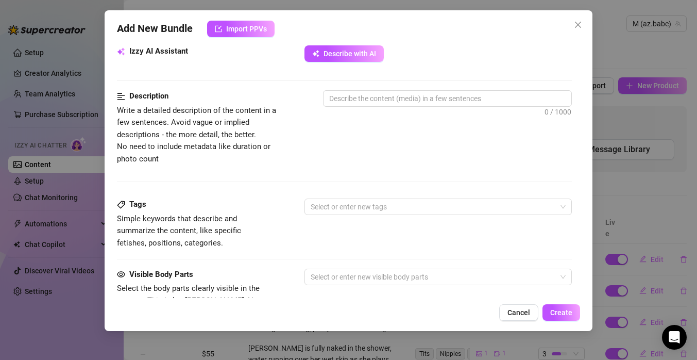
scroll to position [379, 0]
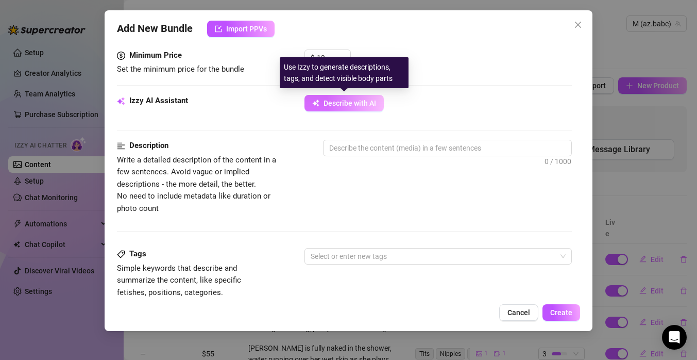
click at [362, 102] on span "Describe with AI" at bounding box center [350, 103] width 53 height 8
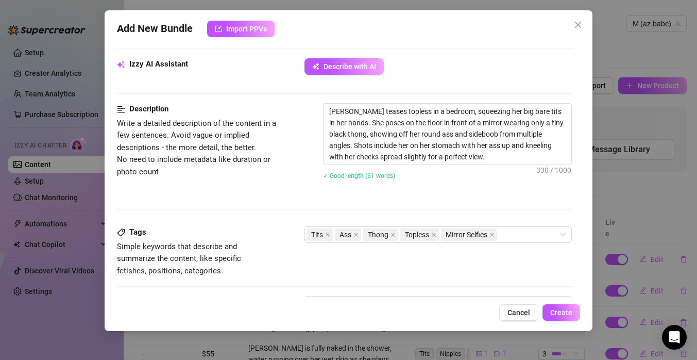
scroll to position [416, 0]
drag, startPoint x: 464, startPoint y: 133, endPoint x: 448, endPoint y: 131, distance: 15.5
click at [448, 132] on textarea "[PERSON_NAME] teases topless in a bedroom, squeezing her big bare tits in her h…" at bounding box center [448, 133] width 248 height 61
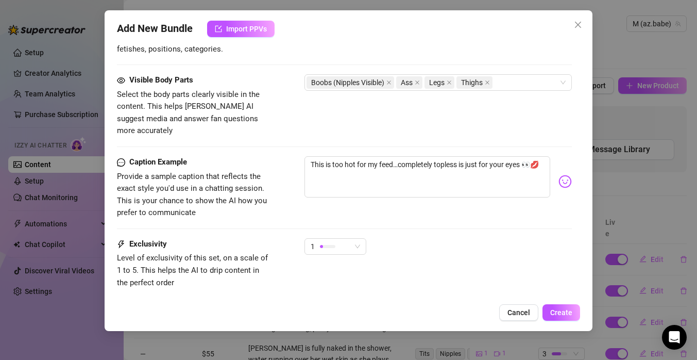
scroll to position [645, 0]
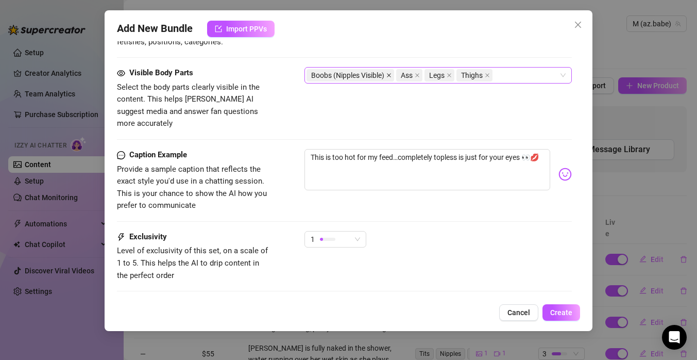
click at [391, 77] on icon "close" at bounding box center [389, 75] width 5 height 5
click at [434, 77] on div "Ass Legs Thighs" at bounding box center [433, 75] width 253 height 14
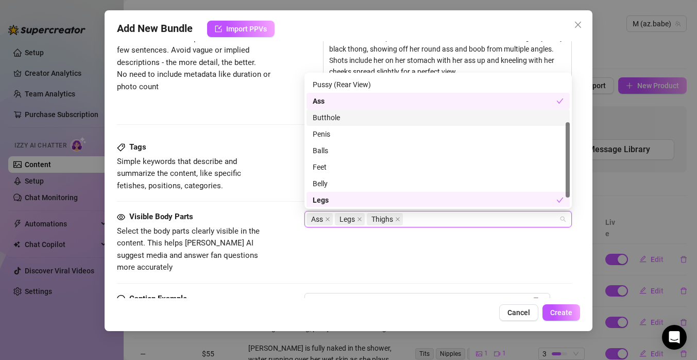
scroll to position [83, 0]
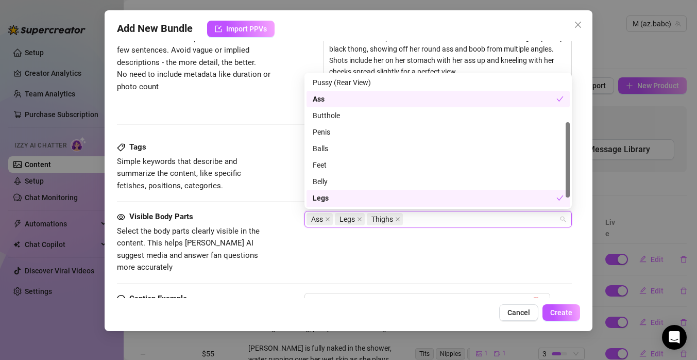
click at [412, 265] on div "Visible Body Parts Select the body parts clearly visible in the content. This h…" at bounding box center [344, 252] width 455 height 82
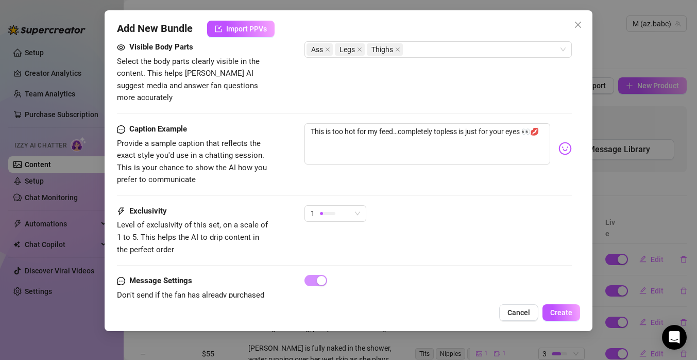
scroll to position [675, 0]
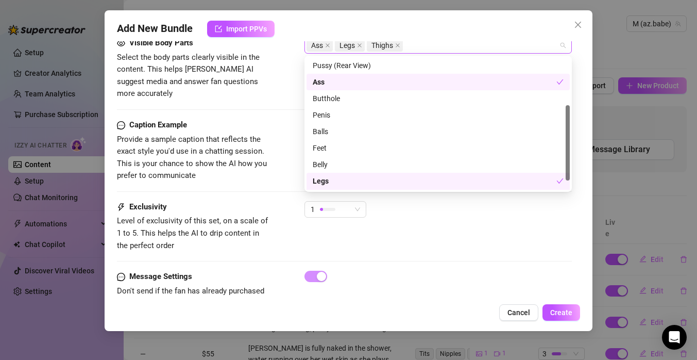
click at [441, 50] on div "Ass Legs Thighs" at bounding box center [433, 45] width 253 height 14
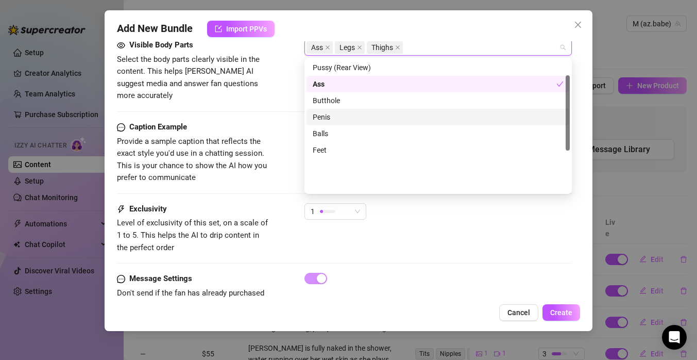
scroll to position [0, 0]
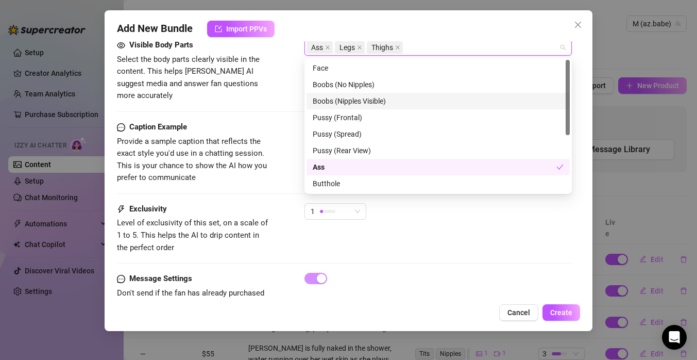
click at [382, 99] on div "Boobs (Nipples Visible)" at bounding box center [438, 100] width 251 height 11
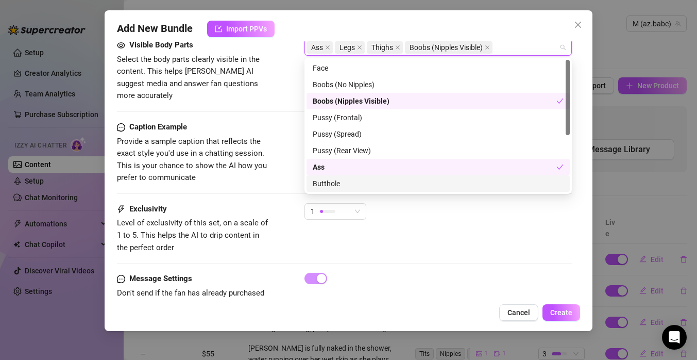
click at [455, 213] on div "1" at bounding box center [438, 216] width 267 height 26
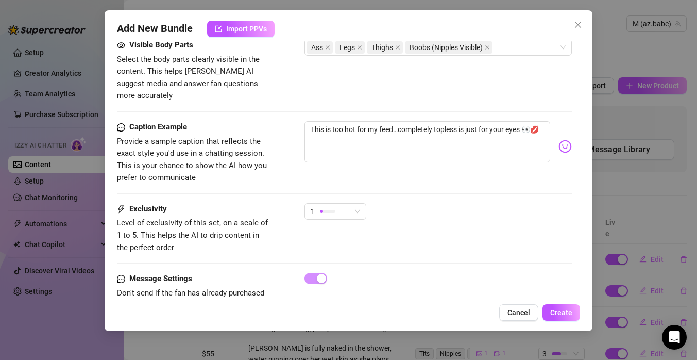
scroll to position [693, 0]
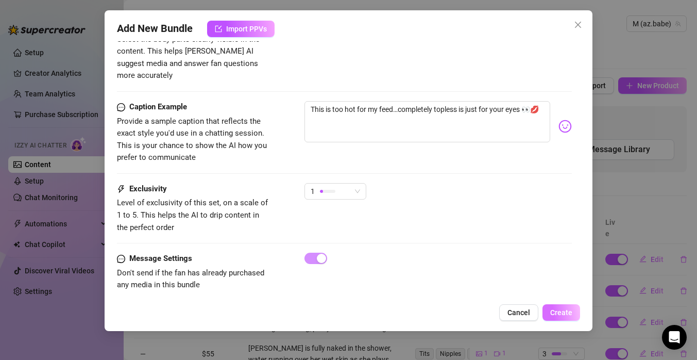
click at [566, 315] on span "Create" at bounding box center [561, 312] width 22 height 8
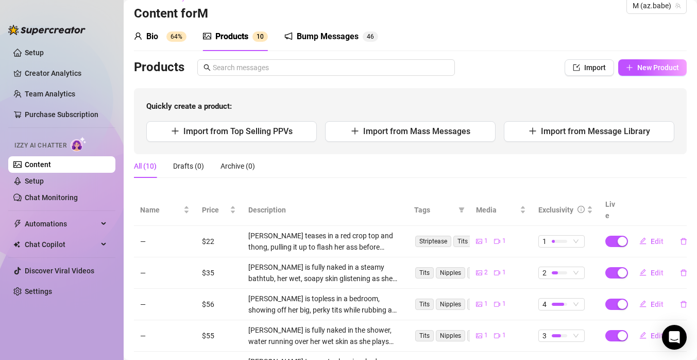
scroll to position [0, 0]
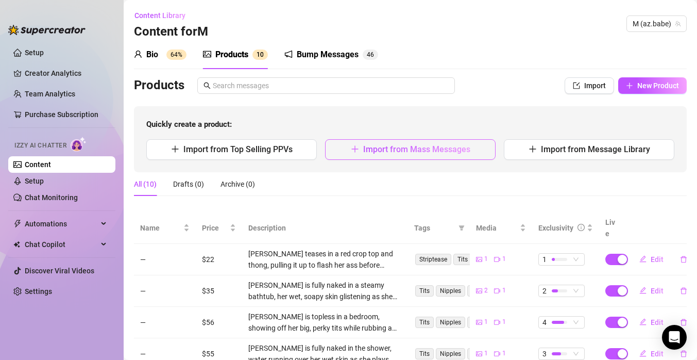
click at [441, 150] on span "Import from Mass Messages" at bounding box center [416, 149] width 107 height 10
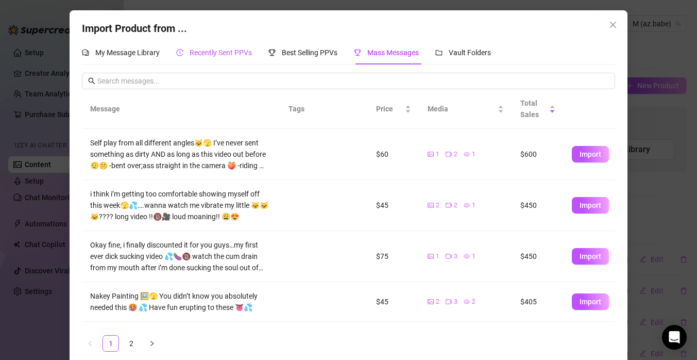
click at [230, 50] on span "Recently Sent PPVs" at bounding box center [221, 52] width 62 height 8
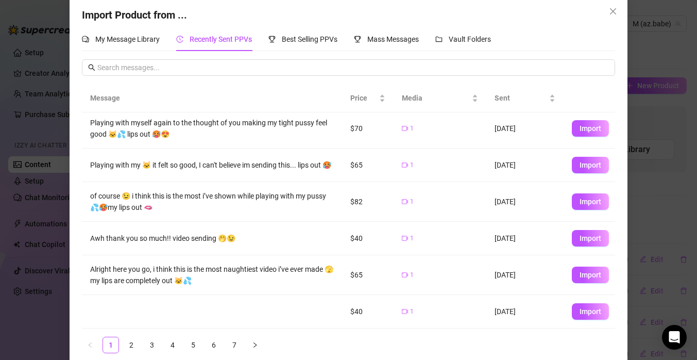
scroll to position [25, 0]
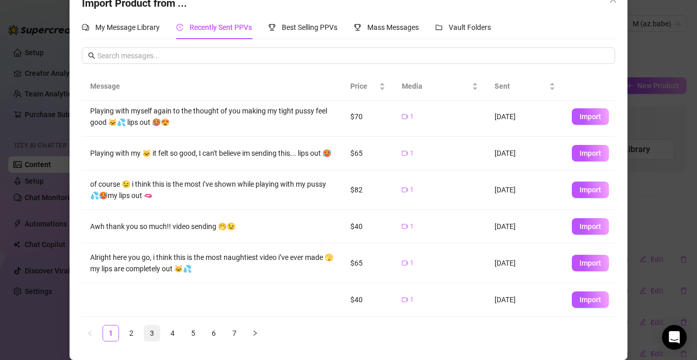
click at [150, 330] on link "3" at bounding box center [151, 332] width 15 height 15
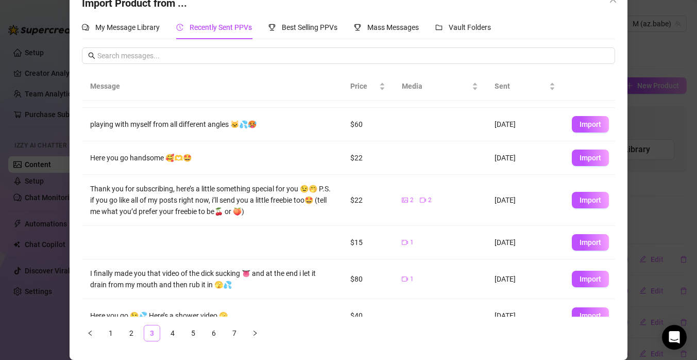
scroll to position [0, 0]
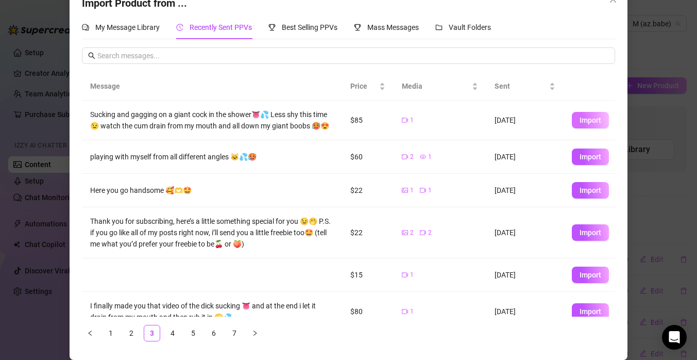
click at [592, 122] on span "Import" at bounding box center [591, 120] width 22 height 8
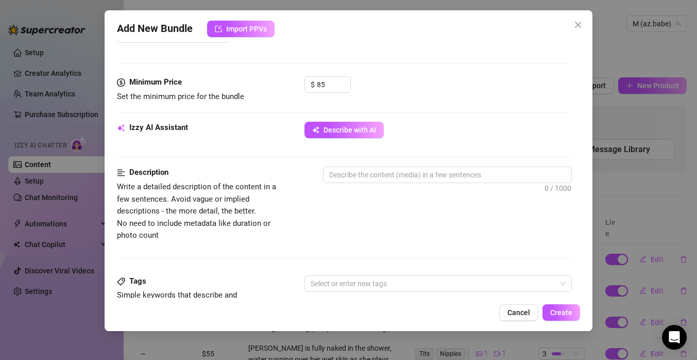
scroll to position [303, 0]
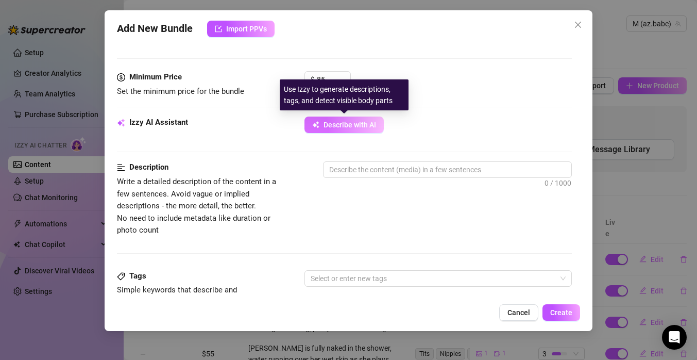
click at [369, 125] on span "Describe with AI" at bounding box center [350, 125] width 53 height 8
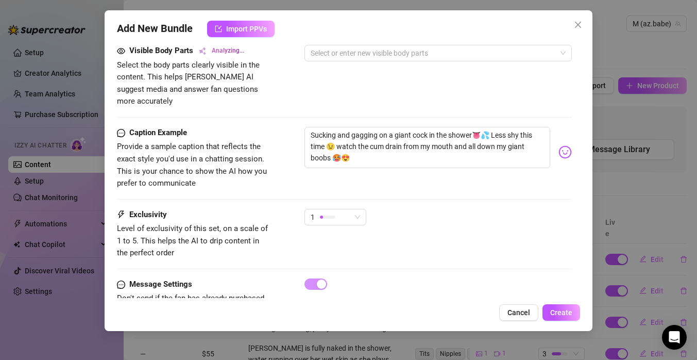
scroll to position [624, 0]
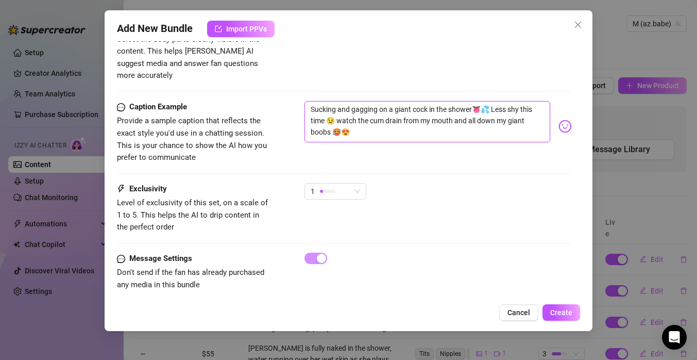
click at [444, 119] on textarea "Sucking and gagging on a giant cock in the shower👅💦 Less shy this time 😉 watch …" at bounding box center [428, 121] width 246 height 41
click at [431, 164] on div "Caption Example Provide a sample caption that reflects the exact style you'd us…" at bounding box center [344, 142] width 455 height 82
click at [361, 183] on div "1" at bounding box center [336, 191] width 62 height 16
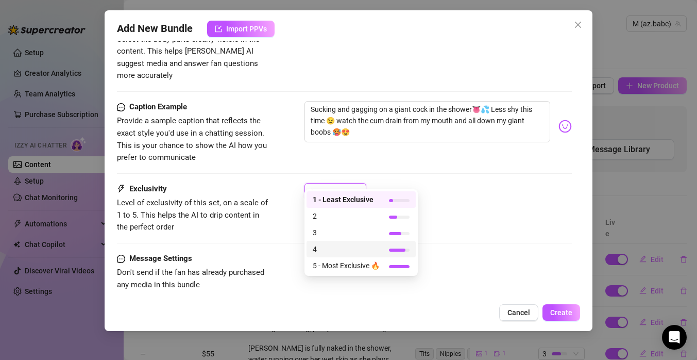
click at [358, 248] on span "4" at bounding box center [346, 248] width 67 height 11
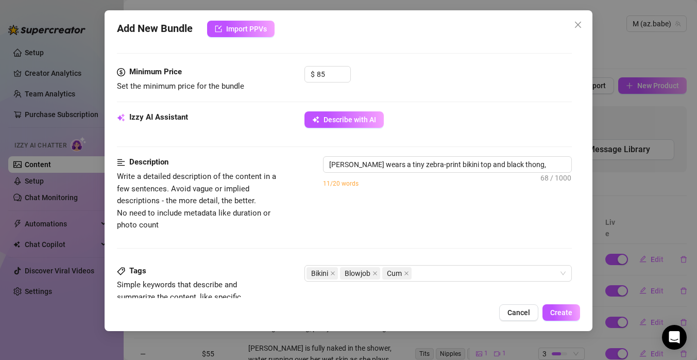
scroll to position [328, 0]
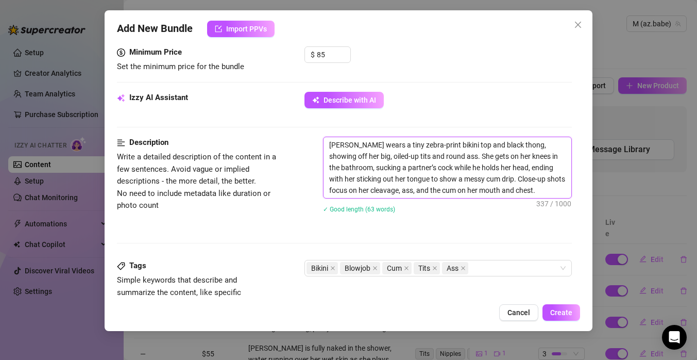
drag, startPoint x: 518, startPoint y: 145, endPoint x: 370, endPoint y: 144, distance: 148.4
drag, startPoint x: 354, startPoint y: 146, endPoint x: 517, endPoint y: 142, distance: 163.4
click at [517, 142] on textarea "[PERSON_NAME] wears a tiny zebra-print bikini top and black thong, showing off …" at bounding box center [448, 167] width 248 height 61
drag, startPoint x: 384, startPoint y: 147, endPoint x: 374, endPoint y: 147, distance: 9.8
click at [374, 147] on textarea "[PERSON_NAME] showing off her big, oiled-up tits and round ass. She gets on her…" at bounding box center [448, 167] width 248 height 61
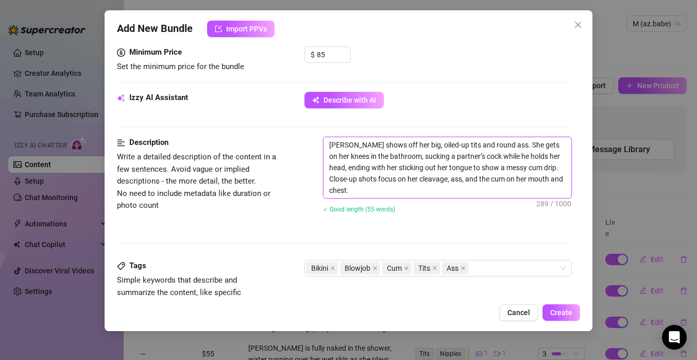
click at [387, 194] on textarea "[PERSON_NAME] shows off her big, oiled-up tits and round ass. She gets on her k…" at bounding box center [448, 167] width 248 height 61
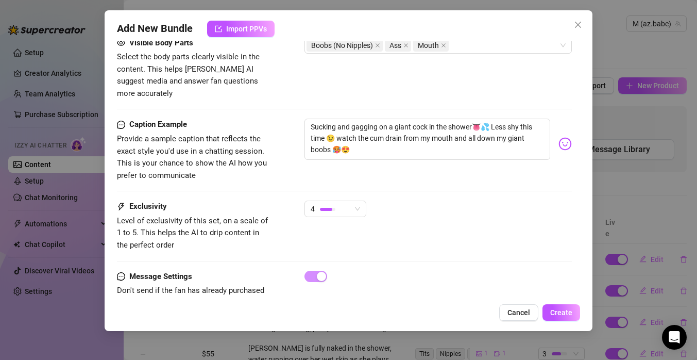
scroll to position [639, 0]
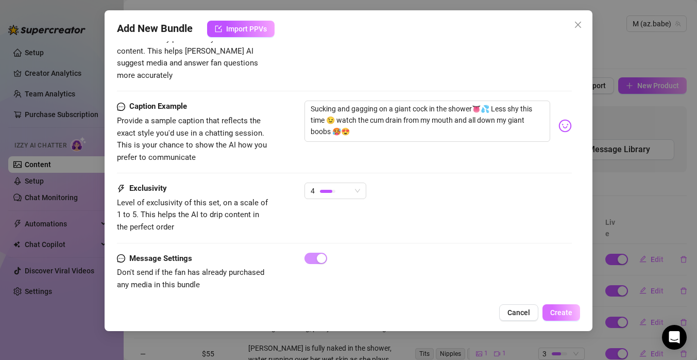
click at [560, 314] on span "Create" at bounding box center [561, 312] width 22 height 8
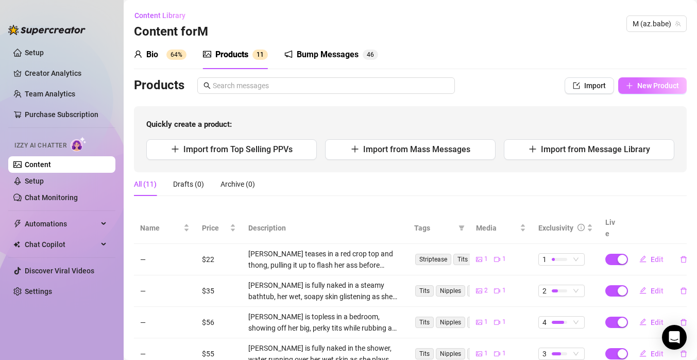
click at [652, 85] on span "New Product" at bounding box center [659, 85] width 42 height 8
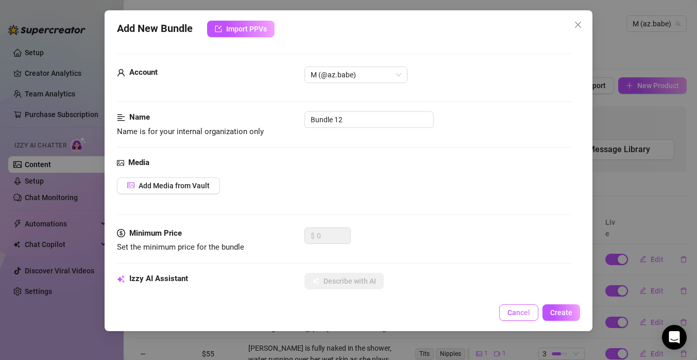
click at [515, 309] on span "Cancel" at bounding box center [519, 312] width 23 height 8
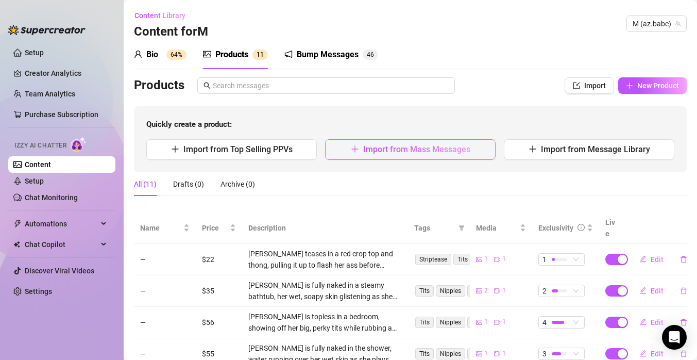
click at [399, 148] on span "Import from Mass Messages" at bounding box center [416, 149] width 107 height 10
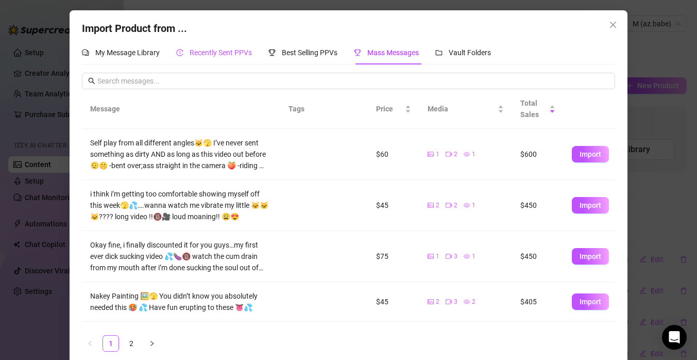
click at [223, 55] on span "Recently Sent PPVs" at bounding box center [221, 52] width 62 height 8
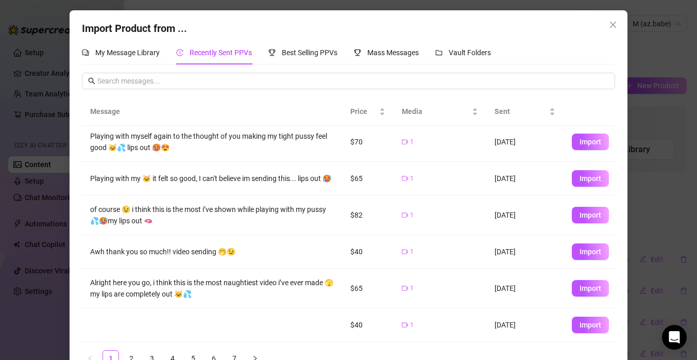
scroll to position [25, 0]
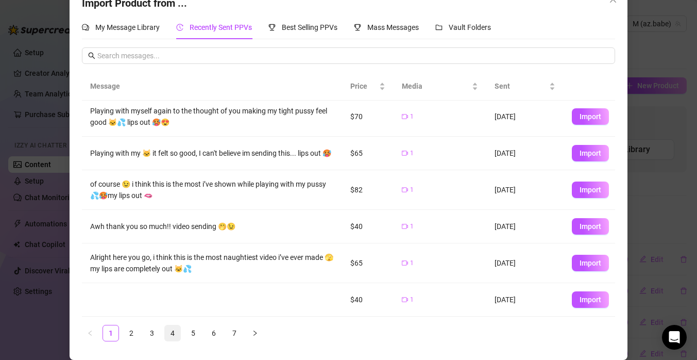
click at [175, 335] on link "4" at bounding box center [172, 332] width 15 height 15
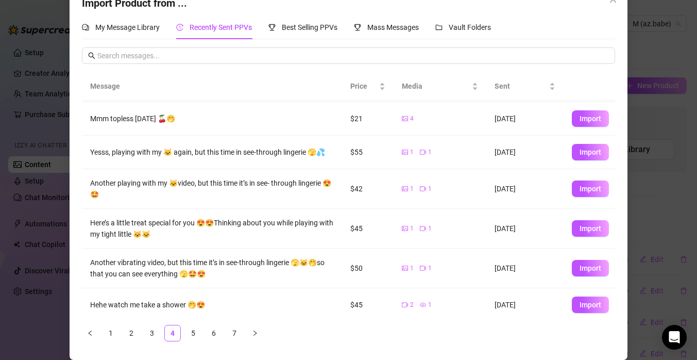
scroll to position [138, 0]
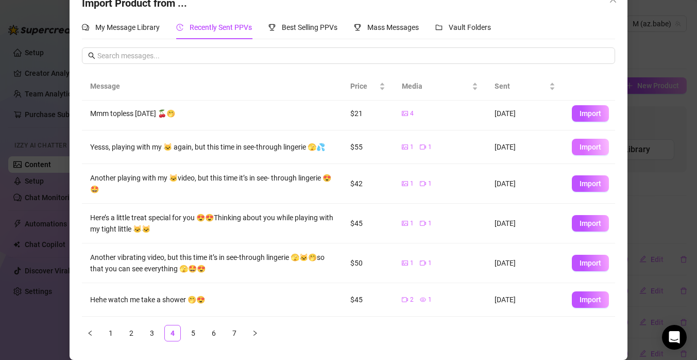
click at [597, 150] on span "Import" at bounding box center [591, 147] width 22 height 8
type textarea "Yesss, playing with my 🐱 again, but this time in see-through lingerie 🫣💦"
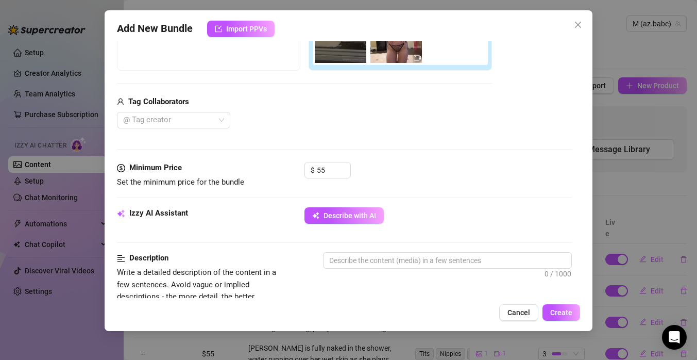
scroll to position [214, 0]
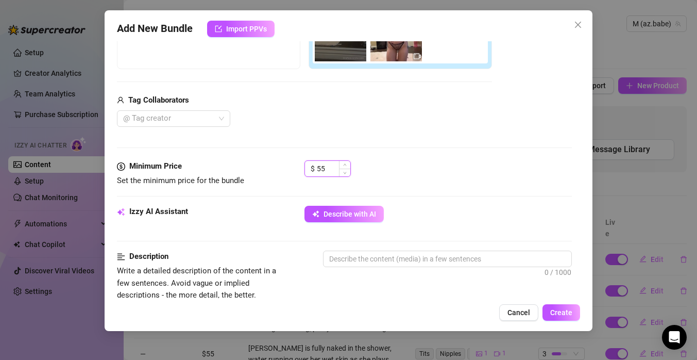
click at [321, 168] on input "55" at bounding box center [334, 168] width 34 height 15
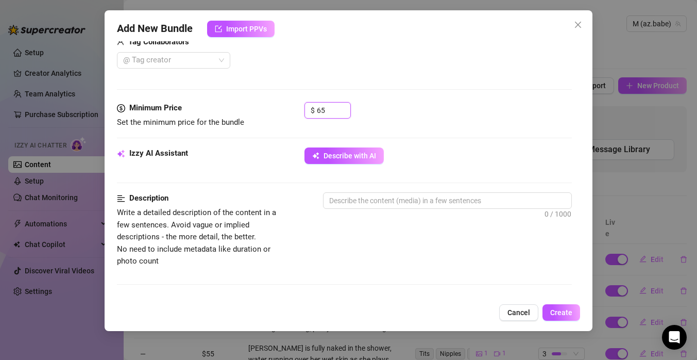
scroll to position [284, 0]
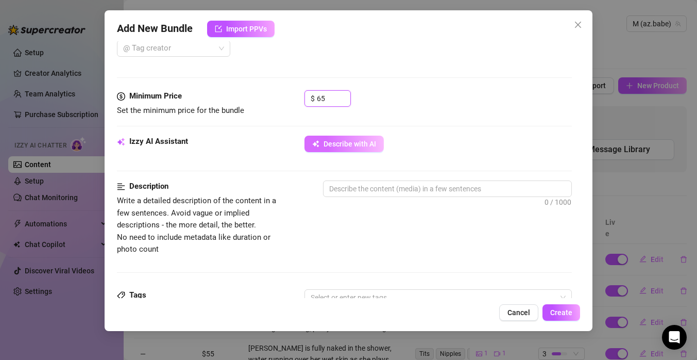
type input "65"
click at [372, 148] on button "Describe with AI" at bounding box center [344, 144] width 79 height 16
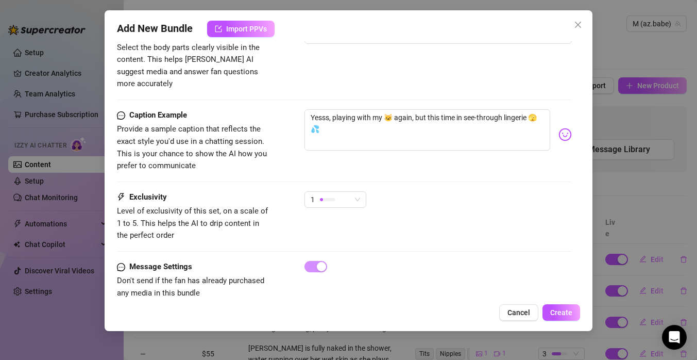
scroll to position [624, 0]
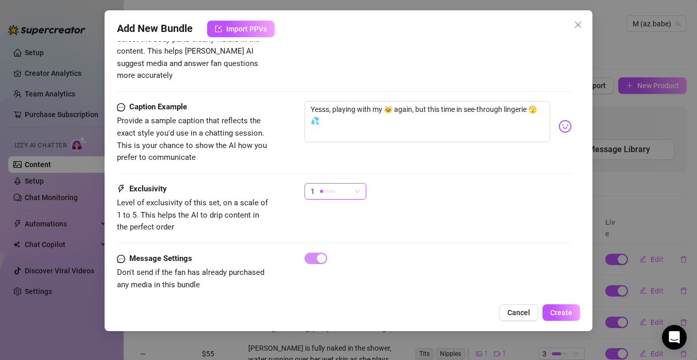
click at [356, 183] on span "1" at bounding box center [335, 190] width 49 height 15
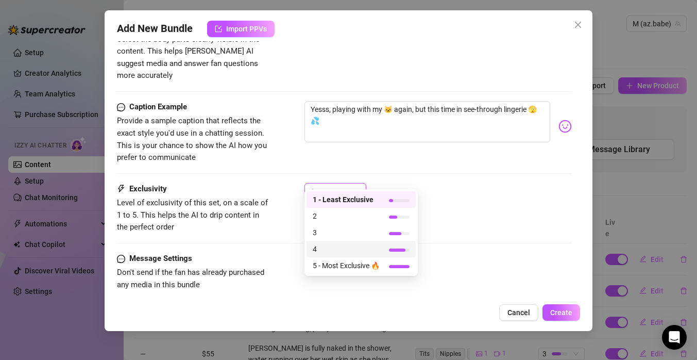
click at [346, 253] on span "4" at bounding box center [346, 248] width 67 height 11
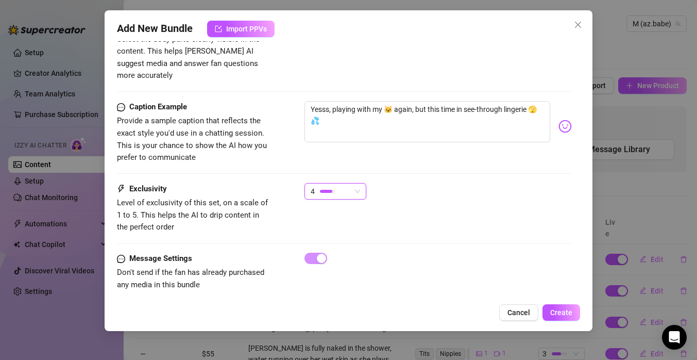
type textarea "Mariyah"
type textarea "Mariyah teases"
type textarea "Mariyah teases in"
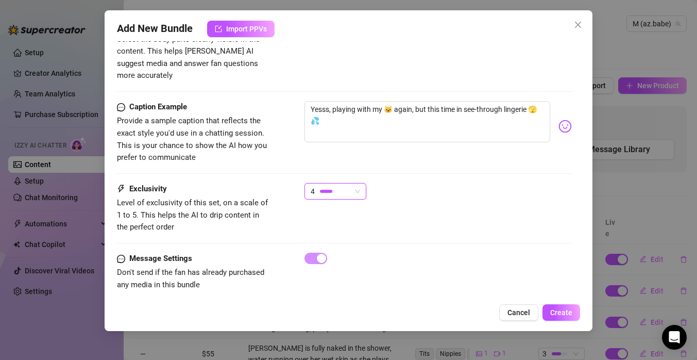
type textarea "Mariyah teases in"
type textarea "[PERSON_NAME] teases in a"
type textarea "Mariyah teases in a matching"
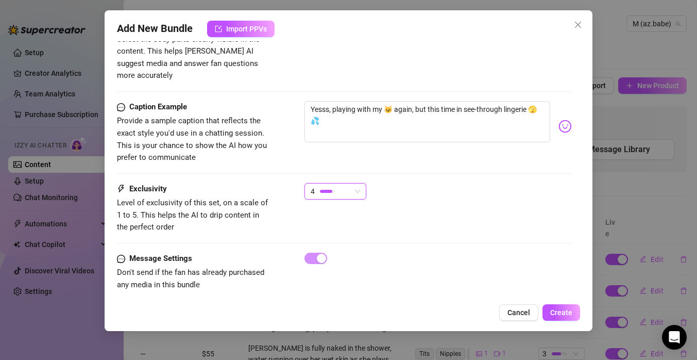
type textarea "Mariyah teases in a matching leopard-print"
type textarea "Mariyah teases in a matching leopard-print bra"
type textarea "Mariyah teases in a matching leopard-print bra and"
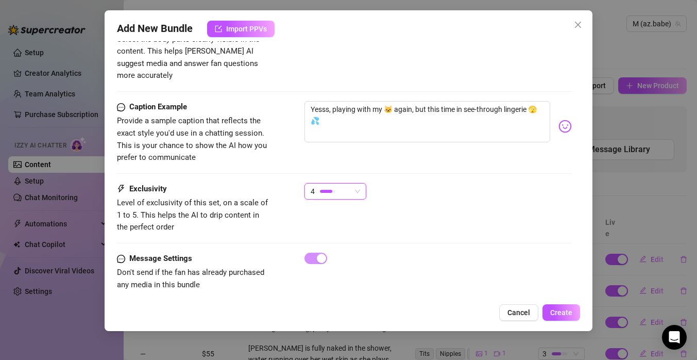
type textarea "Mariyah teases in a matching leopard-print bra and"
type textarea "Mariyah teases in a matching leopard-print bra and thong"
type textarea "Mariyah teases in a matching leopard-print bra and thong set,"
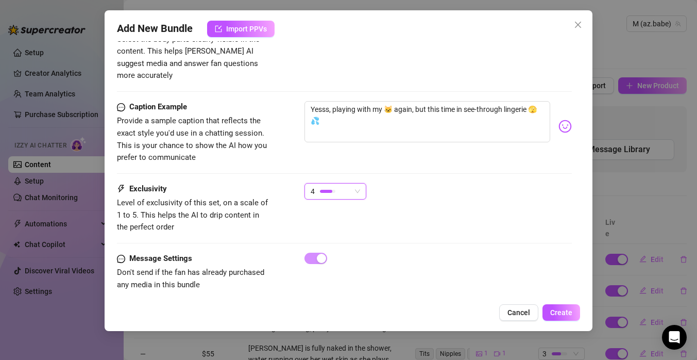
type textarea "Mariyah teases in a matching leopard-print bra and thong set, showing"
type textarea "Mariyah teases in a matching leopard-print bra and thong set, showing off"
type textarea "Mariyah teases in a matching leopard-print bra and thong set, showing off her"
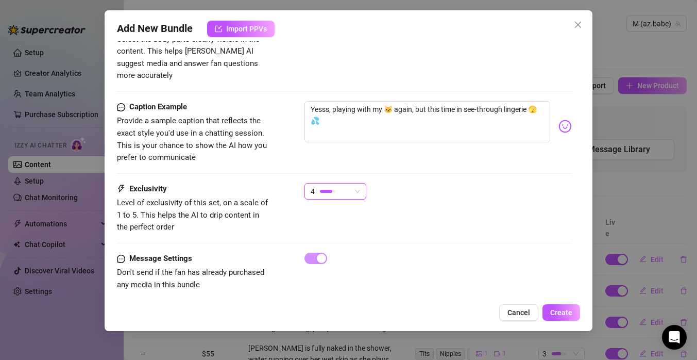
type textarea "Mariyah teases in a matching leopard-print bra and thong set, showing off her"
type textarea "Mariyah teases in a matching leopard-print bra and thong set, showing off her c…"
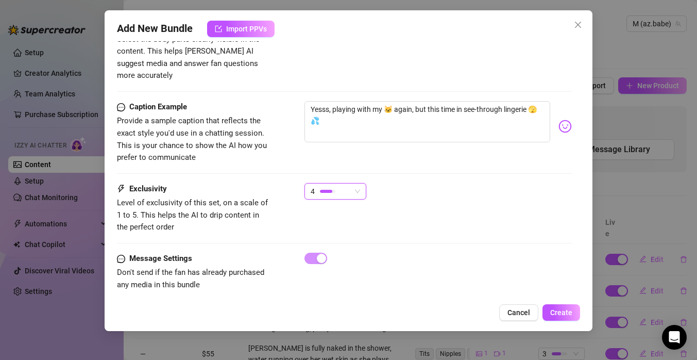
type textarea "Mariyah teases in a matching leopard-print bra and thong set, showing off her c…"
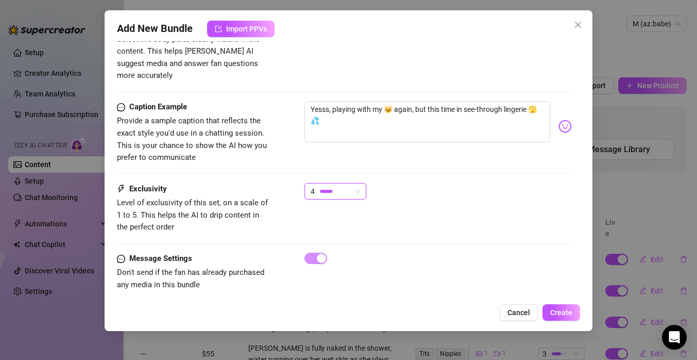
type textarea "Mariyah teases in a matching leopard-print bra and thong set, showing off her c…"
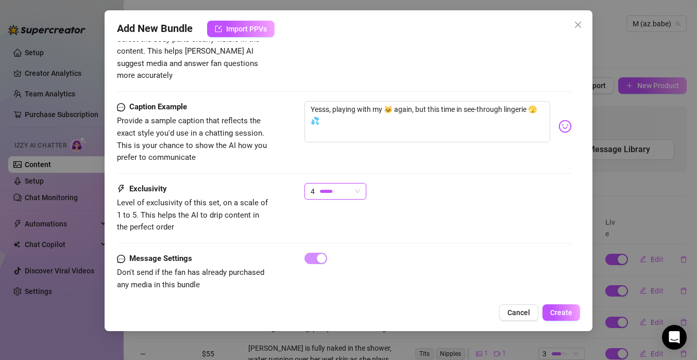
type textarea "Mariyah teases in a matching leopard-print bra and thong set, showing off her c…"
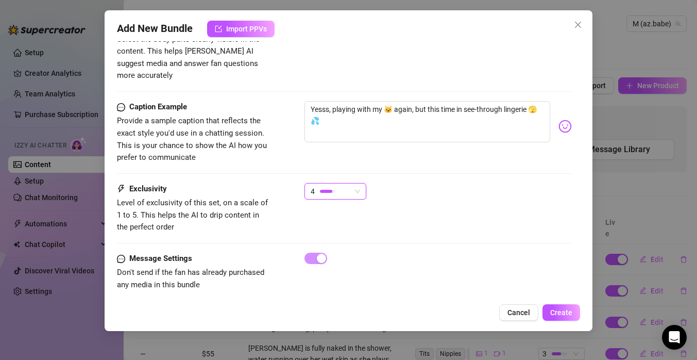
type textarea "Mariyah teases in a matching leopard-print bra and thong set, showing off her c…"
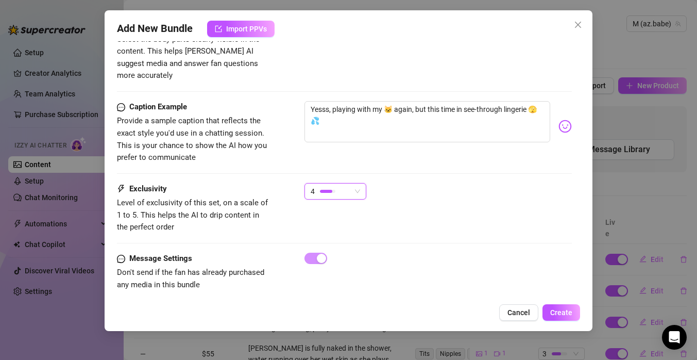
type textarea "Mariyah teases in a matching leopard-print bra and thong set, showing off her c…"
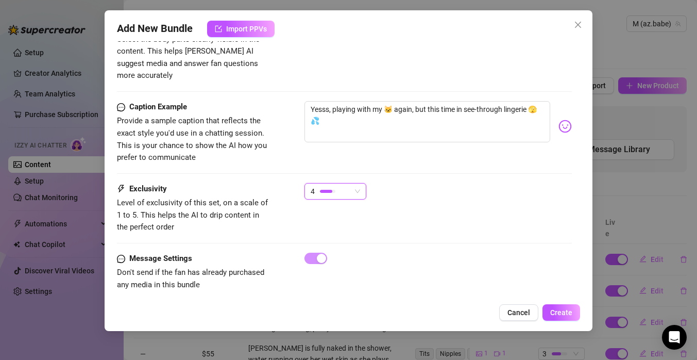
type textarea "Mariyah teases in a matching leopard-print bra and thong set, showing off her c…"
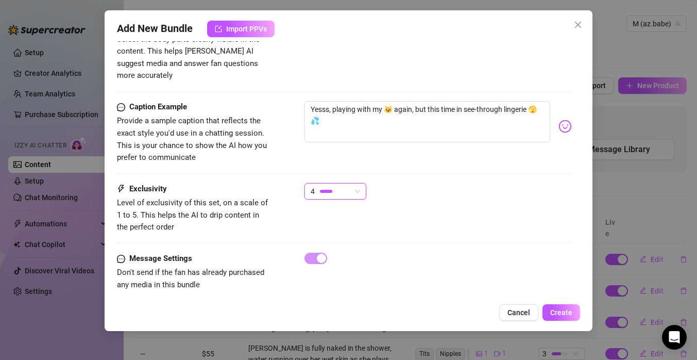
type textarea "Mariyah teases in a matching leopard-print bra and thong set, showing off her c…"
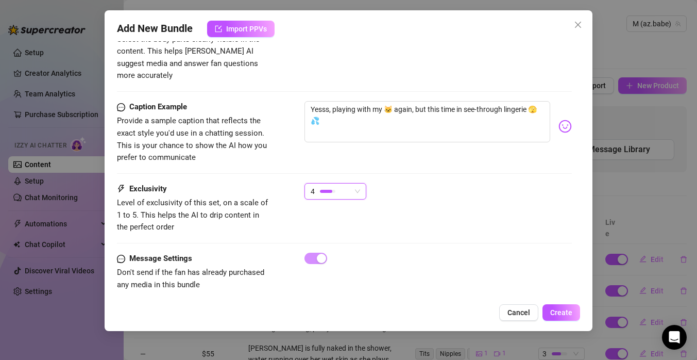
type textarea "Mariyah teases in a matching leopard-print bra and thong set, showing off her c…"
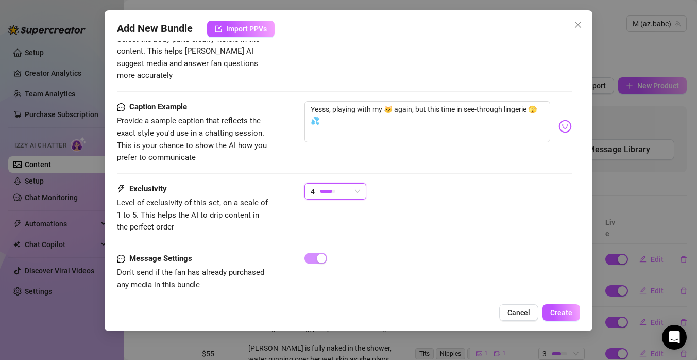
type textarea "Mariyah teases in a matching leopard-print bra and thong set, showing off her c…"
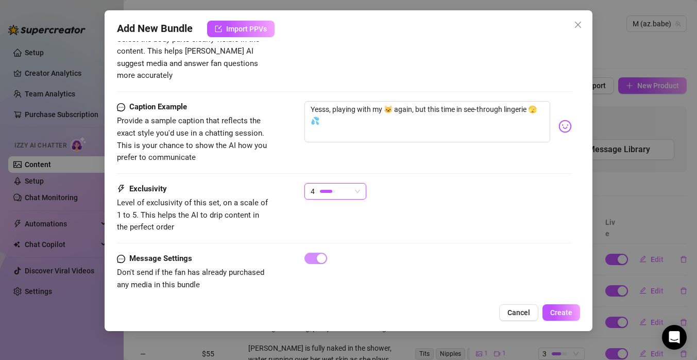
type textarea "Mariyah teases in a matching leopard-print bra and thong set, showing off her c…"
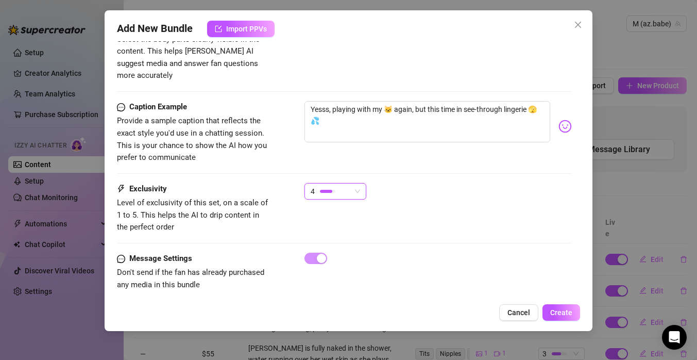
type textarea "Mariyah teases in a matching leopard-print bra and thong set, showing off her c…"
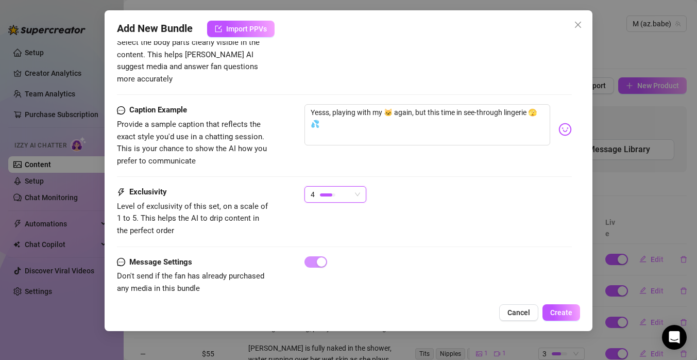
type textarea "Mariyah teases in a matching leopard-print bra and thong set, showing off her c…"
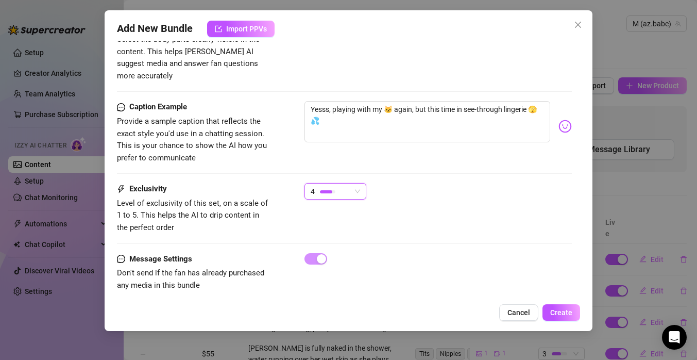
type textarea "Mariyah teases in a matching leopard-print bra and thong set, showing off her c…"
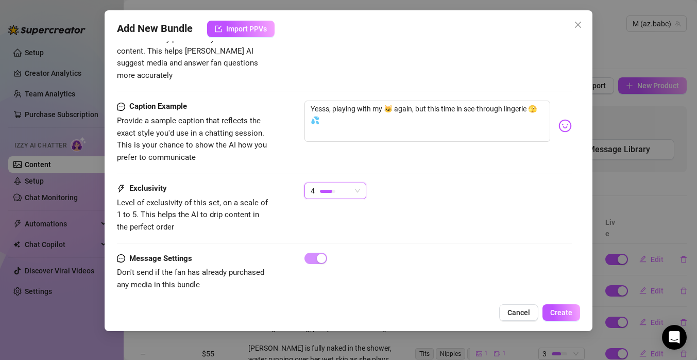
type textarea "Mariyah teases in a matching leopard-print bra and thong set, showing off her c…"
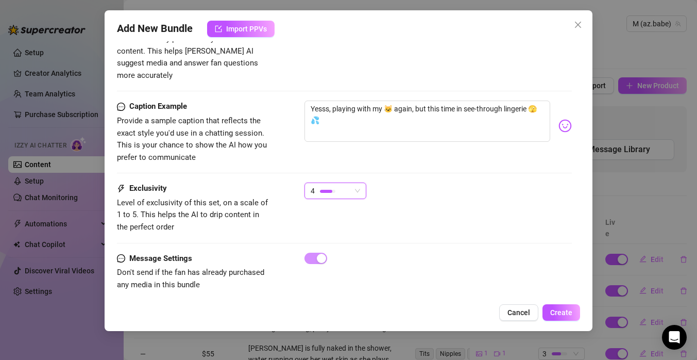
type textarea "Mariyah teases in a matching leopard-print bra and thong set, showing off her c…"
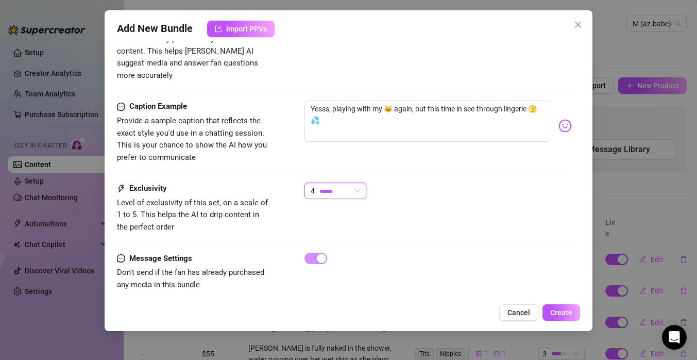
type textarea "Mariyah teases in a matching leopard-print bra and thong set, showing off her c…"
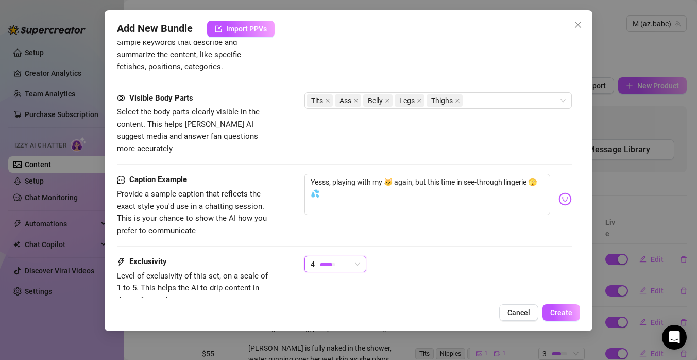
type textarea "Mariyah teases in a matching leopard-print bra and thong set, showing off her c…"
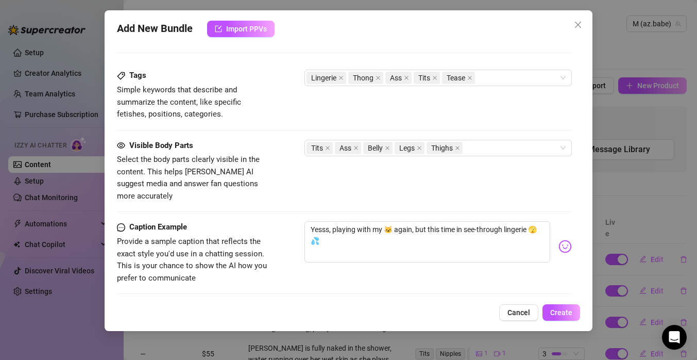
type textarea "Mariyah teases in a matching leopard-print bra and thong set, showing off her c…"
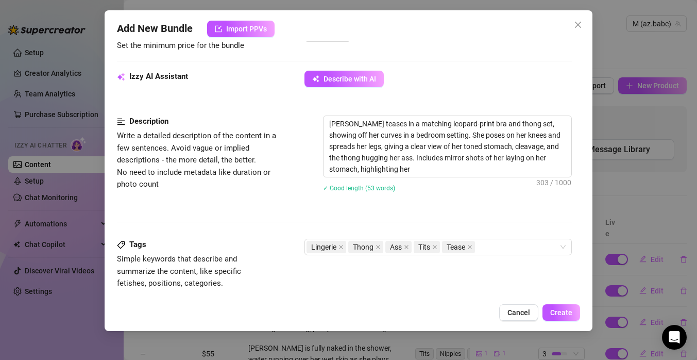
type textarea "Mariyah teases in a matching leopard-print bra and thong set, showing off her c…"
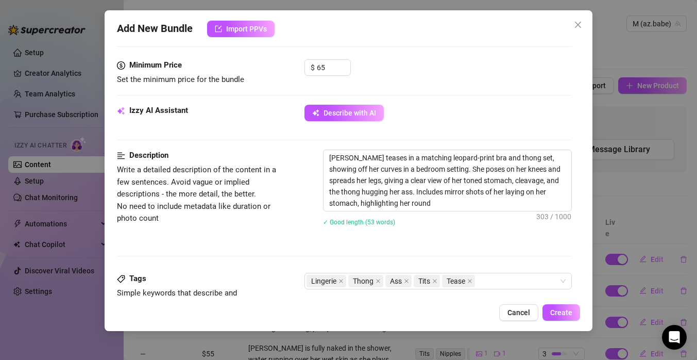
type textarea "Mariyah teases in a matching leopard-print bra and thong set, showing off her c…"
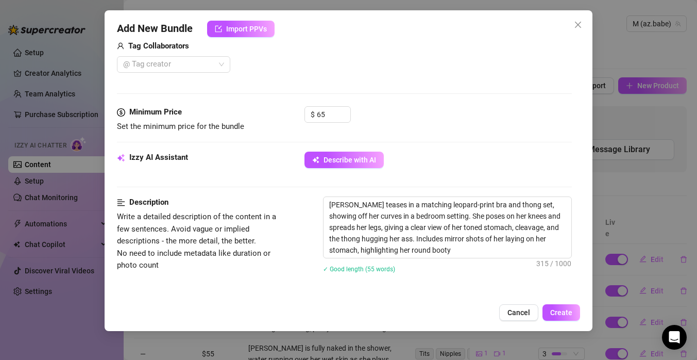
type textarea "Mariyah teases in a matching leopard-print bra and thong set, showing off her c…"
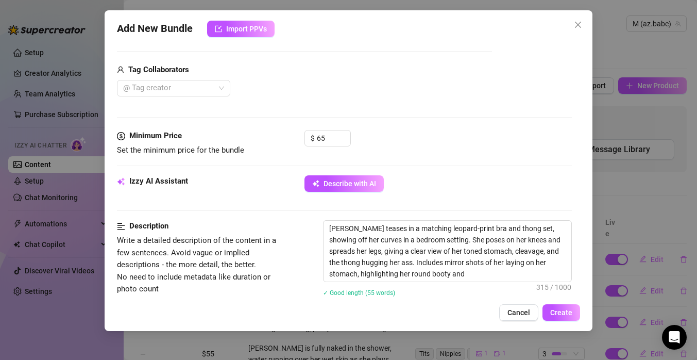
type textarea "Mariyah teases in a matching leopard-print bra and thong set, showing off her c…"
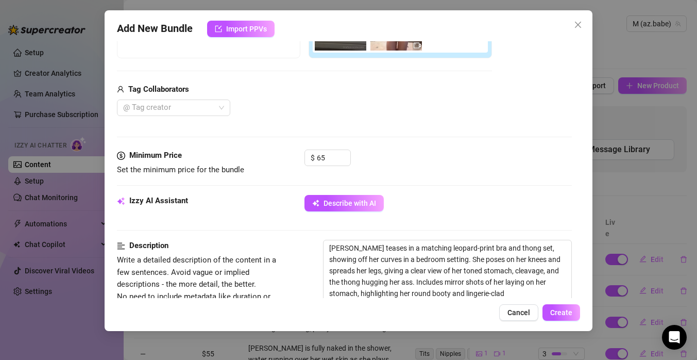
type textarea "Mariyah teases in a matching leopard-print bra and thong set, showing off her c…"
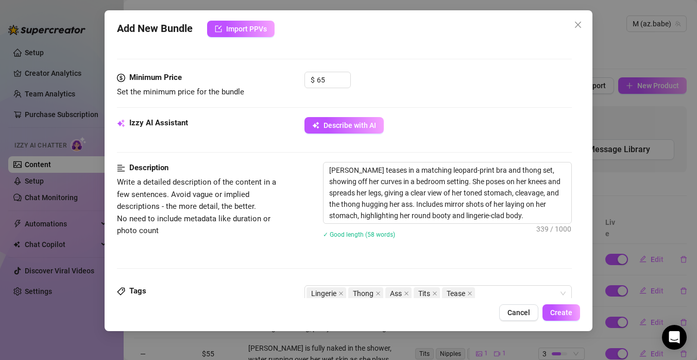
scroll to position [305, 0]
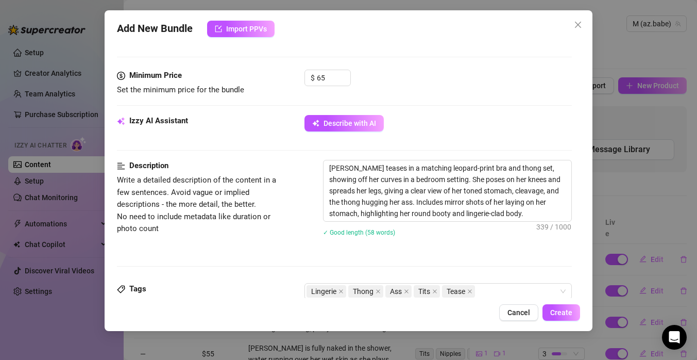
click at [429, 232] on div "✓ Good length (58 words)" at bounding box center [447, 231] width 249 height 11
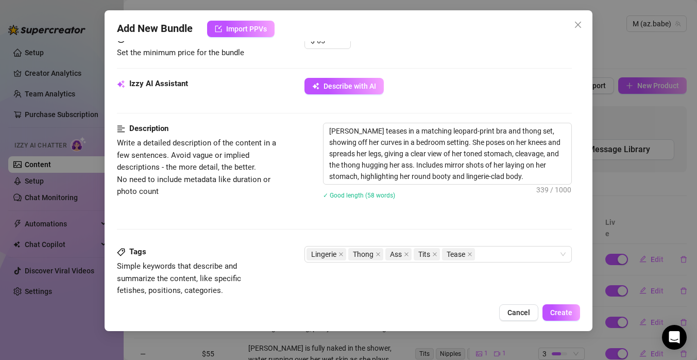
scroll to position [341, 0]
click at [503, 179] on textarea "Mariyah teases in a matching leopard-print bra and thong set, showing off her c…" at bounding box center [448, 154] width 248 height 61
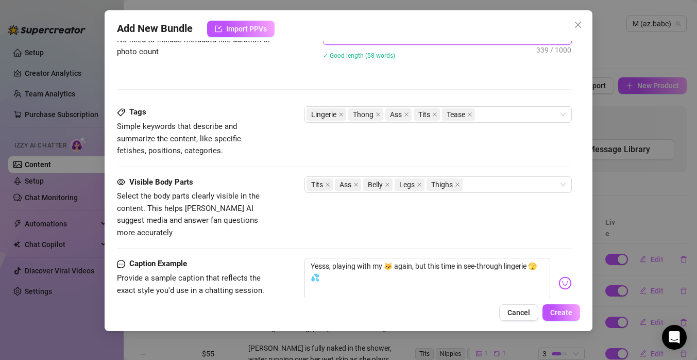
scroll to position [494, 0]
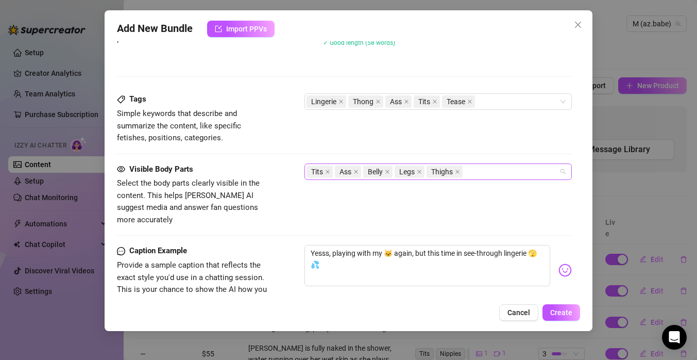
click at [503, 171] on div "Tits Ass Belly Legs Thighs" at bounding box center [433, 171] width 253 height 14
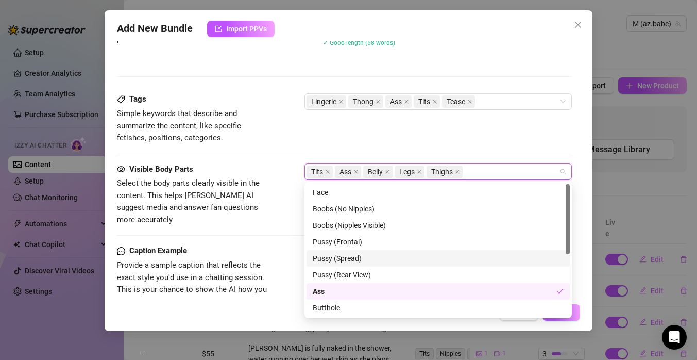
click at [386, 259] on div "Pussy (Spread)" at bounding box center [438, 258] width 251 height 11
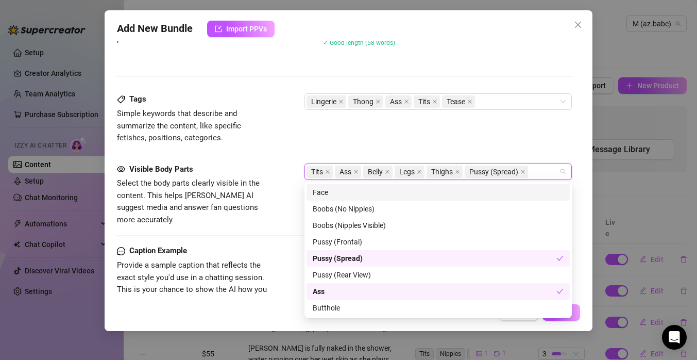
click at [508, 148] on div "Tags Simple keywords that describe and summarize the content, like specific fet…" at bounding box center [344, 128] width 455 height 70
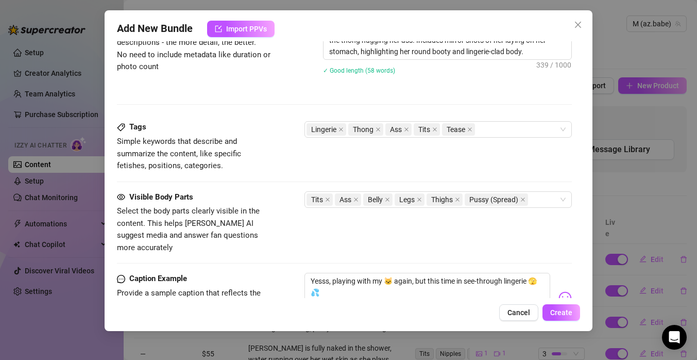
scroll to position [452, 0]
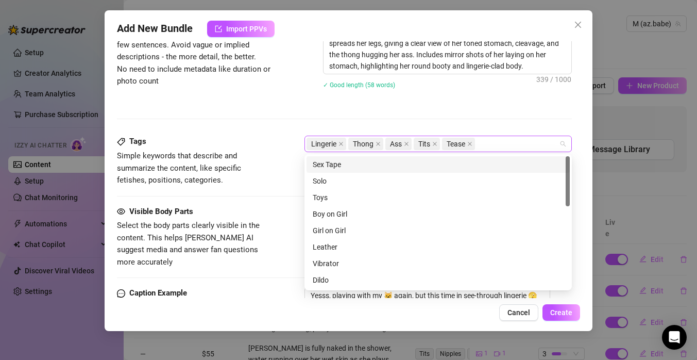
click at [507, 147] on div "Lingerie Thong Ass Tits Tease" at bounding box center [433, 144] width 253 height 14
click at [472, 145] on icon "close" at bounding box center [469, 143] width 5 height 5
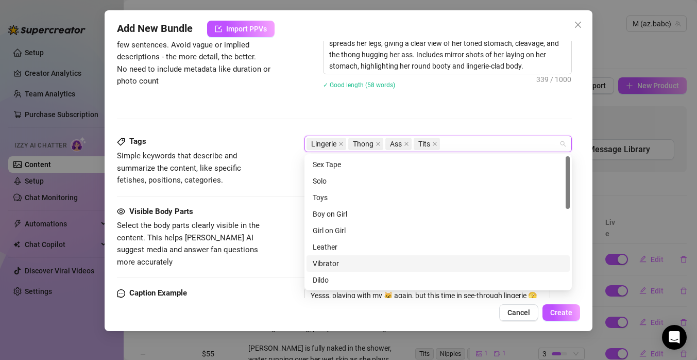
click at [347, 262] on div "Vibrator" at bounding box center [438, 263] width 251 height 11
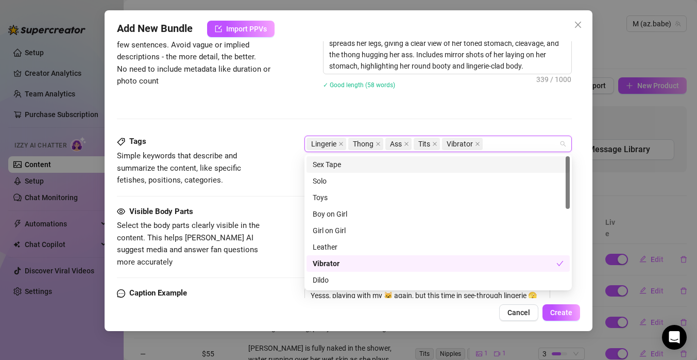
click at [443, 93] on div "Mariyah teases in a matching leopard-print bra and thong set, showing off her c…" at bounding box center [447, 57] width 249 height 90
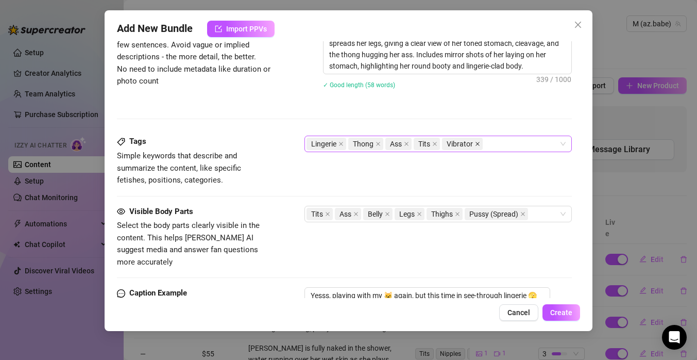
click at [477, 142] on icon "close" at bounding box center [477, 143] width 5 height 5
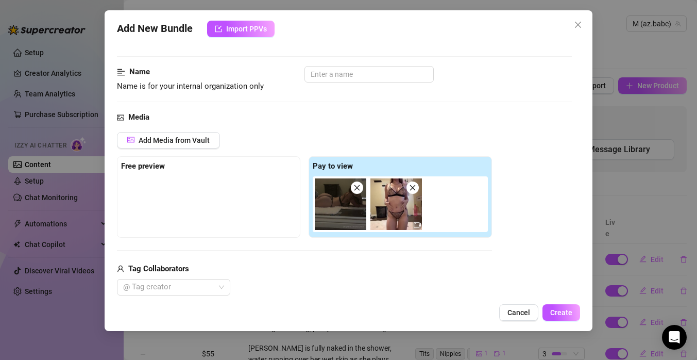
scroll to position [52, 0]
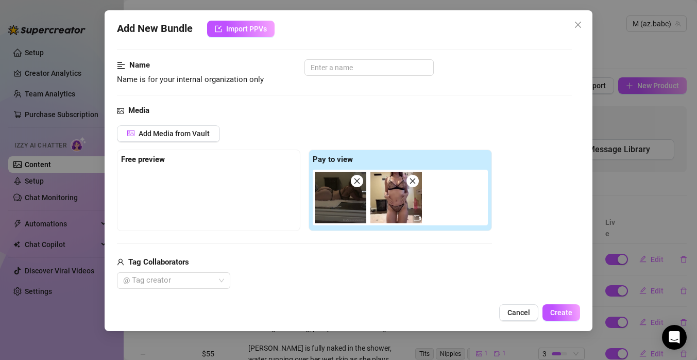
click at [406, 197] on img at bounding box center [397, 198] width 52 height 52
click at [418, 220] on icon "video-camera" at bounding box center [417, 217] width 7 height 7
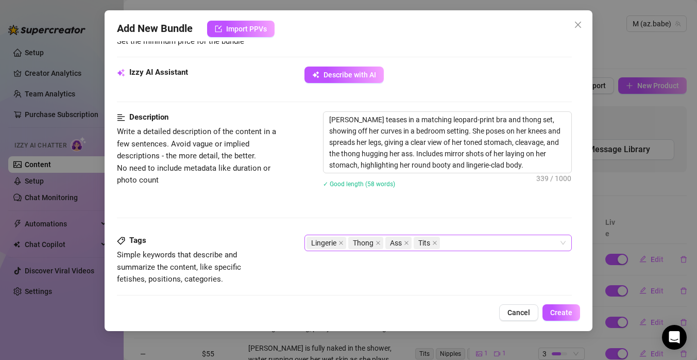
scroll to position [354, 0]
drag, startPoint x: 379, startPoint y: 120, endPoint x: 356, endPoint y: 117, distance: 23.3
click at [356, 118] on textarea "Mariyah teases in a matching leopard-print bra and thong set, showing off her c…" at bounding box center [448, 141] width 248 height 61
type textarea "Mariyahin a matching leopard-print bra and thong set, showing off her curves in…"
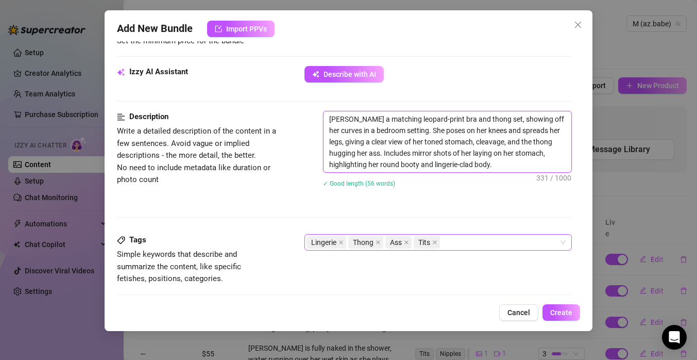
type textarea "Mariyah in a matching leopard-print bra and thong set, showing off her curves i…"
click at [402, 119] on textarea "Mariyah in a matching leopard-print bra and thong set, showing off her curves i…" at bounding box center [448, 141] width 248 height 61
type textarea "Mariyah in a matching sleopard-print bra and thong set, showing off her curves …"
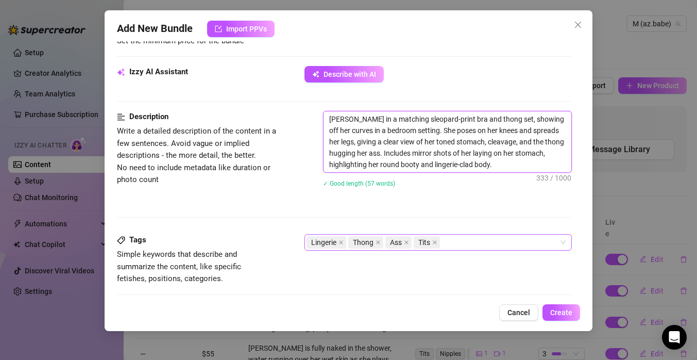
type textarea "Mariyah in a matching shleopard-print bra and thong set, showing off her curves…"
type textarea "Mariyah in a matching sheleopard-print bra and thong set, showing off her curve…"
type textarea "Mariyah in a matching shealeopard-print bra and thong set, showing off her curv…"
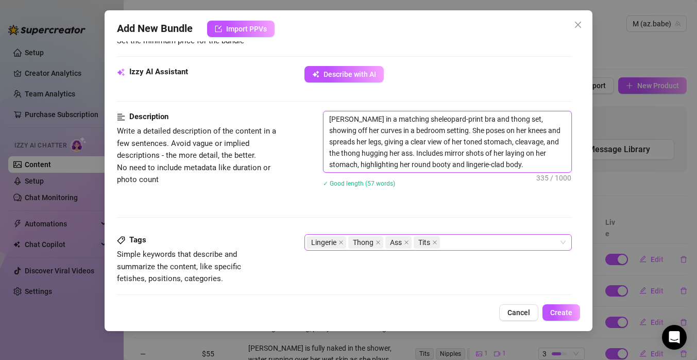
type textarea "Mariyah in a matching shealeopard-print bra and thong set, showing off her curv…"
type textarea "Mariyah in a matching shearleopard-print bra and thong set, showing off her cur…"
type textarea "Mariyah in a matching shear leopard-print bra and thong set, showing off her cu…"
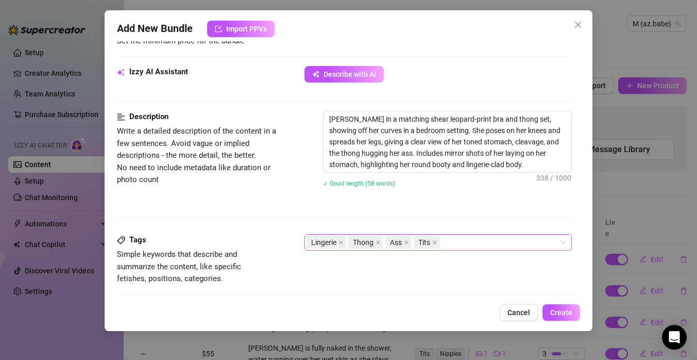
click at [486, 199] on div "Mariyah in a matching shear leopard-print bra and thong set, showing off her cu…" at bounding box center [447, 156] width 249 height 90
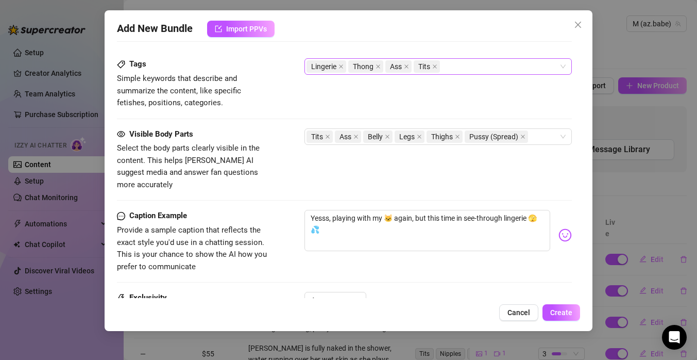
scroll to position [639, 0]
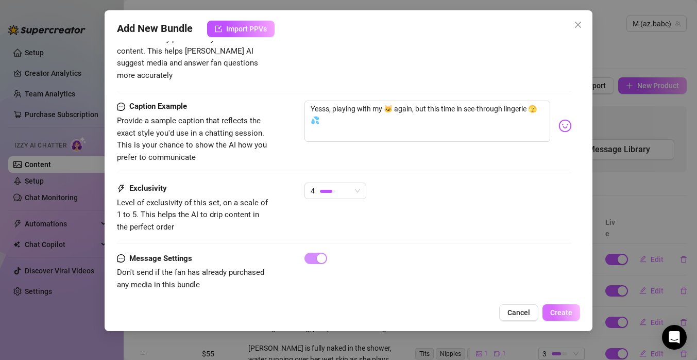
click at [564, 315] on span "Create" at bounding box center [561, 312] width 22 height 8
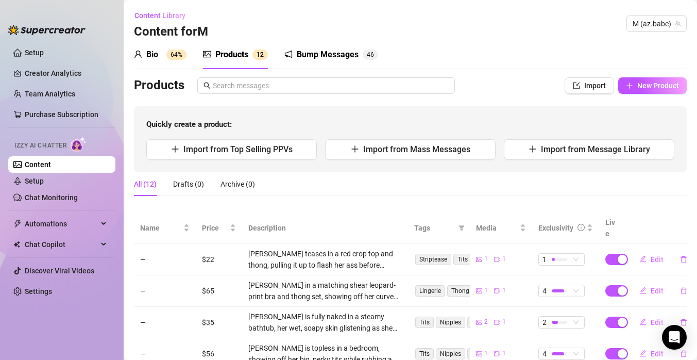
click at [80, 146] on img at bounding box center [79, 144] width 16 height 15
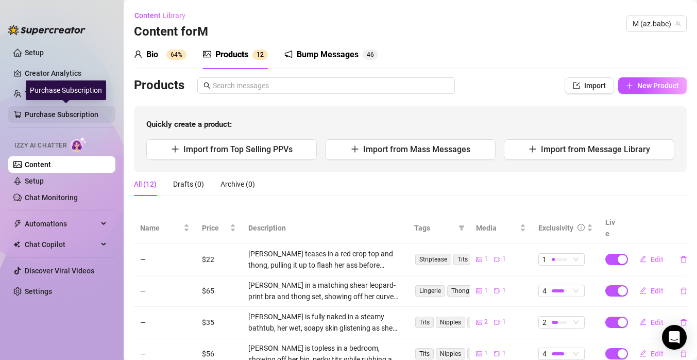
click at [74, 116] on link "Purchase Subscription" at bounding box center [66, 114] width 82 height 16
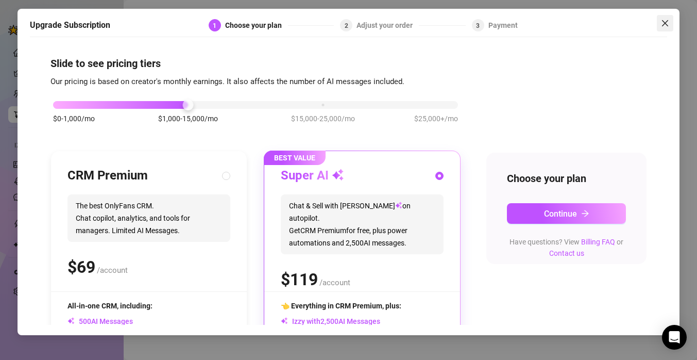
click at [664, 24] on icon "close" at bounding box center [665, 23] width 6 height 6
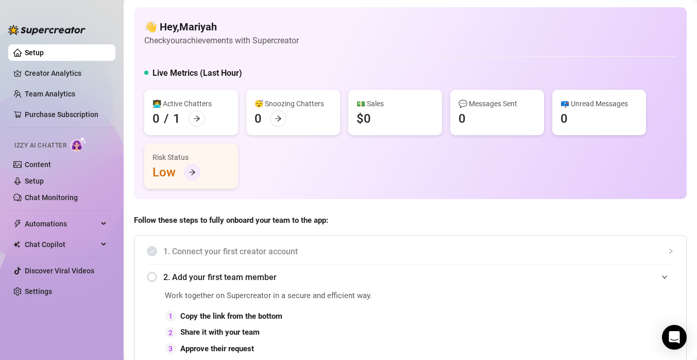
click at [190, 175] on icon "arrow-right" at bounding box center [192, 172] width 7 height 7
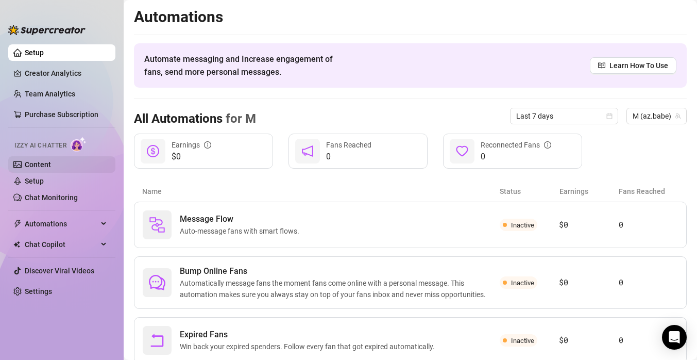
click at [51, 165] on link "Content" at bounding box center [38, 164] width 26 height 8
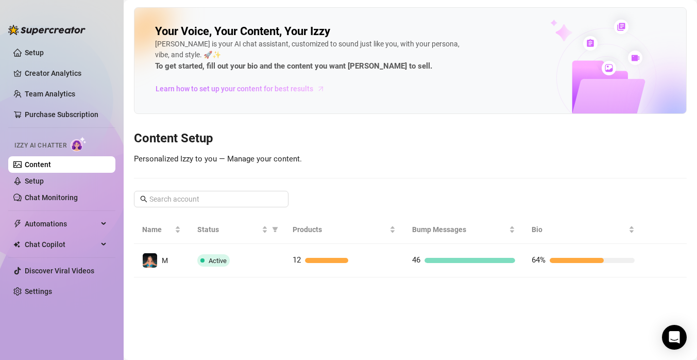
click at [225, 91] on span "Learn how to set up your content for best results" at bounding box center [235, 88] width 158 height 11
click at [44, 183] on link "Setup" at bounding box center [34, 181] width 19 height 8
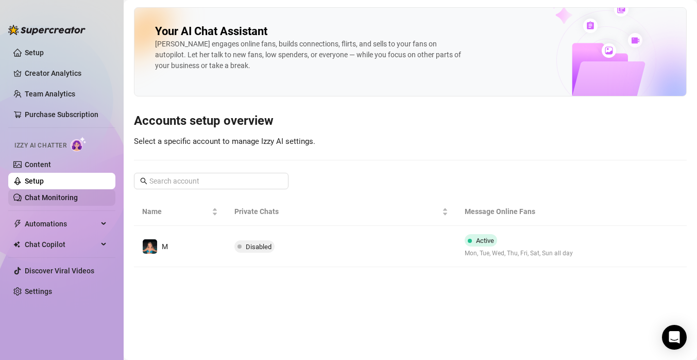
click at [77, 202] on link "Chat Monitoring" at bounding box center [51, 197] width 53 height 8
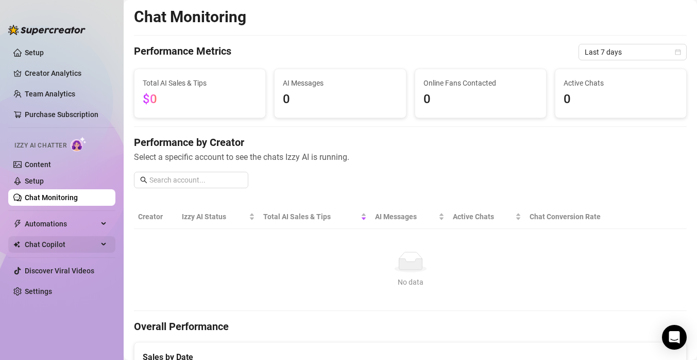
click at [73, 246] on span "Chat Copilot" at bounding box center [61, 244] width 73 height 16
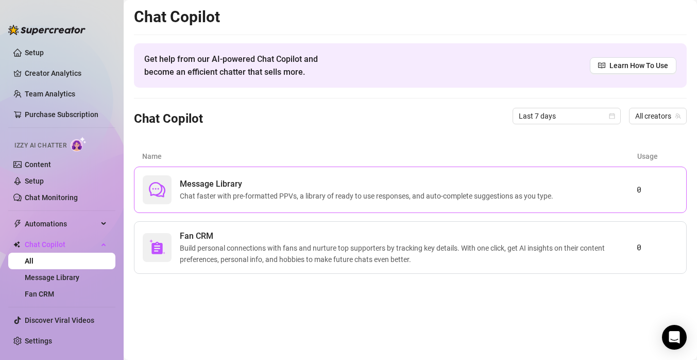
click at [244, 185] on span "Message Library" at bounding box center [369, 184] width 378 height 12
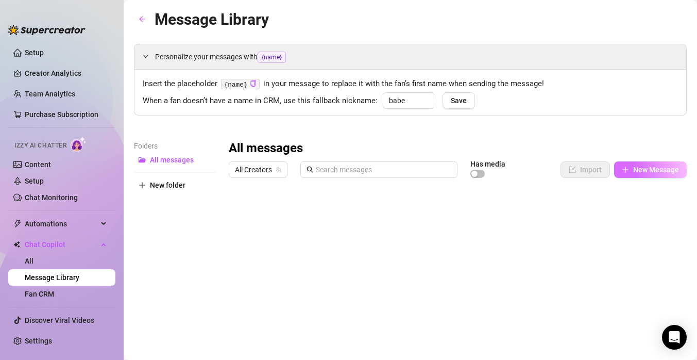
click at [646, 169] on span "New Message" at bounding box center [656, 169] width 46 height 8
type textarea "Type your message here..."
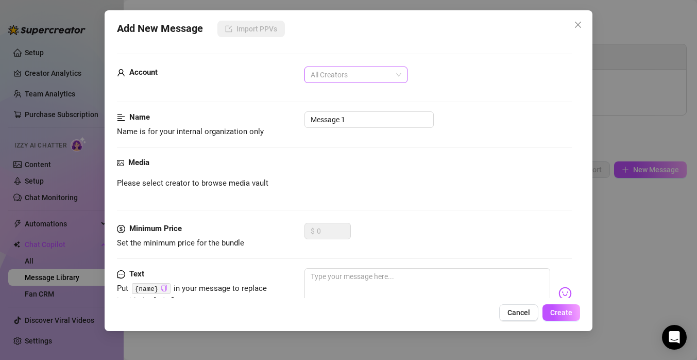
click at [359, 77] on span "All Creators" at bounding box center [356, 74] width 91 height 15
click at [378, 119] on div "M (@az.babe)" at bounding box center [356, 112] width 99 height 16
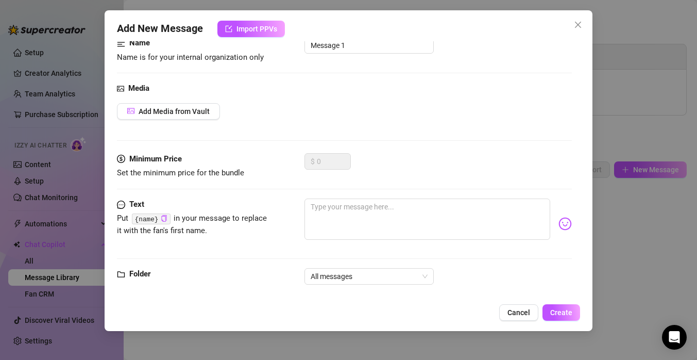
scroll to position [89, 0]
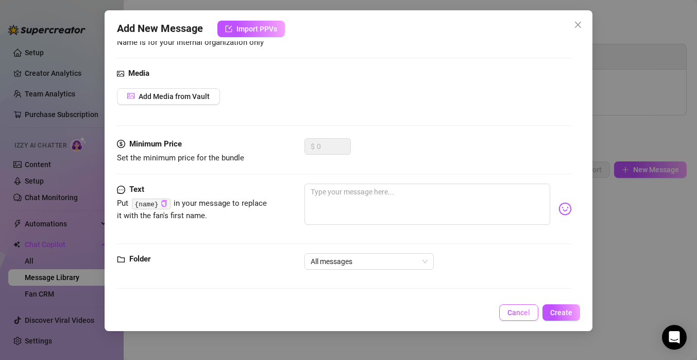
click at [519, 308] on span "Cancel" at bounding box center [519, 312] width 23 height 8
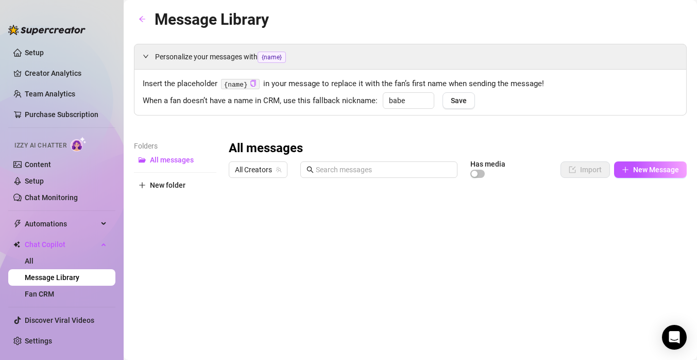
click at [83, 141] on img at bounding box center [79, 144] width 16 height 15
click at [51, 169] on link "Content" at bounding box center [38, 164] width 26 height 8
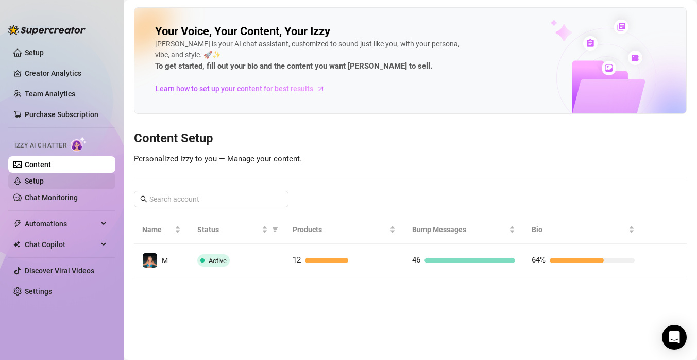
click at [44, 185] on link "Setup" at bounding box center [34, 181] width 19 height 8
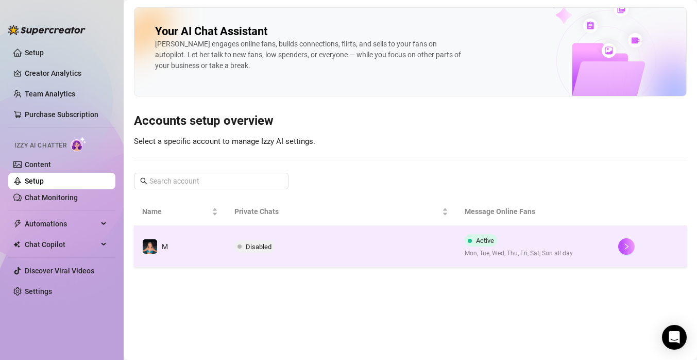
click at [248, 248] on span "Disabled" at bounding box center [259, 247] width 26 height 8
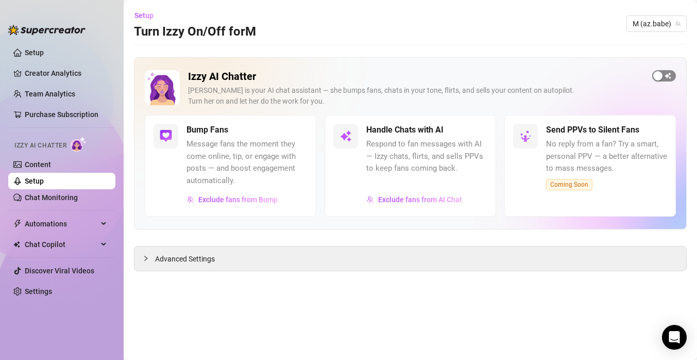
click at [666, 76] on span "button" at bounding box center [665, 75] width 24 height 11
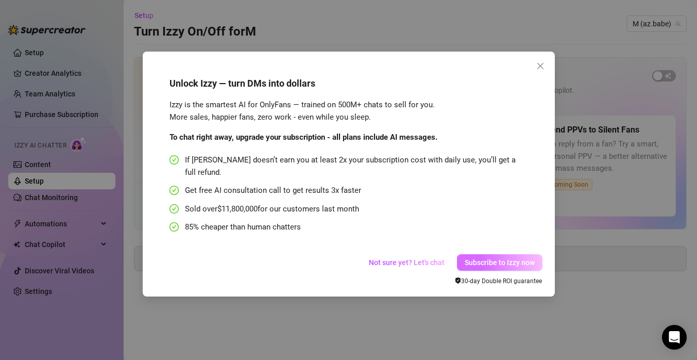
click at [495, 258] on span "Subscribe to Izzy now" at bounding box center [500, 262] width 70 height 8
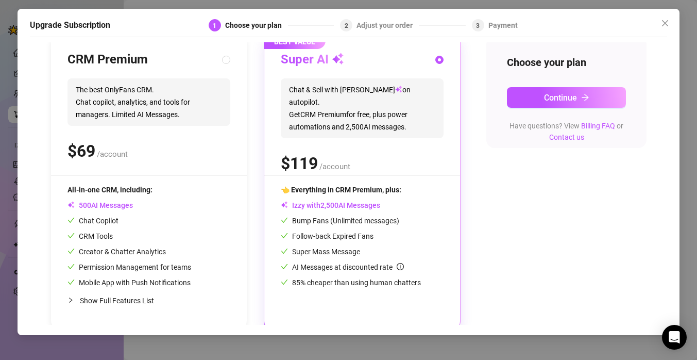
scroll to position [120, 0]
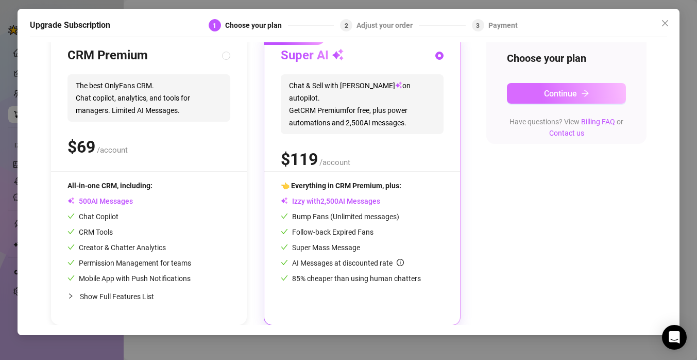
click at [601, 98] on button "Continue" at bounding box center [566, 93] width 119 height 21
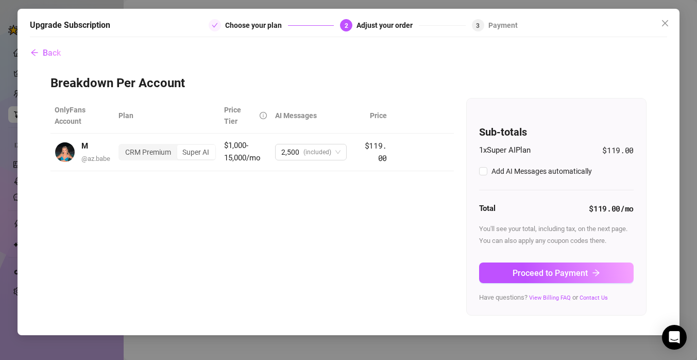
checkbox input "true"
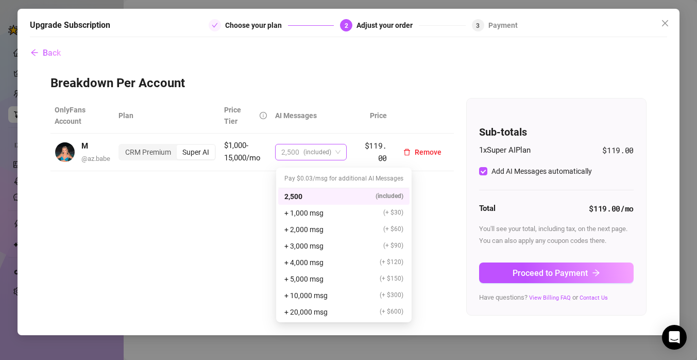
click at [334, 155] on span "2,500 (included)" at bounding box center [310, 151] width 59 height 15
click at [237, 206] on div "OnlyFans Account Plan Price Tier AI Messages Price M @ az.babe CRM Premium Supe…" at bounding box center [349, 207] width 596 height 218
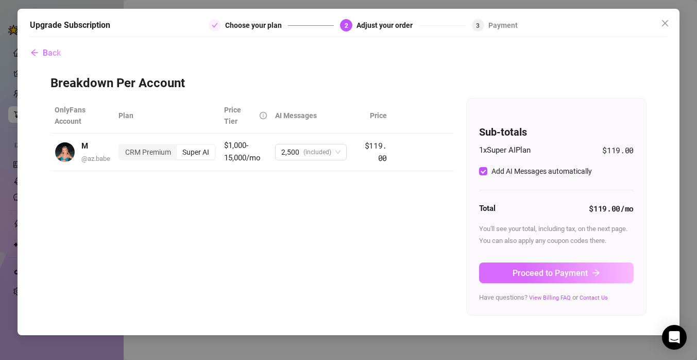
click at [548, 276] on span "Proceed to Payment" at bounding box center [550, 273] width 75 height 10
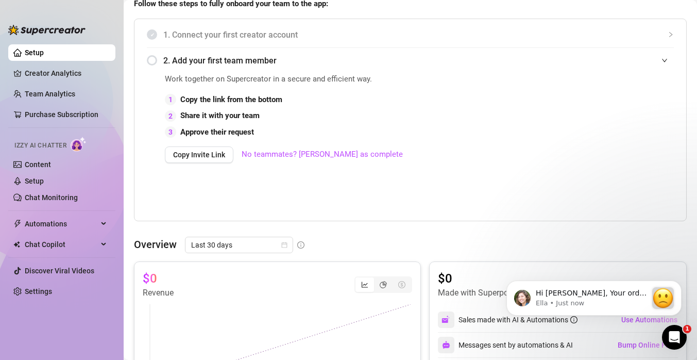
scroll to position [213, 0]
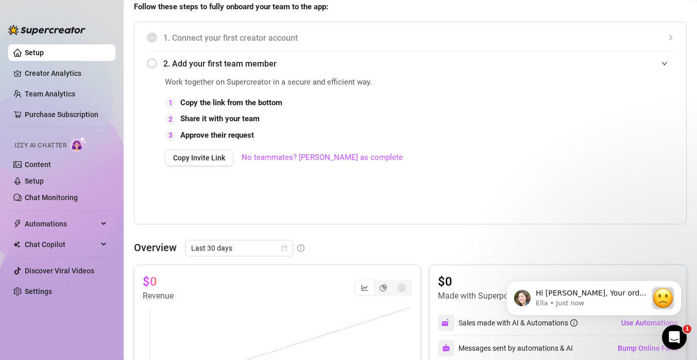
click at [225, 66] on span "2. Add your first team member" at bounding box center [418, 63] width 511 height 13
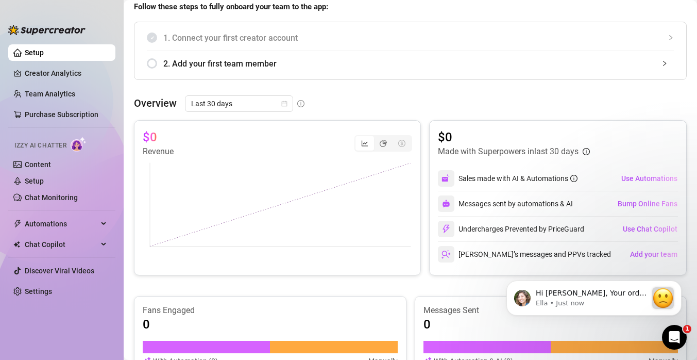
click at [225, 66] on span "2. Add your first team member" at bounding box center [418, 63] width 511 height 13
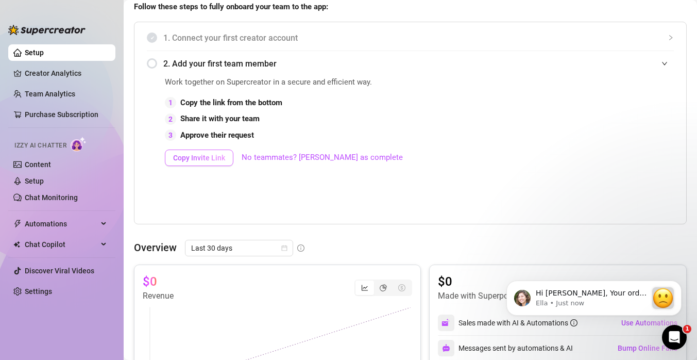
click at [211, 161] on span "Copy Invite Link" at bounding box center [199, 158] width 52 height 8
click at [609, 294] on p "Hi Mariyah, Your order didn’t go through :slightly_frowning_face: Unfortunately…" at bounding box center [591, 293] width 111 height 10
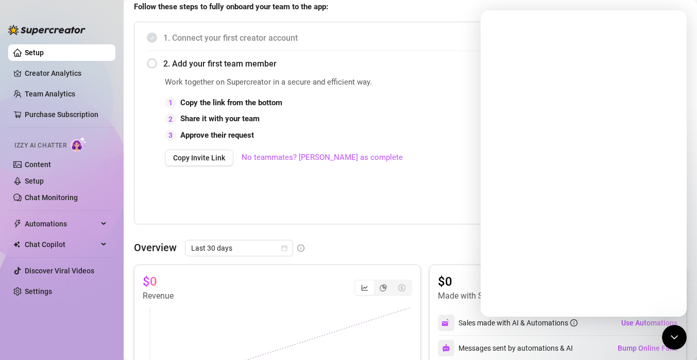
scroll to position [0, 0]
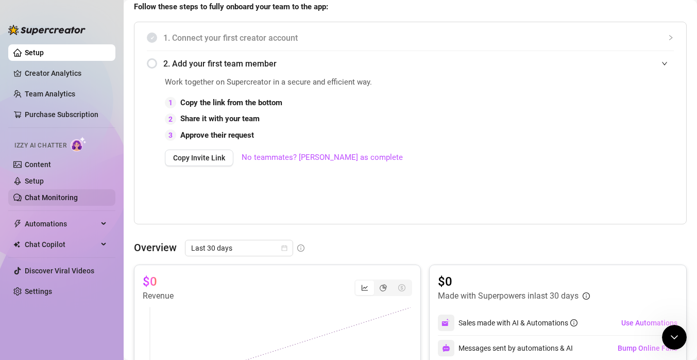
click at [78, 200] on link "Chat Monitoring" at bounding box center [51, 197] width 53 height 8
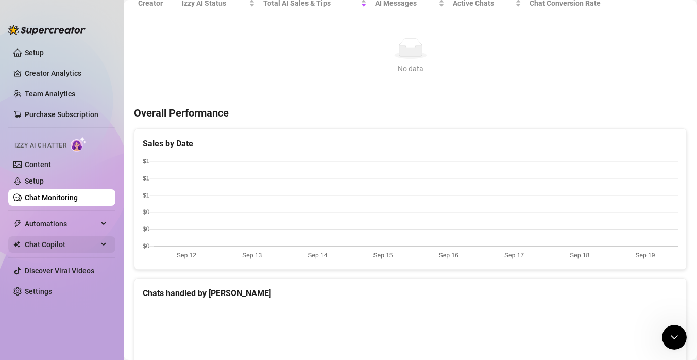
click at [79, 231] on span "Automations" at bounding box center [61, 223] width 73 height 16
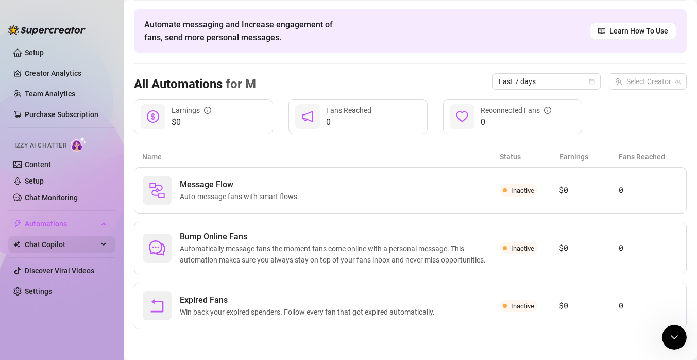
click at [79, 251] on span "Chat Copilot" at bounding box center [61, 244] width 73 height 16
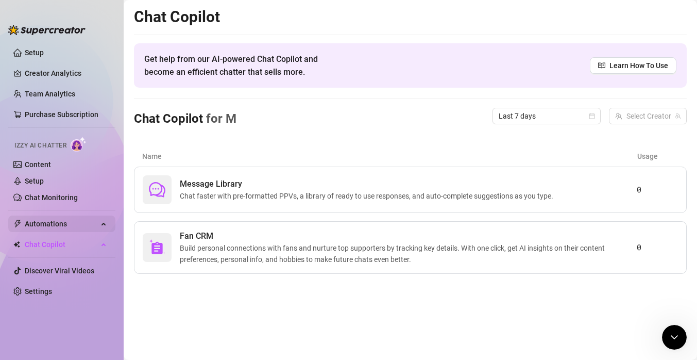
click at [80, 231] on span "Automations" at bounding box center [61, 223] width 73 height 16
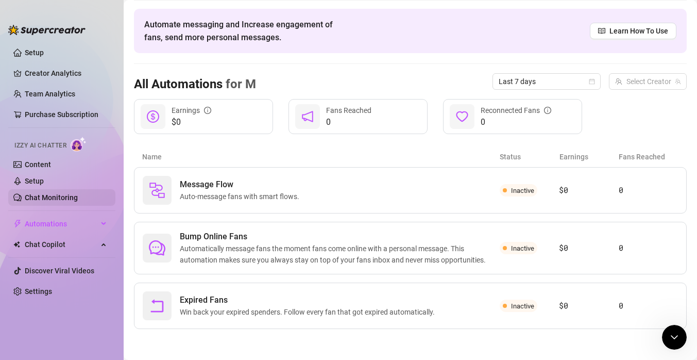
click at [72, 199] on link "Chat Monitoring" at bounding box center [51, 197] width 53 height 8
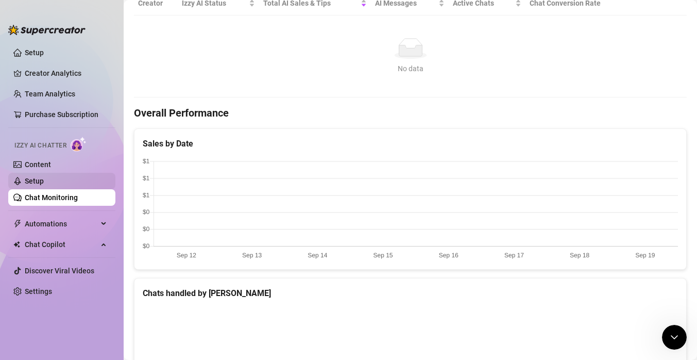
click at [44, 185] on link "Setup" at bounding box center [34, 181] width 19 height 8
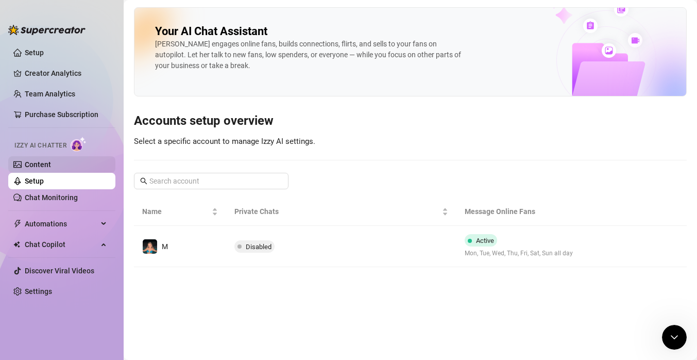
click at [51, 165] on link "Content" at bounding box center [38, 164] width 26 height 8
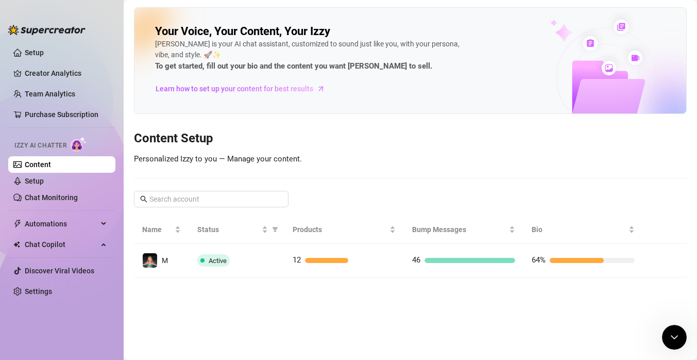
click at [71, 104] on ul "Setup Creator Analytics Team Analytics Purchase Subscription Izzy AI Chatter Co…" at bounding box center [61, 193] width 107 height 306
click at [73, 121] on link "Purchase Subscription" at bounding box center [66, 114] width 82 height 16
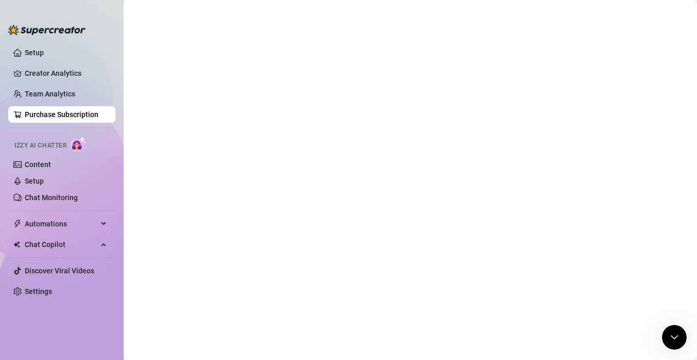
click at [72, 93] on div "$0-1,000/mo $1,000-15,000/mo $15,000-25,000/mo $25,000+/mo" at bounding box center [256, 117] width 410 height 58
click at [51, 165] on div "CRM Premium The best OnlyFans CRM. Chat copilot, analytics, and tools for manag…" at bounding box center [149, 297] width 197 height 295
radio input "true"
radio input "false"
click at [51, 165] on div "CRM Premium The best OnlyFans CRM. Chat copilot, analytics, and tools for manag…" at bounding box center [149, 297] width 197 height 295
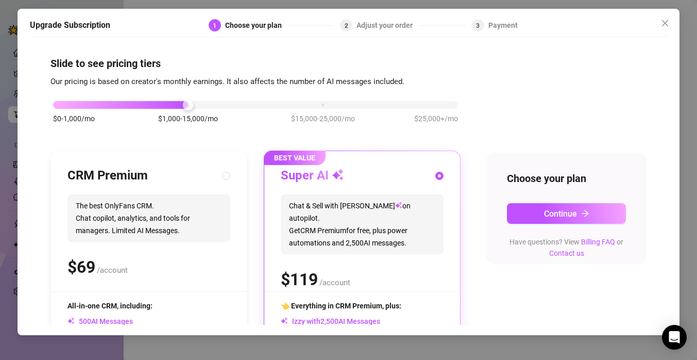
click at [541, 224] on div "Choose your plan Continue Have questions? View Billing FAQ or Contact us" at bounding box center [567, 209] width 160 height 112
click at [538, 212] on button "Continue" at bounding box center [566, 213] width 119 height 21
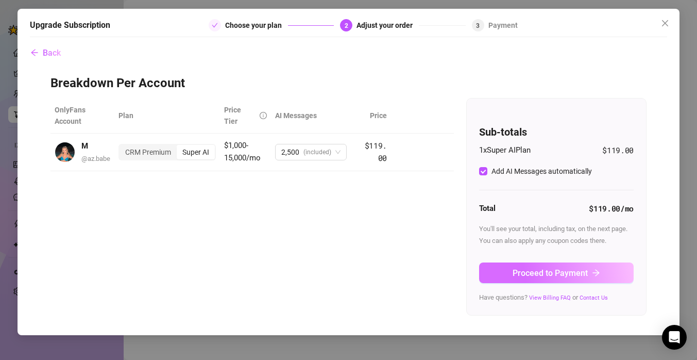
click at [566, 274] on span "Proceed to Payment" at bounding box center [550, 273] width 75 height 10
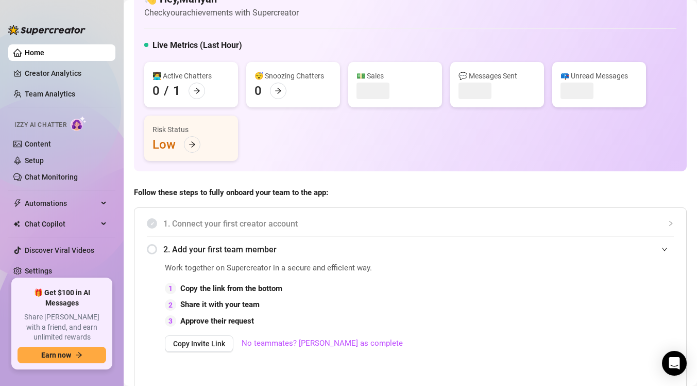
scroll to position [38, 0]
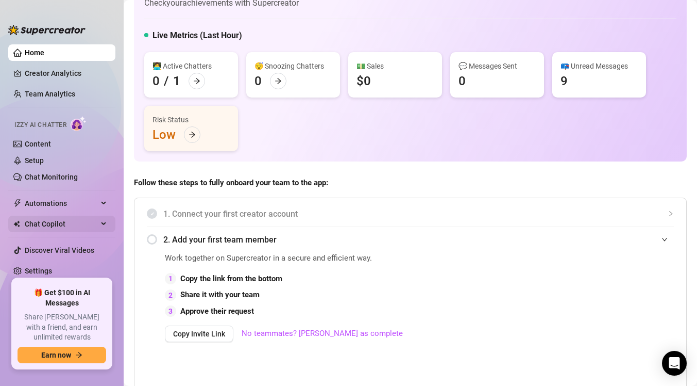
click at [57, 225] on span "Chat Copilot" at bounding box center [61, 223] width 73 height 16
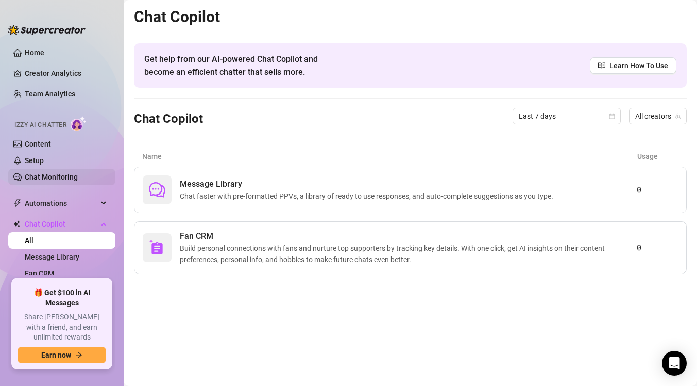
click at [75, 181] on link "Chat Monitoring" at bounding box center [51, 177] width 53 height 8
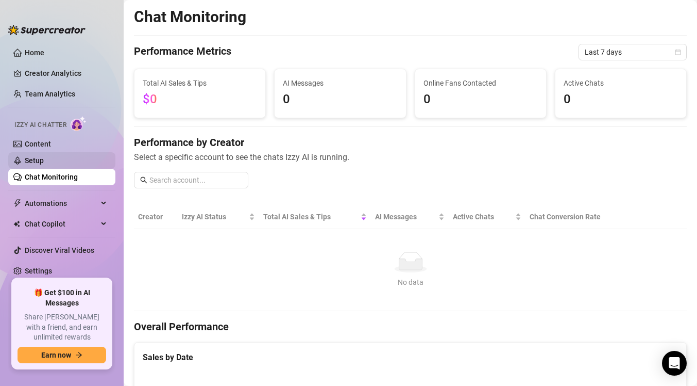
click at [44, 159] on link "Setup" at bounding box center [34, 160] width 19 height 8
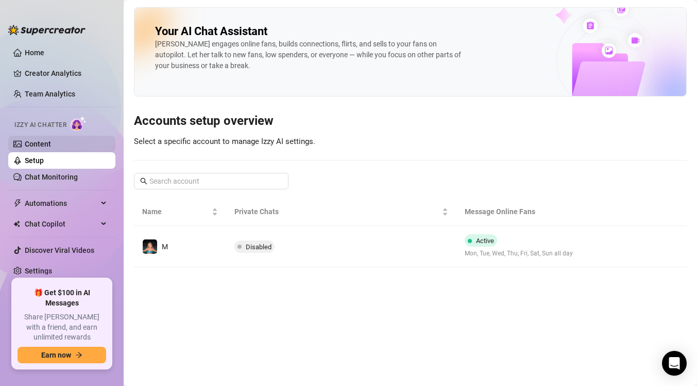
click at [51, 140] on link "Content" at bounding box center [38, 144] width 26 height 8
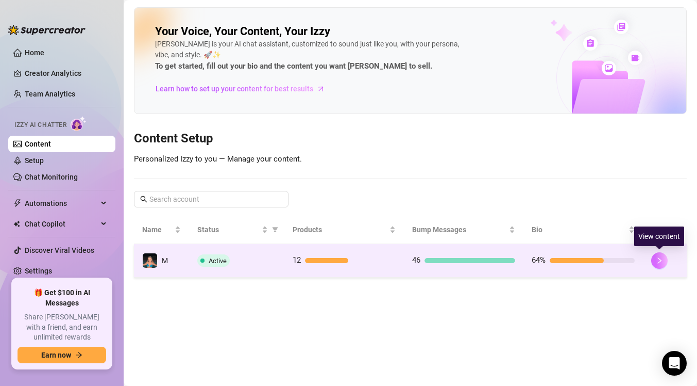
click at [659, 260] on icon "right" at bounding box center [659, 260] width 7 height 7
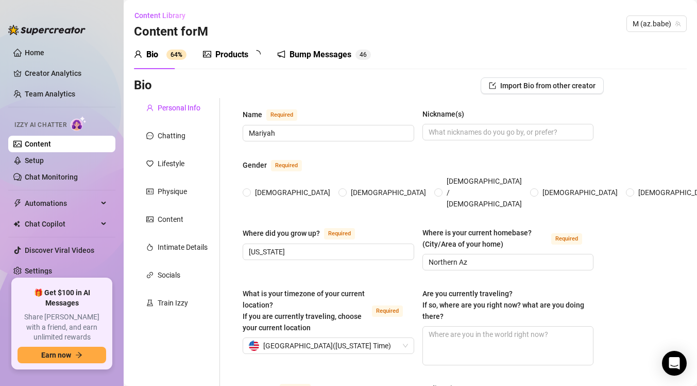
radio input "true"
type input "[DATE]"
click at [173, 139] on div "Chatting" at bounding box center [172, 135] width 28 height 11
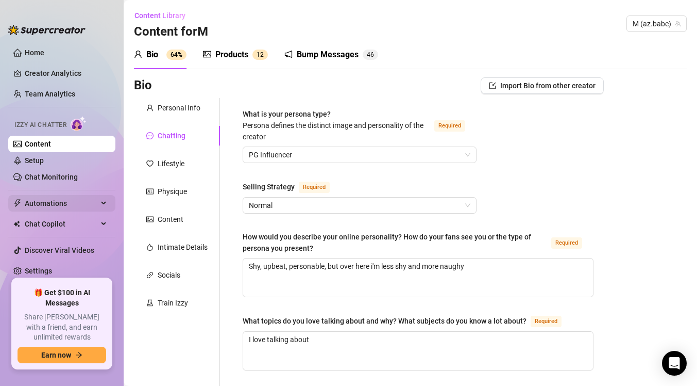
click at [72, 204] on span "Automations" at bounding box center [61, 203] width 73 height 16
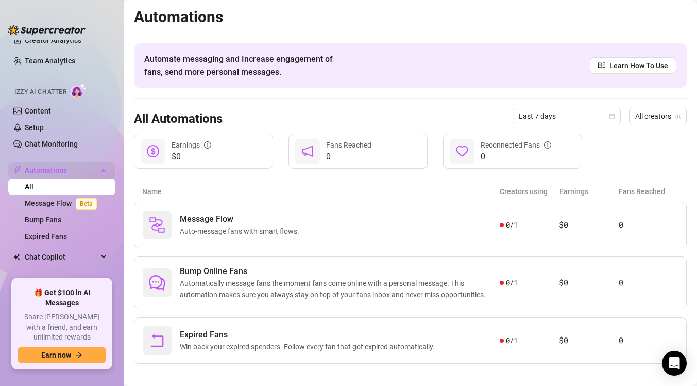
scroll to position [42, 0]
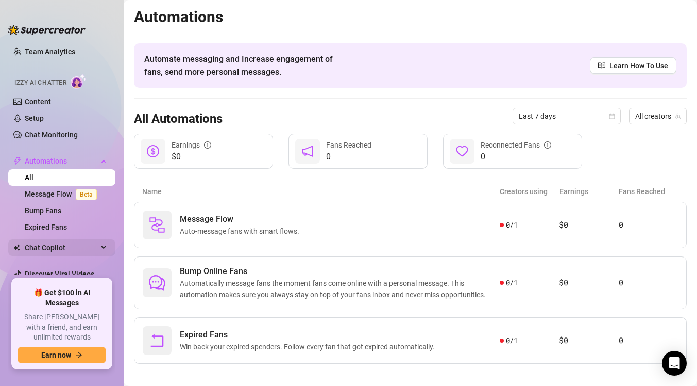
click at [72, 244] on span "Chat Copilot" at bounding box center [61, 247] width 73 height 16
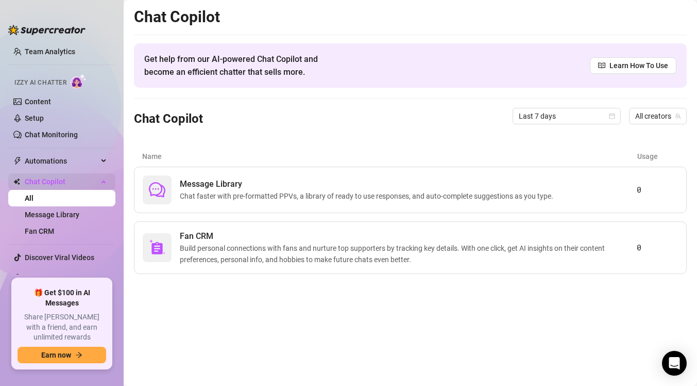
scroll to position [48, 0]
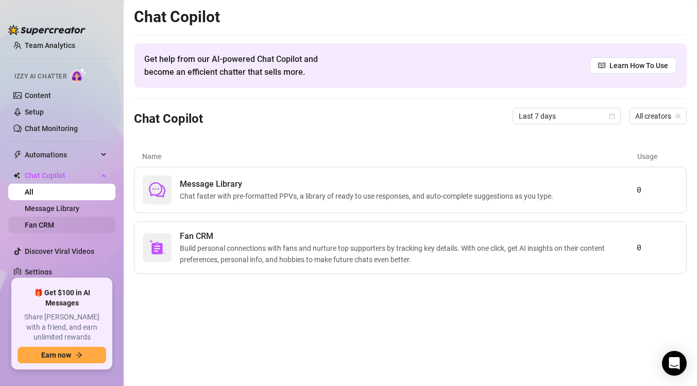
click at [54, 223] on link "Fan CRM" at bounding box center [39, 225] width 29 height 8
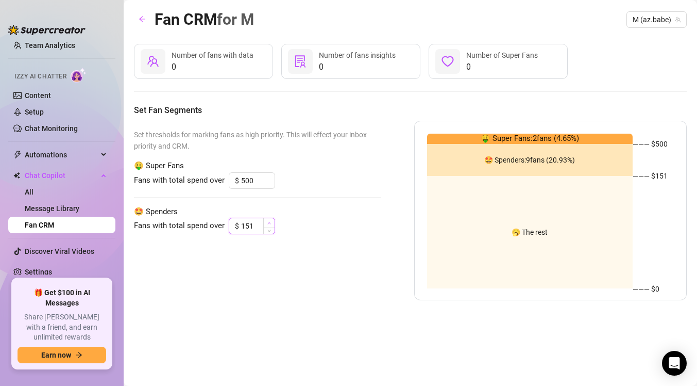
click at [263, 226] on span "Increase Value" at bounding box center [268, 222] width 11 height 9
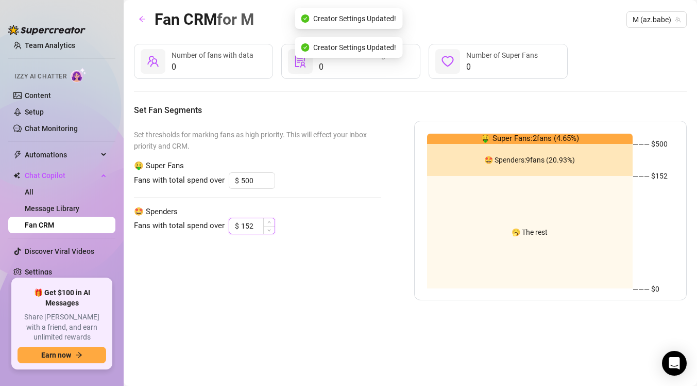
drag, startPoint x: 263, startPoint y: 226, endPoint x: 245, endPoint y: 222, distance: 18.6
click at [245, 222] on div "152" at bounding box center [258, 225] width 34 height 15
drag, startPoint x: 255, startPoint y: 226, endPoint x: 235, endPoint y: 225, distance: 19.6
click at [235, 225] on div "$ 152" at bounding box center [252, 226] width 46 height 16
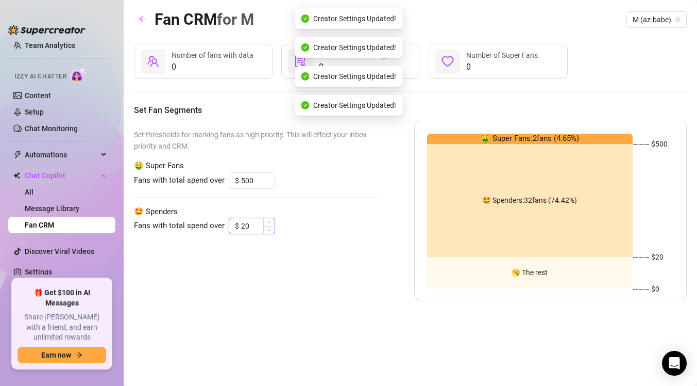
type input "2"
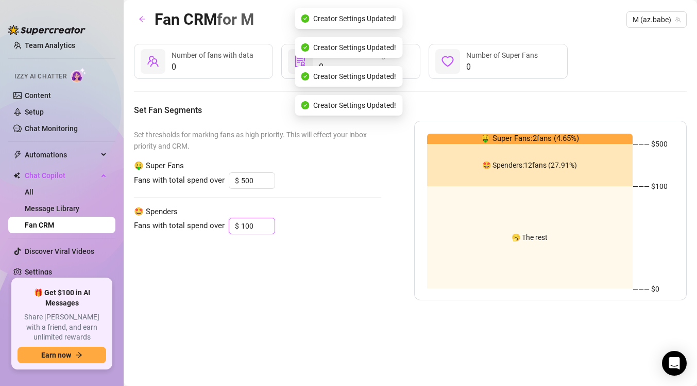
type input "100"
click at [359, 199] on div "Set thresholds for marking fans as high priority. This will effect your inbox p…" at bounding box center [257, 210] width 247 height 179
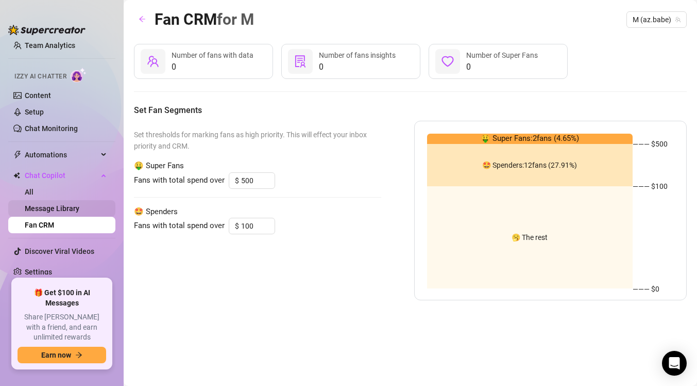
click at [75, 209] on link "Message Library" at bounding box center [52, 208] width 55 height 8
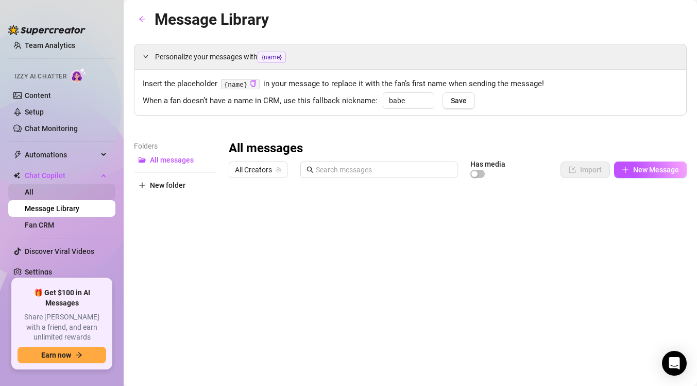
click at [34, 191] on link "All" at bounding box center [29, 192] width 9 height 8
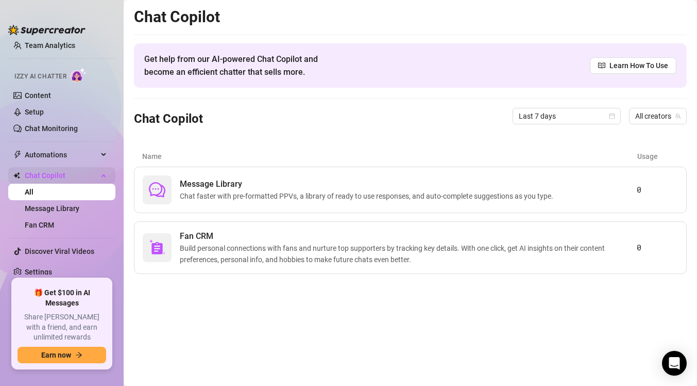
click at [86, 176] on span "Chat Copilot" at bounding box center [61, 175] width 73 height 16
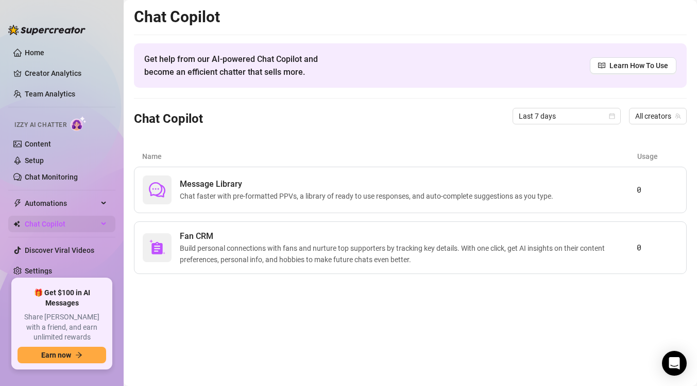
click at [78, 176] on link "Chat Monitoring" at bounding box center [51, 177] width 53 height 8
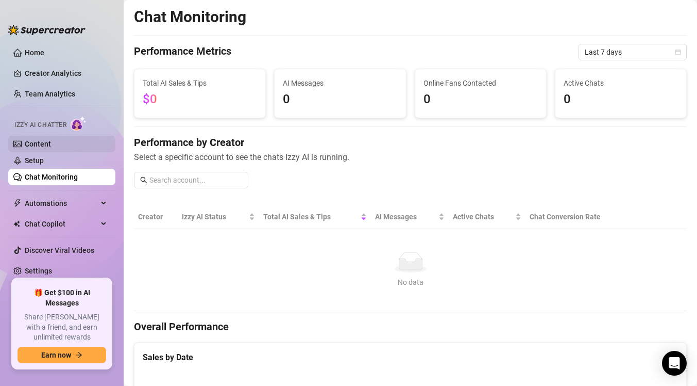
click at [51, 144] on link "Content" at bounding box center [38, 144] width 26 height 8
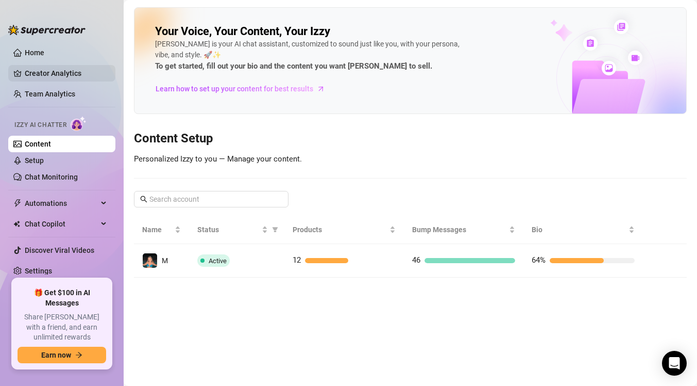
click at [69, 75] on link "Creator Analytics" at bounding box center [66, 73] width 82 height 16
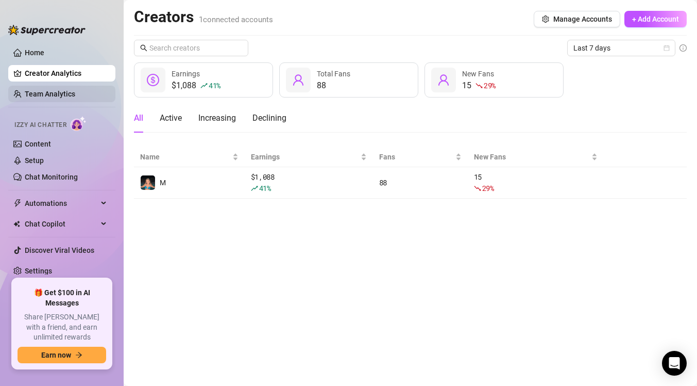
click at [70, 94] on link "Team Analytics" at bounding box center [50, 94] width 51 height 8
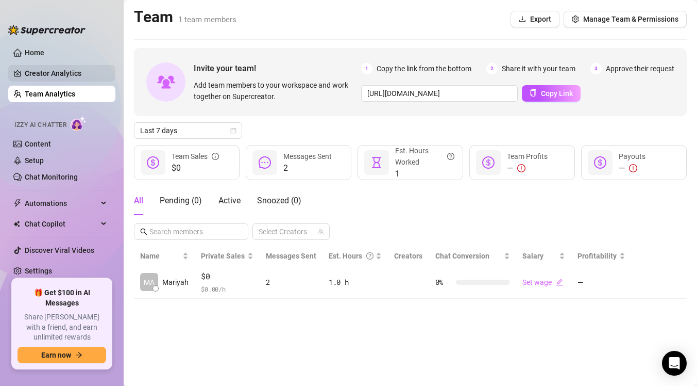
click at [72, 74] on link "Creator Analytics" at bounding box center [66, 73] width 82 height 16
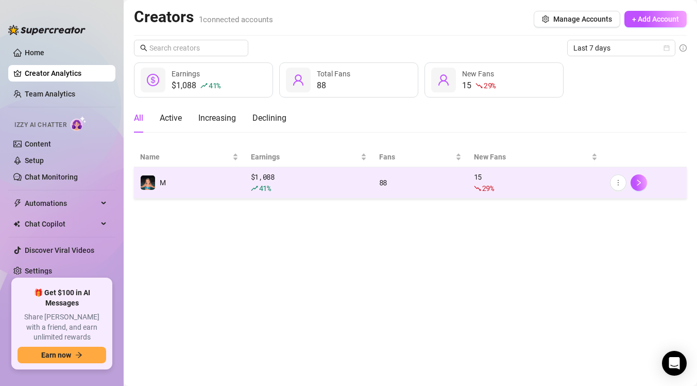
click at [254, 181] on div "$ 1,088 41 %" at bounding box center [309, 182] width 116 height 23
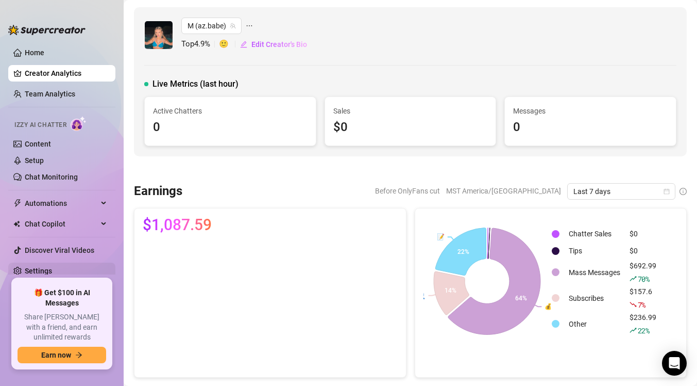
click at [52, 272] on link "Settings" at bounding box center [38, 270] width 27 height 8
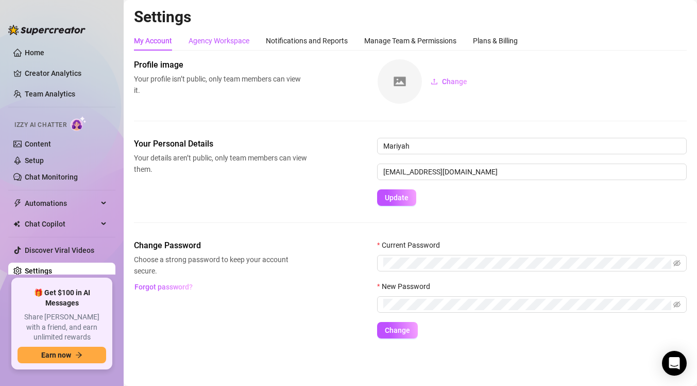
click at [235, 41] on div "Agency Workspace" at bounding box center [219, 40] width 61 height 11
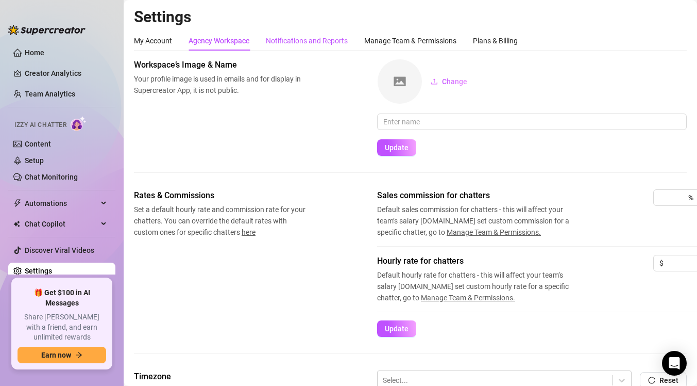
click at [290, 43] on div "Notifications and Reports" at bounding box center [307, 40] width 82 height 11
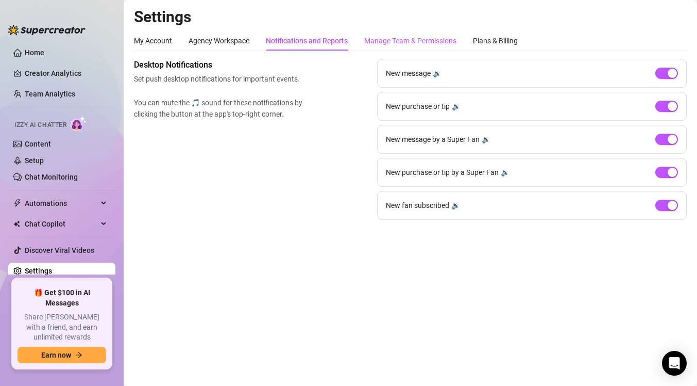
click at [397, 38] on div "Manage Team & Permissions" at bounding box center [410, 40] width 92 height 11
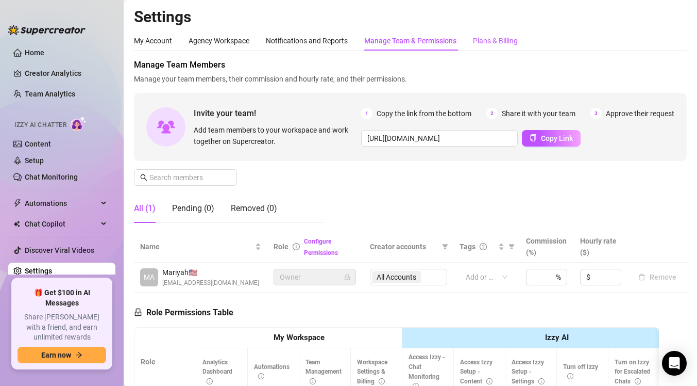
click at [484, 42] on div "Plans & Billing" at bounding box center [495, 40] width 45 height 11
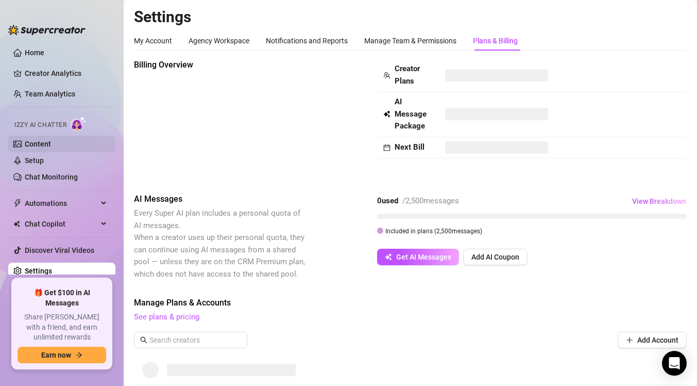
click at [30, 148] on link "Content" at bounding box center [38, 144] width 26 height 8
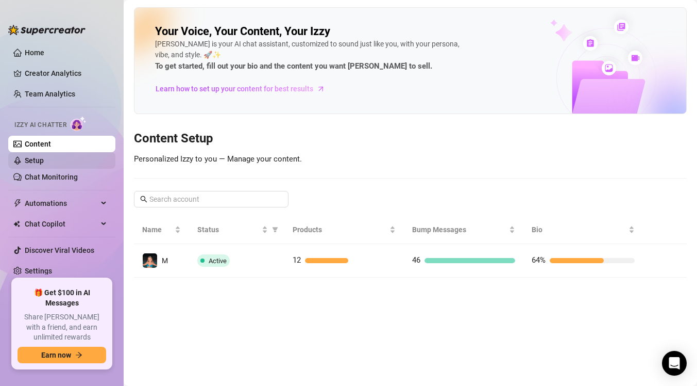
click at [38, 164] on link "Setup" at bounding box center [34, 160] width 19 height 8
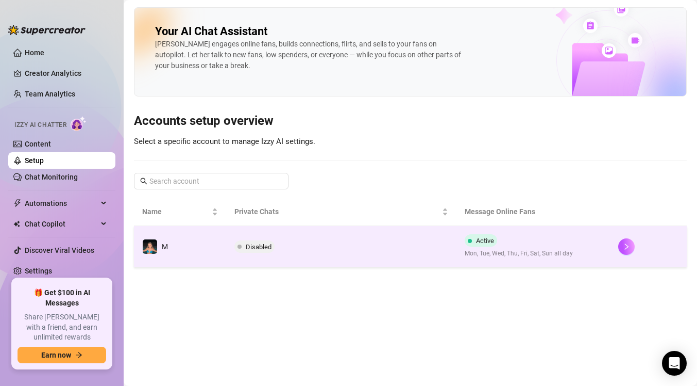
click at [263, 246] on span "Disabled" at bounding box center [259, 247] width 26 height 8
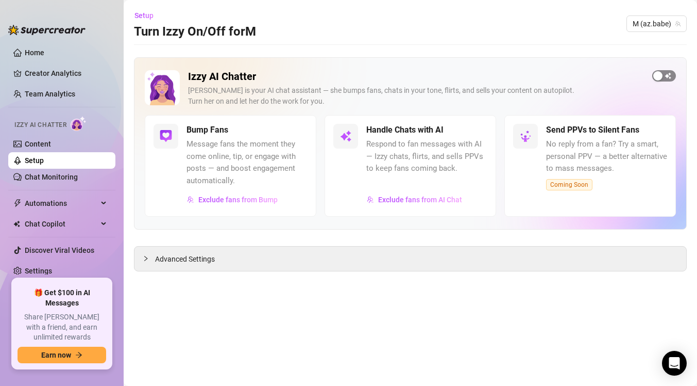
click at [670, 78] on span "button" at bounding box center [665, 75] width 24 height 11
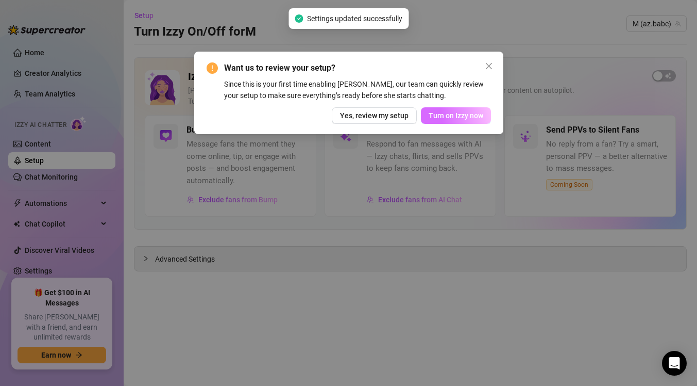
click at [460, 114] on span "Turn on Izzy now" at bounding box center [456, 115] width 55 height 8
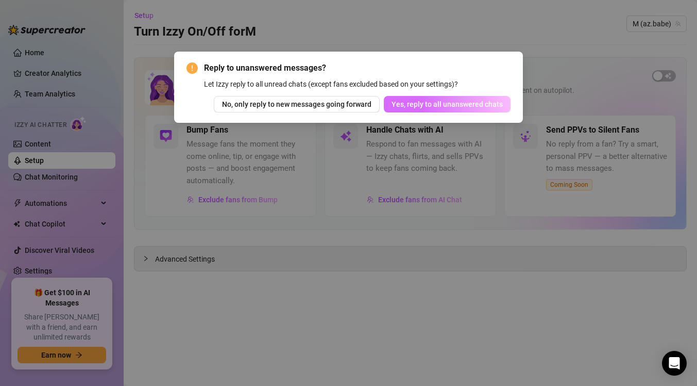
click at [459, 105] on span "Yes, reply to all unanswered chats" at bounding box center [447, 104] width 111 height 8
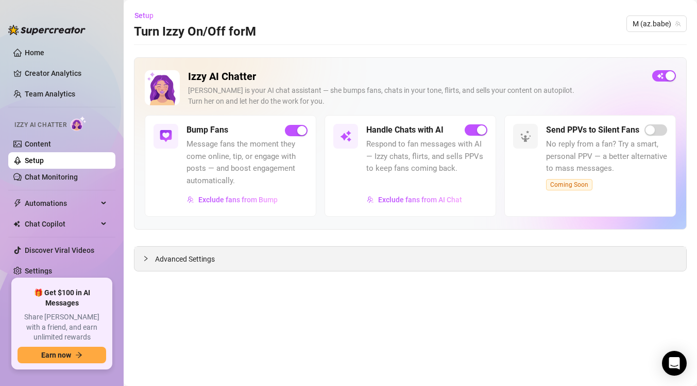
click at [225, 267] on div "Advanced Settings" at bounding box center [411, 258] width 552 height 24
click at [196, 262] on span "Advanced Settings" at bounding box center [185, 258] width 60 height 11
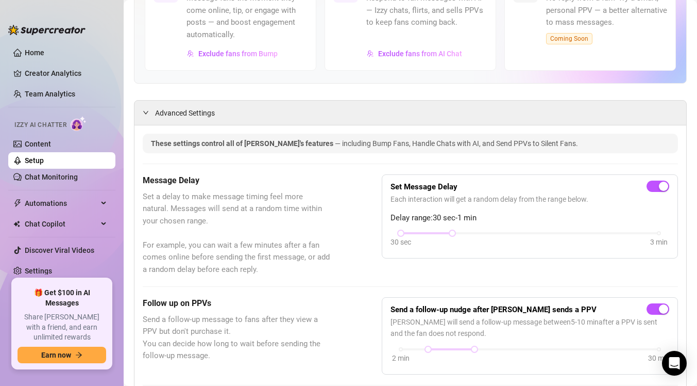
scroll to position [147, 0]
drag, startPoint x: 450, startPoint y: 229, endPoint x: 539, endPoint y: 228, distance: 89.2
click at [540, 228] on div "Set Message Delay Each interaction will get a random delay from the range below…" at bounding box center [530, 215] width 279 height 67
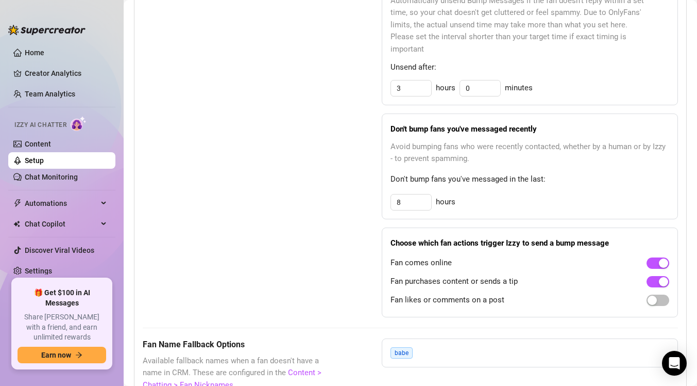
scroll to position [570, 0]
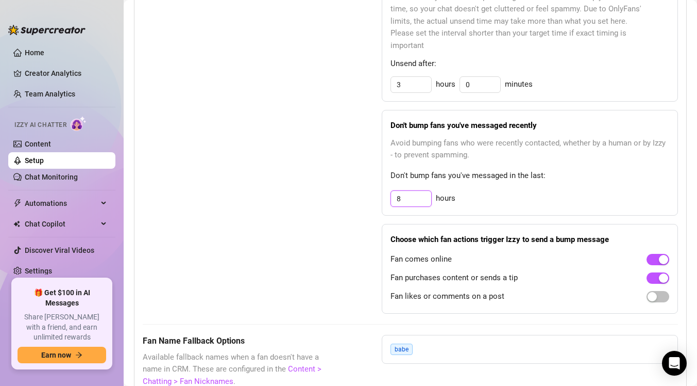
click at [410, 200] on input "8" at bounding box center [411, 198] width 40 height 15
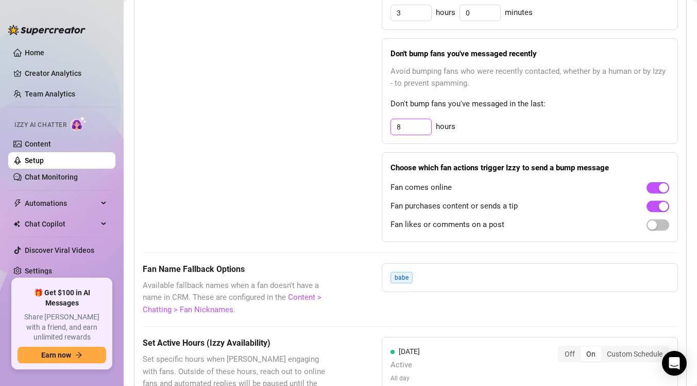
scroll to position [648, 0]
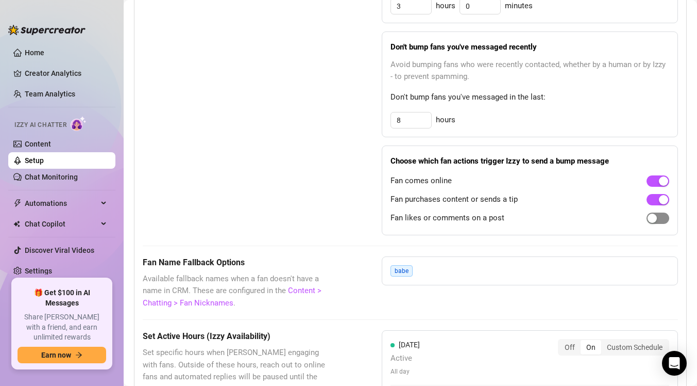
click at [659, 219] on span "button" at bounding box center [658, 217] width 23 height 11
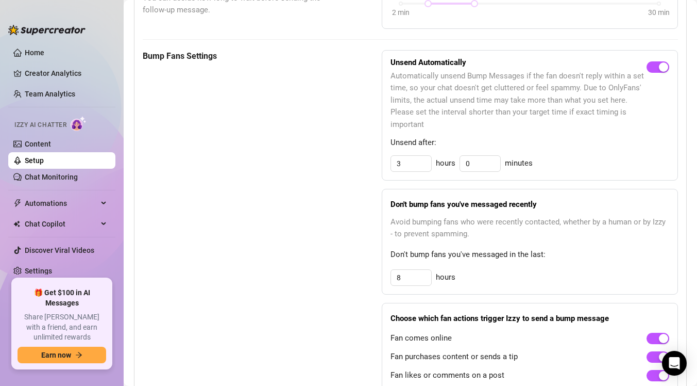
scroll to position [489, 0]
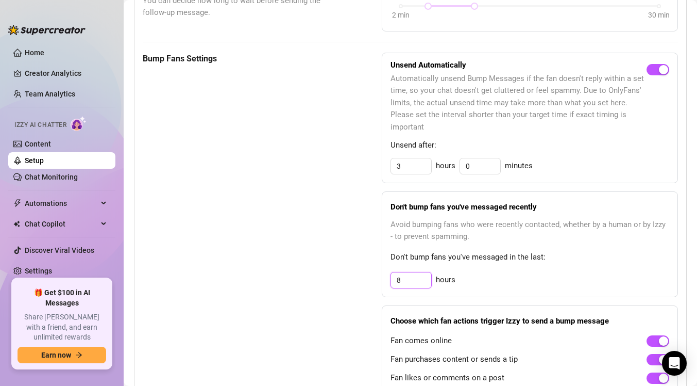
click at [425, 280] on input "8" at bounding box center [411, 279] width 40 height 15
type input "5"
click at [257, 296] on div "Bump Fans Settings" at bounding box center [237, 224] width 188 height 342
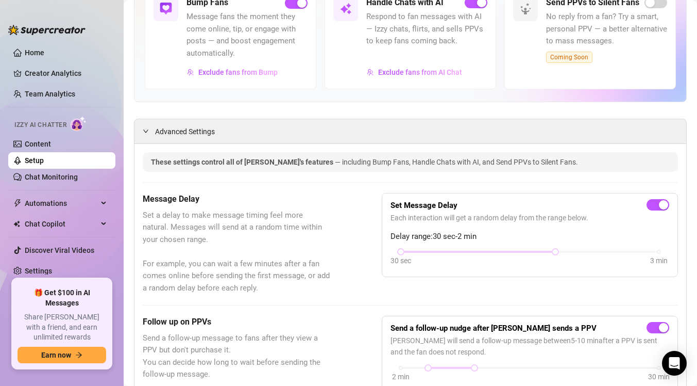
scroll to position [0, 0]
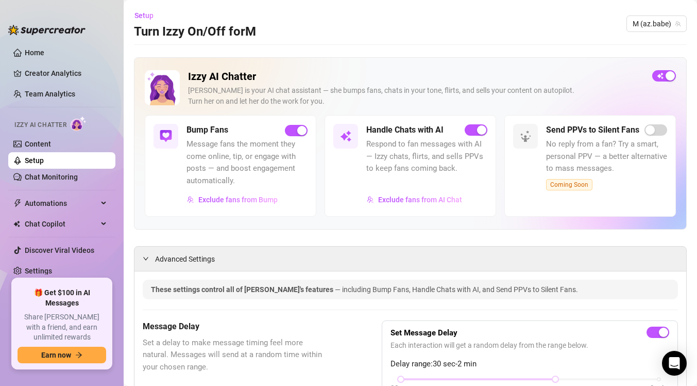
click at [479, 61] on div "Izzy AI Chatter Izzy is your AI chat assistant — she bumps fans, chats in your …" at bounding box center [410, 143] width 553 height 172
click at [400, 198] on span "Exclude fans from AI Chat" at bounding box center [420, 199] width 84 height 8
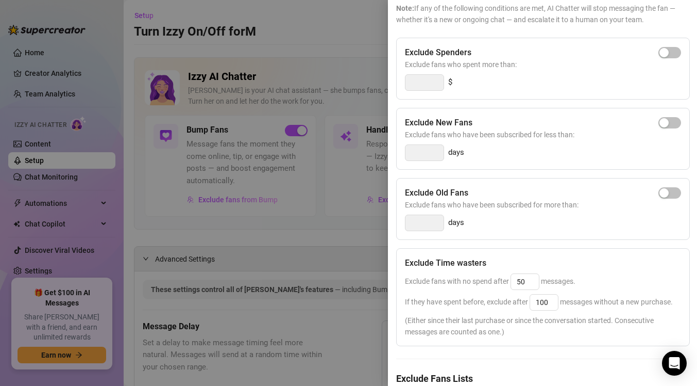
scroll to position [145, 0]
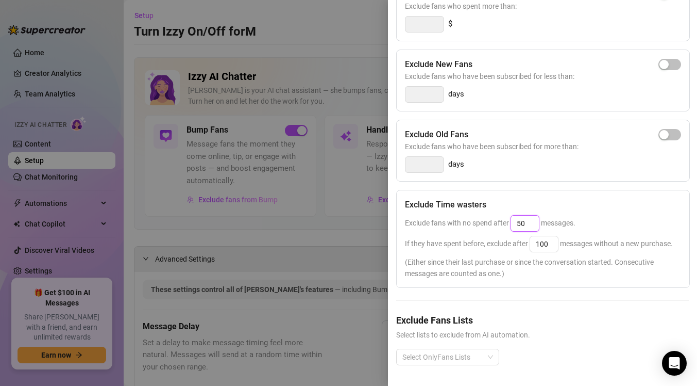
click at [529, 223] on input "50" at bounding box center [525, 222] width 28 height 15
click at [481, 359] on div at bounding box center [442, 356] width 88 height 14
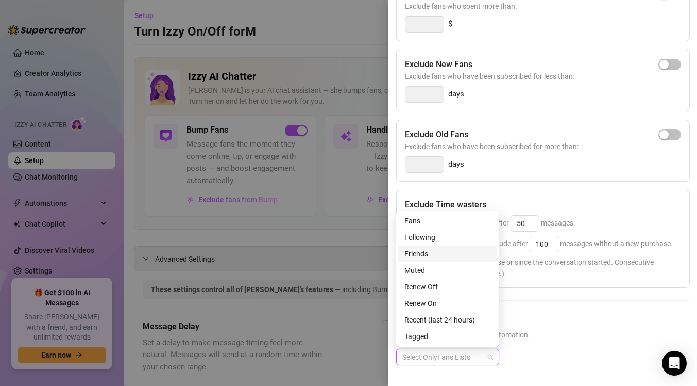
scroll to position [0, 0]
click at [553, 299] on div "Exclude Spenders Exclude fans who spent more than: $ Exclude New Fans Exclude f…" at bounding box center [542, 180] width 293 height 402
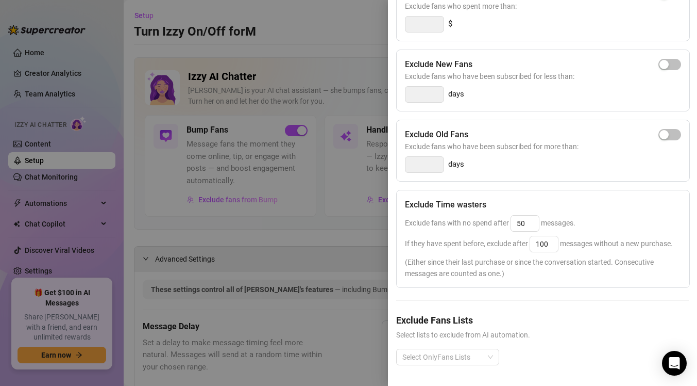
click at [331, 248] on div at bounding box center [348, 193] width 697 height 386
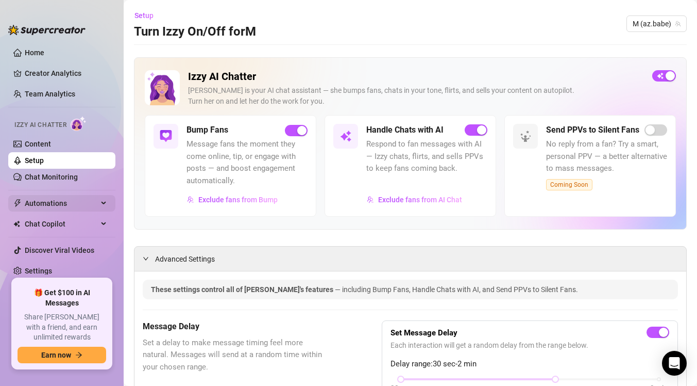
click at [80, 204] on span "Automations" at bounding box center [61, 203] width 73 height 16
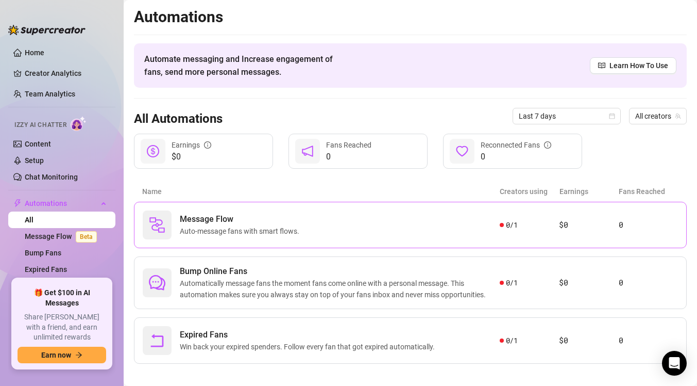
click at [372, 222] on div "Message Flow Auto-message fans with smart flows." at bounding box center [321, 224] width 357 height 29
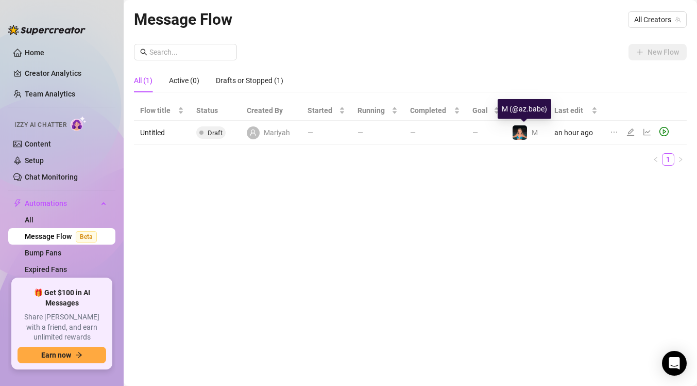
click at [520, 136] on img at bounding box center [520, 132] width 14 height 14
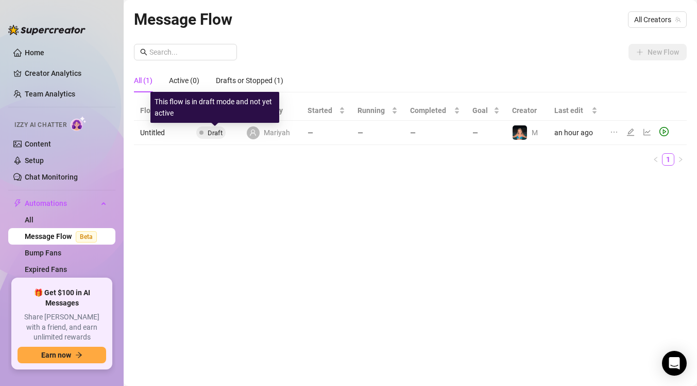
click at [213, 132] on span "Draft" at bounding box center [215, 133] width 15 height 8
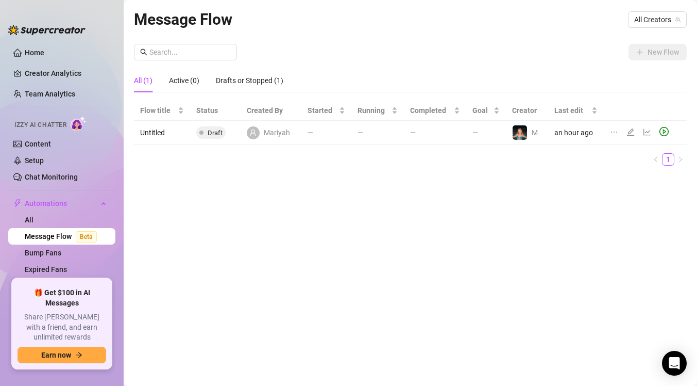
click at [370, 136] on td "—" at bounding box center [378, 133] width 53 height 24
click at [336, 113] on span "Started" at bounding box center [322, 110] width 29 height 11
click at [394, 147] on div "Flow title Status Created By Started Running Completed Goal Creator Last edit U…" at bounding box center [410, 133] width 553 height 65
click at [51, 148] on link "Content" at bounding box center [38, 144] width 26 height 8
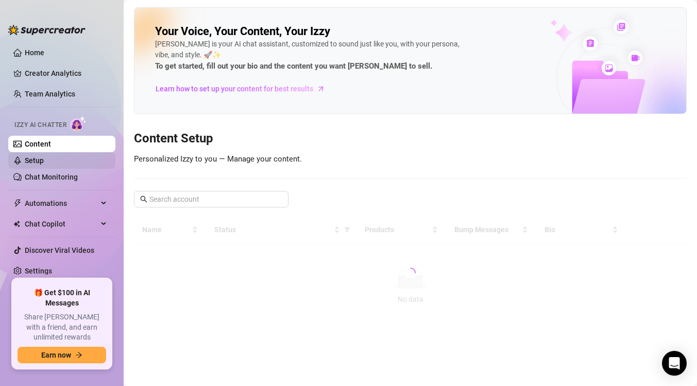
click at [44, 164] on link "Setup" at bounding box center [34, 160] width 19 height 8
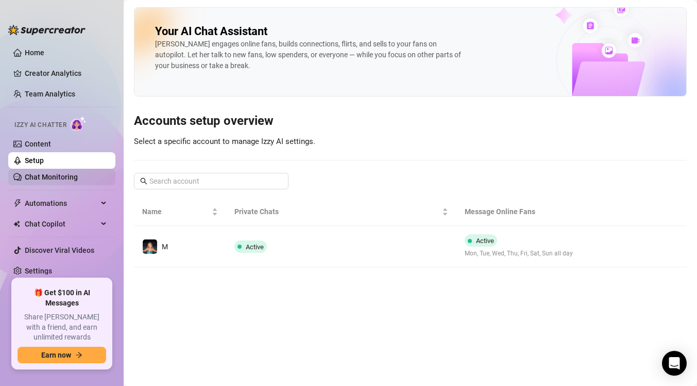
click at [75, 181] on link "Chat Monitoring" at bounding box center [51, 177] width 53 height 8
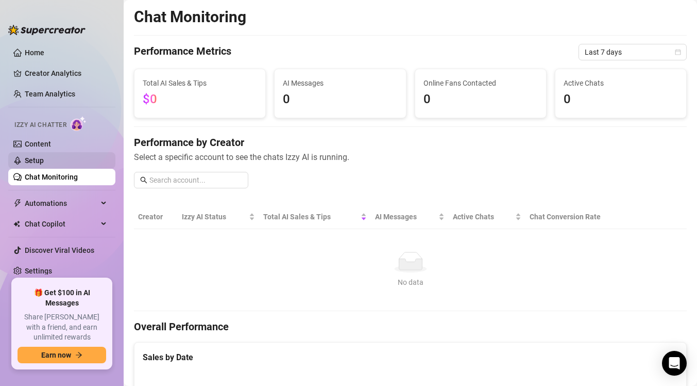
click at [44, 163] on link "Setup" at bounding box center [34, 160] width 19 height 8
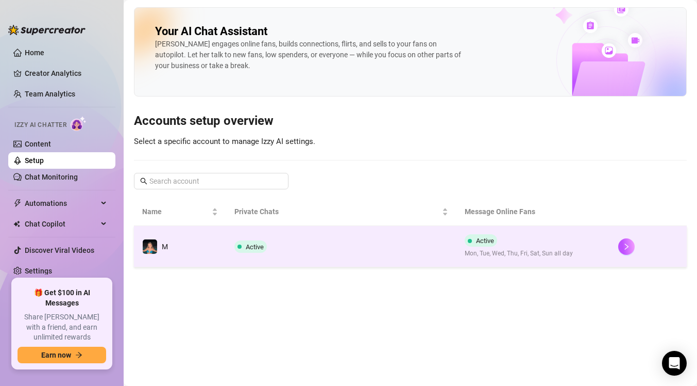
click at [437, 249] on td "Active" at bounding box center [341, 246] width 230 height 41
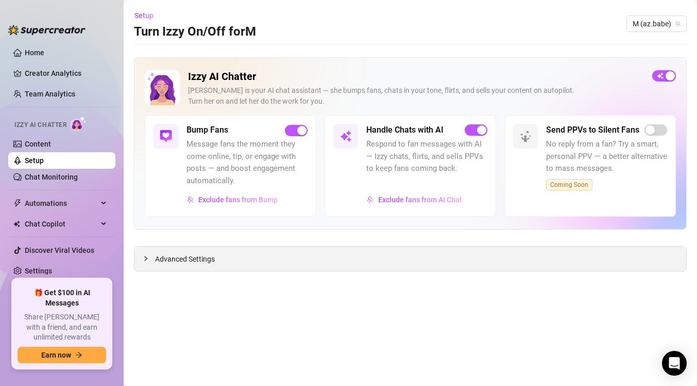
click at [425, 260] on div "Advanced Settings" at bounding box center [411, 258] width 552 height 24
click at [51, 143] on link "Content" at bounding box center [38, 144] width 26 height 8
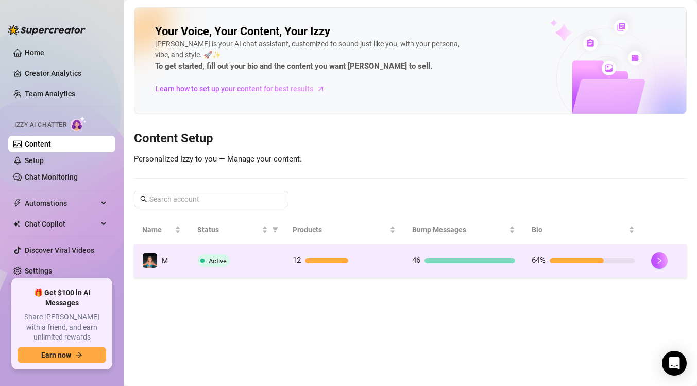
click at [493, 255] on div "46" at bounding box center [463, 260] width 103 height 12
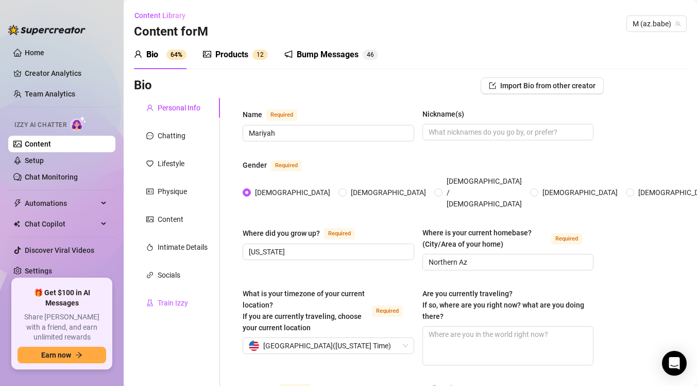
click at [185, 302] on div "Train Izzy" at bounding box center [173, 302] width 30 height 11
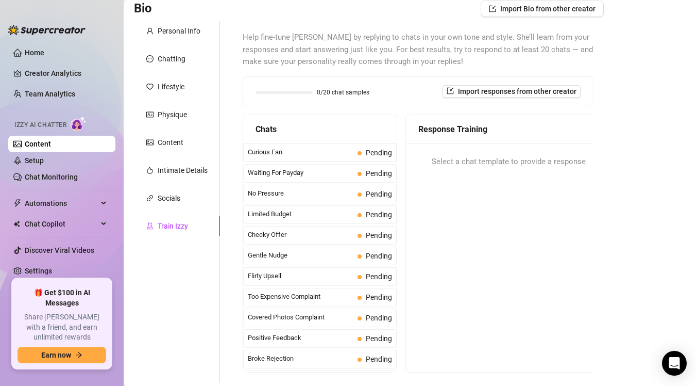
scroll to position [82, 0]
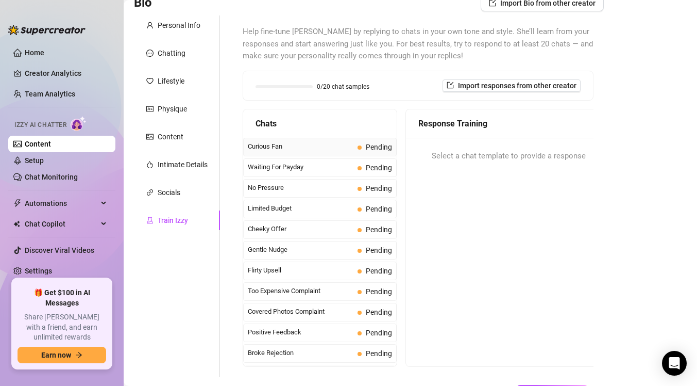
click at [366, 146] on span "Pending" at bounding box center [379, 147] width 26 height 8
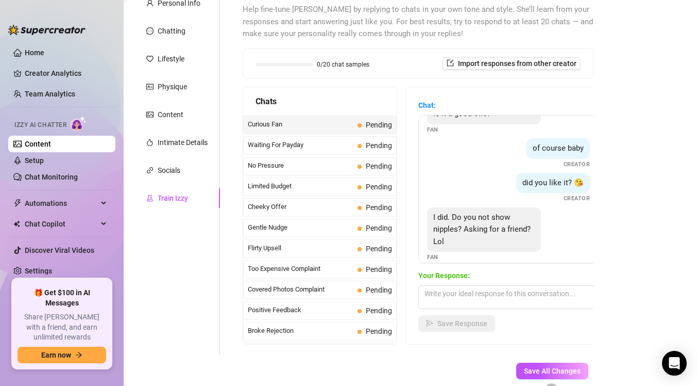
scroll to position [44, 0]
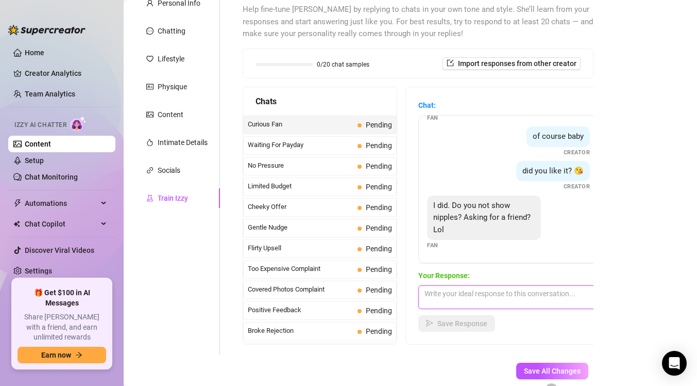
click at [488, 293] on textarea at bounding box center [509, 297] width 180 height 24
type textarea "T"
type textarea "I"
type textarea "yes hehe i do 😍"
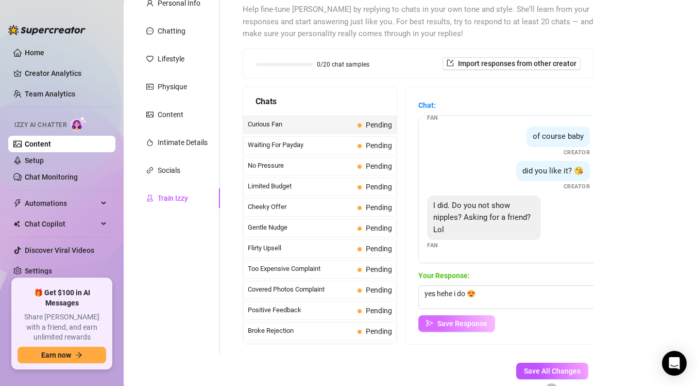
click at [470, 328] on button "Save Response" at bounding box center [457, 323] width 77 height 16
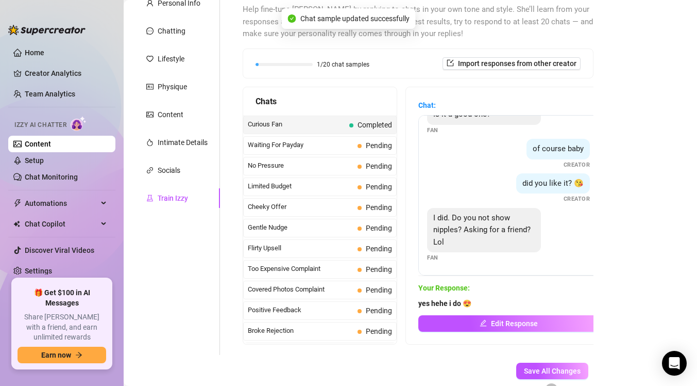
scroll to position [31, 0]
click at [341, 150] on div "Waiting For Payday Pending" at bounding box center [320, 145] width 154 height 19
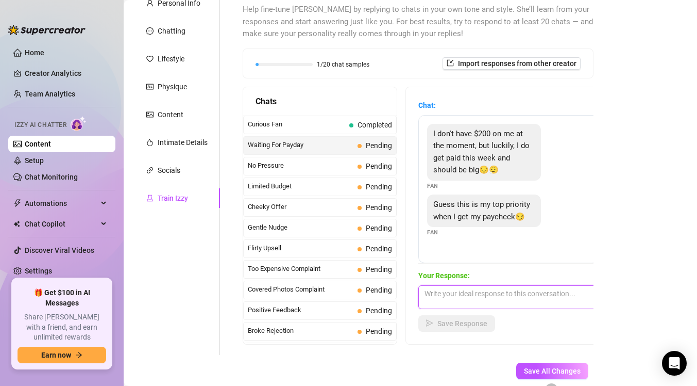
click at [505, 300] on textarea at bounding box center [509, 297] width 180 height 24
click at [499, 295] on textarea "Whenever you're ready, i'm here for you 😍" at bounding box center [509, 297] width 180 height 24
type textarea "Whenever you're ready! i'm here for you 😍"
click at [476, 327] on span "Save Response" at bounding box center [463, 323] width 50 height 8
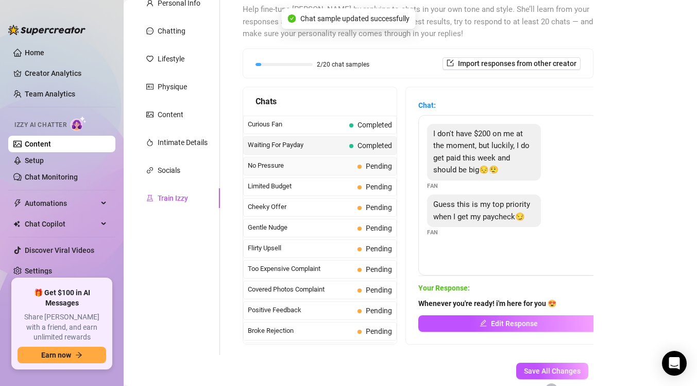
click at [348, 165] on span "No Pressure" at bounding box center [301, 165] width 106 height 10
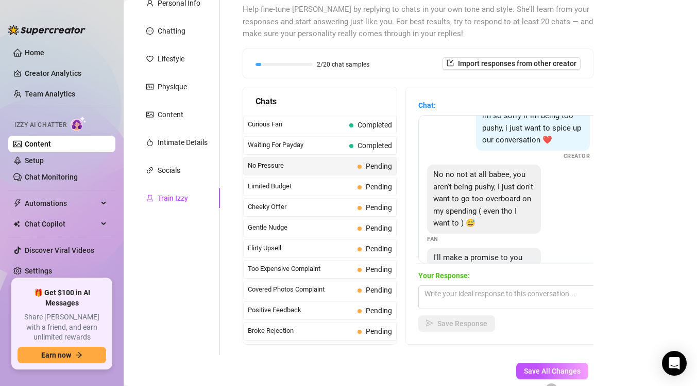
scroll to position [0, 0]
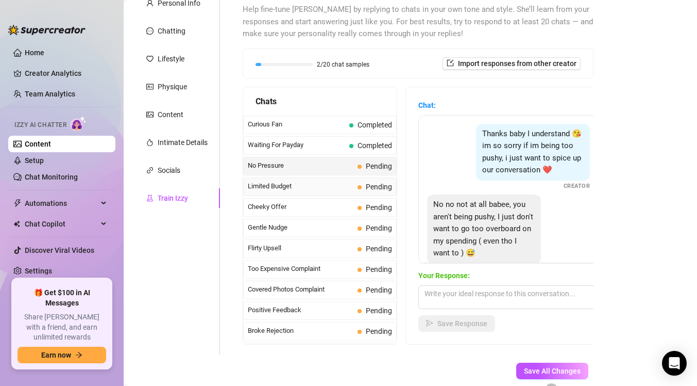
click at [346, 186] on span "Limited Budget" at bounding box center [301, 186] width 106 height 10
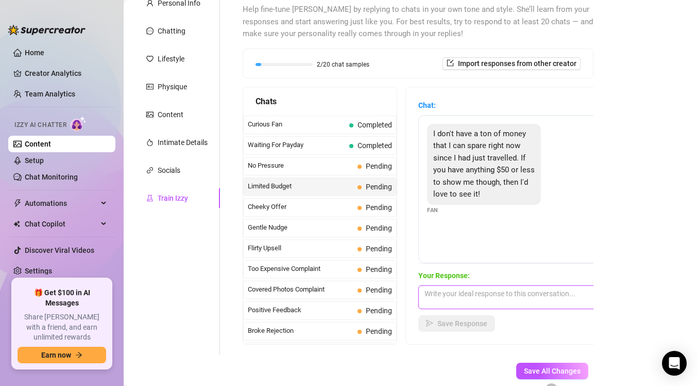
click at [474, 299] on textarea at bounding box center [509, 297] width 180 height 24
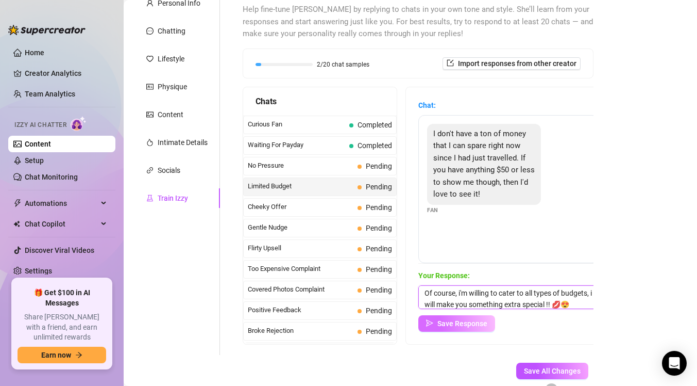
type textarea "Of course, i'm willing to cater to all types of budgets, i will make you someth…"
click at [457, 325] on span "Save Response" at bounding box center [463, 323] width 50 height 8
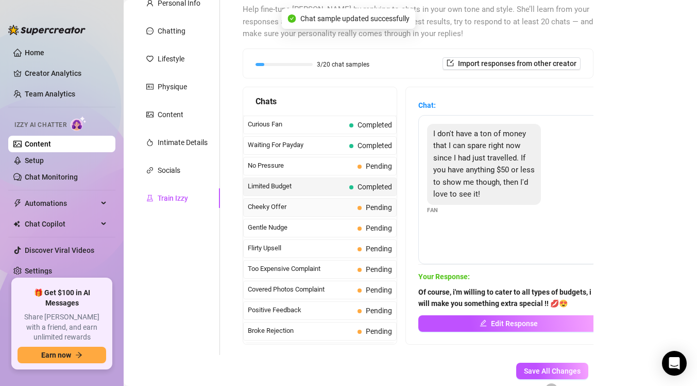
click at [326, 208] on span "Cheeky Offer" at bounding box center [301, 207] width 106 height 10
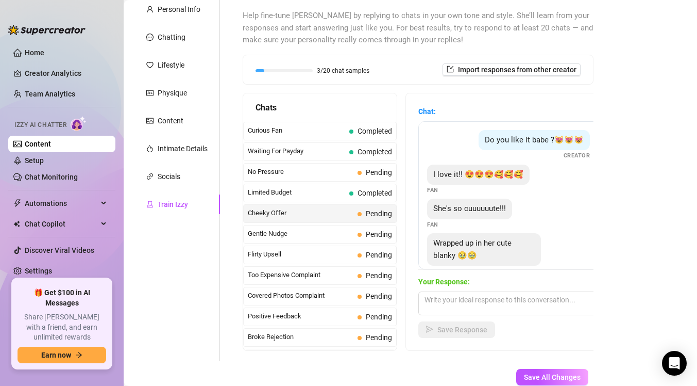
scroll to position [99, 0]
click at [324, 239] on div "Gentle Nudge Pending" at bounding box center [320, 233] width 154 height 19
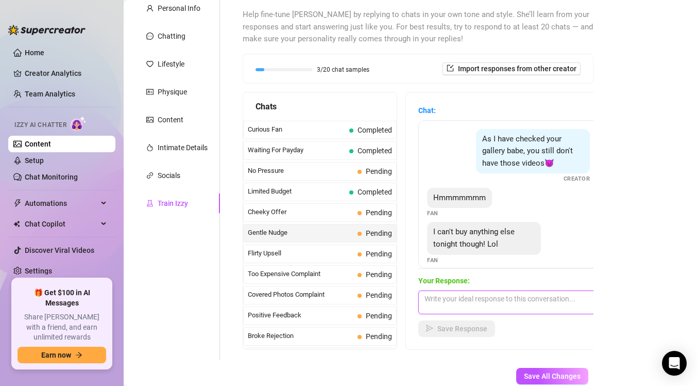
click at [476, 305] on textarea at bounding box center [509, 302] width 180 height 24
click at [561, 79] on div "3/20 chat samples Import responses from other creator" at bounding box center [418, 68] width 350 height 29
click at [559, 71] on span "Import responses from other creator" at bounding box center [517, 68] width 119 height 8
click at [539, 96] on input "search" at bounding box center [507, 95] width 81 height 15
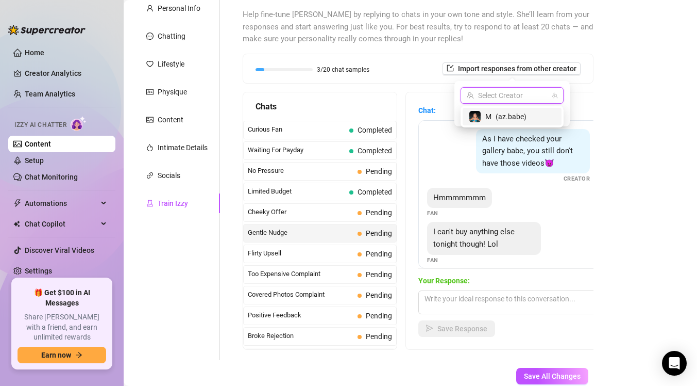
click at [522, 120] on span "( az.babe )" at bounding box center [511, 116] width 31 height 11
click at [550, 110] on span "Import" at bounding box center [550, 114] width 22 height 8
click at [555, 115] on span "Import" at bounding box center [550, 114] width 22 height 8
click at [588, 114] on span "Chat:" at bounding box center [509, 110] width 180 height 11
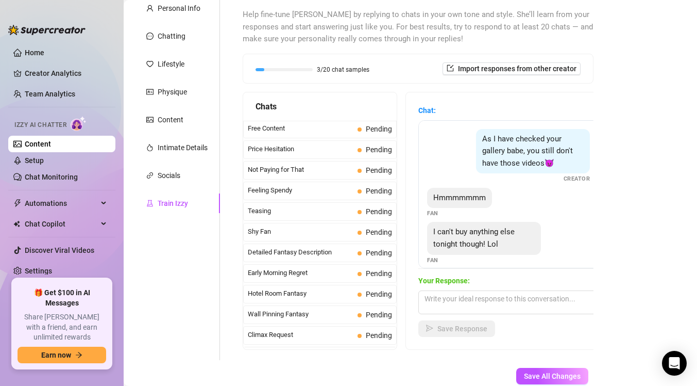
scroll to position [0, 0]
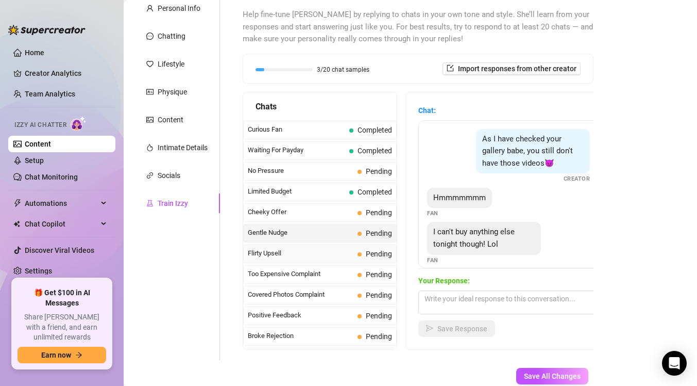
click at [339, 252] on span "Flirty Upsell" at bounding box center [301, 253] width 106 height 10
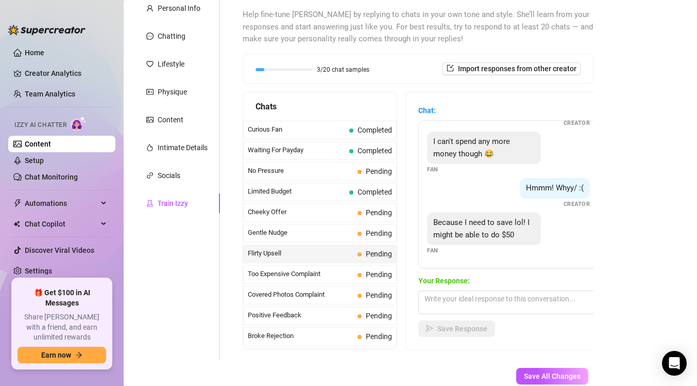
scroll to position [310, 0]
click at [474, 303] on textarea at bounding box center [509, 302] width 180 height 24
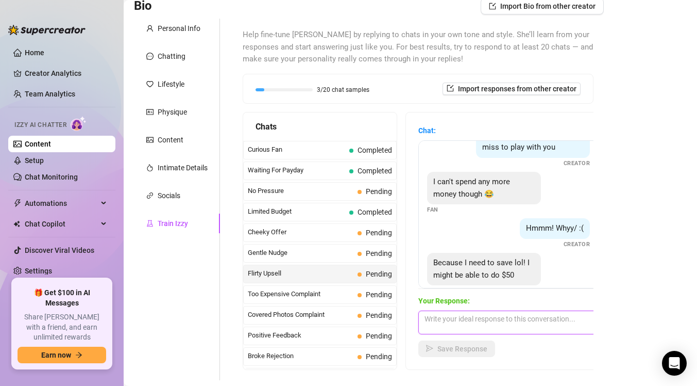
scroll to position [311, 0]
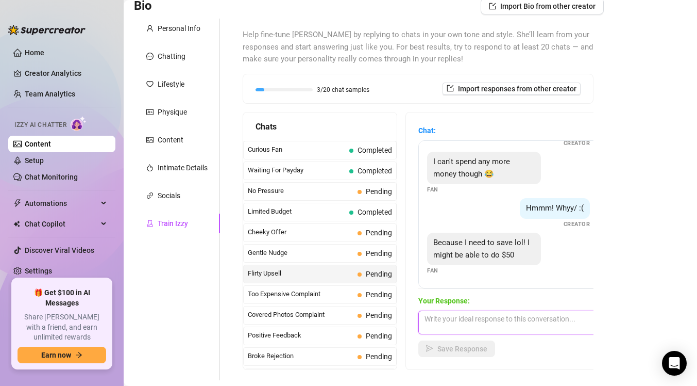
type textarea "w"
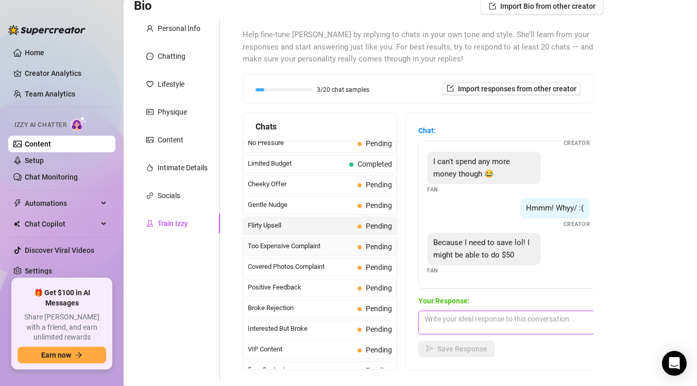
scroll to position [49, 0]
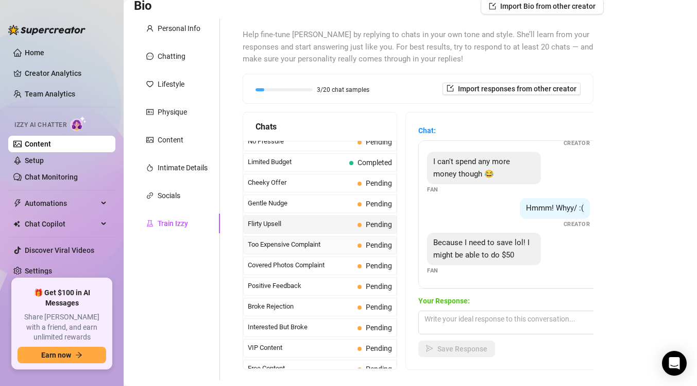
click at [360, 240] on span "Pending" at bounding box center [375, 244] width 35 height 11
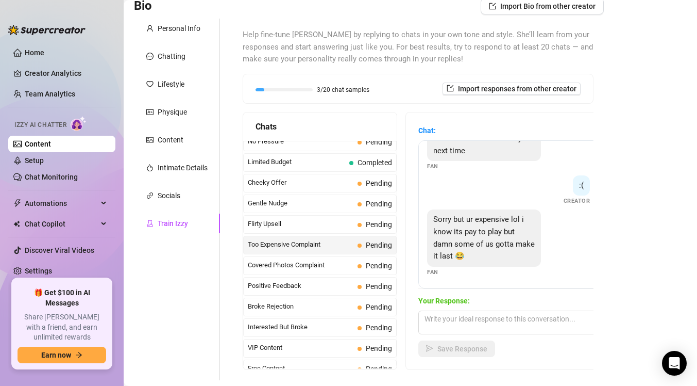
scroll to position [242, 0]
click at [484, 320] on textarea at bounding box center [509, 322] width 180 height 24
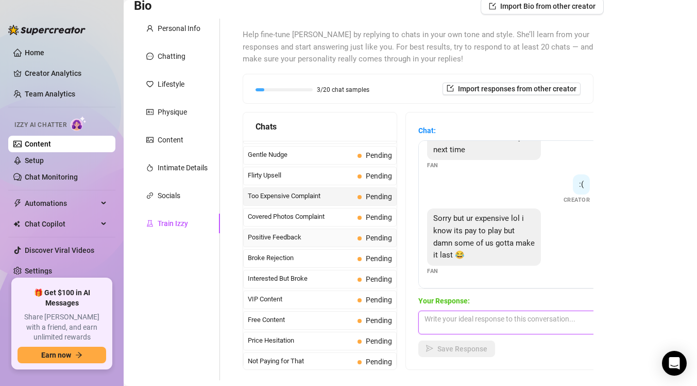
scroll to position [99, 0]
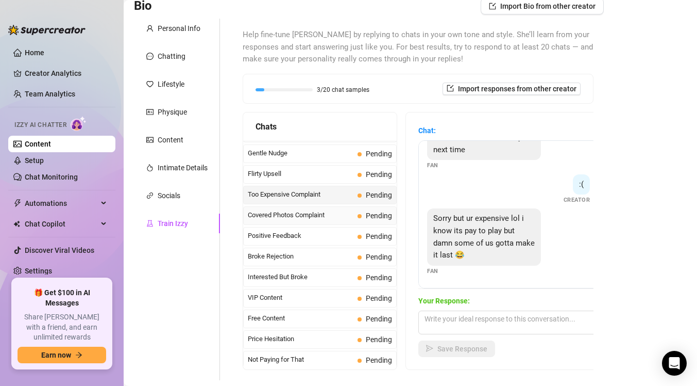
click at [358, 210] on div "Covered Photos Complaint Pending" at bounding box center [320, 215] width 154 height 19
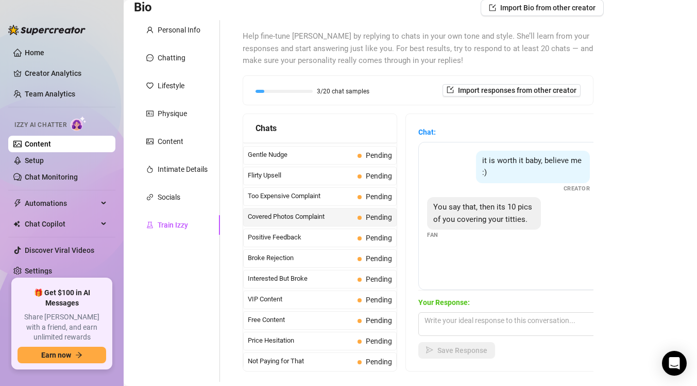
scroll to position [80, 0]
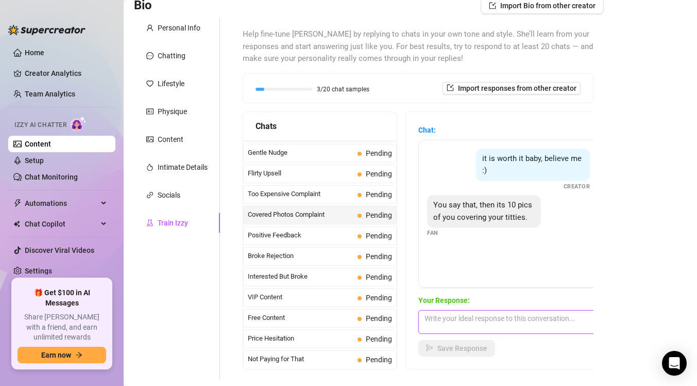
click at [485, 322] on textarea at bounding box center [509, 322] width 180 height 24
click at [359, 232] on span "Pending" at bounding box center [375, 235] width 35 height 11
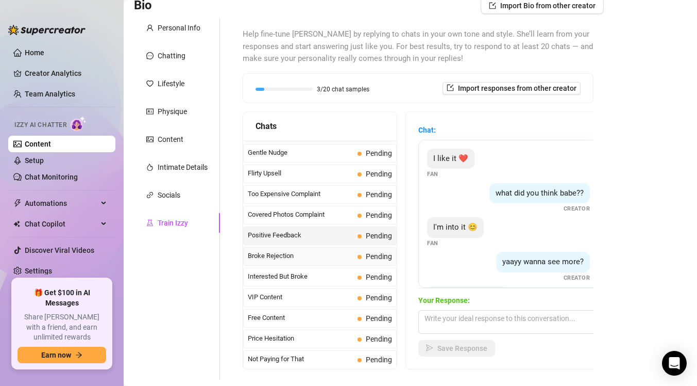
click at [354, 254] on div "Broke Rejection Pending" at bounding box center [320, 256] width 154 height 19
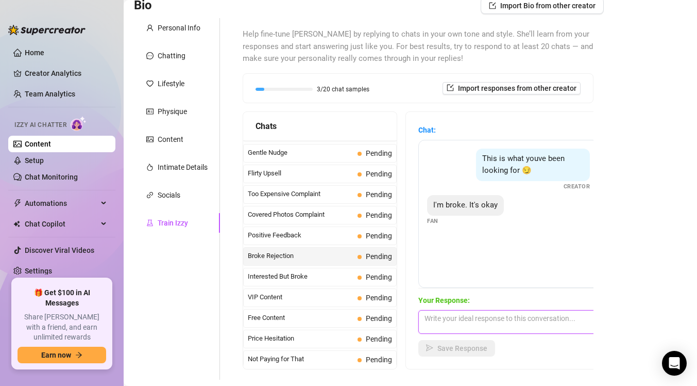
click at [436, 326] on textarea at bounding box center [509, 322] width 180 height 24
click at [340, 282] on div "Interested But Broke Pending" at bounding box center [320, 276] width 154 height 19
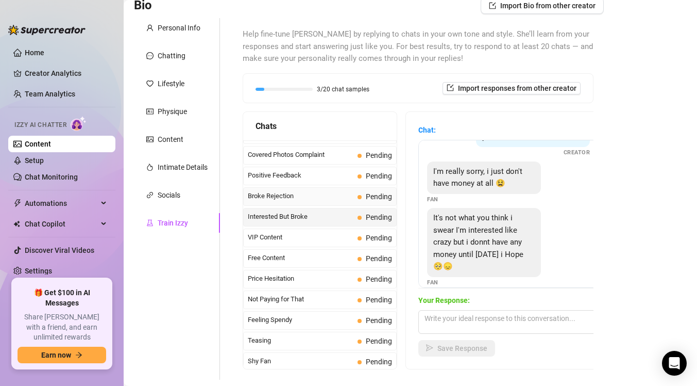
scroll to position [161, 0]
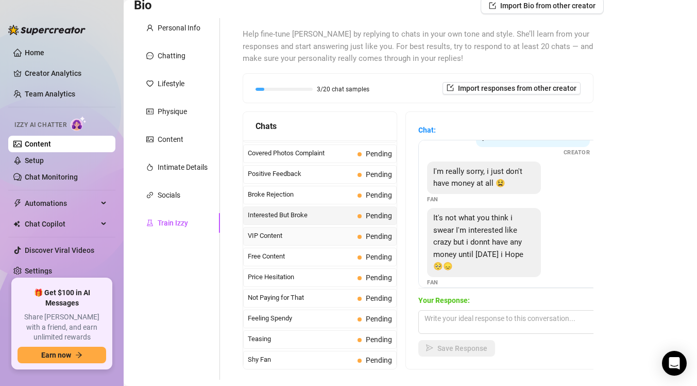
click at [378, 238] on span "Pending" at bounding box center [379, 236] width 26 height 8
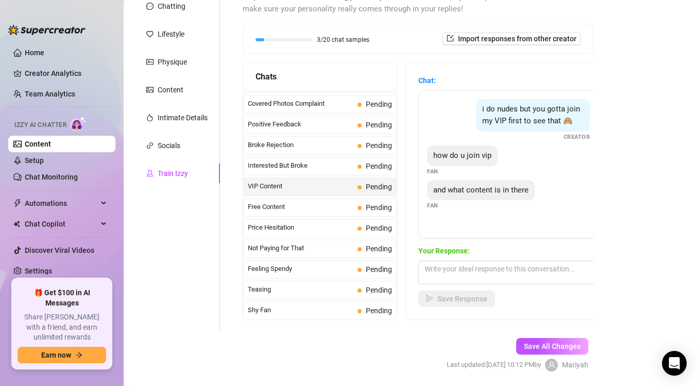
scroll to position [127, 0]
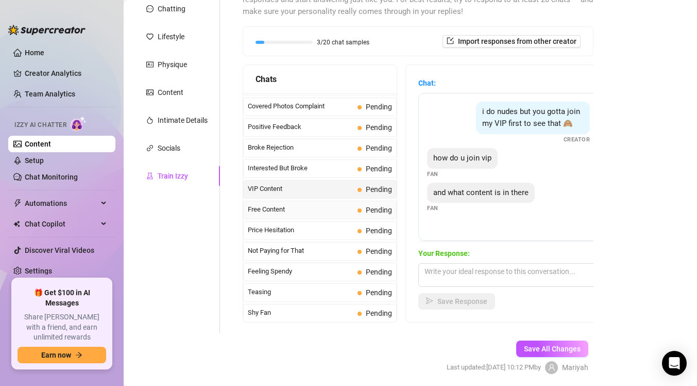
click at [381, 210] on span "Pending" at bounding box center [379, 210] width 26 height 8
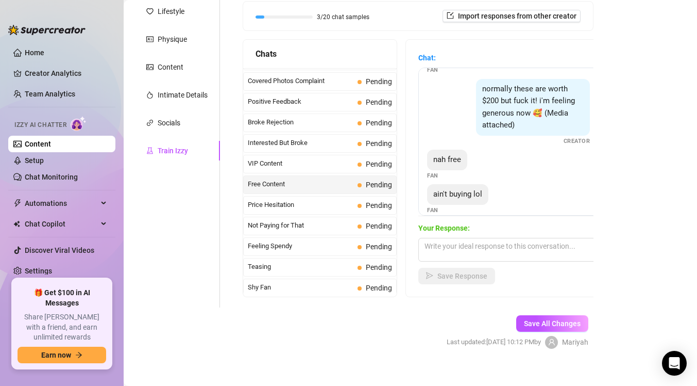
scroll to position [151, 0]
click at [377, 204] on span "Pending" at bounding box center [379, 206] width 26 height 8
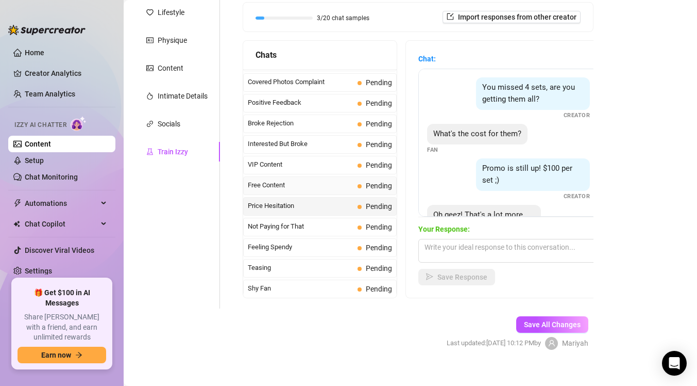
click at [378, 191] on div "Free Content Pending" at bounding box center [320, 185] width 154 height 19
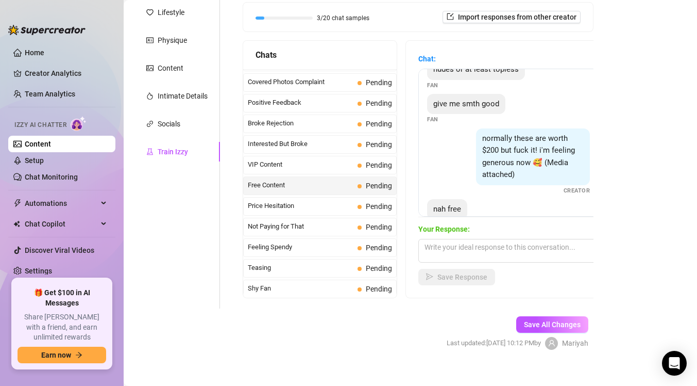
scroll to position [113, 0]
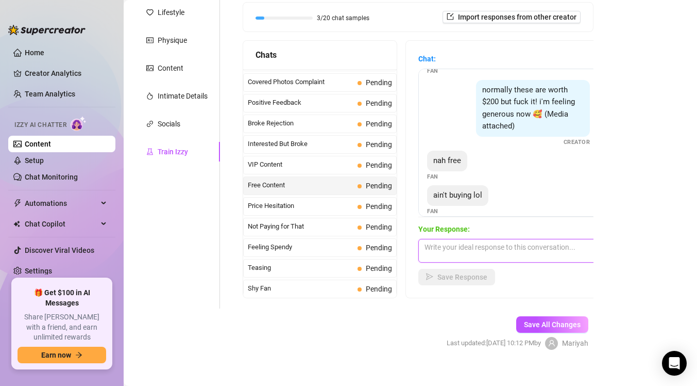
click at [516, 251] on textarea at bounding box center [509, 251] width 180 height 24
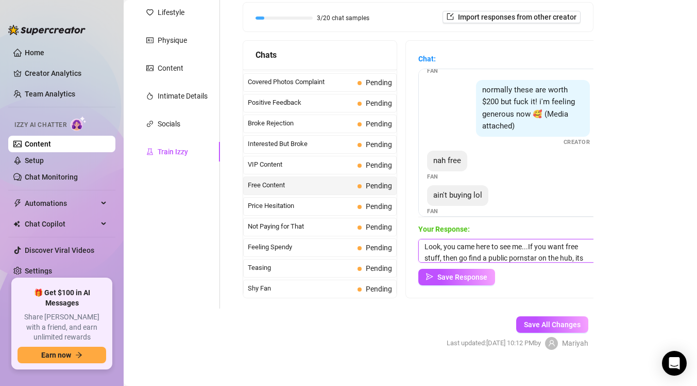
scroll to position [12, 0]
type textarea "Look, you came here to see me...If you want free stuff, then go find a public p…"
click at [472, 276] on span "Save Response" at bounding box center [463, 277] width 50 height 8
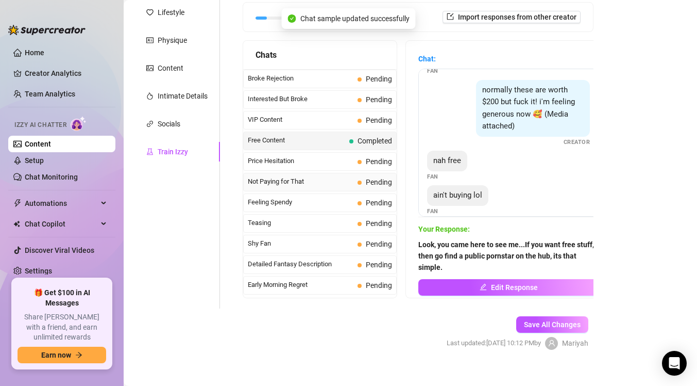
scroll to position [205, 0]
click at [356, 181] on div "Not Paying for That Pending" at bounding box center [320, 182] width 154 height 19
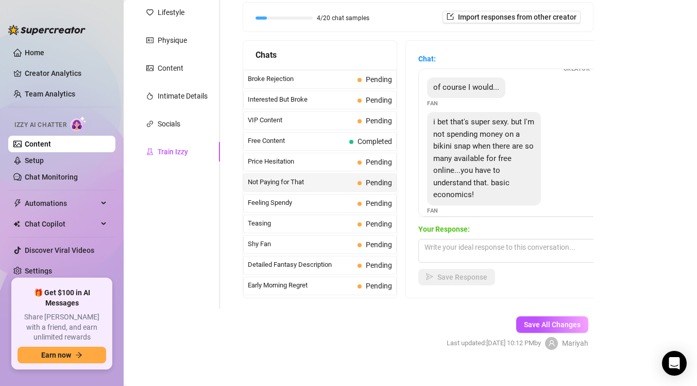
scroll to position [82, 0]
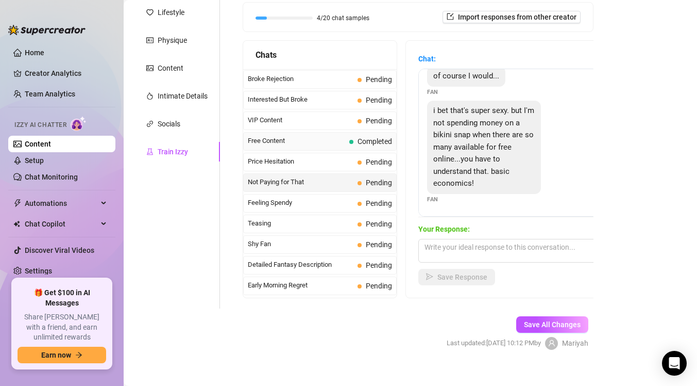
click at [370, 143] on span "Completed" at bounding box center [375, 141] width 35 height 8
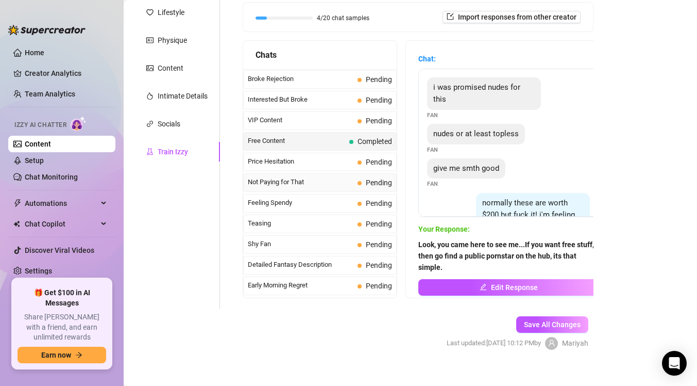
click at [358, 185] on span "Pending" at bounding box center [375, 182] width 35 height 11
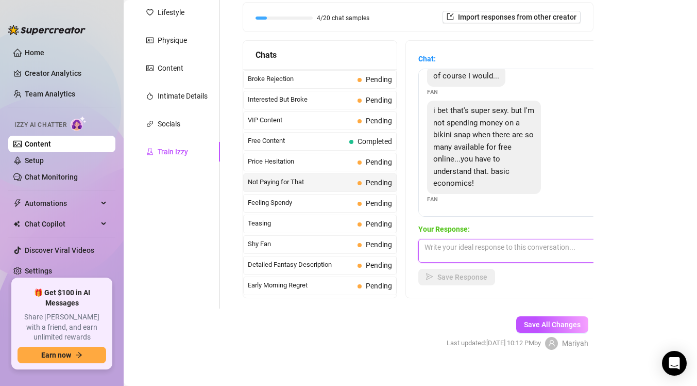
click at [495, 257] on textarea at bounding box center [509, 251] width 180 height 24
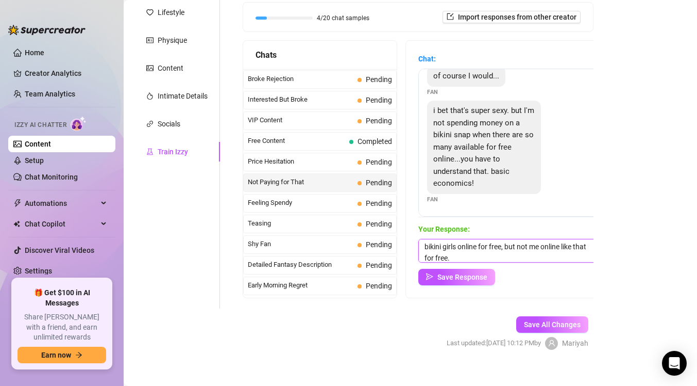
scroll to position [0, 0]
click at [531, 248] on textarea "You came here to see me though. Yes you can find bikini girls online for free, …" at bounding box center [509, 251] width 180 height 24
click at [548, 247] on textarea "You came here to see me though. Yes you can find bikini girls online for free, …" at bounding box center [509, 251] width 180 height 24
click at [529, 254] on textarea "You came here to see me though. Yes, you can find bikini girls online for free,…" at bounding box center [509, 251] width 180 height 24
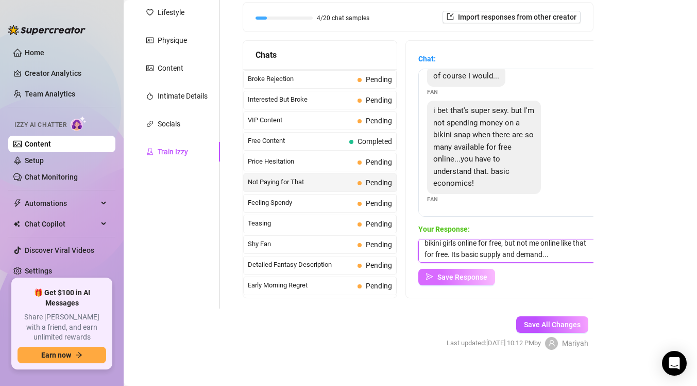
type textarea "You came here to see me though. Yes, you can find bikini girls online for free,…"
click at [479, 273] on span "Save Response" at bounding box center [463, 277] width 50 height 8
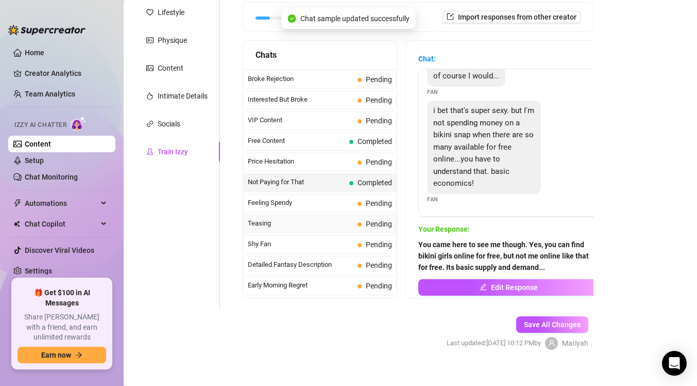
click at [324, 226] on span "Teasing" at bounding box center [301, 223] width 106 height 10
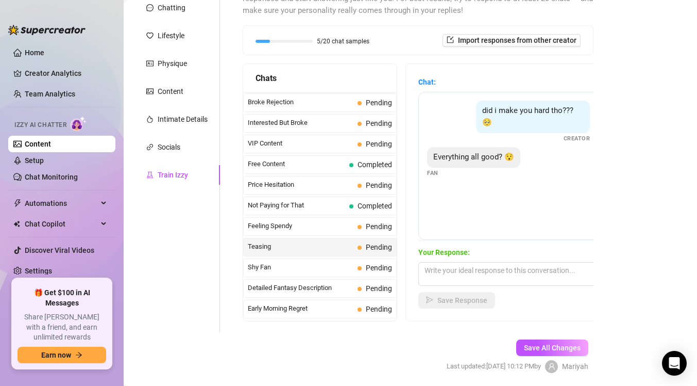
scroll to position [131, 0]
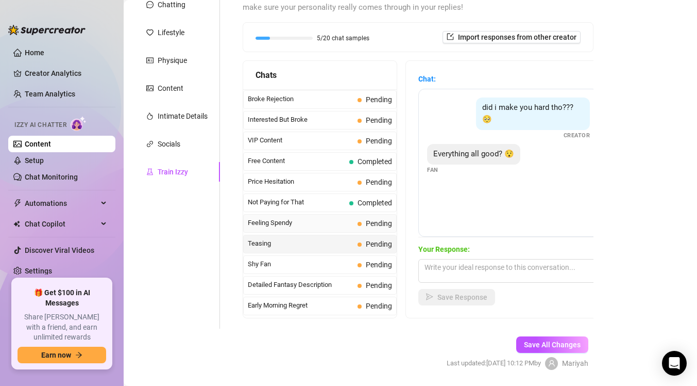
click at [323, 223] on span "Feeling Spendy" at bounding box center [301, 223] width 106 height 10
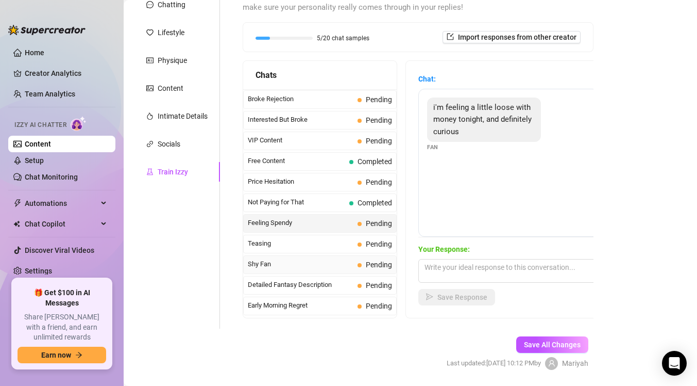
click at [317, 262] on span "Shy Fan" at bounding box center [301, 264] width 106 height 10
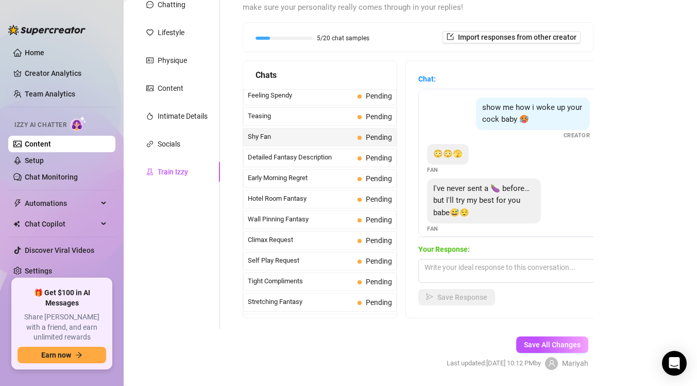
scroll to position [346, 0]
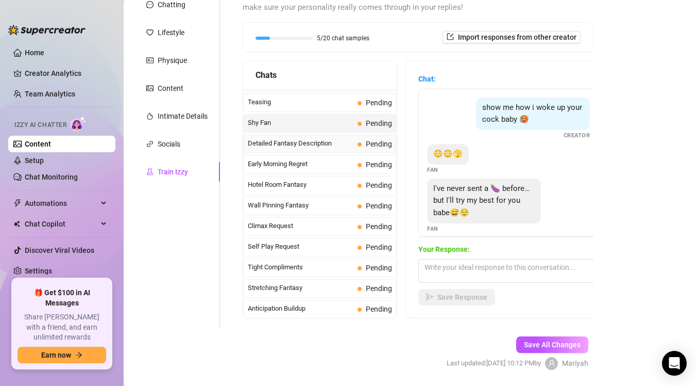
click at [352, 145] on span "Detailed Fantasy Description" at bounding box center [301, 143] width 106 height 10
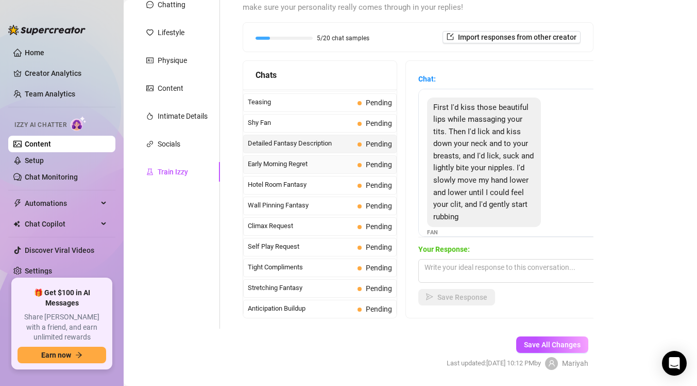
click at [333, 164] on span "Early Morning Regret" at bounding box center [301, 164] width 106 height 10
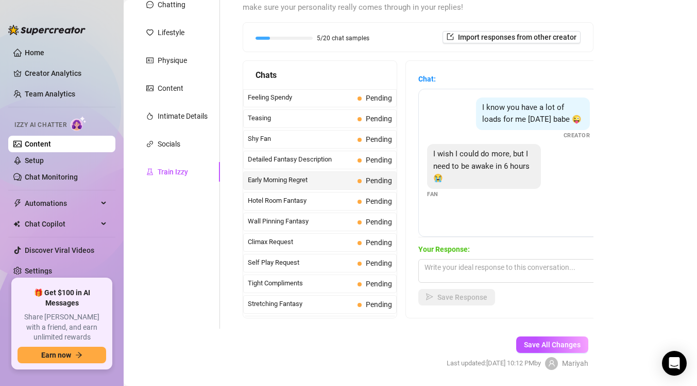
scroll to position [329, 0]
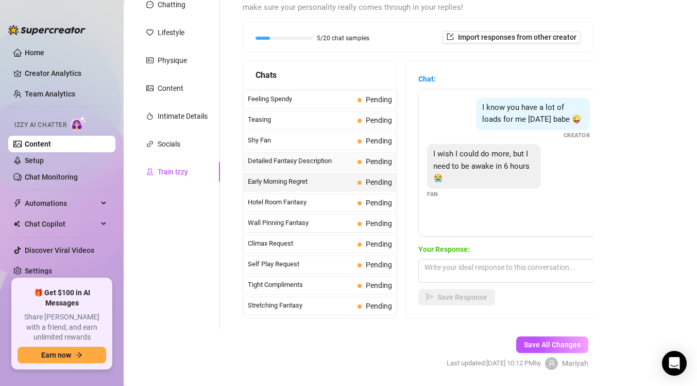
click at [322, 164] on span "Detailed Fantasy Description" at bounding box center [301, 161] width 106 height 10
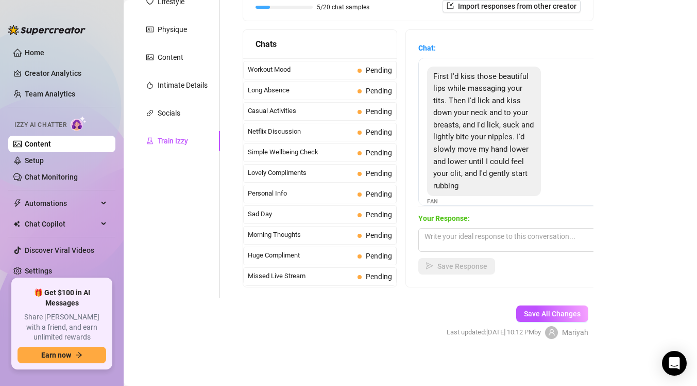
scroll to position [163, 0]
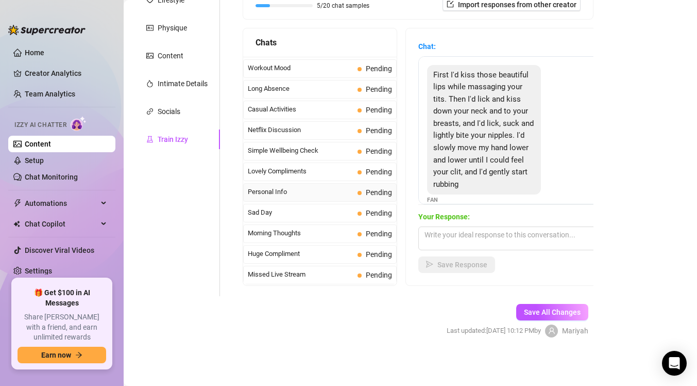
click at [318, 192] on span "Personal Info" at bounding box center [301, 192] width 106 height 10
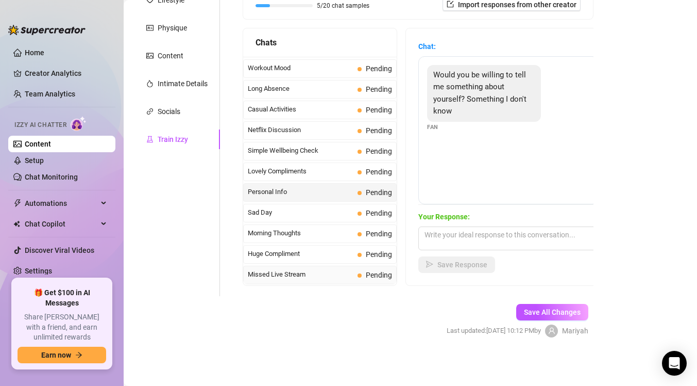
click at [326, 273] on span "Missed Live Stream" at bounding box center [301, 274] width 106 height 10
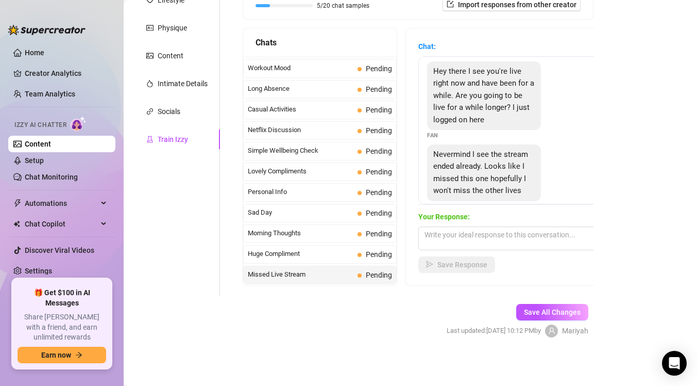
scroll to position [4, 0]
click at [279, 235] on span "Morning Thoughts" at bounding box center [301, 233] width 106 height 10
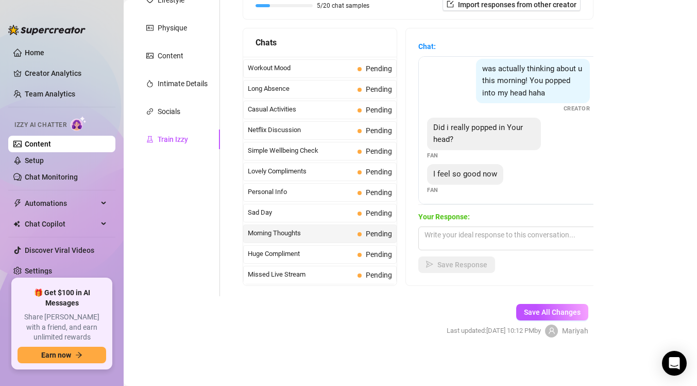
scroll to position [125, 0]
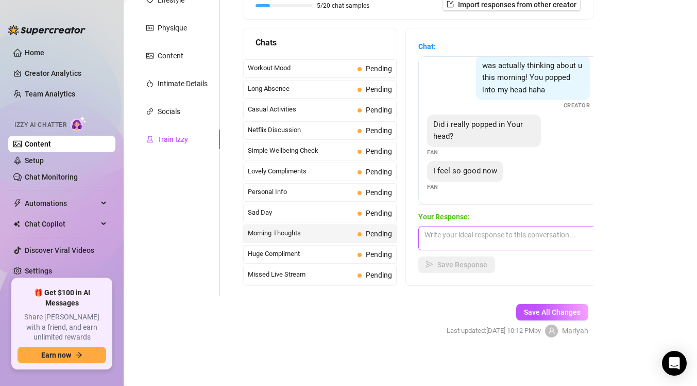
click at [470, 240] on textarea at bounding box center [509, 238] width 180 height 24
click at [330, 211] on span "Sad Day" at bounding box center [301, 212] width 106 height 10
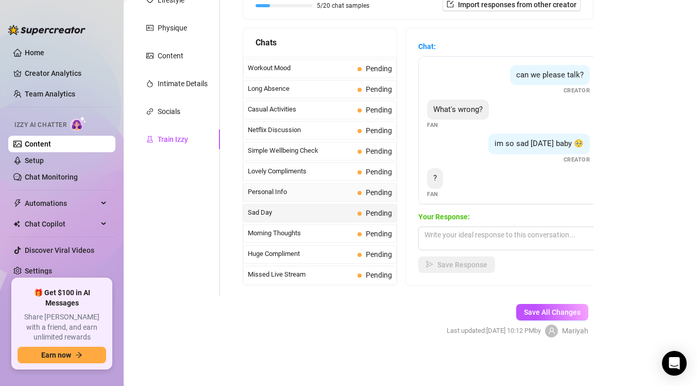
click at [332, 192] on span "Personal Info" at bounding box center [301, 192] width 106 height 10
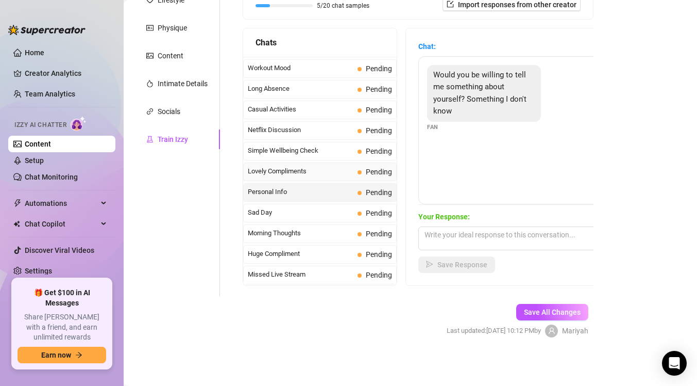
click at [333, 177] on div "Lovely Compliments Pending" at bounding box center [320, 171] width 154 height 19
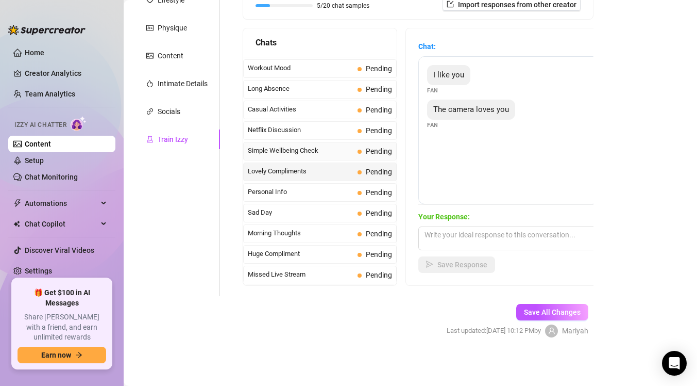
click at [338, 146] on span "Simple Wellbeing Check" at bounding box center [301, 150] width 106 height 10
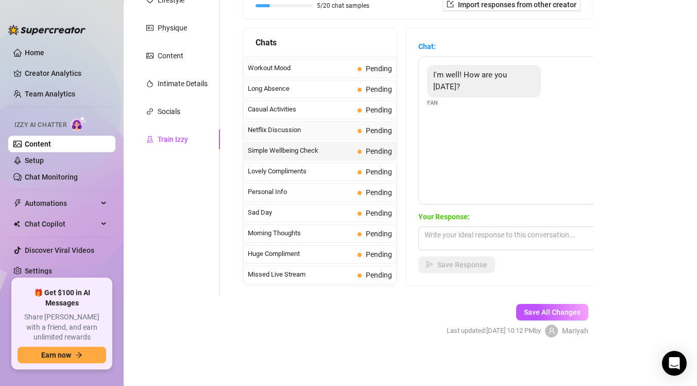
click at [337, 129] on span "Netflix Discussion" at bounding box center [301, 130] width 106 height 10
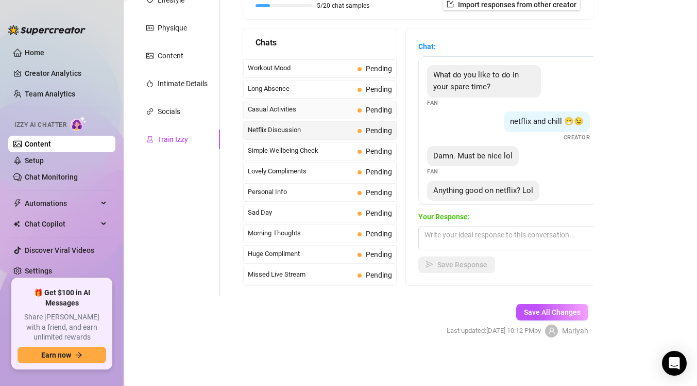
click at [337, 114] on div "Casual Activities Pending" at bounding box center [320, 110] width 154 height 19
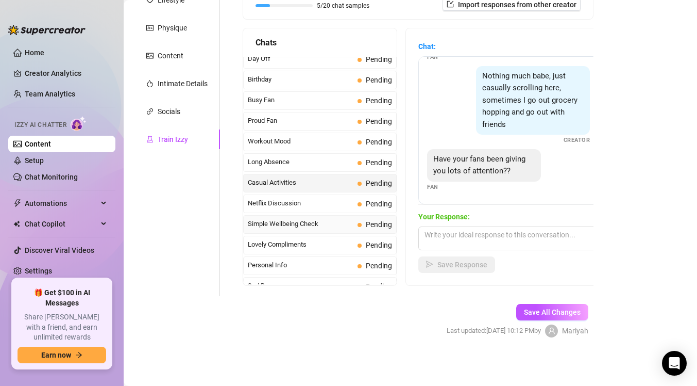
scroll to position [847, 0]
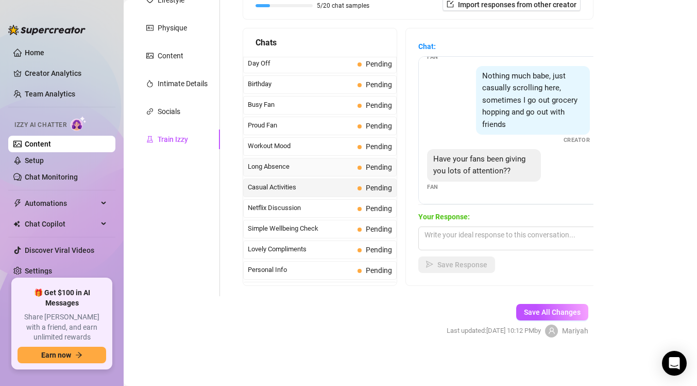
click at [291, 166] on span "Long Absence" at bounding box center [301, 166] width 106 height 10
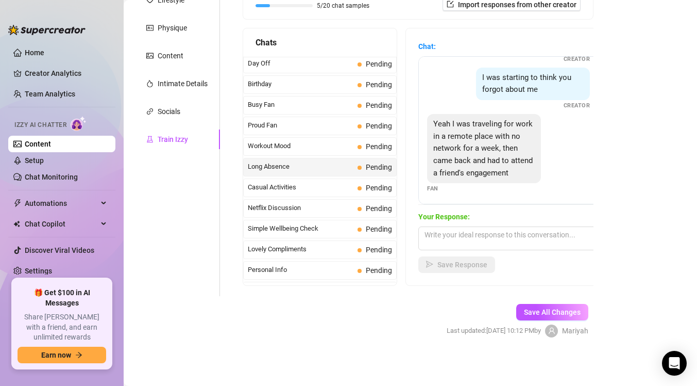
scroll to position [80, 0]
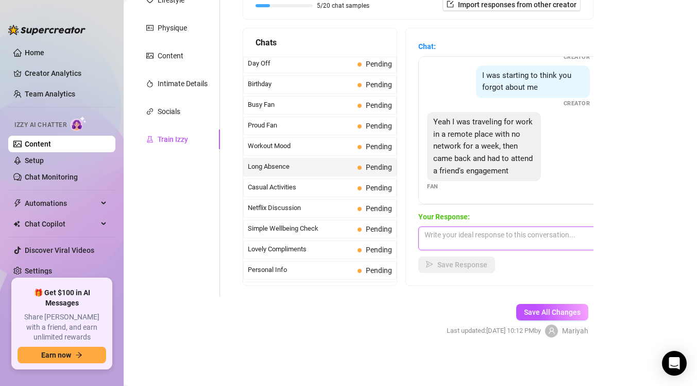
click at [487, 240] on textarea at bounding box center [509, 238] width 180 height 24
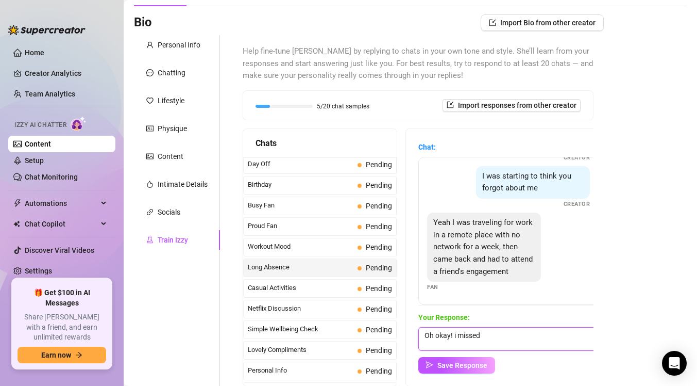
click at [457, 338] on textarea "Oh okay! i missed" at bounding box center [509, 339] width 180 height 24
click at [492, 333] on textarea "Oh okay! i missed" at bounding box center [509, 339] width 180 height 24
type textarea "Oh okay! i missed you 😩"
click at [469, 361] on span "Save Response" at bounding box center [463, 365] width 50 height 8
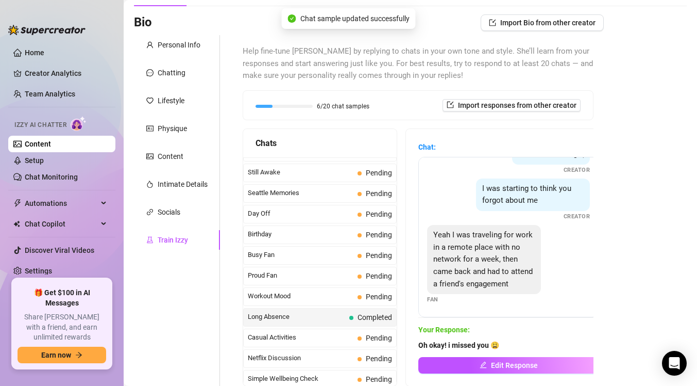
scroll to position [796, 0]
click at [344, 256] on span "Busy Fan" at bounding box center [301, 256] width 106 height 10
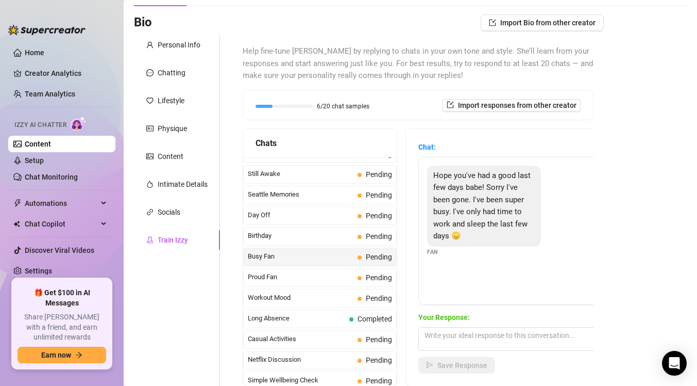
click at [347, 249] on div "Busy Fan Pending" at bounding box center [320, 256] width 154 height 19
click at [345, 240] on span "Birthday" at bounding box center [301, 235] width 106 height 10
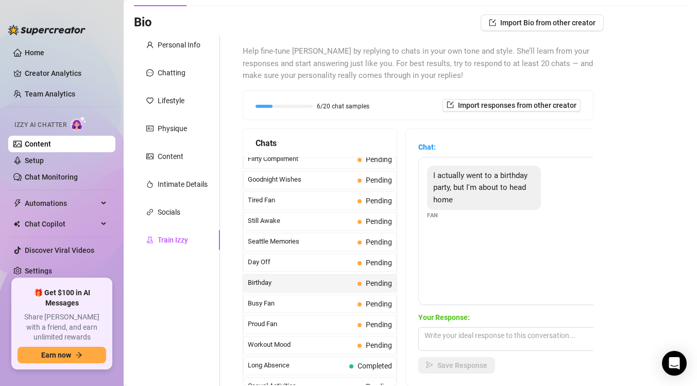
scroll to position [746, 0]
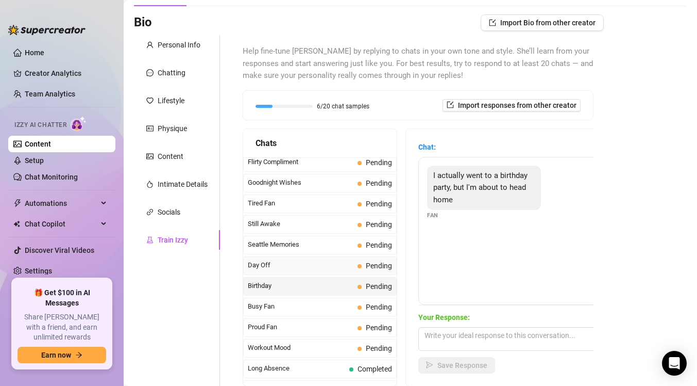
click at [335, 269] on span "Day Off" at bounding box center [301, 265] width 106 height 10
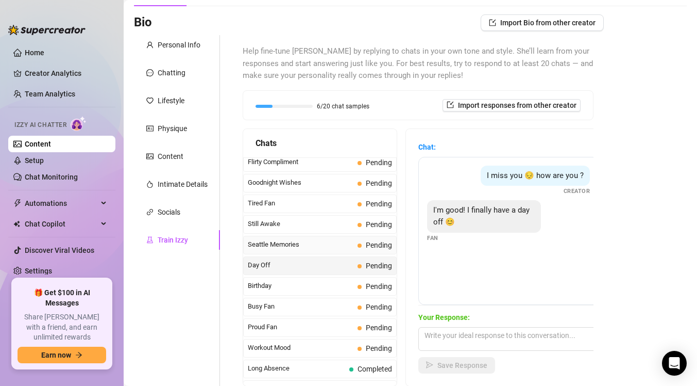
click at [328, 246] on span "Seattle Memories" at bounding box center [301, 244] width 106 height 10
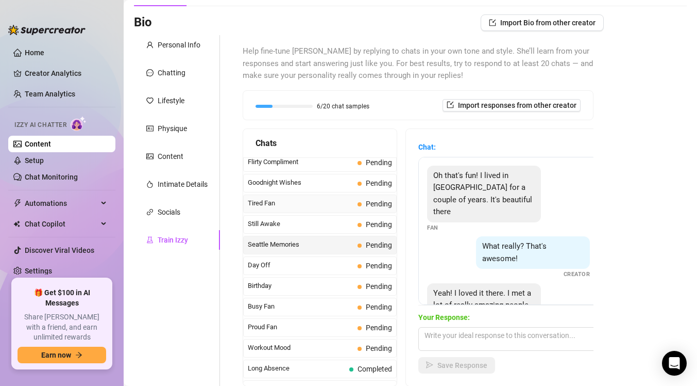
click at [302, 204] on span "Tired Fan" at bounding box center [301, 203] width 106 height 10
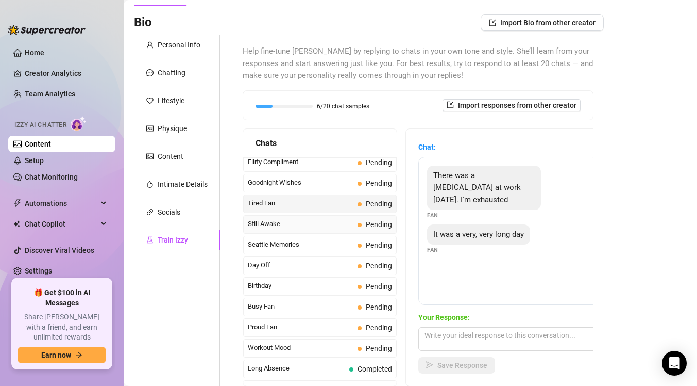
click at [300, 225] on span "Still Awake" at bounding box center [301, 224] width 106 height 10
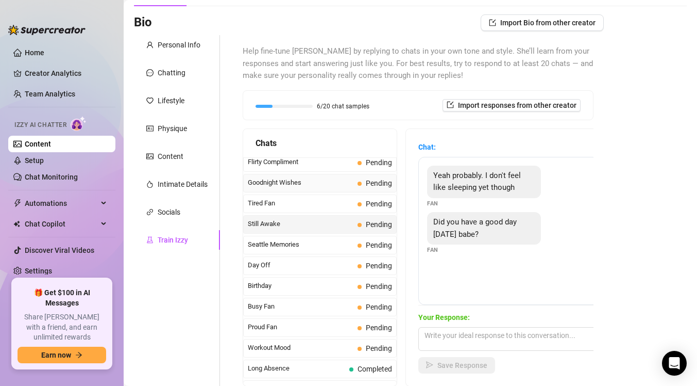
click at [308, 186] on span "Goodnight Wishes" at bounding box center [301, 182] width 106 height 10
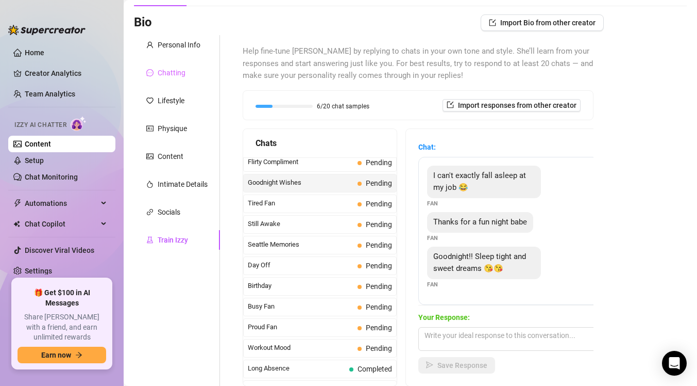
click at [185, 79] on div "Chatting" at bounding box center [177, 73] width 86 height 20
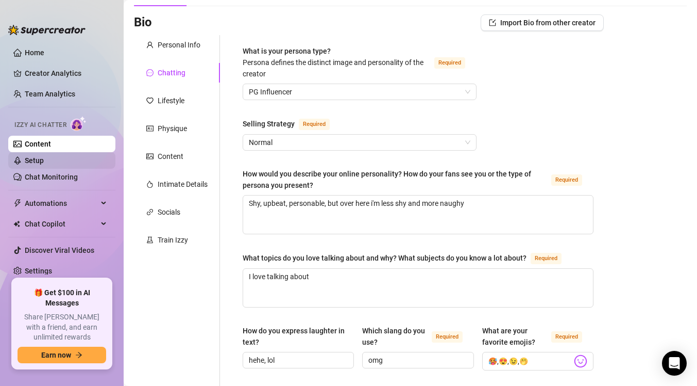
click at [44, 164] on link "Setup" at bounding box center [34, 160] width 19 height 8
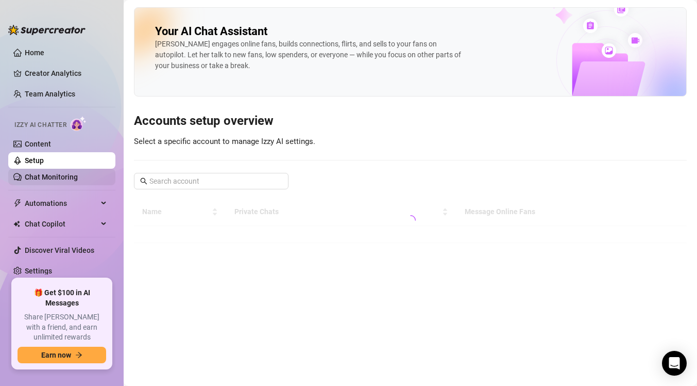
click at [58, 181] on link "Chat Monitoring" at bounding box center [51, 177] width 53 height 8
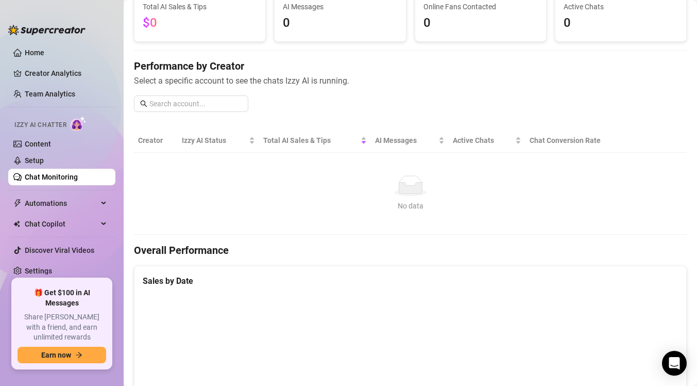
scroll to position [75, 0]
click at [95, 222] on span "Chat Copilot" at bounding box center [61, 223] width 73 height 16
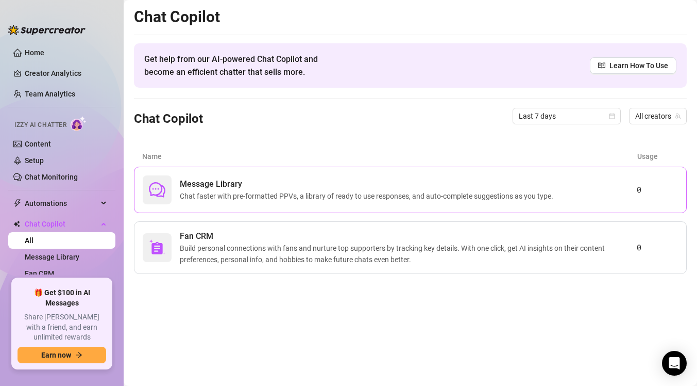
click at [452, 188] on span "Message Library" at bounding box center [369, 184] width 378 height 12
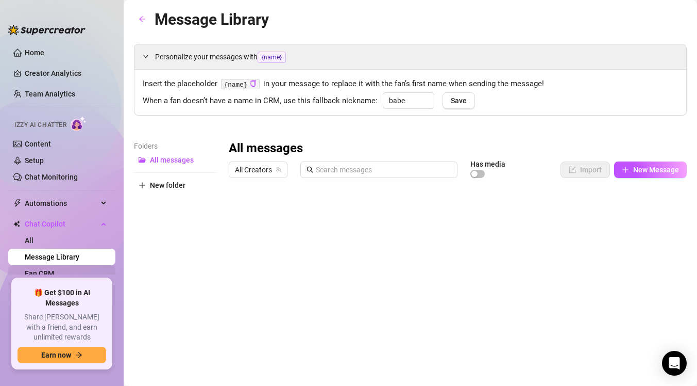
click at [35, 274] on link "Fan CRM" at bounding box center [39, 273] width 29 height 8
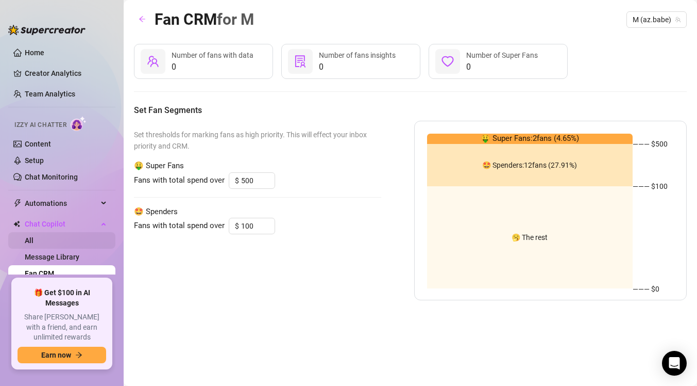
click at [34, 243] on link "All" at bounding box center [29, 240] width 9 height 8
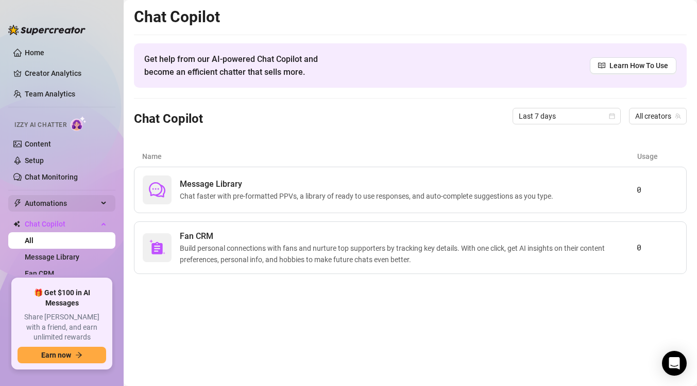
click at [83, 195] on span "Automations" at bounding box center [61, 203] width 73 height 16
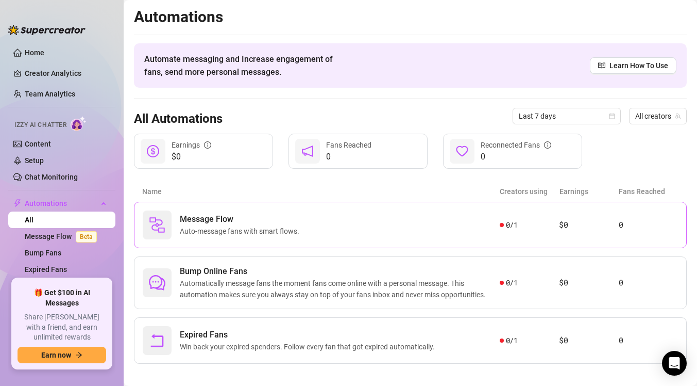
scroll to position [9, 0]
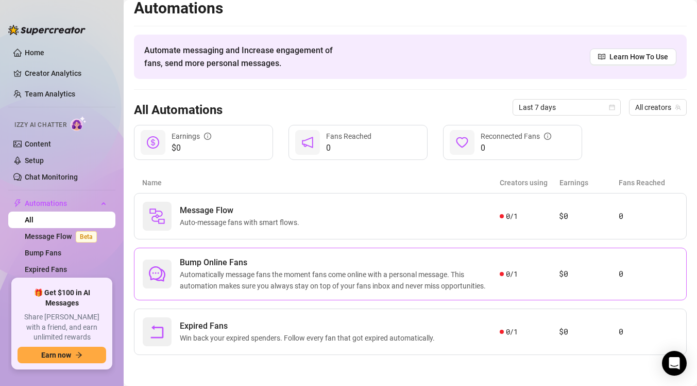
click at [341, 282] on span "Automatically message fans the moment fans come online with a personal message.…" at bounding box center [340, 280] width 320 height 23
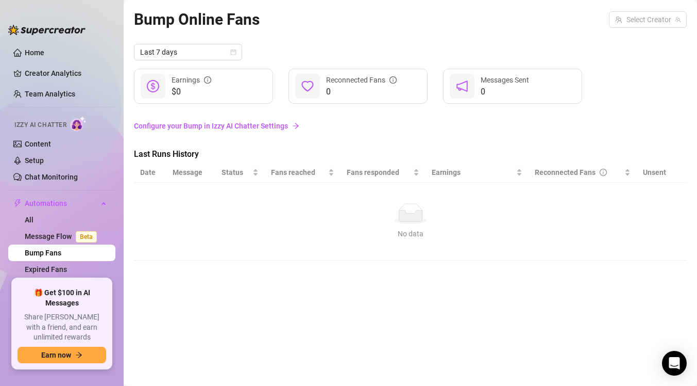
click at [339, 242] on td "No data No data" at bounding box center [410, 221] width 553 height 78
click at [264, 124] on link "Configure your Bump in Izzy AI Chatter Settings" at bounding box center [410, 125] width 553 height 11
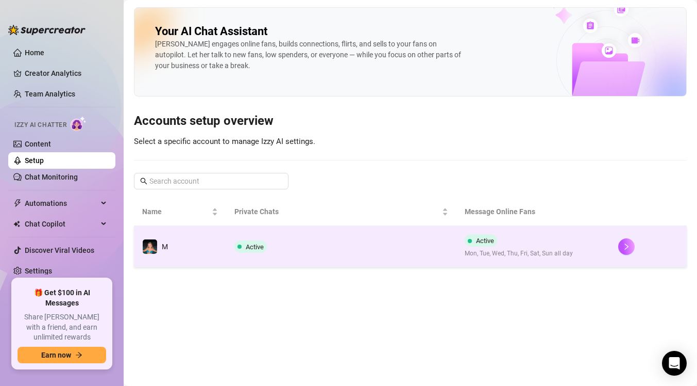
click at [365, 254] on td "Active" at bounding box center [341, 246] width 230 height 41
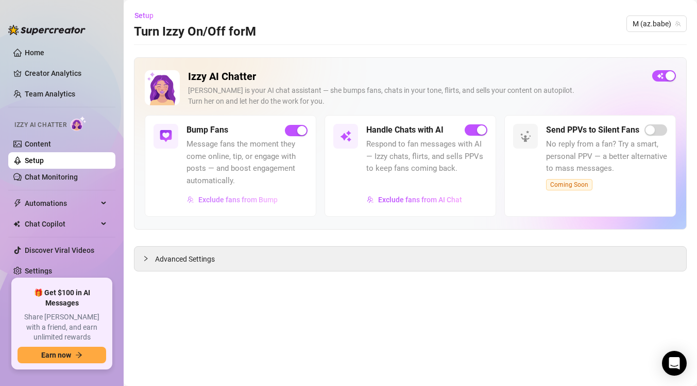
click at [266, 197] on span "Exclude fans from Bump" at bounding box center [237, 199] width 79 height 8
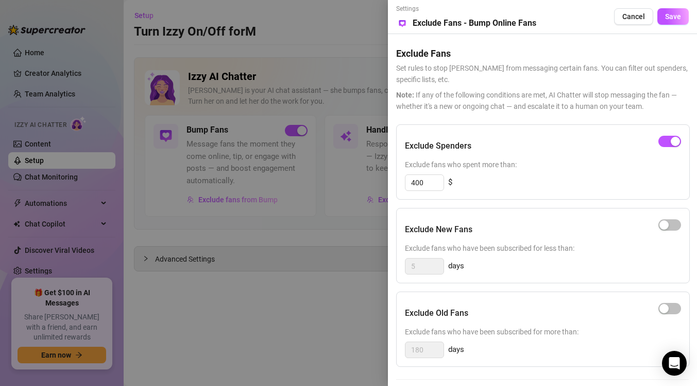
click at [360, 241] on div at bounding box center [348, 193] width 697 height 386
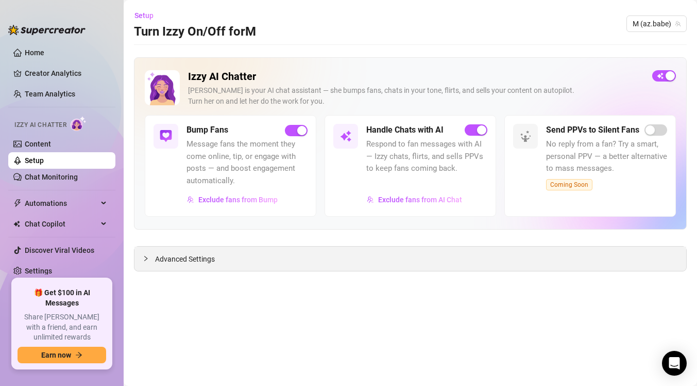
click at [393, 259] on div "Advanced Settings" at bounding box center [411, 258] width 552 height 24
click at [193, 259] on span "Advanced Settings" at bounding box center [185, 258] width 60 height 11
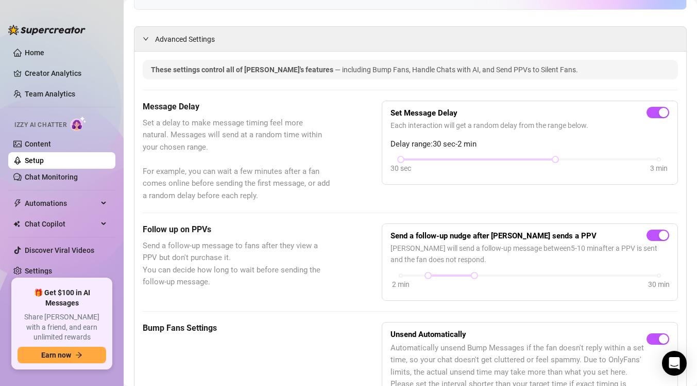
scroll to position [222, 0]
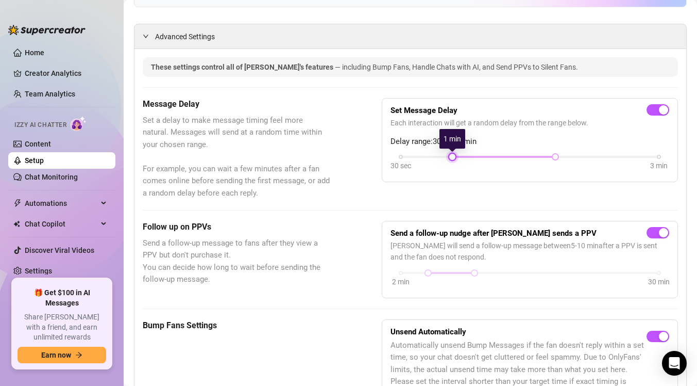
drag, startPoint x: 402, startPoint y: 158, endPoint x: 446, endPoint y: 155, distance: 44.0
click at [447, 155] on div "30 sec 3 min" at bounding box center [530, 156] width 258 height 4
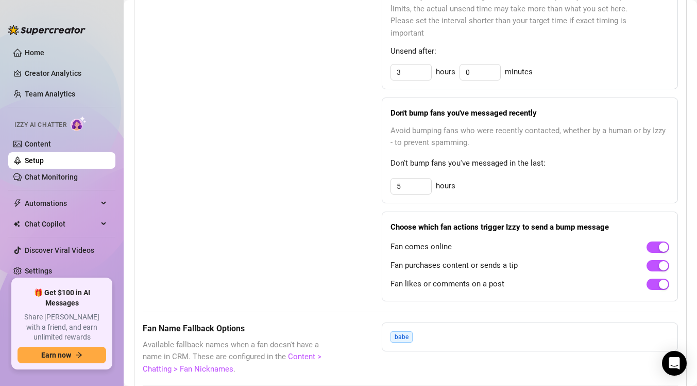
scroll to position [534, 0]
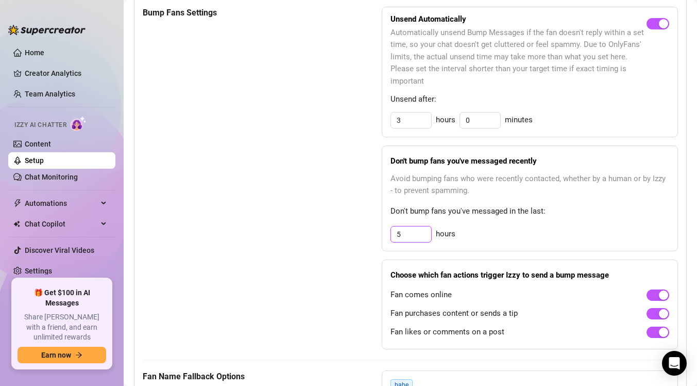
drag, startPoint x: 413, startPoint y: 233, endPoint x: 381, endPoint y: 235, distance: 32.5
click at [381, 235] on div "Bump Fans Settings Unsend Automatically Automatically unsend Bump Messages if t…" at bounding box center [411, 178] width 536 height 342
type input "3"
click at [341, 253] on div "Bump Fans Settings Unsend Automatically Automatically unsend Bump Messages if t…" at bounding box center [411, 178] width 536 height 342
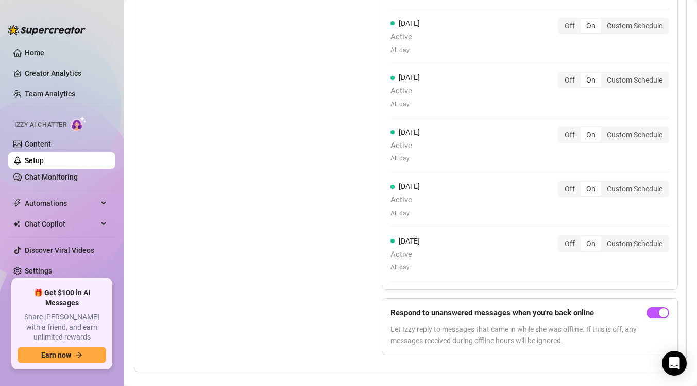
scroll to position [1095, 0]
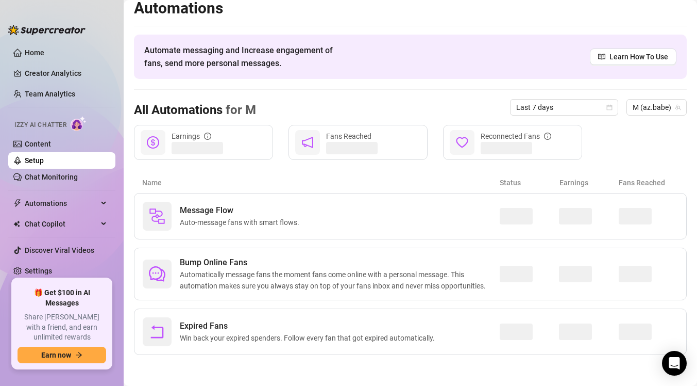
scroll to position [9, 0]
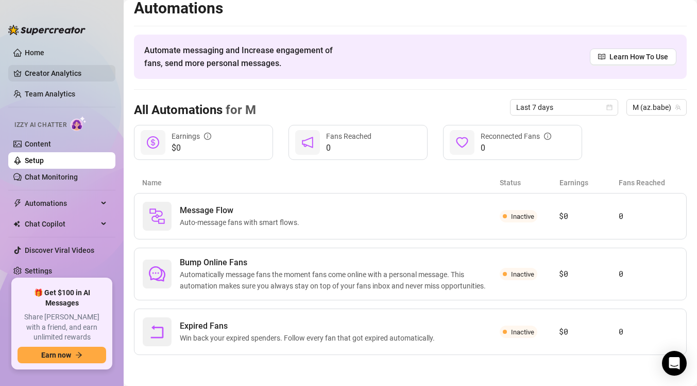
click at [63, 74] on link "Creator Analytics" at bounding box center [66, 73] width 82 height 16
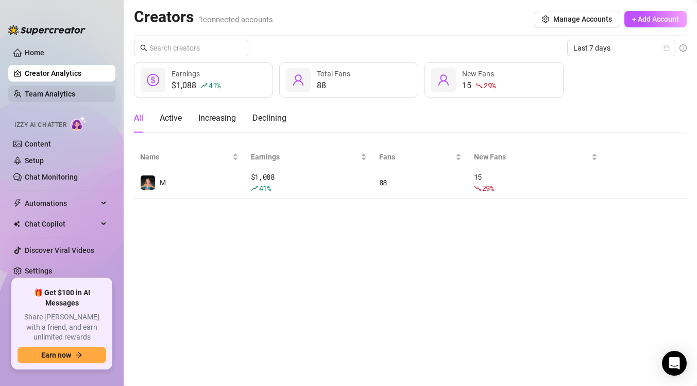
click at [70, 98] on link "Team Analytics" at bounding box center [50, 94] width 51 height 8
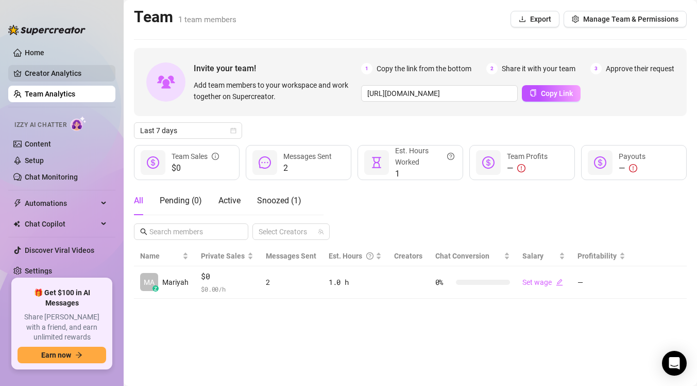
click at [72, 72] on link "Creator Analytics" at bounding box center [66, 73] width 82 height 16
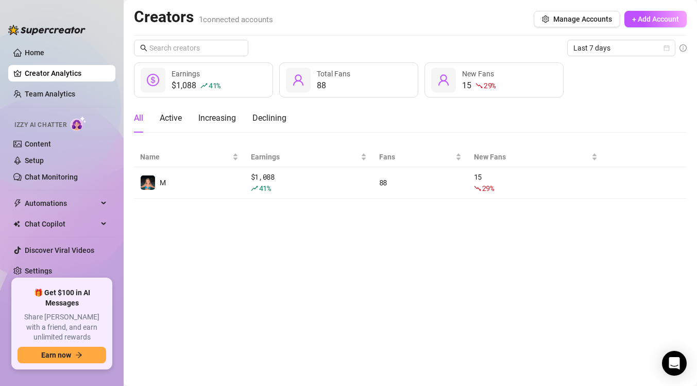
click at [197, 89] on div "$1,088 41 %" at bounding box center [196, 85] width 49 height 12
click at [152, 79] on icon "dollar-circle" at bounding box center [153, 80] width 12 height 12
click at [49, 92] on link "Team Analytics" at bounding box center [50, 94] width 51 height 8
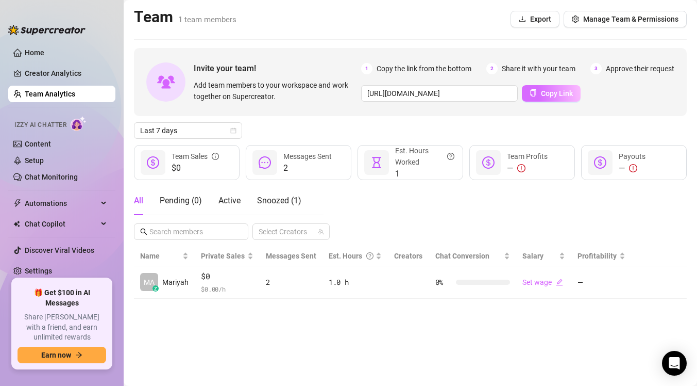
click at [550, 94] on span "Copy Link" at bounding box center [557, 93] width 32 height 8
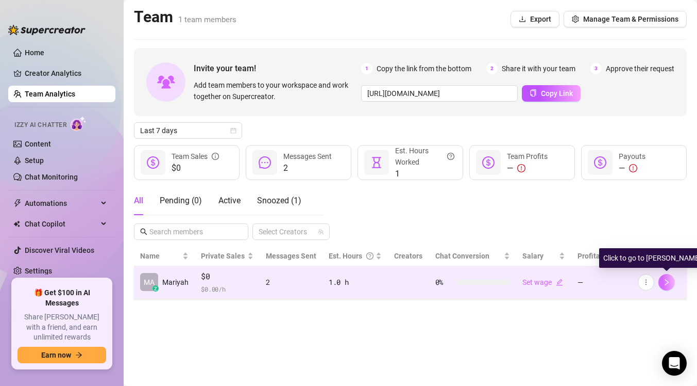
click at [668, 281] on icon "right" at bounding box center [667, 282] width 4 height 6
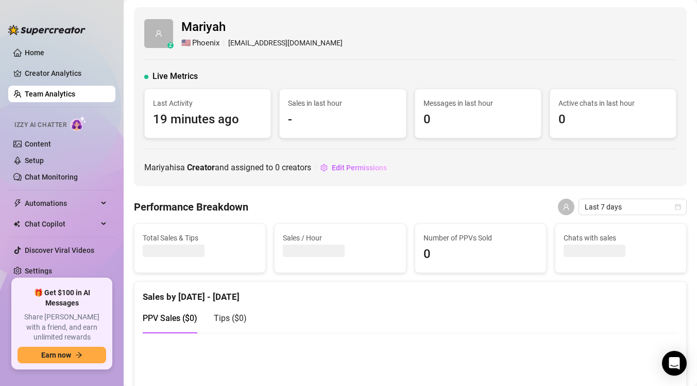
click at [75, 96] on link "Team Analytics" at bounding box center [50, 94] width 51 height 8
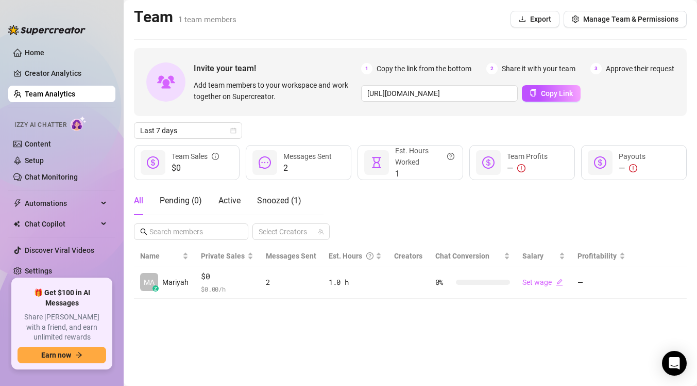
click at [476, 130] on div "Last 7 days" at bounding box center [410, 130] width 553 height 16
click at [96, 72] on link "Creator Analytics" at bounding box center [66, 73] width 82 height 16
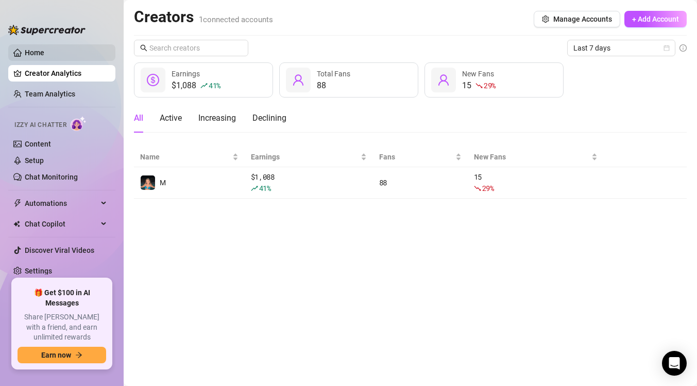
click at [44, 56] on link "Home" at bounding box center [35, 52] width 20 height 8
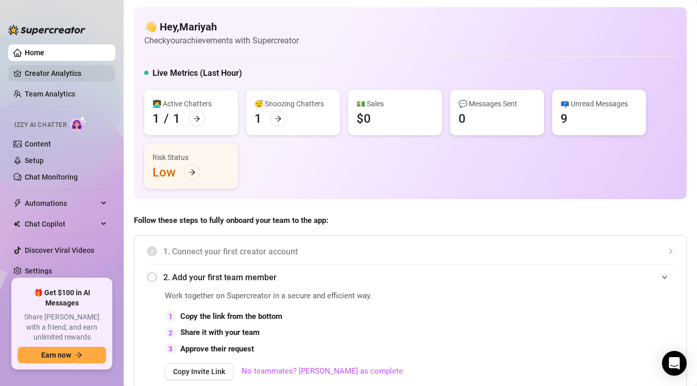
click at [93, 79] on link "Creator Analytics" at bounding box center [66, 73] width 82 height 16
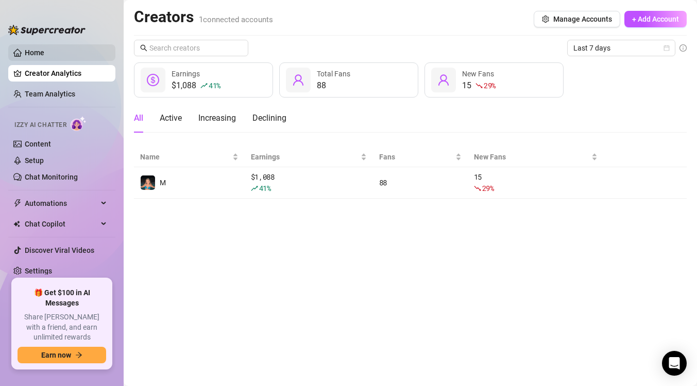
click at [44, 56] on link "Home" at bounding box center [35, 52] width 20 height 8
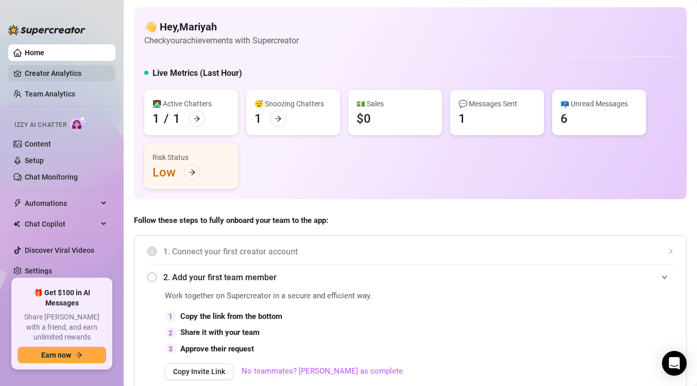
click at [91, 71] on link "Creator Analytics" at bounding box center [66, 73] width 82 height 16
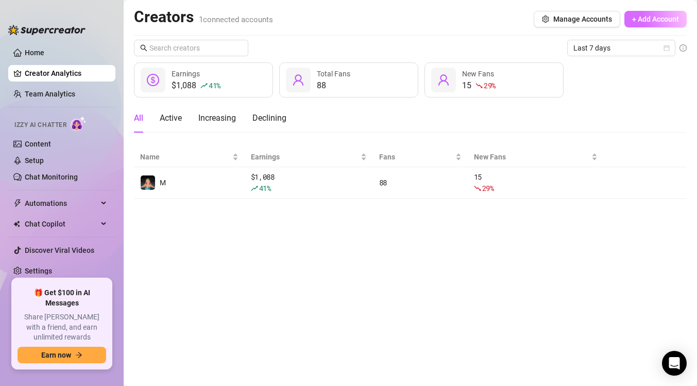
click at [665, 18] on span "+ Add Account" at bounding box center [655, 19] width 47 height 8
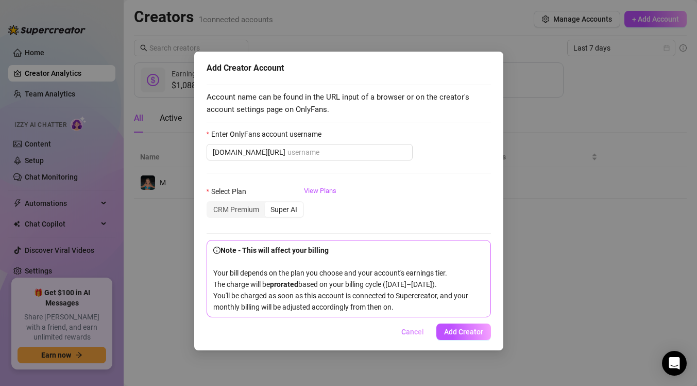
click at [408, 336] on span "Cancel" at bounding box center [413, 331] width 23 height 8
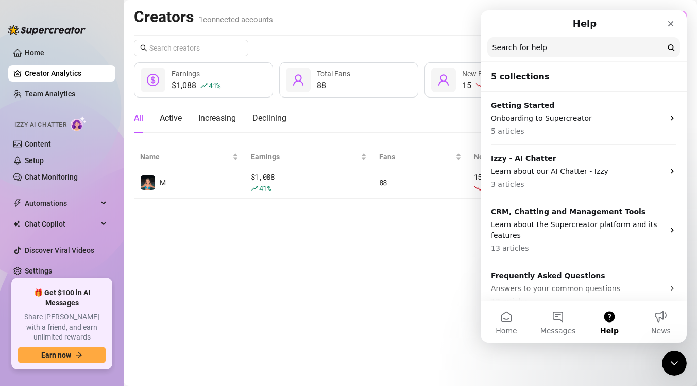
click at [458, 27] on div "Creators 1 connected accounts Manage Accounts + Add Account" at bounding box center [410, 19] width 553 height 24
click at [673, 27] on icon "Close" at bounding box center [671, 24] width 8 height 8
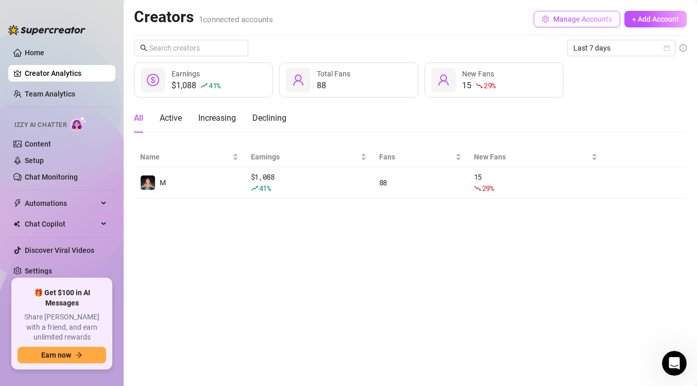
click at [581, 16] on span "Manage Accounts" at bounding box center [583, 19] width 59 height 8
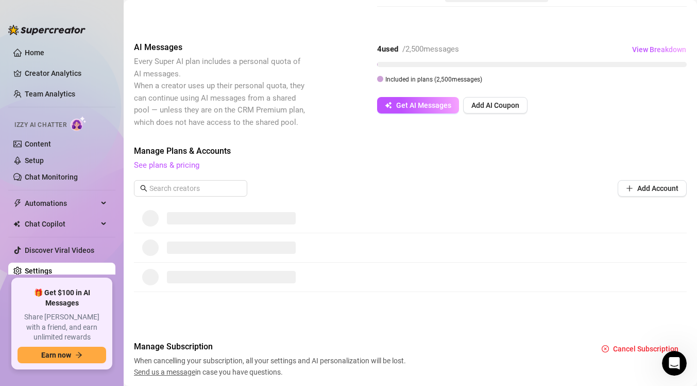
scroll to position [187, 0]
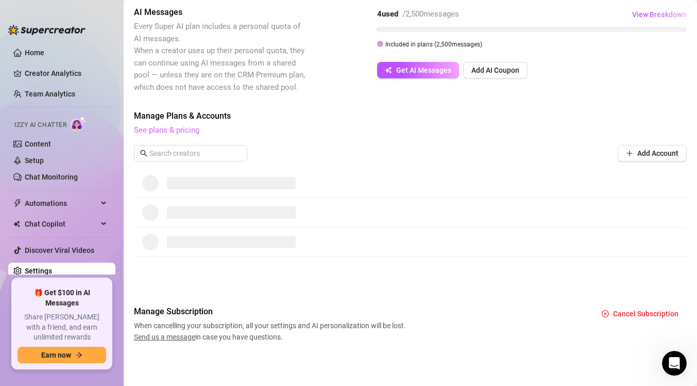
click at [169, 132] on link "See plans & pricing" at bounding box center [166, 129] width 65 height 9
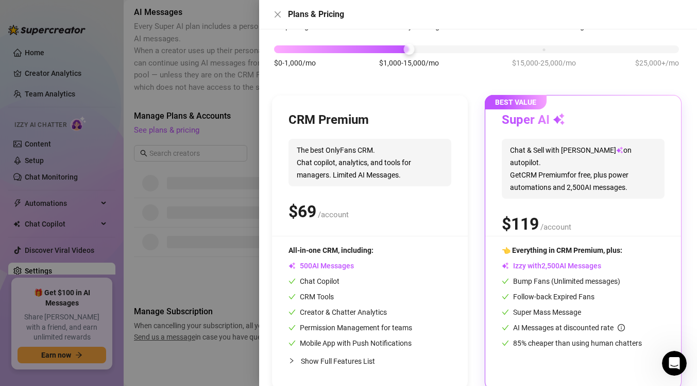
scroll to position [71, 0]
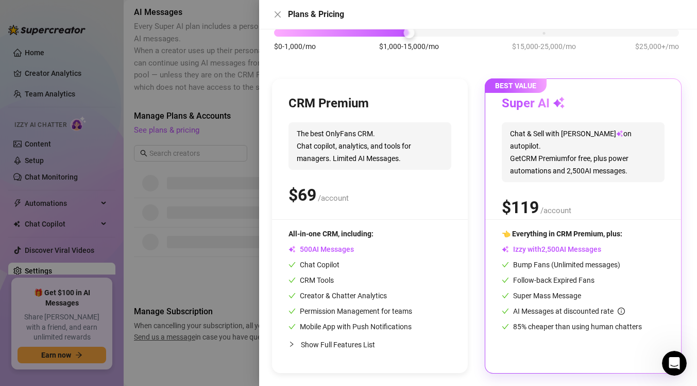
click at [244, 269] on div at bounding box center [348, 193] width 697 height 386
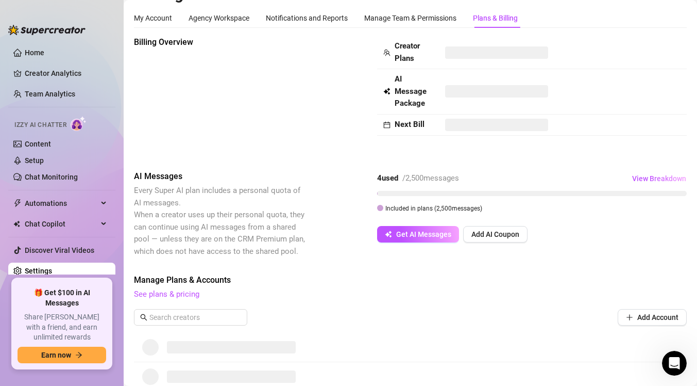
scroll to position [0, 0]
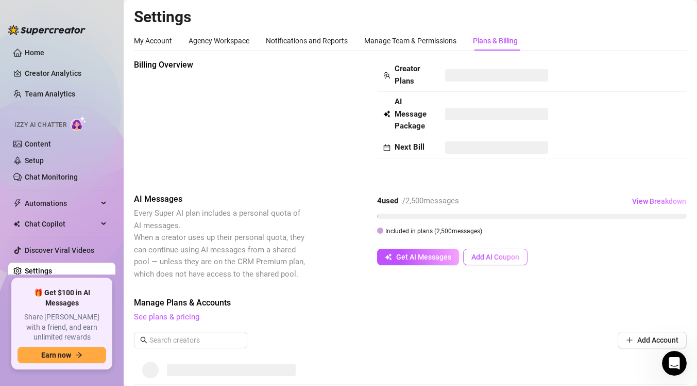
click at [493, 258] on span "Add AI Coupon" at bounding box center [496, 257] width 48 height 8
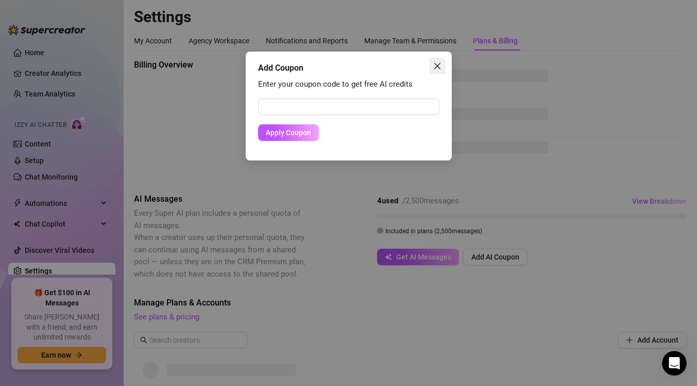
click at [437, 67] on icon "close" at bounding box center [437, 66] width 8 height 8
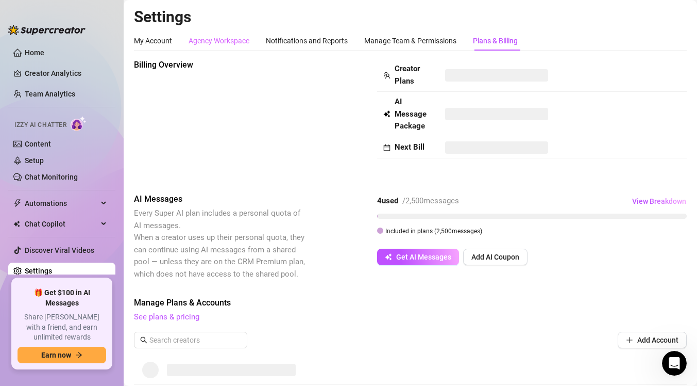
click at [220, 46] on div "Agency Workspace" at bounding box center [219, 41] width 61 height 20
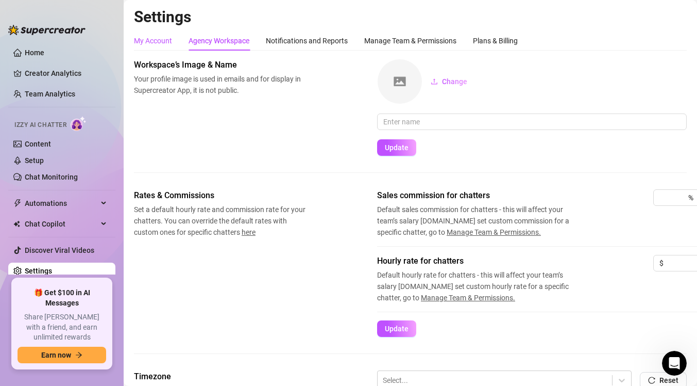
click at [163, 45] on div "My Account" at bounding box center [153, 40] width 38 height 11
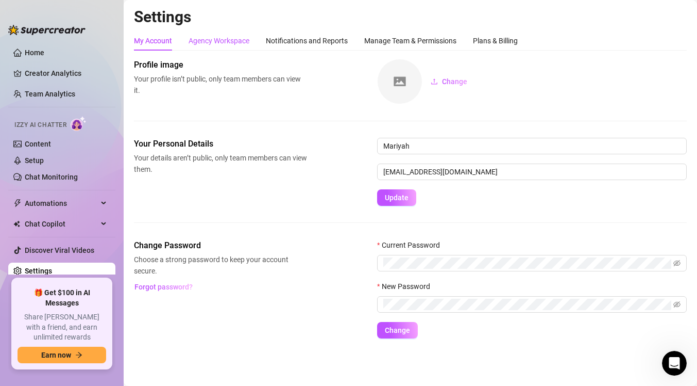
click at [246, 40] on div "Agency Workspace" at bounding box center [219, 40] width 61 height 11
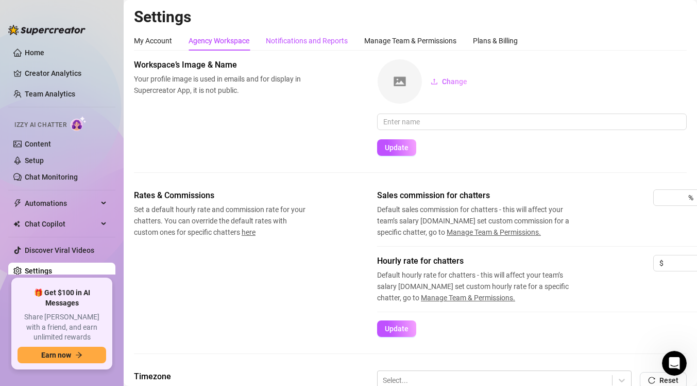
click at [295, 44] on div "Notifications and Reports" at bounding box center [307, 40] width 82 height 11
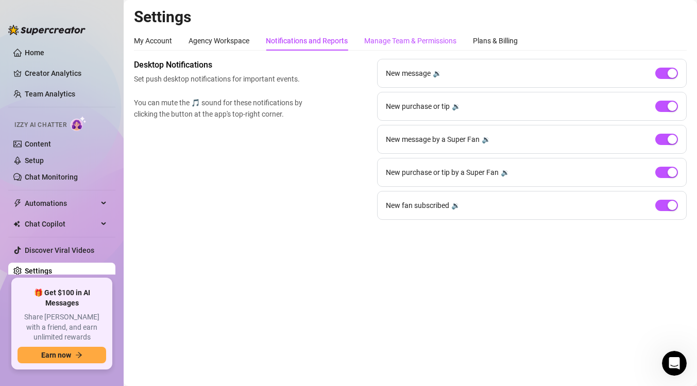
click at [388, 43] on div "Manage Team & Permissions" at bounding box center [410, 40] width 92 height 11
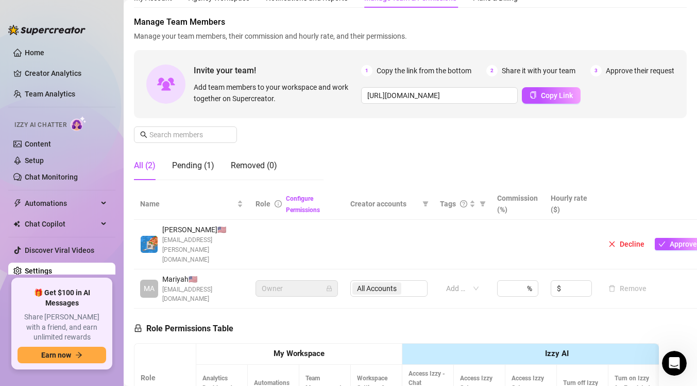
scroll to position [55, 0]
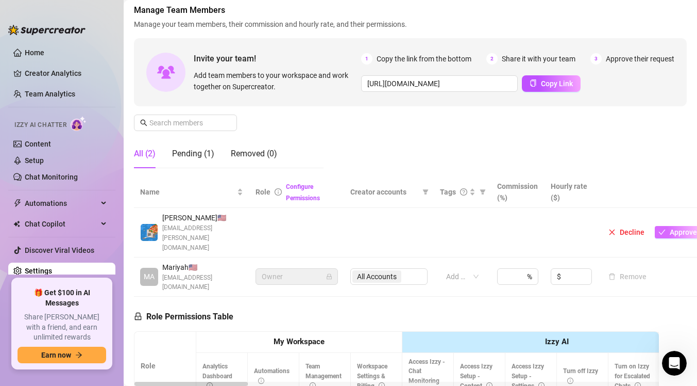
click at [670, 228] on span "Approve" at bounding box center [683, 232] width 27 height 8
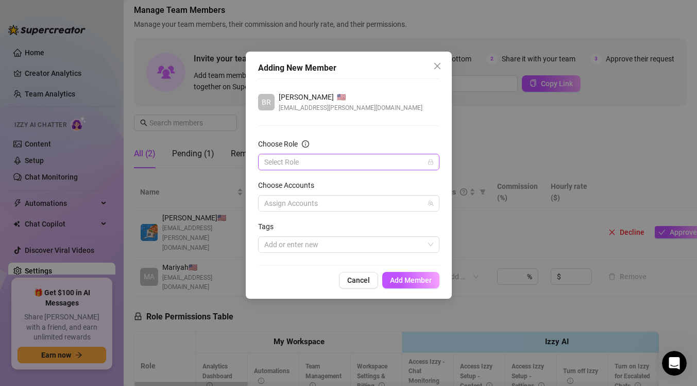
click at [397, 156] on input "Choose Role" at bounding box center [344, 161] width 160 height 15
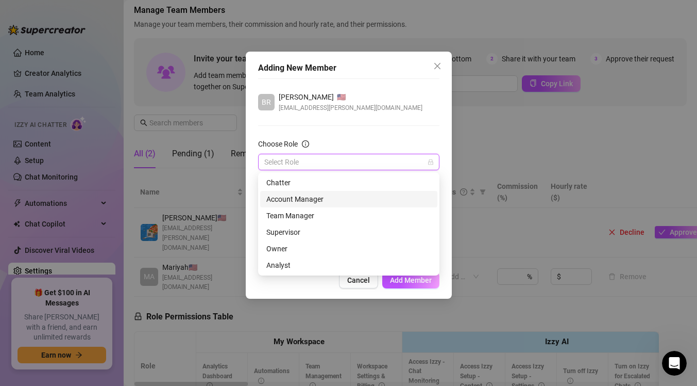
click at [312, 200] on div "Account Manager" at bounding box center [348, 198] width 165 height 11
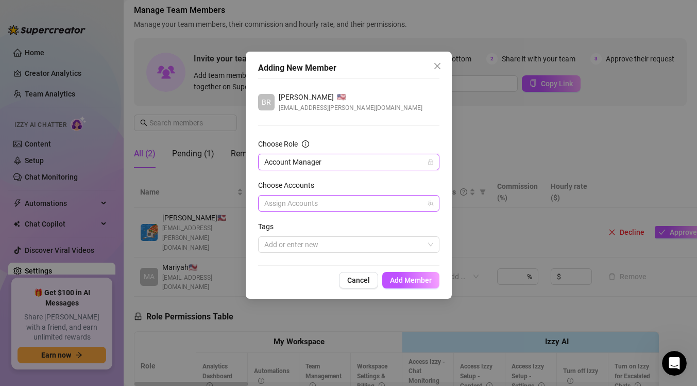
click at [391, 205] on div at bounding box center [343, 203] width 166 height 14
click at [365, 241] on span "M" at bounding box center [362, 239] width 152 height 12
checkbox input "true"
click at [397, 265] on div at bounding box center [348, 265] width 181 height 1
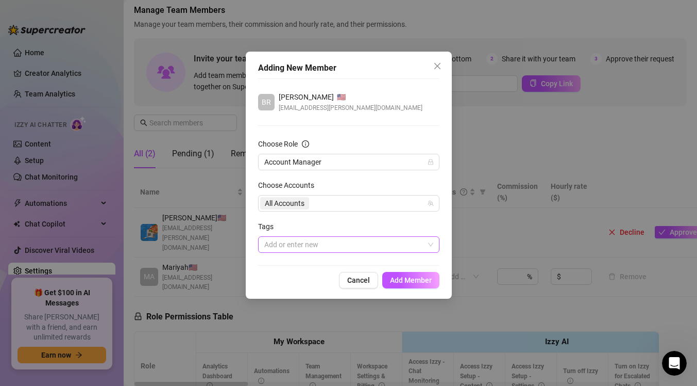
click at [359, 245] on div at bounding box center [343, 244] width 166 height 14
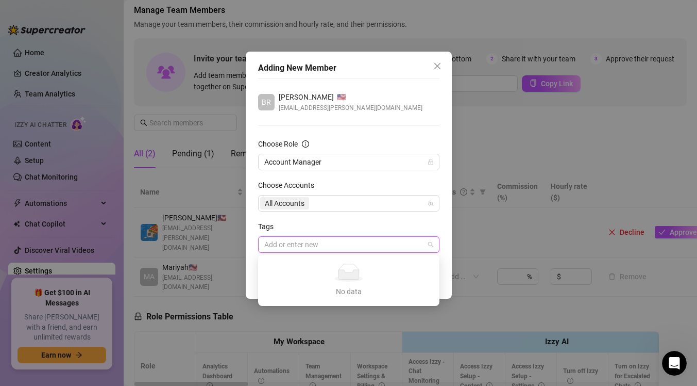
click at [372, 221] on div "Tags" at bounding box center [348, 228] width 181 height 15
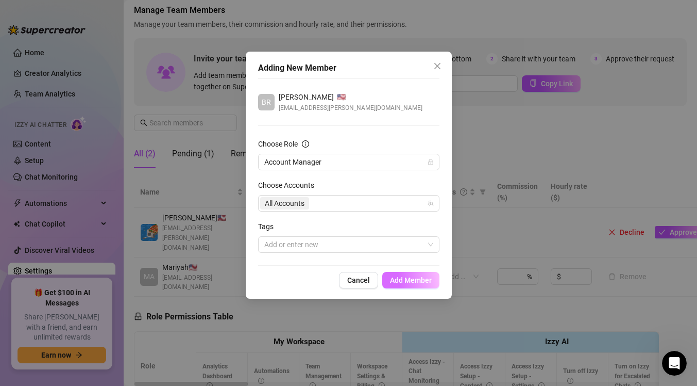
click at [405, 275] on button "Add Member" at bounding box center [410, 280] width 57 height 16
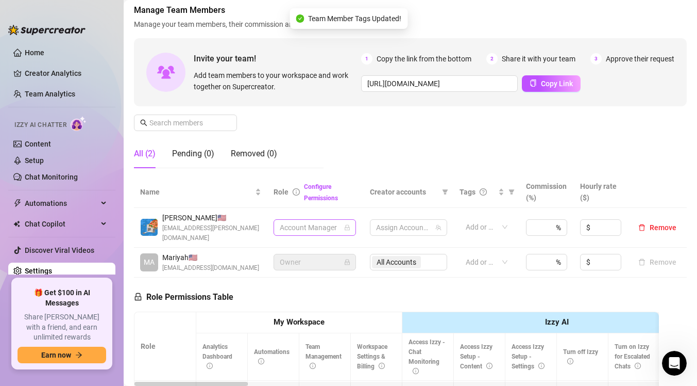
click at [331, 225] on span "Account Manager" at bounding box center [315, 227] width 70 height 15
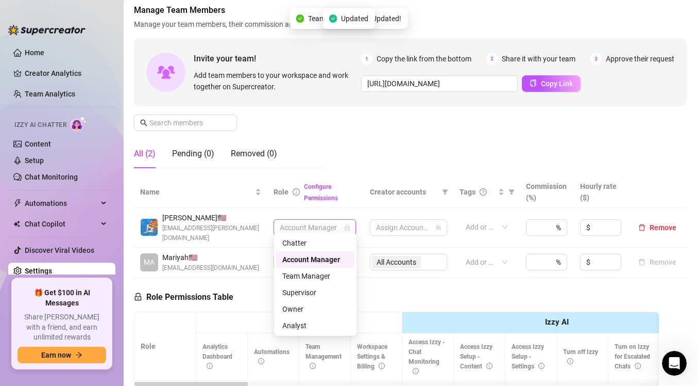
click at [350, 165] on div "Manage Team Members Manage your team members, their commission and hourly rate,…" at bounding box center [410, 90] width 553 height 172
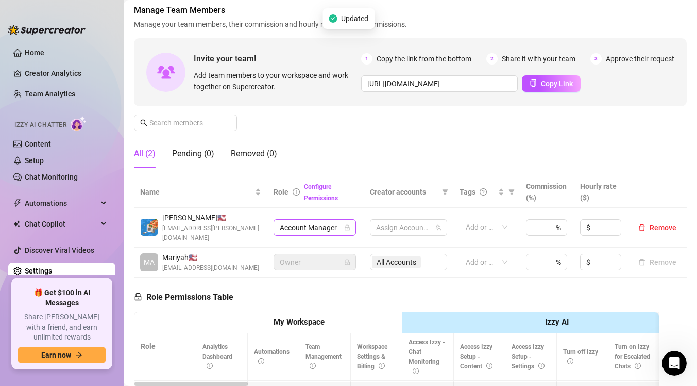
click at [341, 225] on span "Account Manager" at bounding box center [315, 227] width 70 height 15
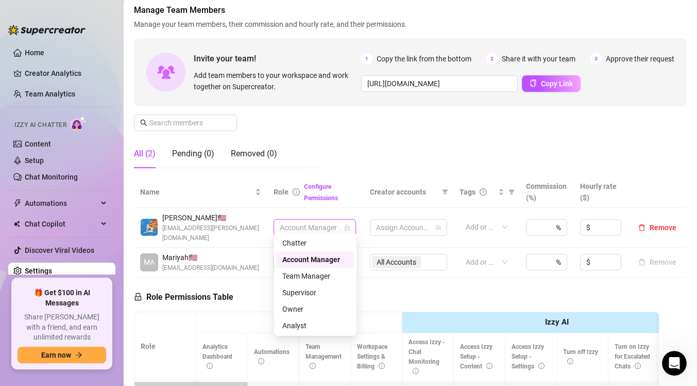
click at [386, 133] on div "Manage Team Members Manage your team members, their commission and hourly rate,…" at bounding box center [410, 90] width 553 height 172
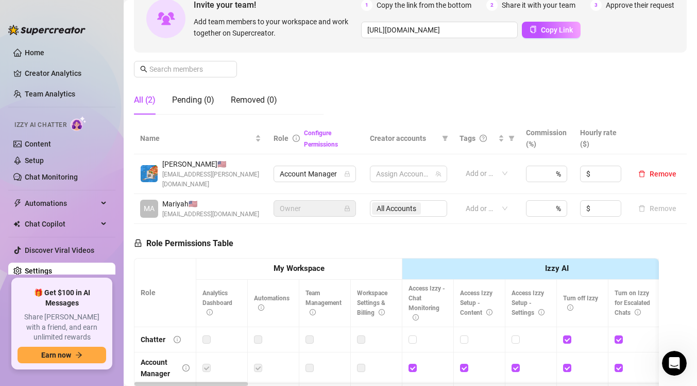
scroll to position [91, 0]
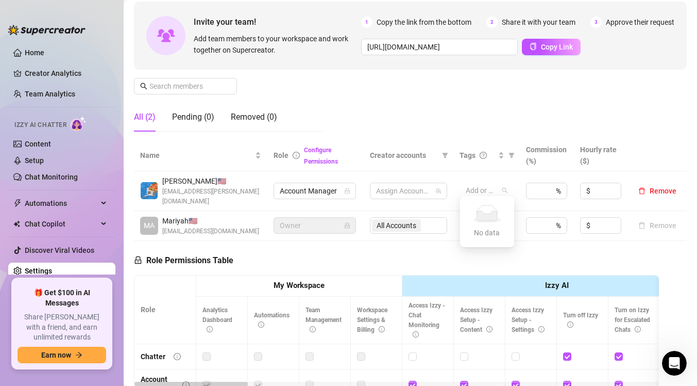
click at [495, 188] on div at bounding box center [481, 190] width 39 height 14
click at [499, 188] on div at bounding box center [481, 190] width 39 height 14
type input "1"
click at [563, 186] on icon "up" at bounding box center [562, 188] width 4 height 4
click at [572, 250] on div "Role Permissions Table Role My Workspace Izzy AI OnlyFans Side Menu OnlyFans Ch…" at bounding box center [396, 389] width 525 height 297
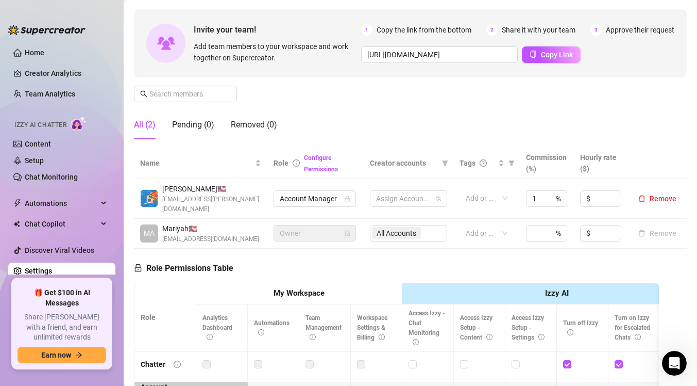
scroll to position [0, 0]
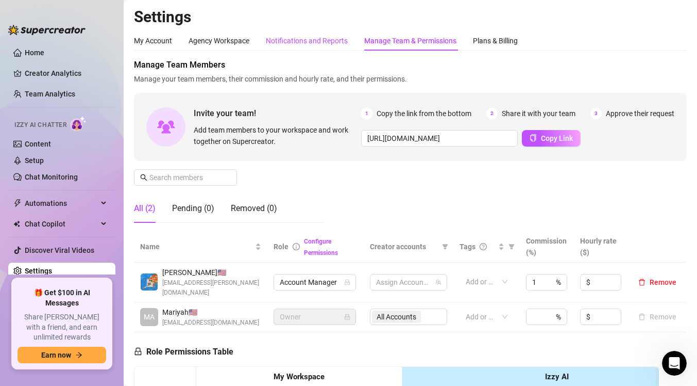
click at [311, 43] on div "Notifications and Reports" at bounding box center [307, 40] width 82 height 11
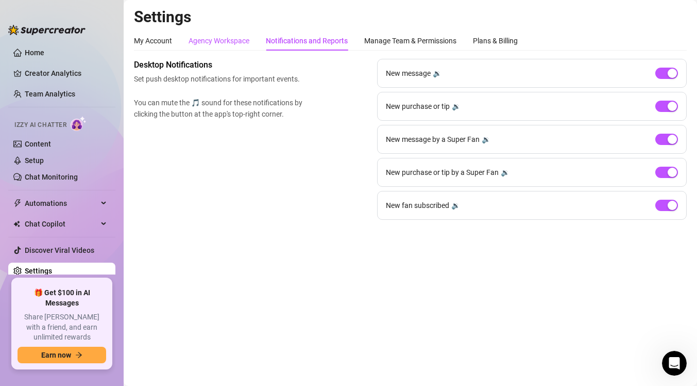
click at [229, 42] on div "Agency Workspace" at bounding box center [219, 40] width 61 height 11
